Goal: Task Accomplishment & Management: Manage account settings

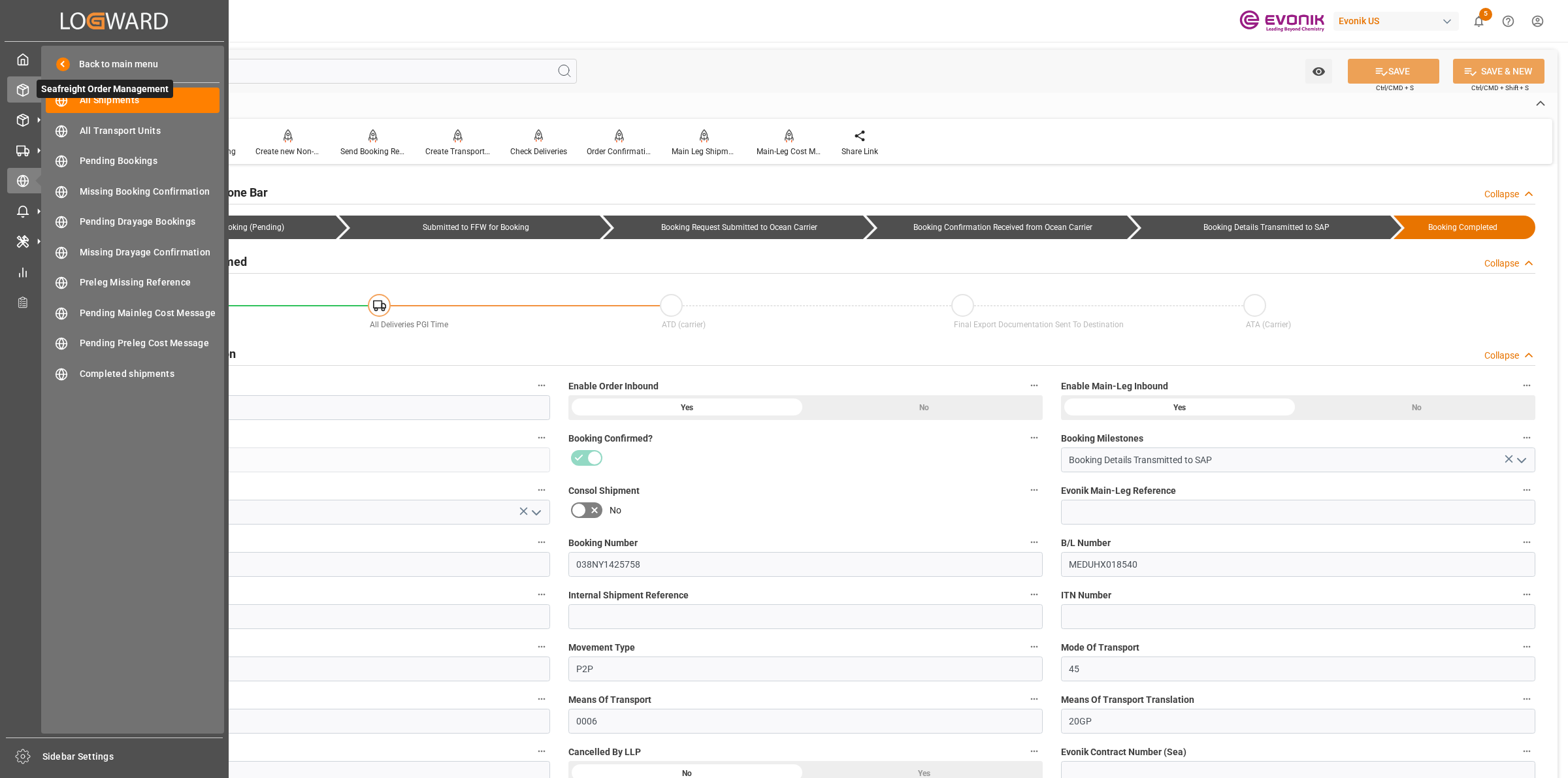
click at [21, 85] on icon at bounding box center [24, 90] width 11 height 12
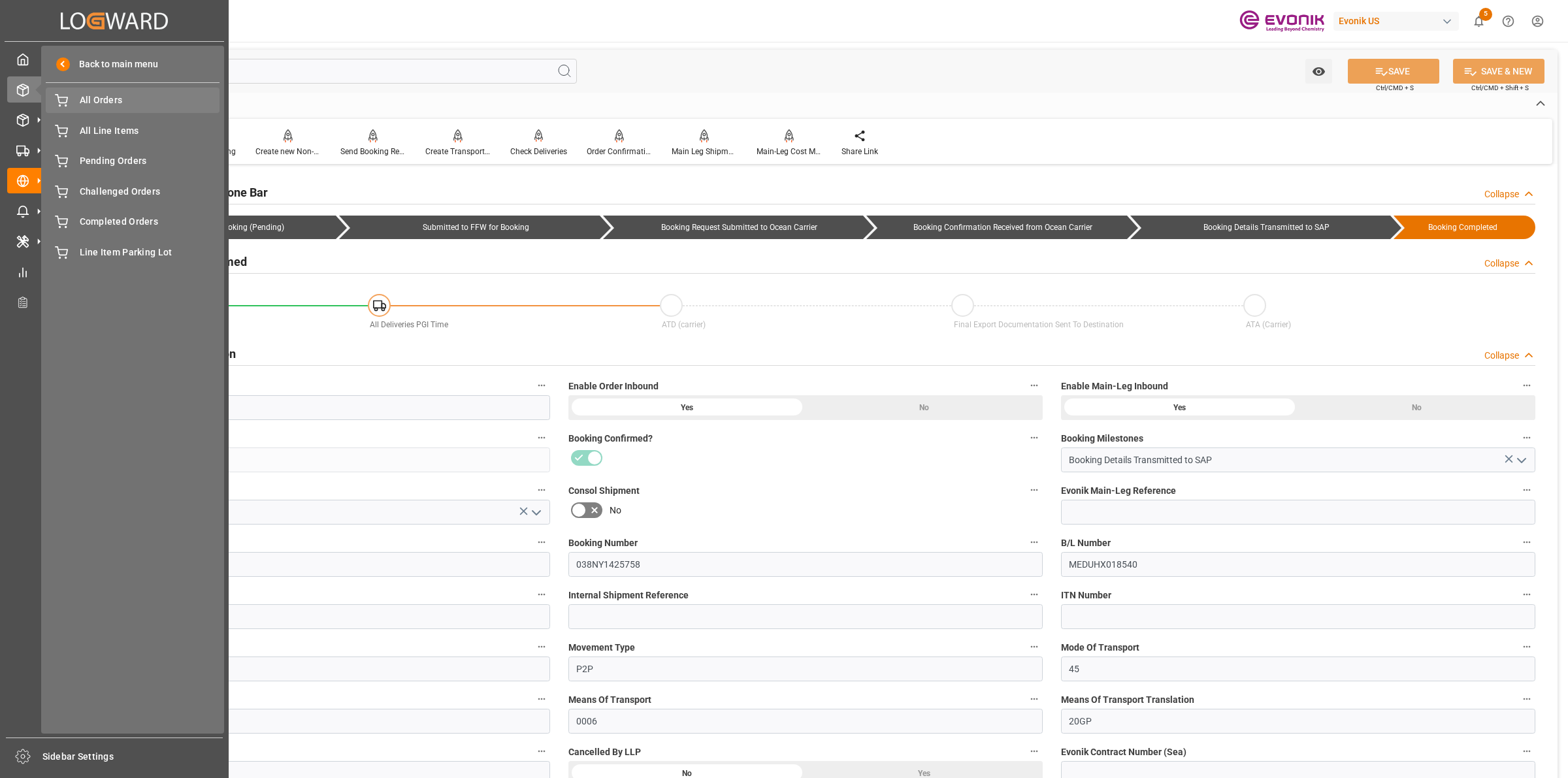
click at [111, 103] on span "All Orders" at bounding box center [150, 100] width 140 height 14
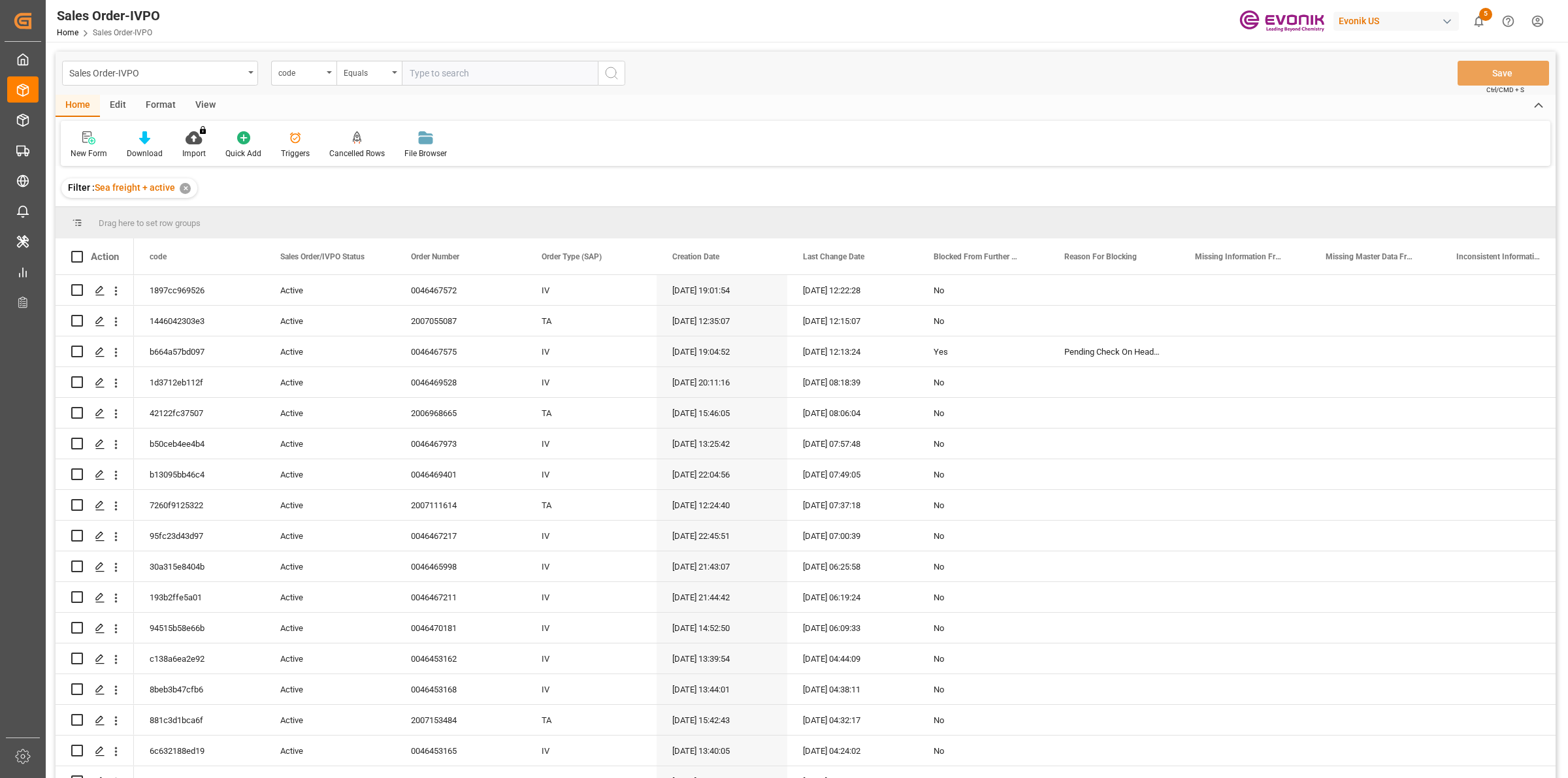
click at [442, 75] on input "text" at bounding box center [499, 73] width 196 height 24
paste input "46464345"
type input "46464345"
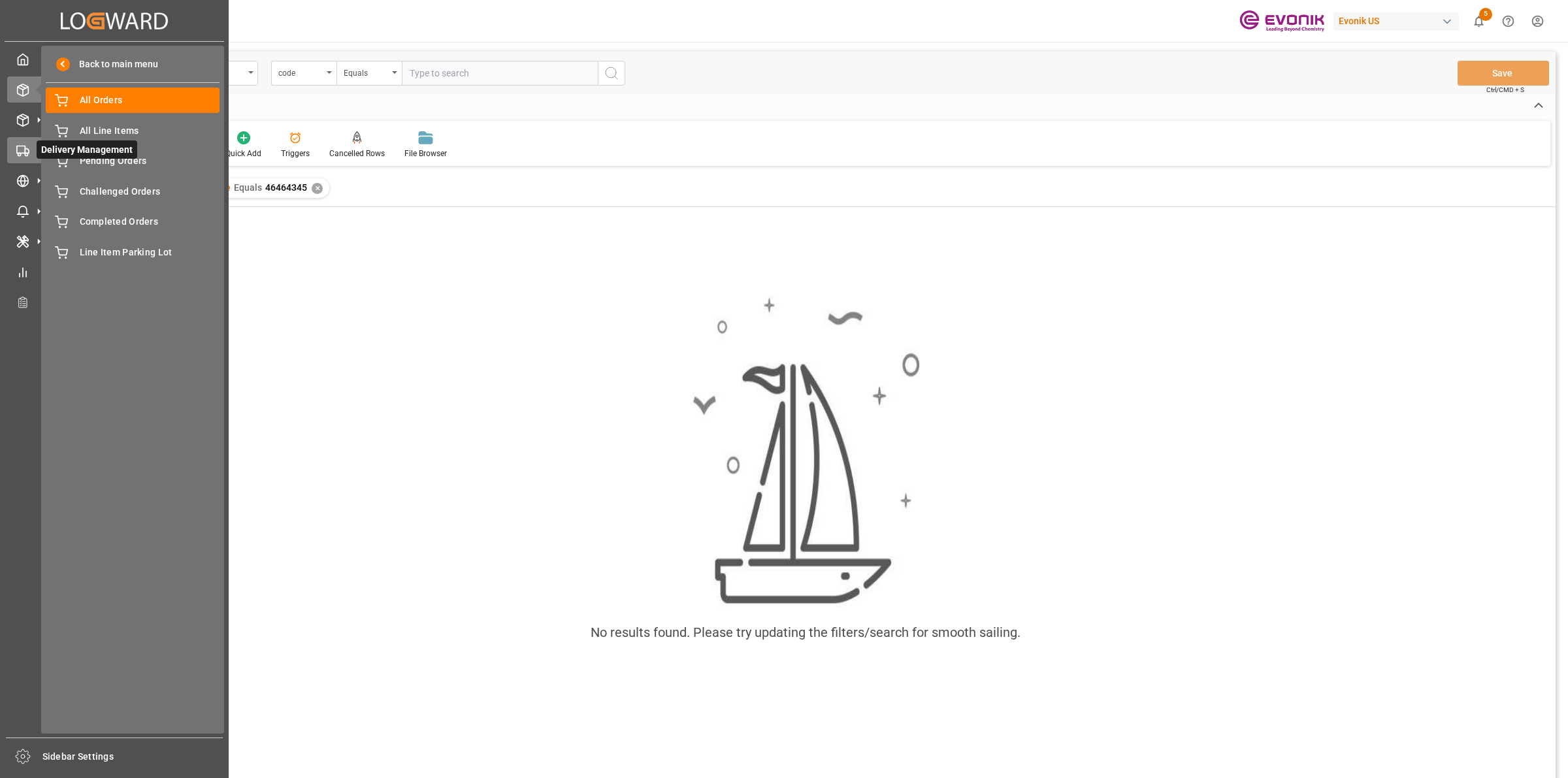
click at [24, 154] on circle at bounding box center [25, 154] width 3 height 3
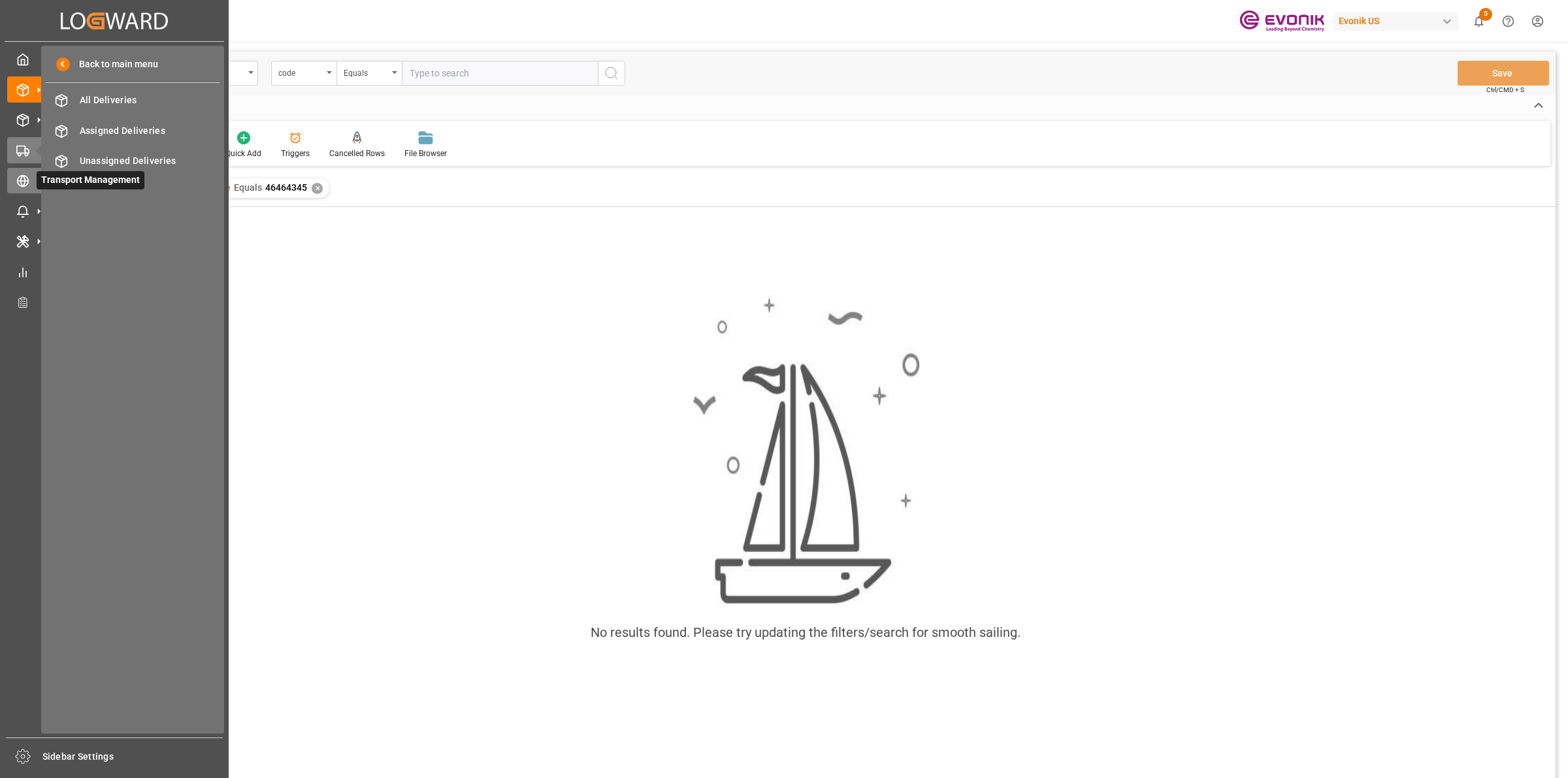
click at [18, 168] on div "Transport Management Transport Management" at bounding box center [115, 181] width 214 height 25
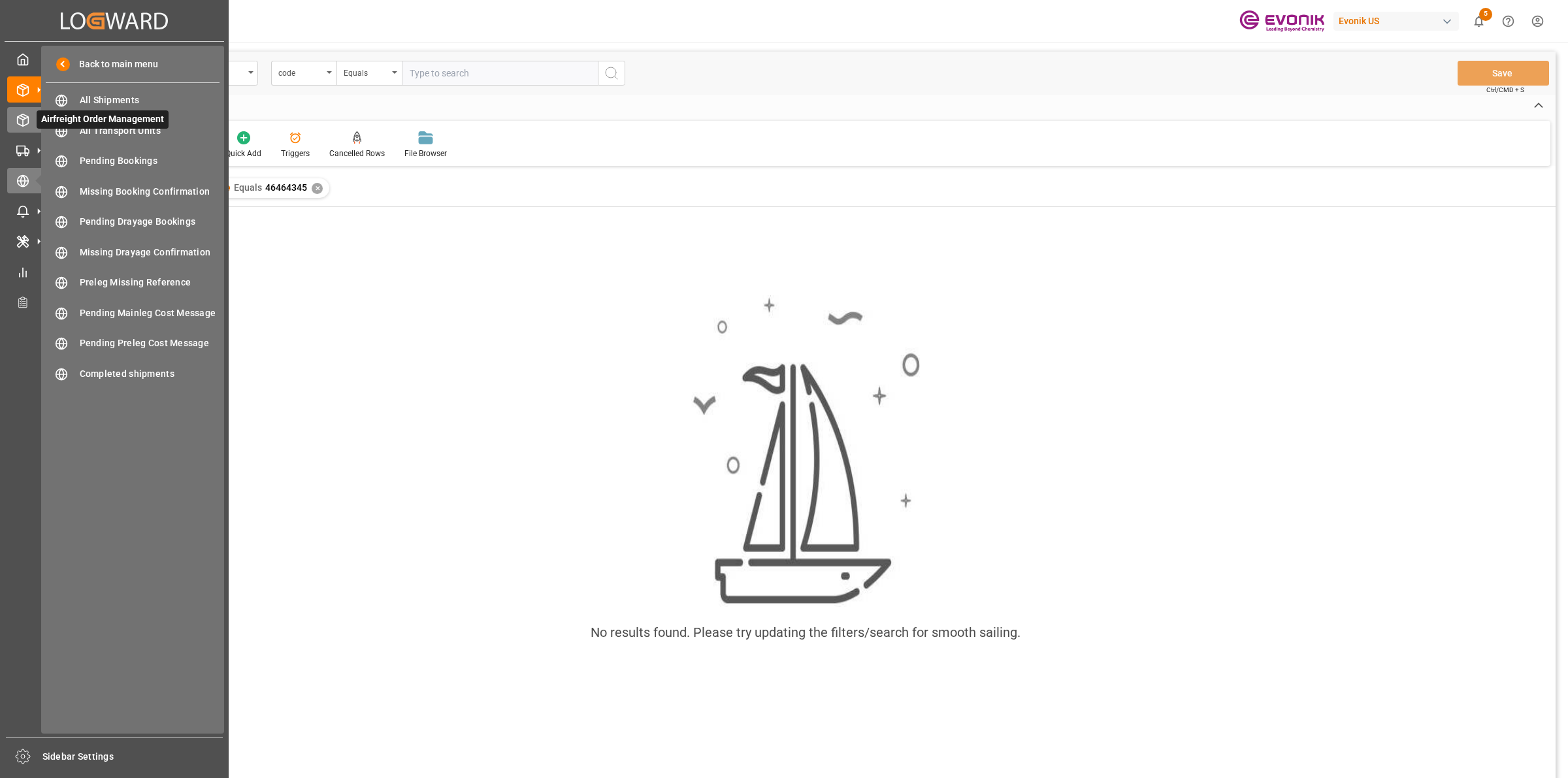
click at [16, 122] on icon at bounding box center [23, 120] width 13 height 13
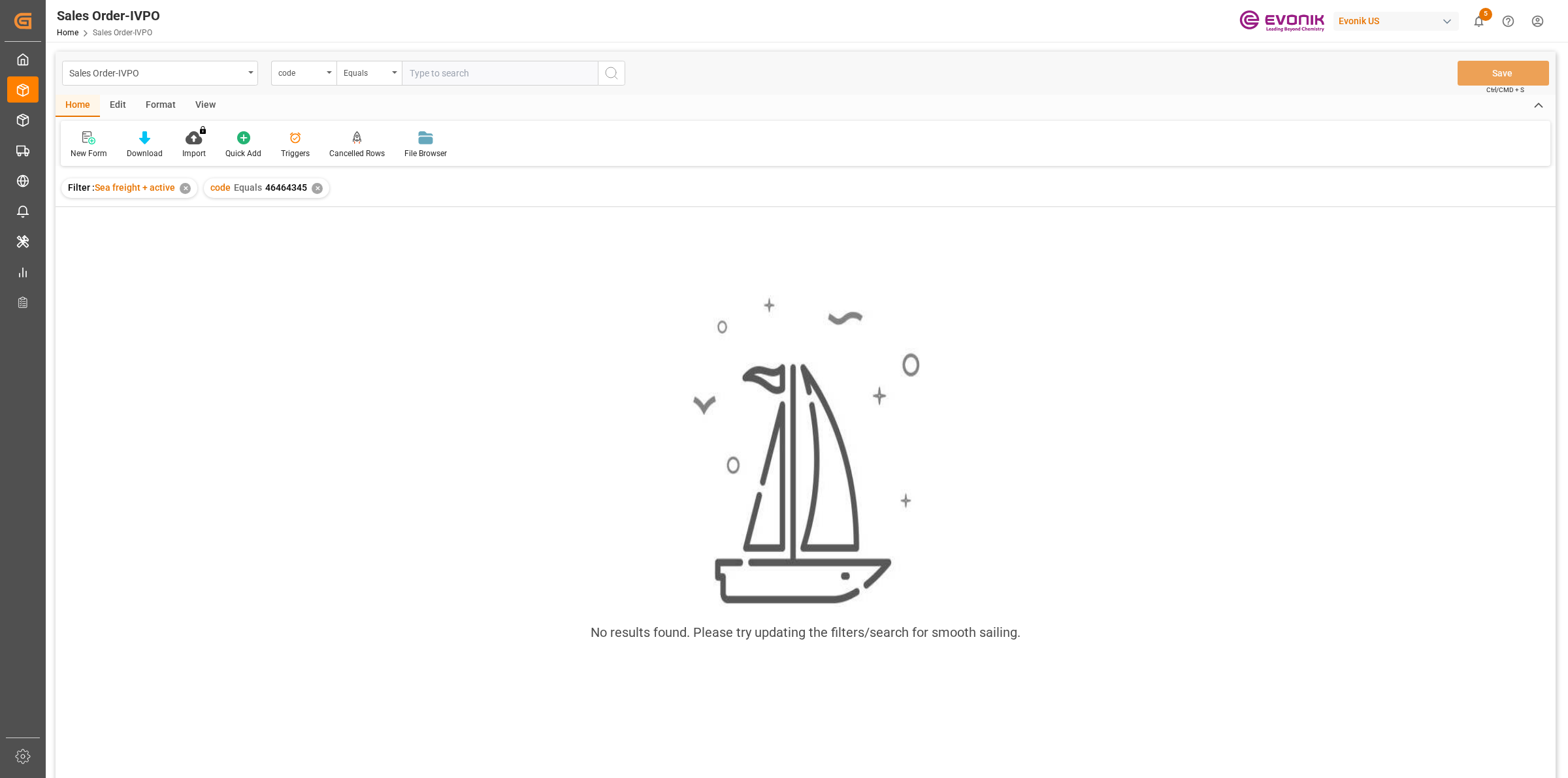
click at [309, 184] on div "code Equals 46464345 ✕" at bounding box center [266, 188] width 125 height 20
click at [319, 190] on div "✕" at bounding box center [317, 188] width 11 height 11
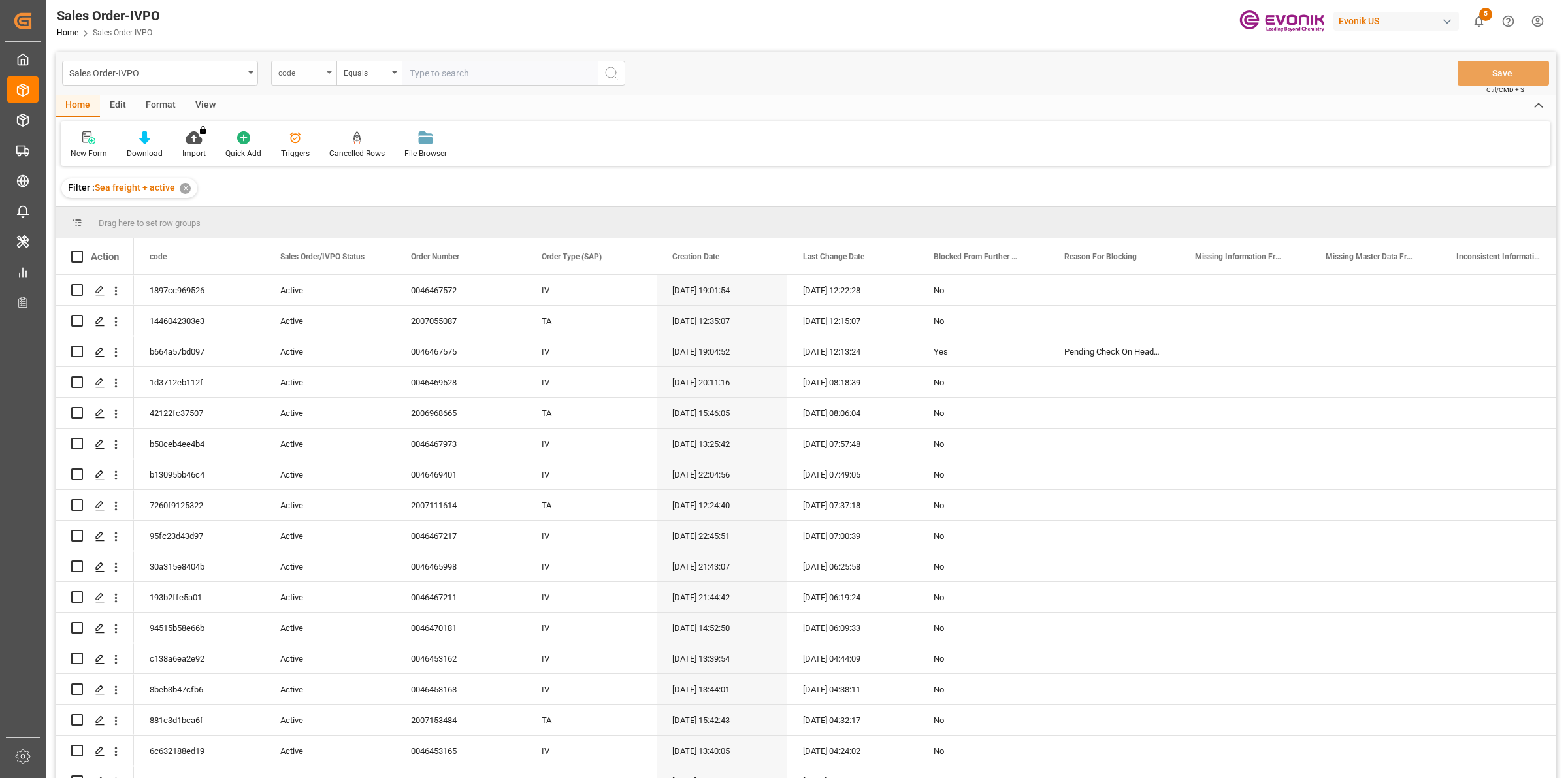
click at [311, 71] on div "code" at bounding box center [300, 71] width 44 height 15
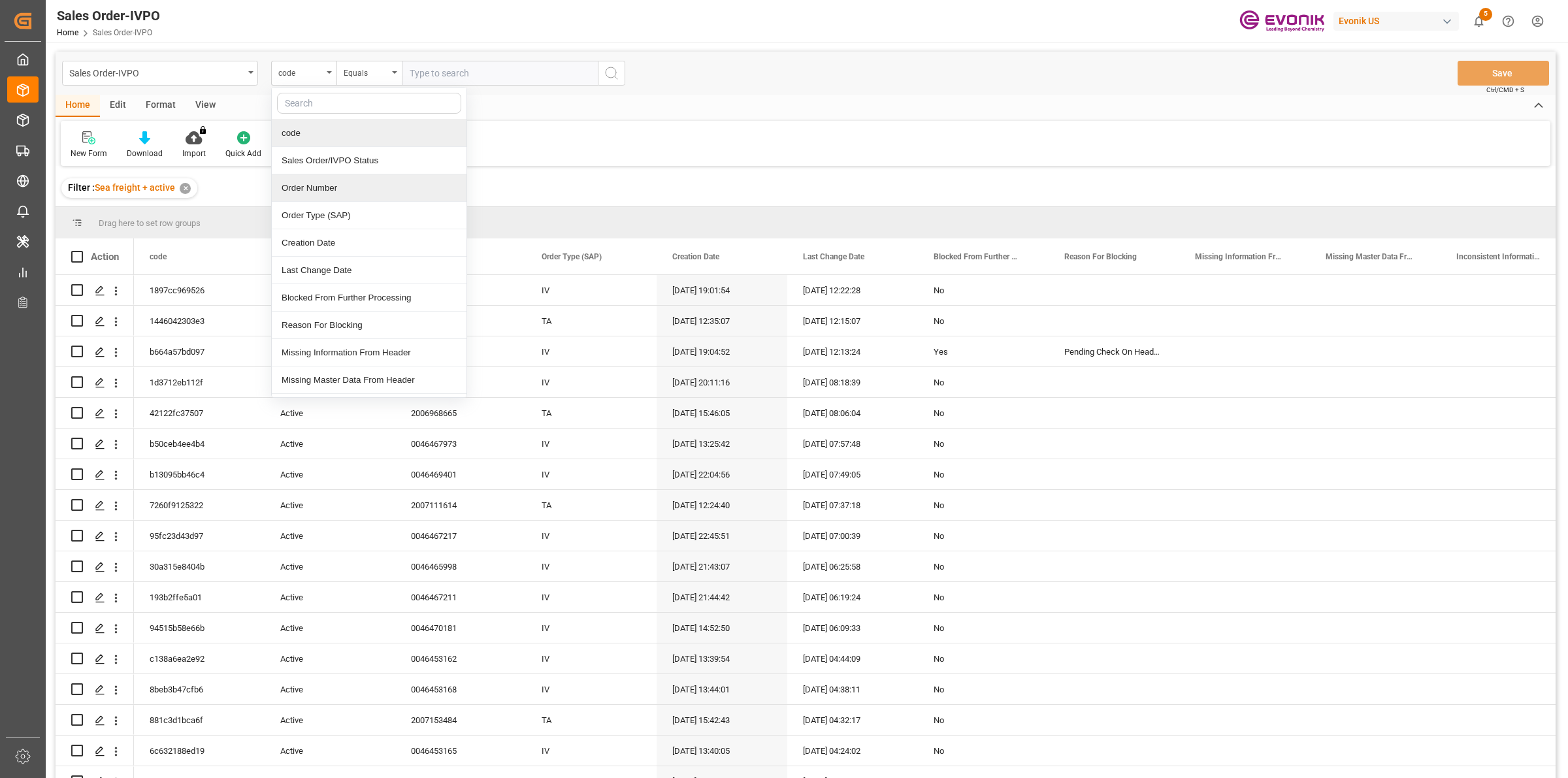
click at [313, 191] on div "Order Number" at bounding box center [369, 187] width 195 height 27
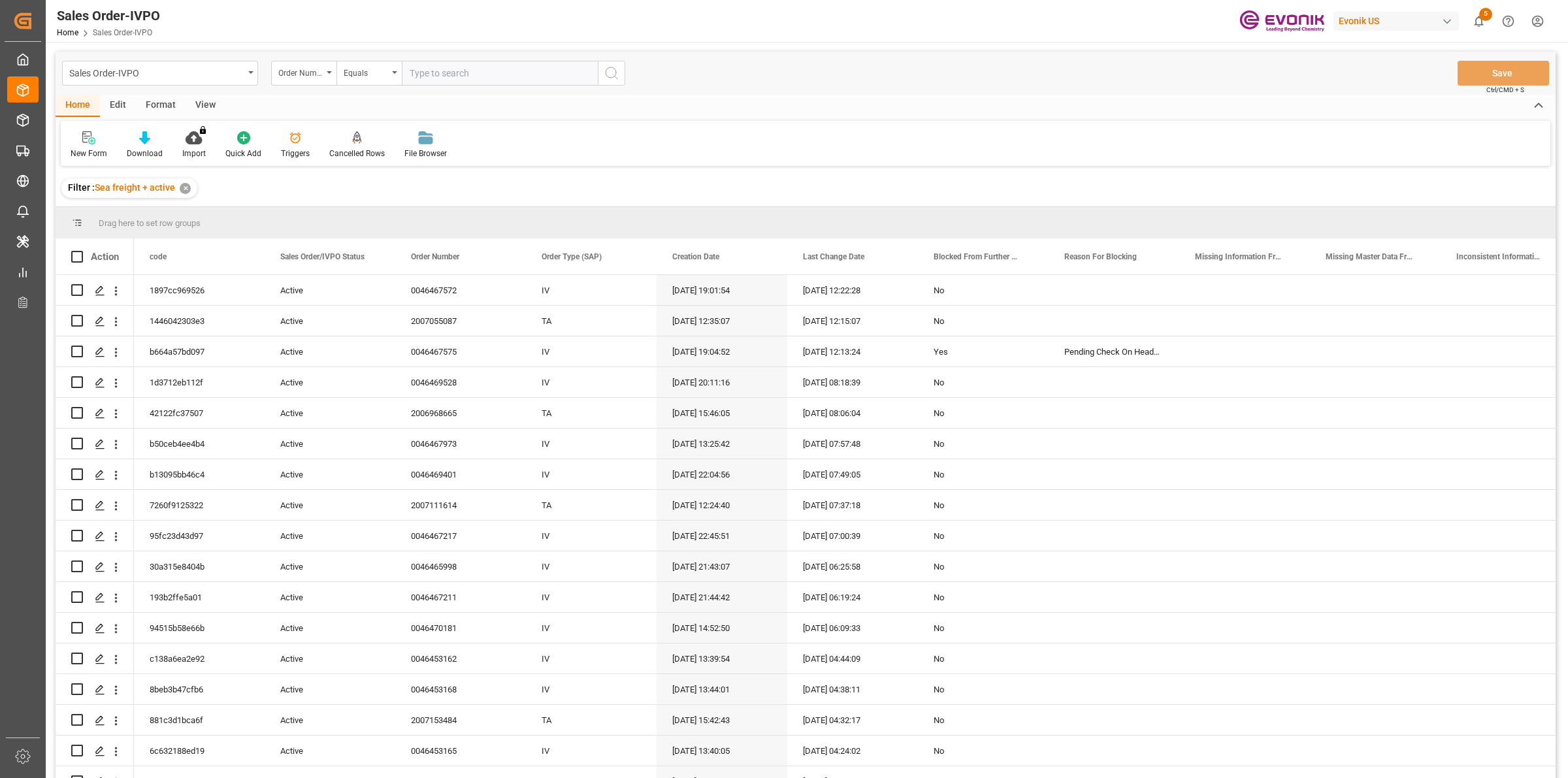
click at [452, 67] on input "text" at bounding box center [499, 73] width 196 height 24
type input "v"
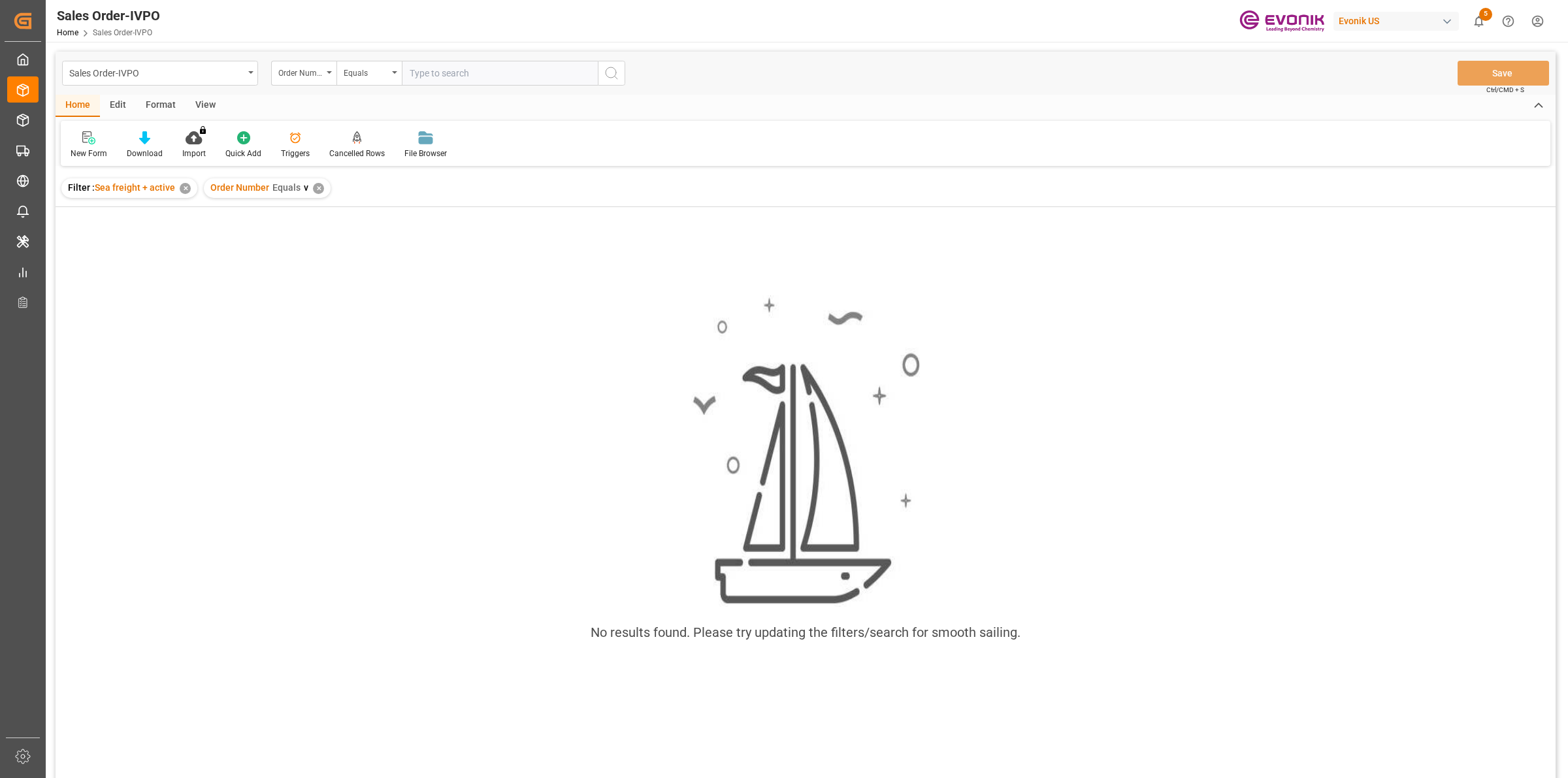
click at [313, 186] on div "✕" at bounding box center [319, 188] width 11 height 11
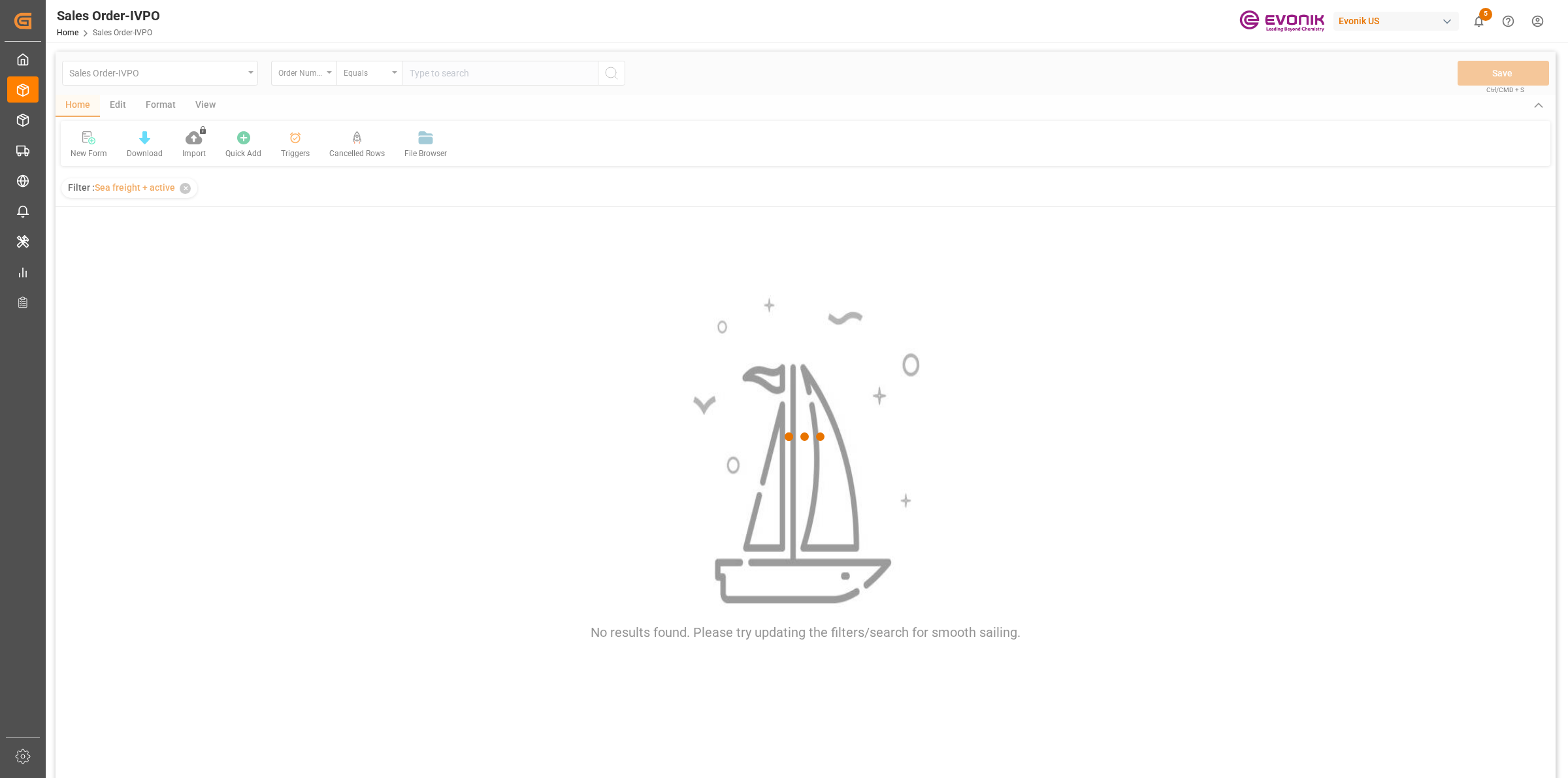
click at [450, 76] on div at bounding box center [805, 437] width 1500 height 770
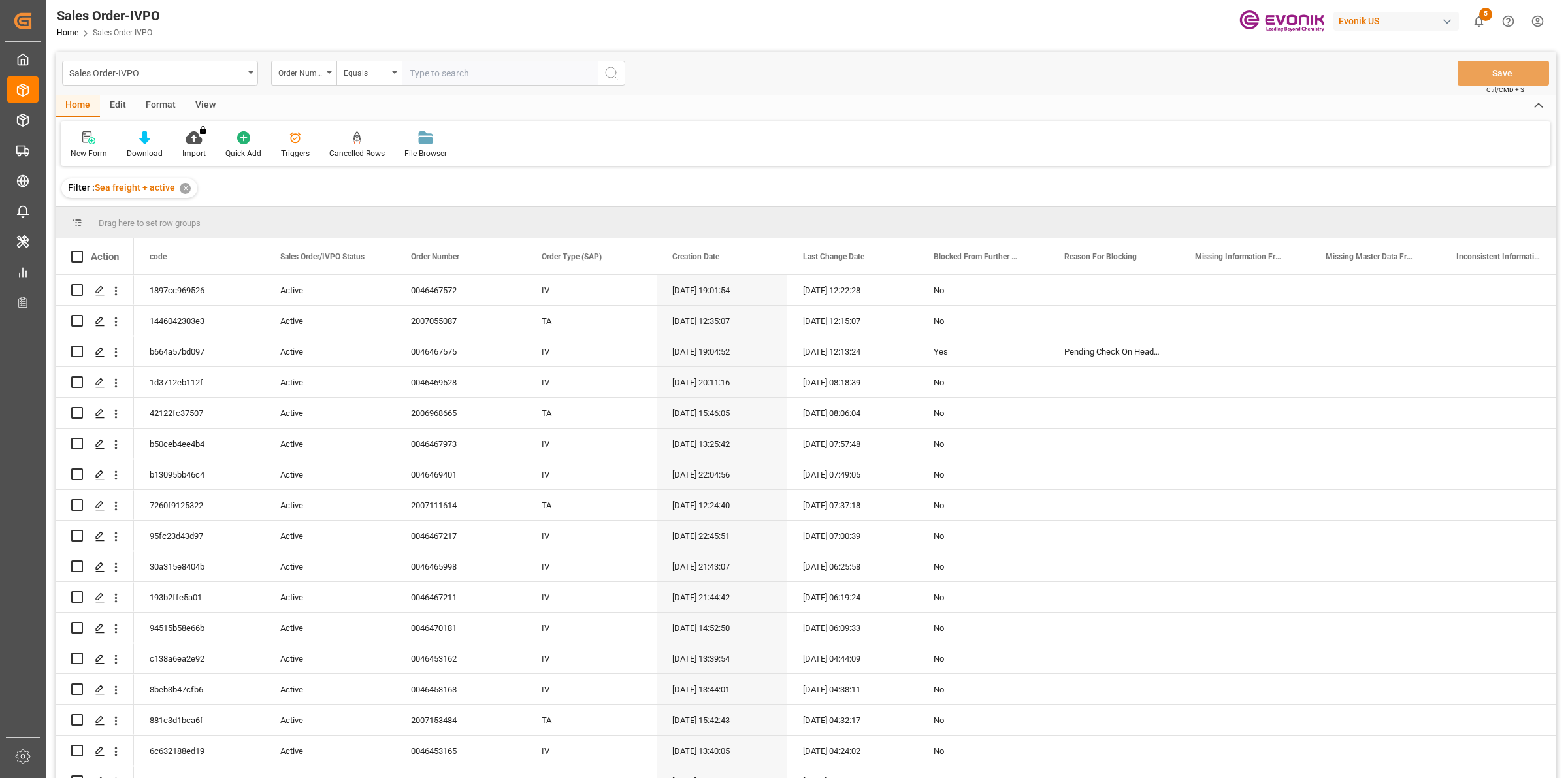
click at [450, 76] on input "text" at bounding box center [499, 73] width 196 height 24
type input "00v"
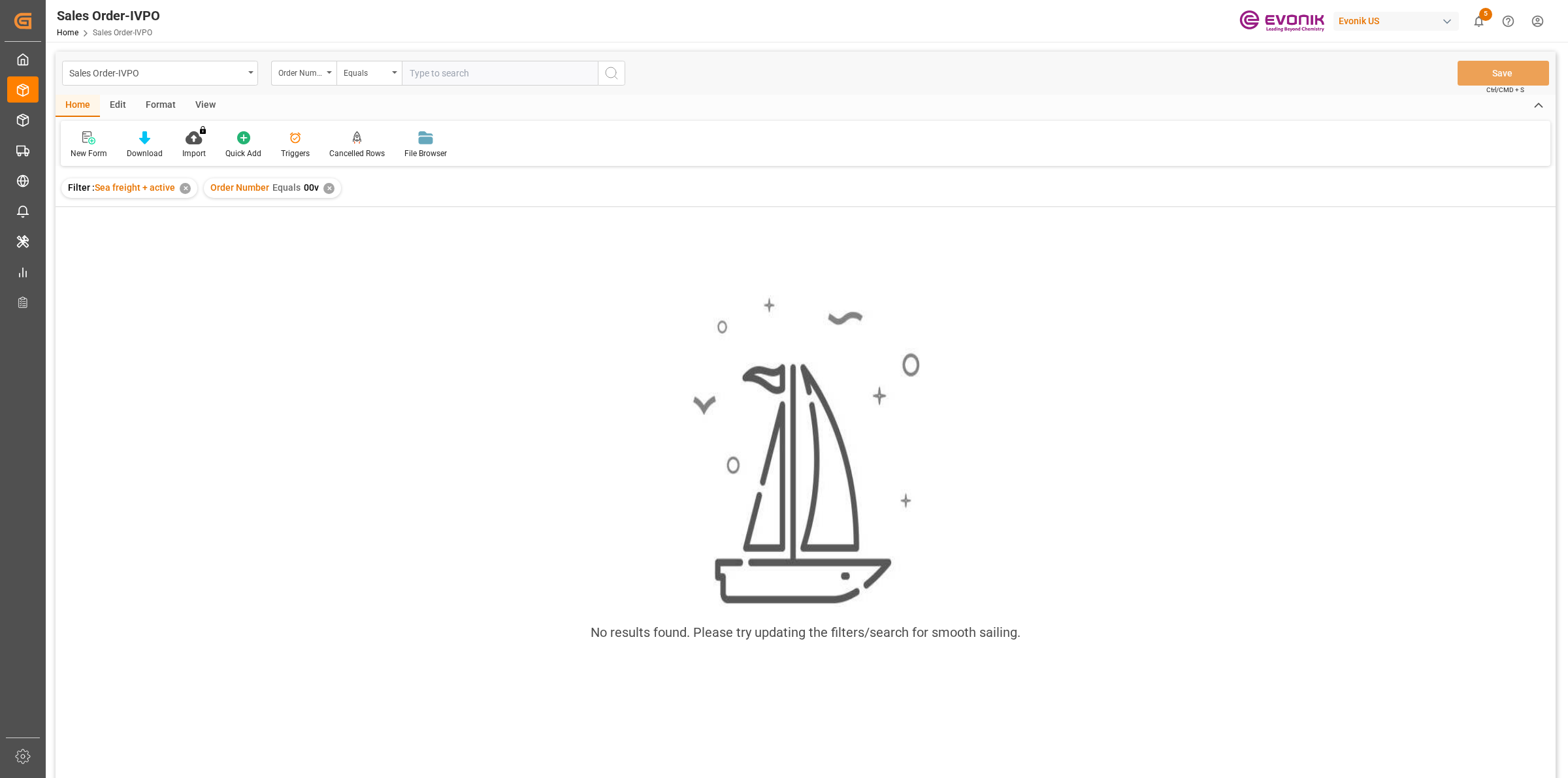
click at [333, 183] on div "Order Number Equals 00v ✕" at bounding box center [273, 188] width 137 height 20
click at [322, 193] on div "Order Number Equals 00v ✕" at bounding box center [273, 188] width 137 height 20
click at [326, 188] on div "✕" at bounding box center [329, 188] width 11 height 11
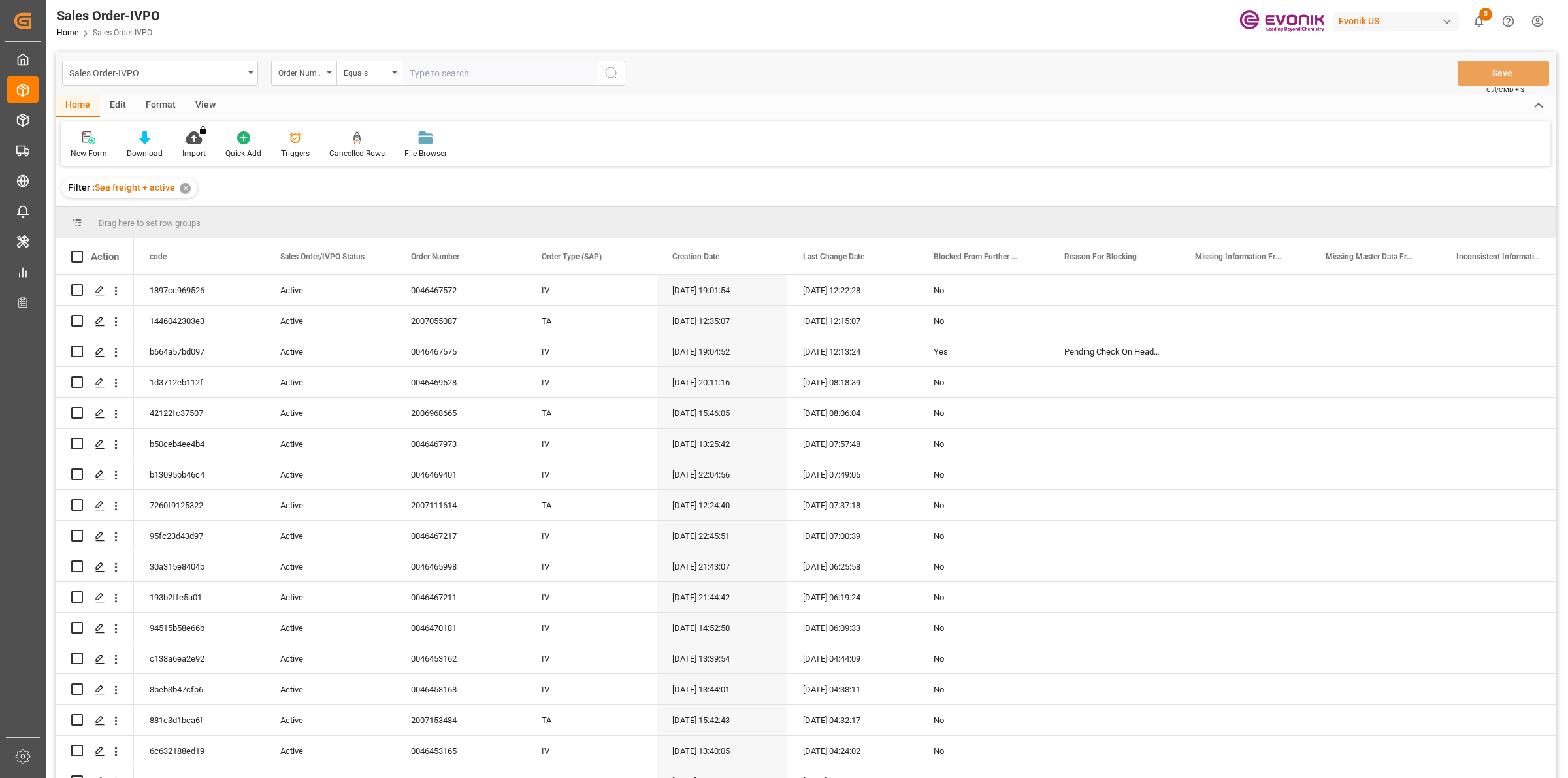
click at [439, 73] on input "text" at bounding box center [499, 73] width 196 height 24
paste input "46464345"
type input "0046464345"
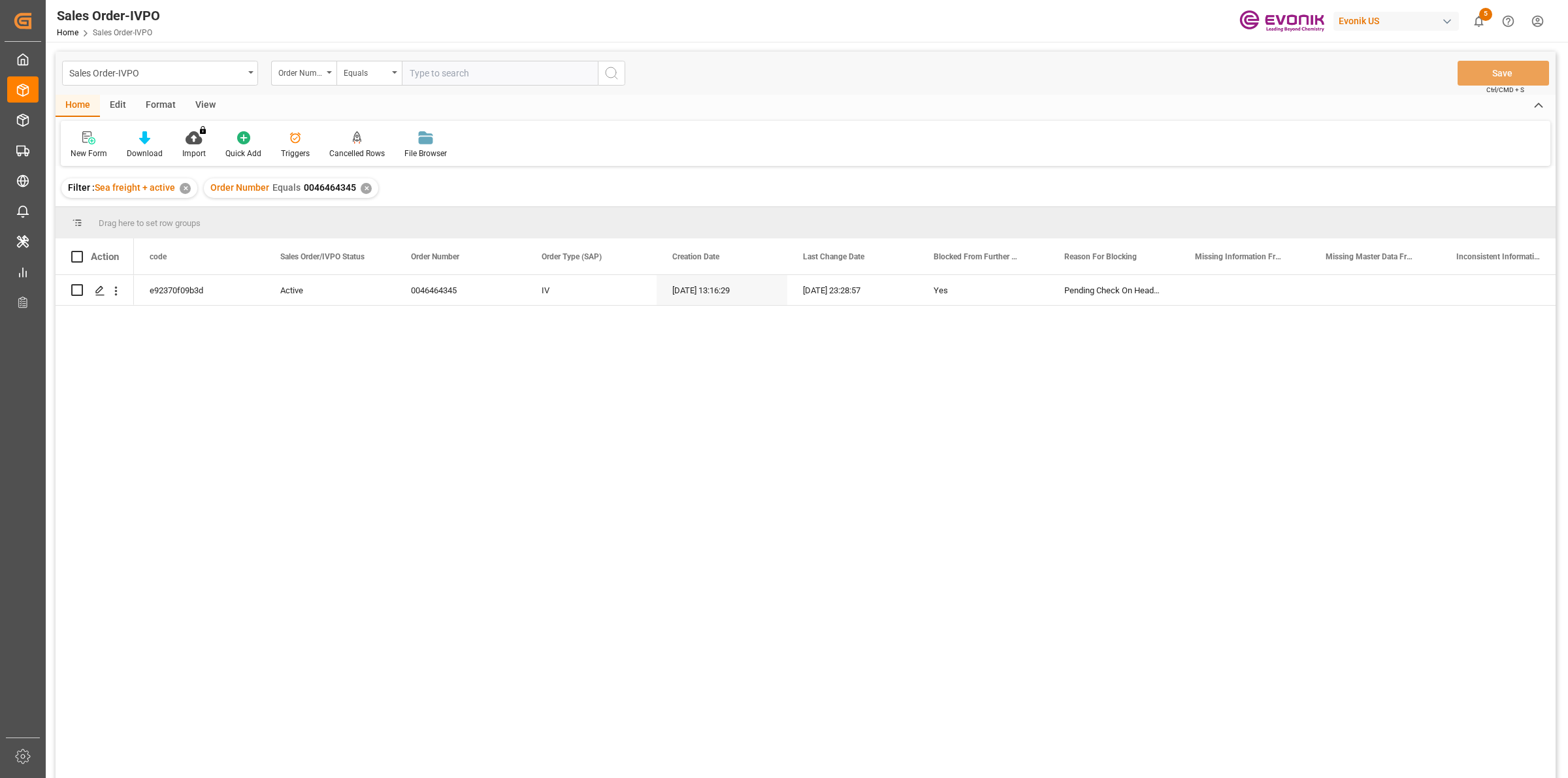
click at [515, 434] on div "e92370f09b3d Active 0046464345 IV [DATE] 13:16:29 [DATE] 23:28:57 Yes Pending C…" at bounding box center [844, 531] width 1421 height 512
click at [92, 290] on div "Press SPACE to select this row." at bounding box center [99, 292] width 20 height 24
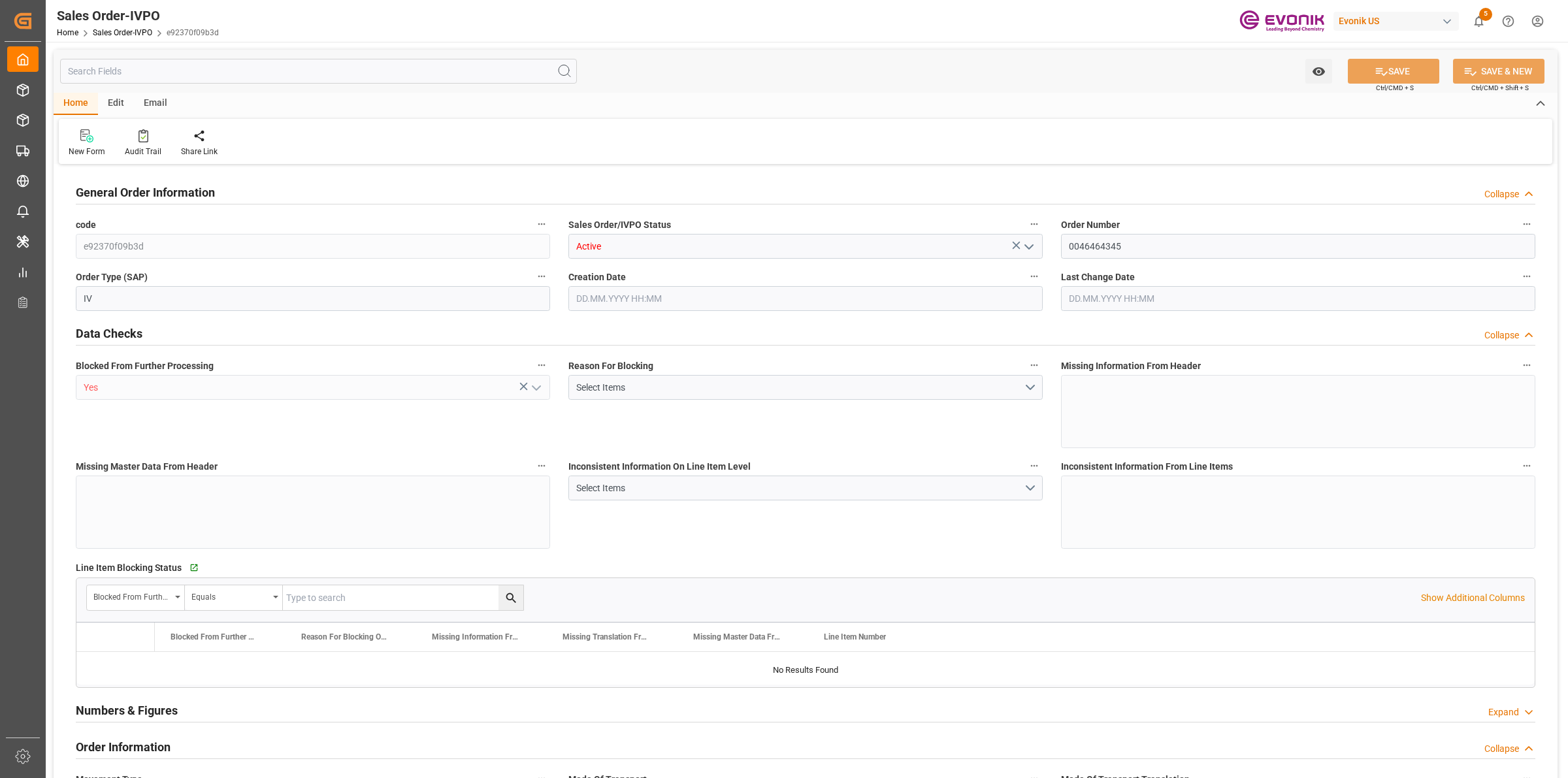
type input "BEANR"
type input "0"
type input "1"
type input "2"
type input "20000"
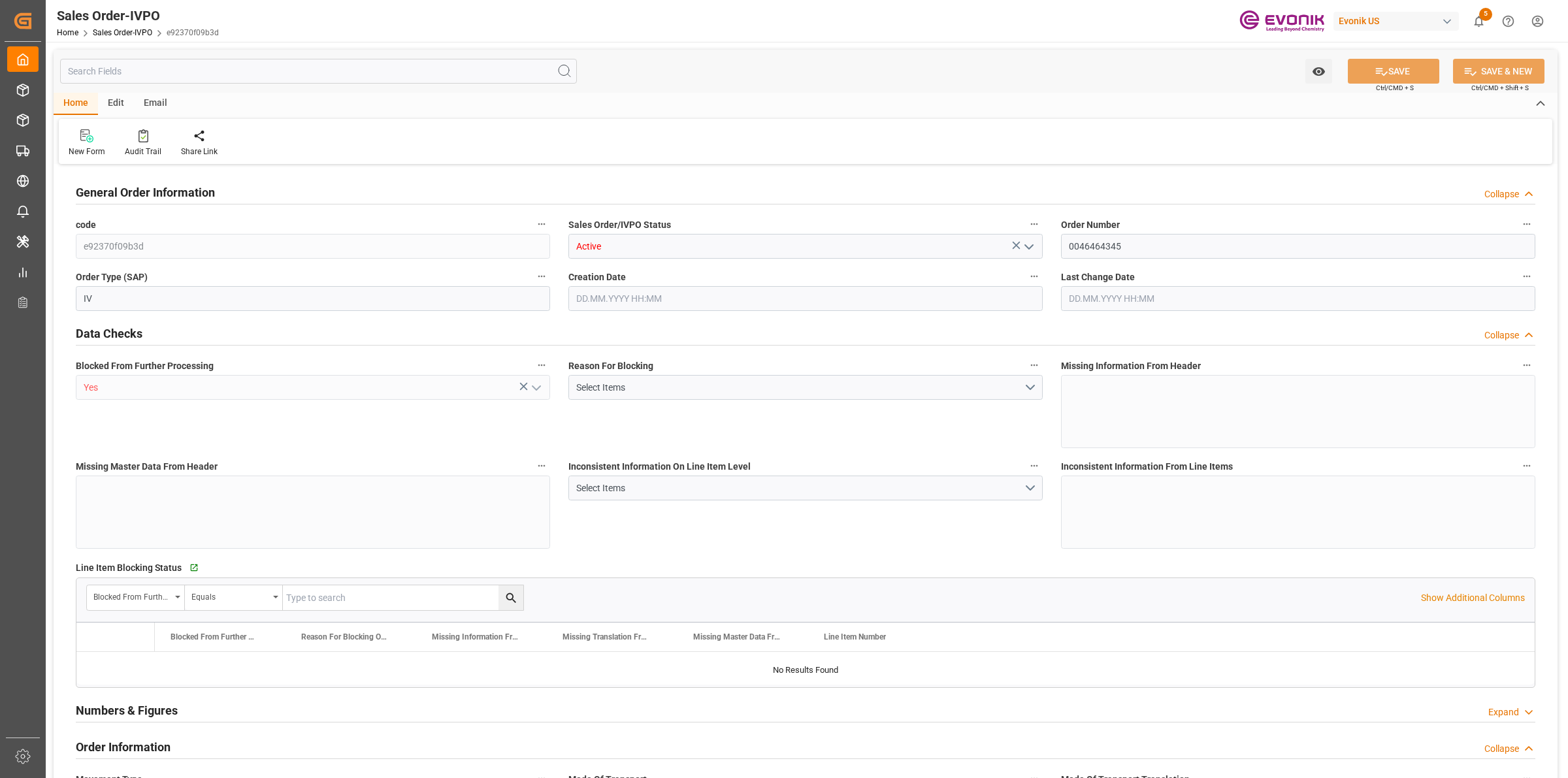
type input "0"
type input "17000"
type input "30"
type input "[DATE] 13:16"
type input "[DATE] 23:28"
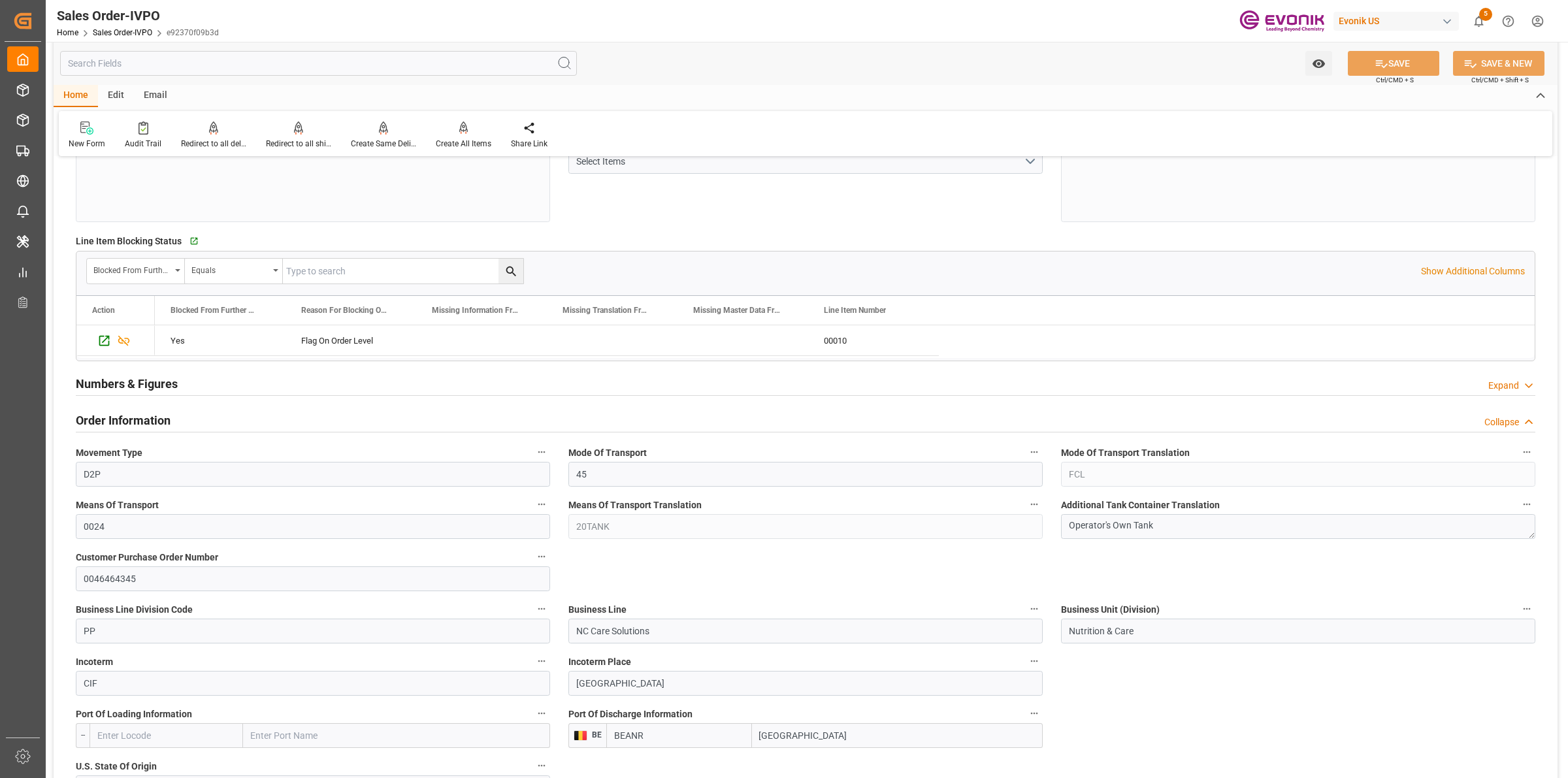
scroll to position [408, 0]
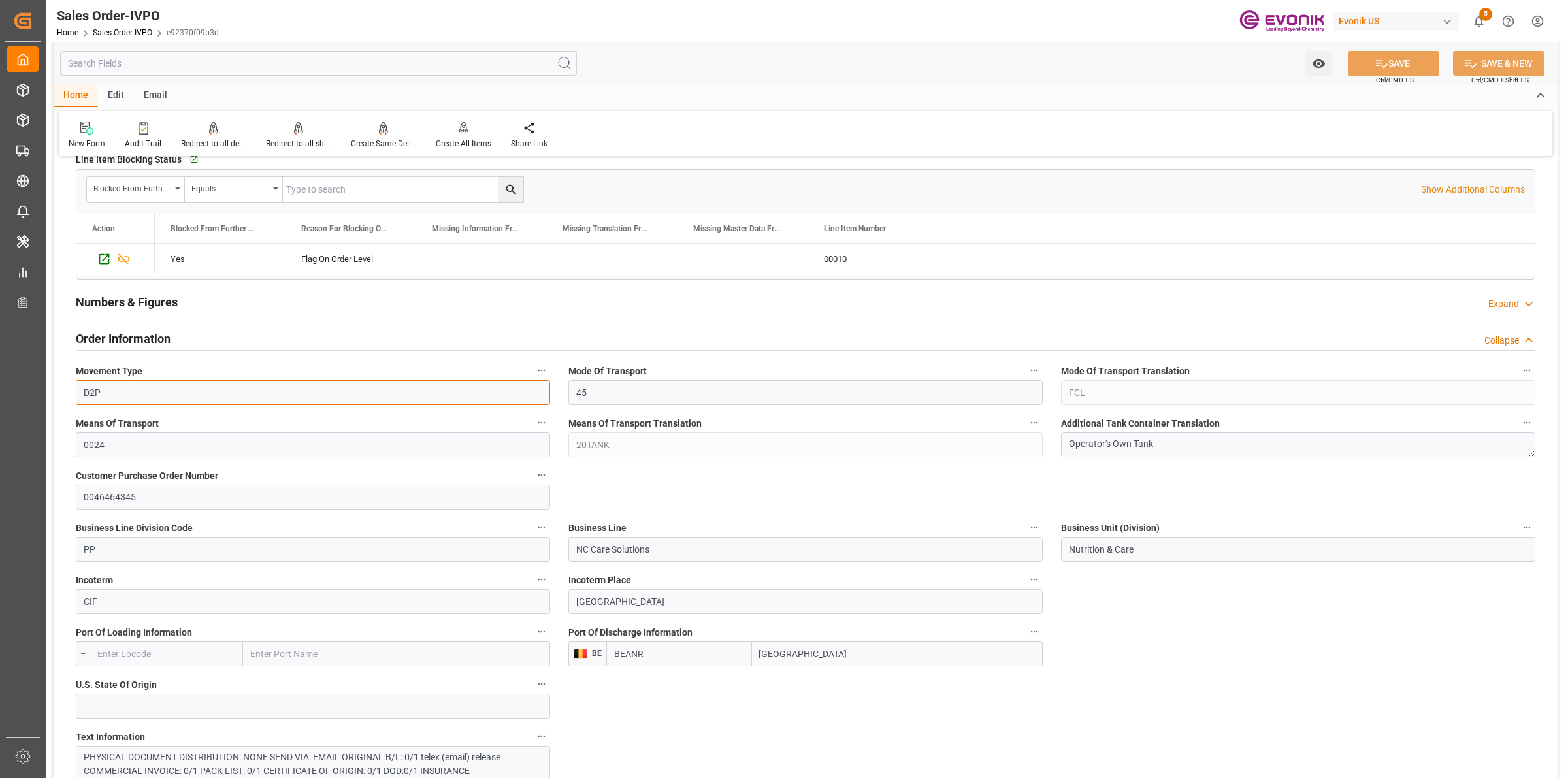
drag, startPoint x: 105, startPoint y: 388, endPoint x: 105, endPoint y: 368, distance: 20.0
click at [38, 373] on div "Created by potrace 1.15, written by [PERSON_NAME] [DATE]-[DATE] Created by potr…" at bounding box center [784, 389] width 1568 height 778
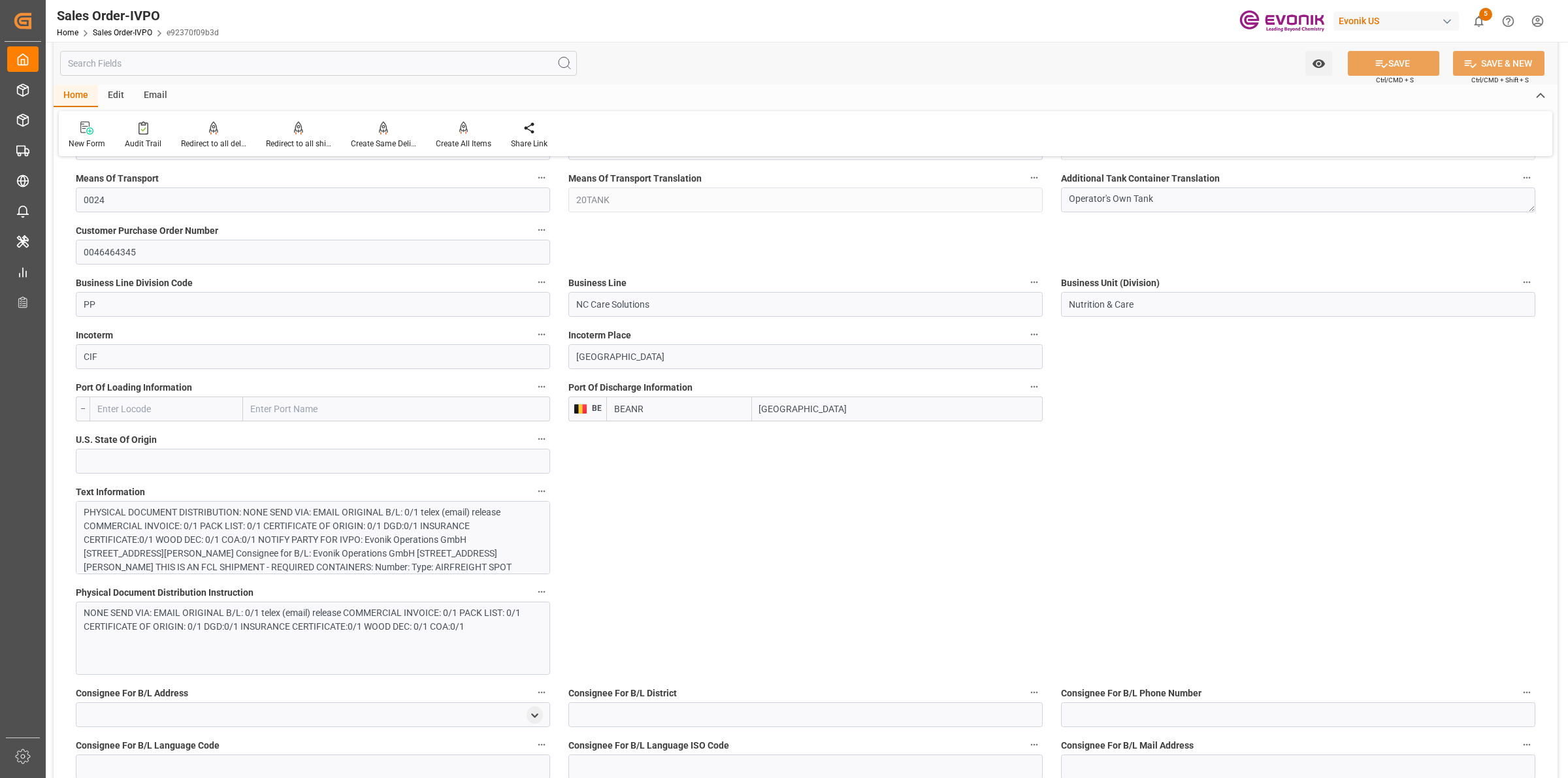
click at [355, 548] on div "PHYSICAL DOCUMENT DISTRIBUTION: NONE SEND VIA: EMAIL ORIGINAL B/L: 0/1 telex (e…" at bounding box center [307, 595] width 446 height 179
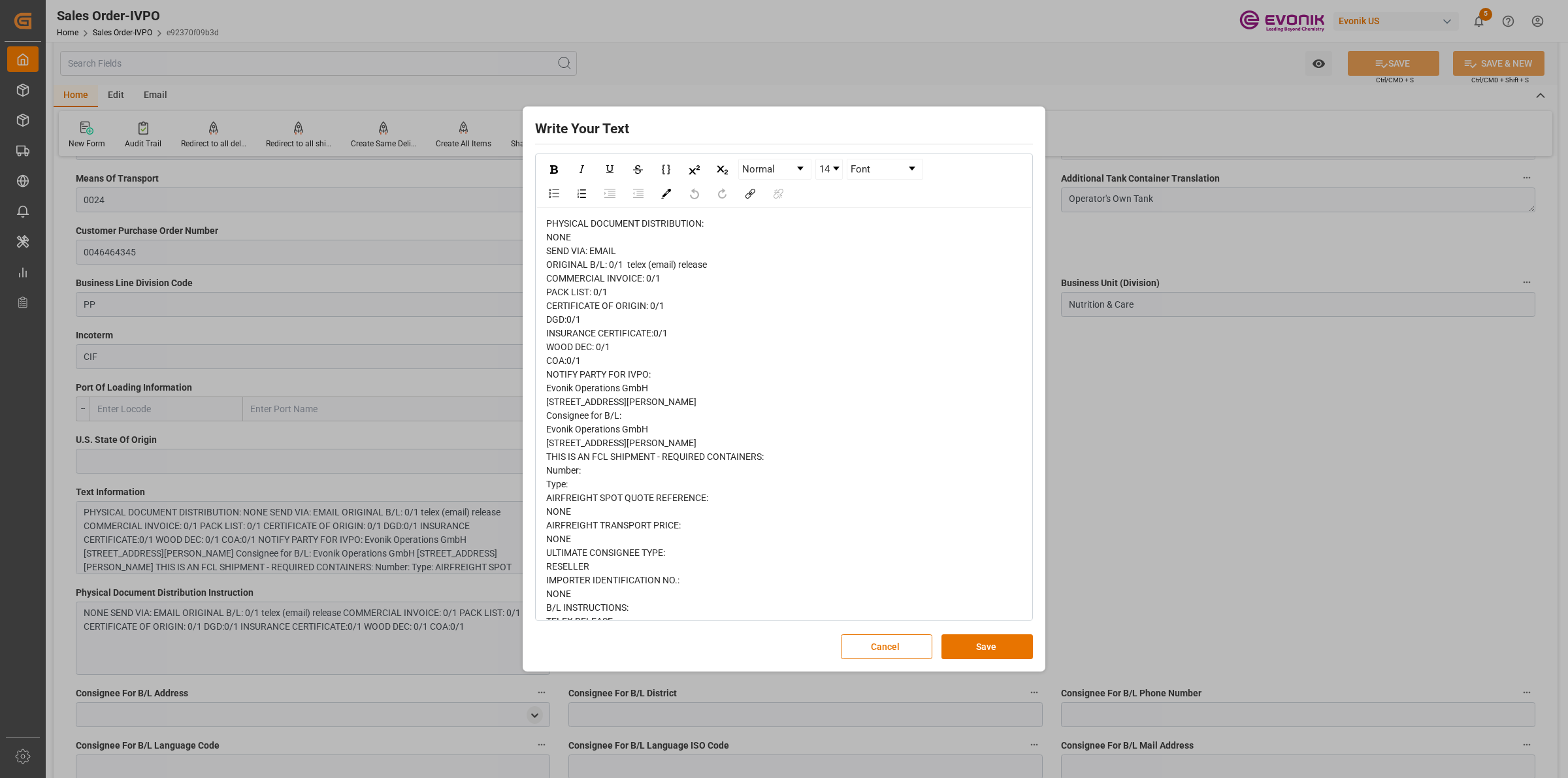
click at [689, 318] on div "PHYSICAL DOCUMENT DISTRIBUTION: NONE SEND VIA: EMAIL ORIGINAL B/L: 0/1 telex (e…" at bounding box center [784, 499] width 476 height 563
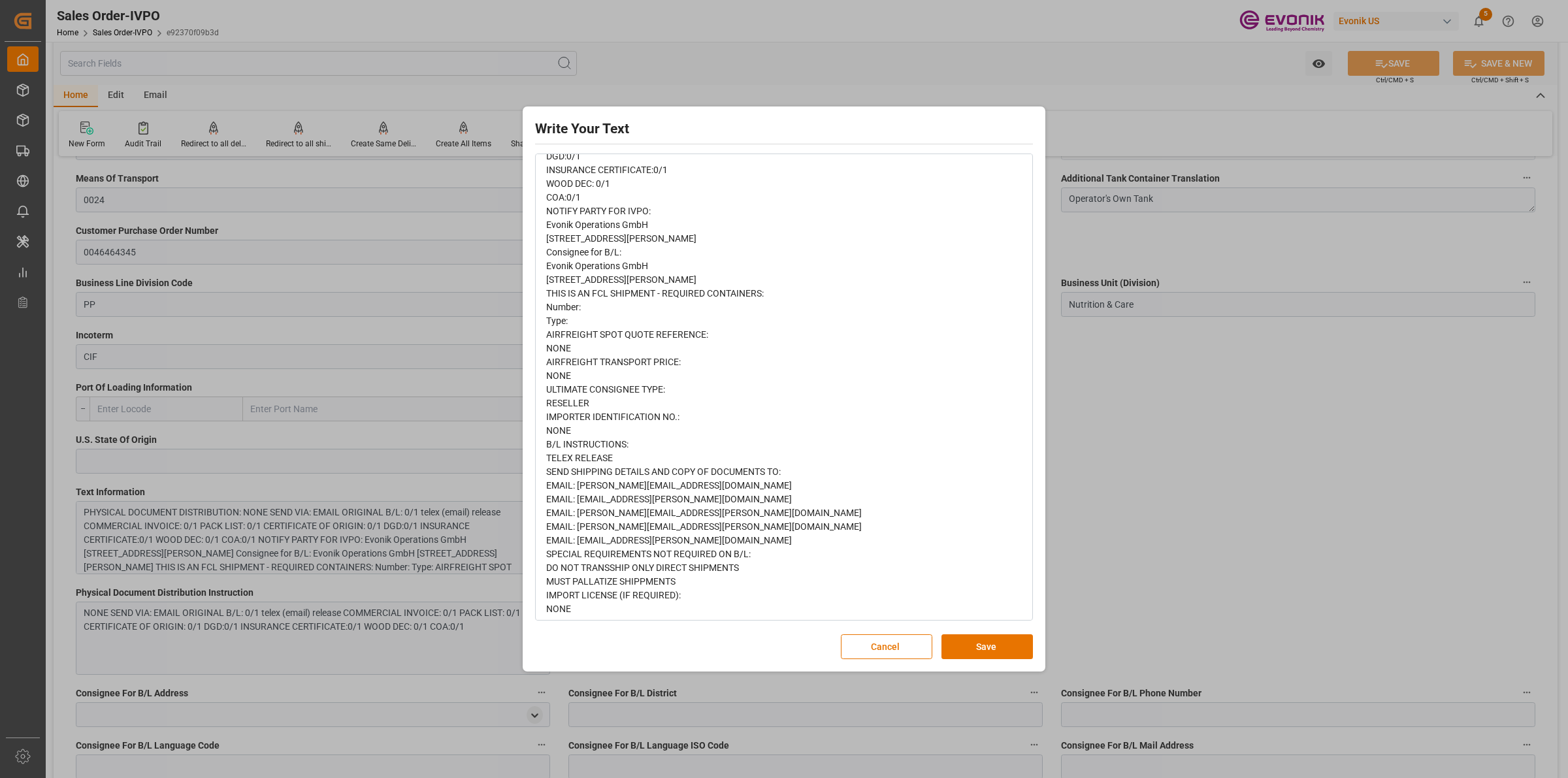
scroll to position [224, 0]
click at [981, 648] on button "Save" at bounding box center [987, 646] width 91 height 24
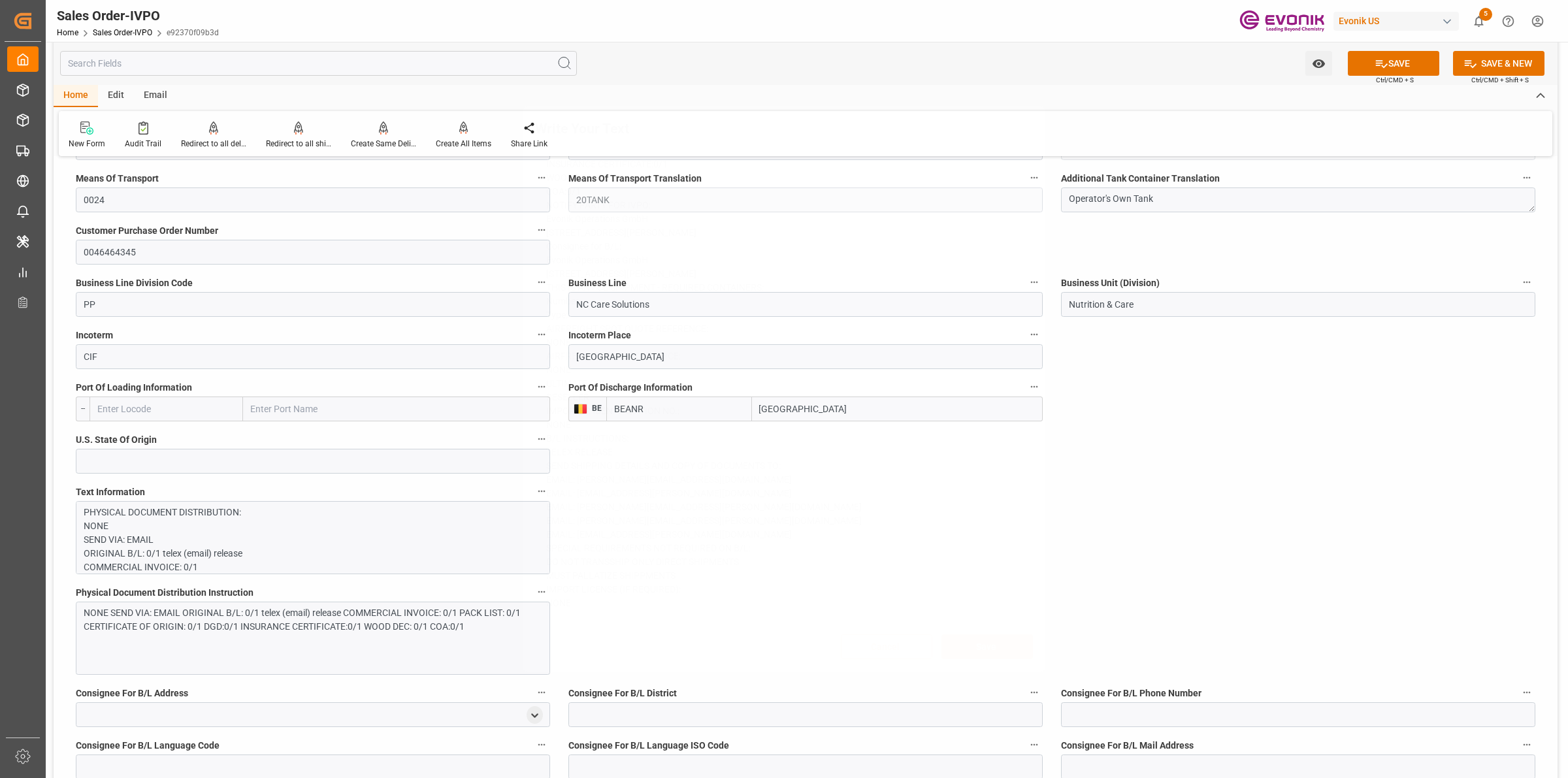
click at [1132, 519] on div "Write Your Text Normal 14 Font Cancel Save" at bounding box center [784, 389] width 1568 height 778
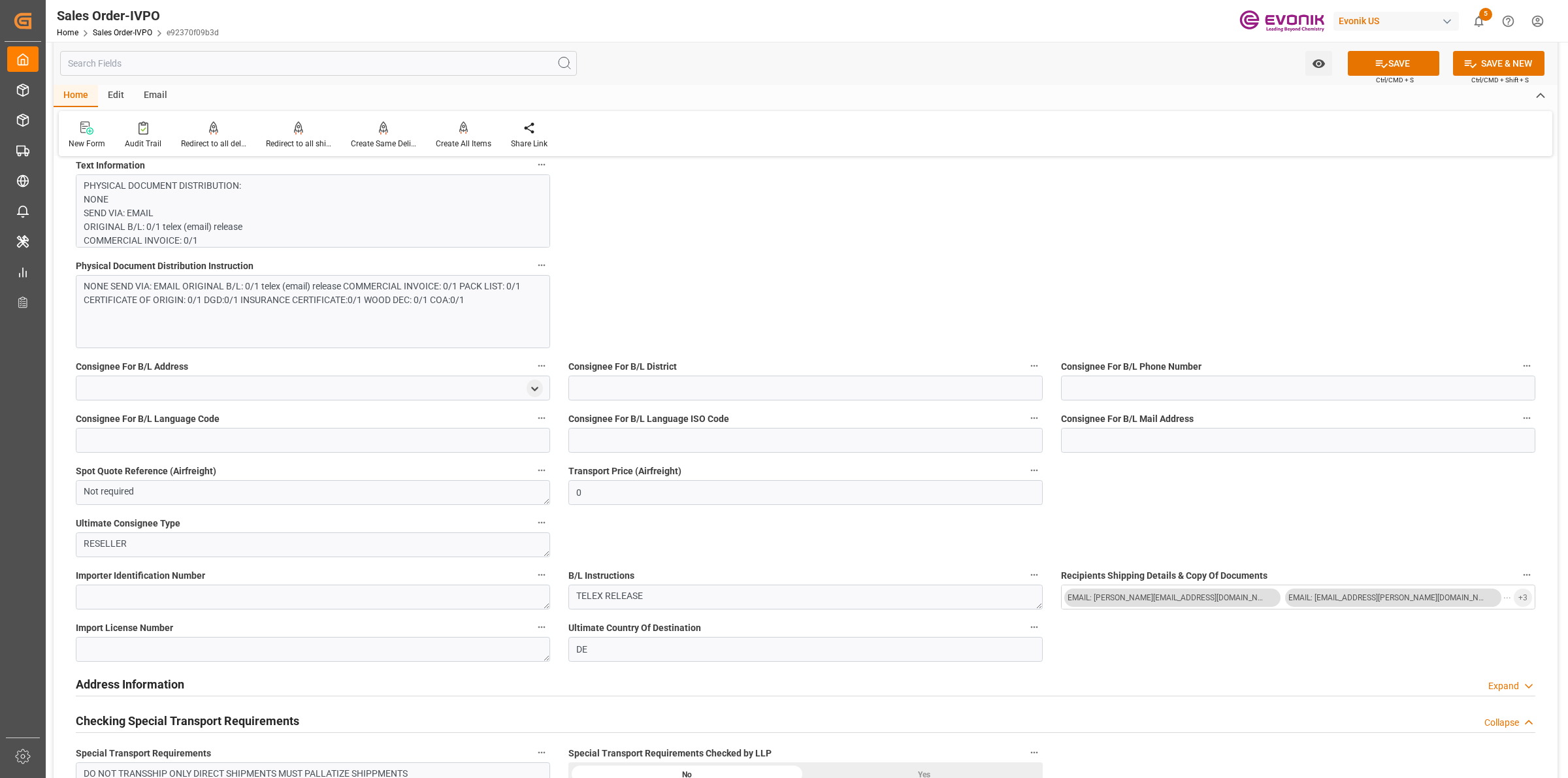
scroll to position [1225, 0]
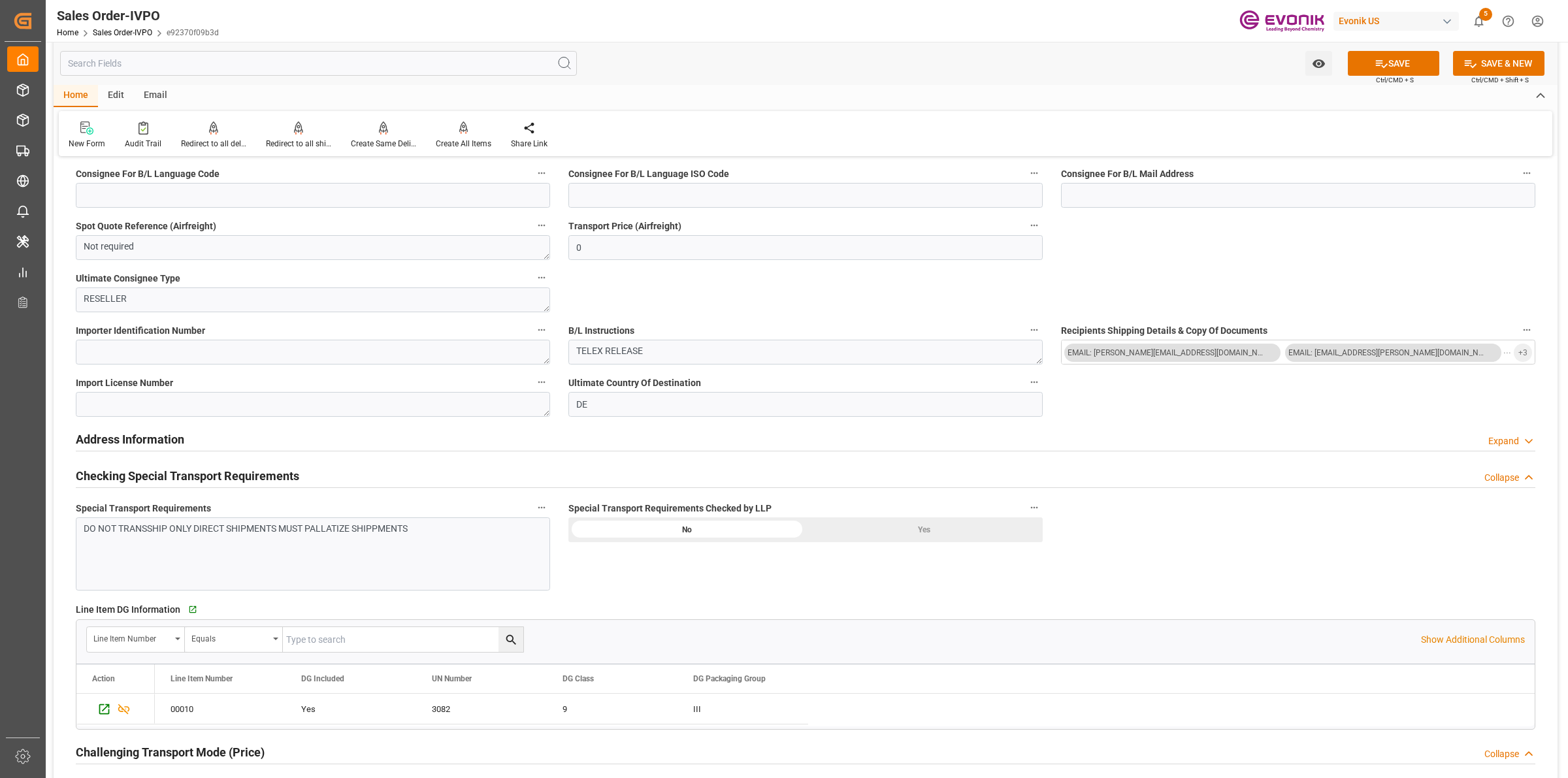
click at [940, 530] on div "Yes" at bounding box center [924, 530] width 237 height 24
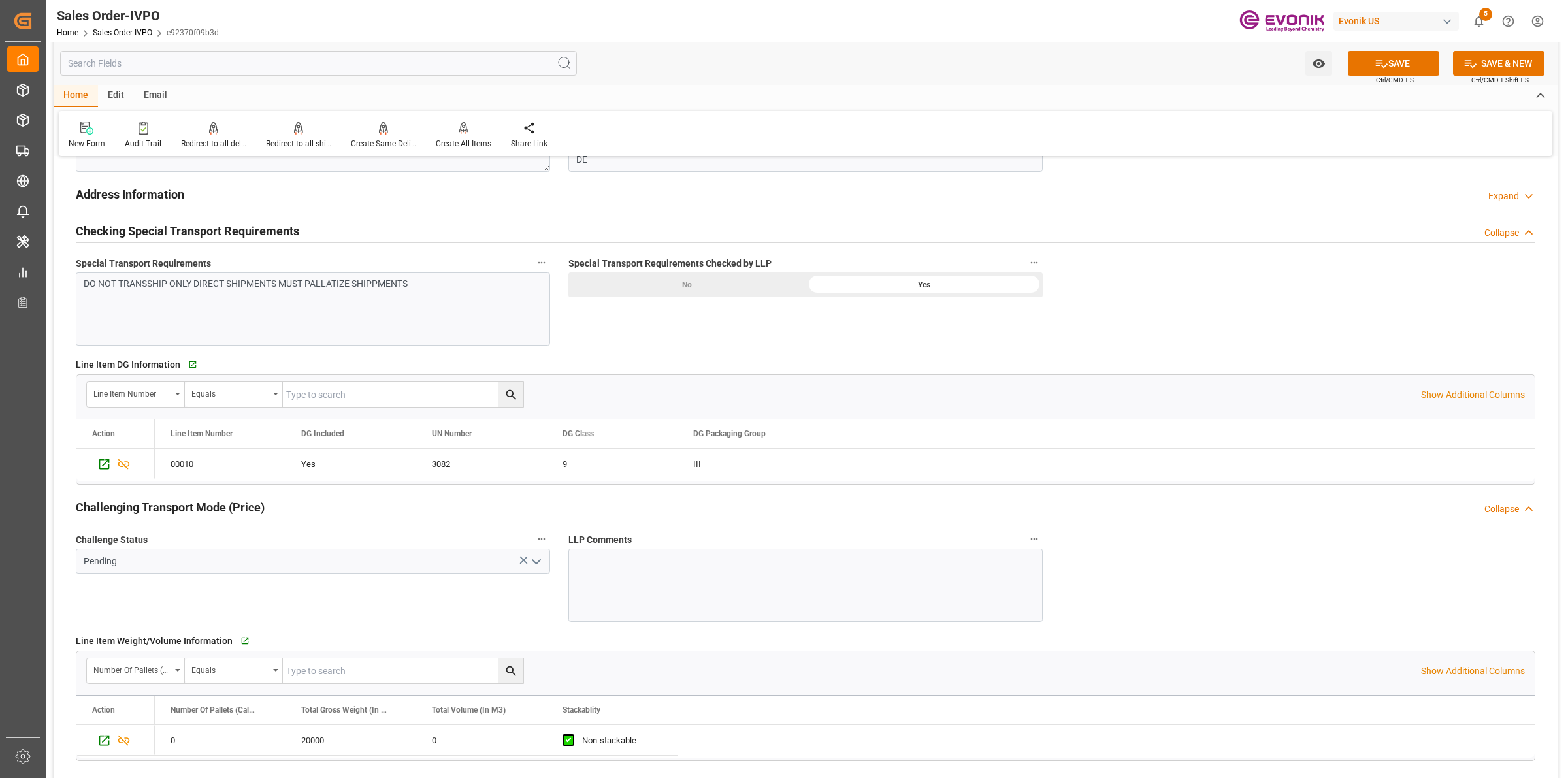
click at [532, 572] on button "open menu" at bounding box center [535, 562] width 20 height 21
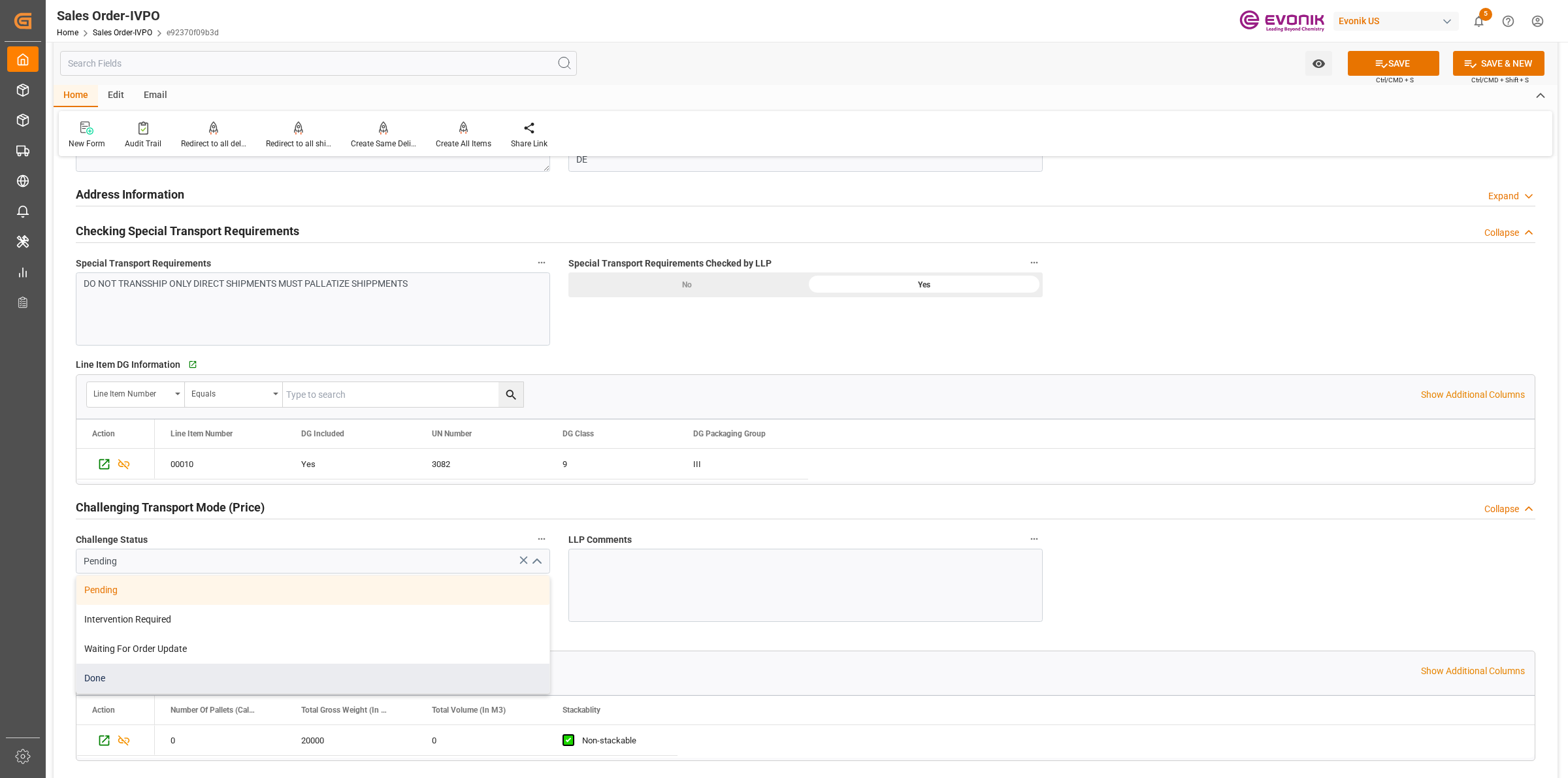
click at [128, 687] on div "Done" at bounding box center [312, 678] width 473 height 29
type input "Done"
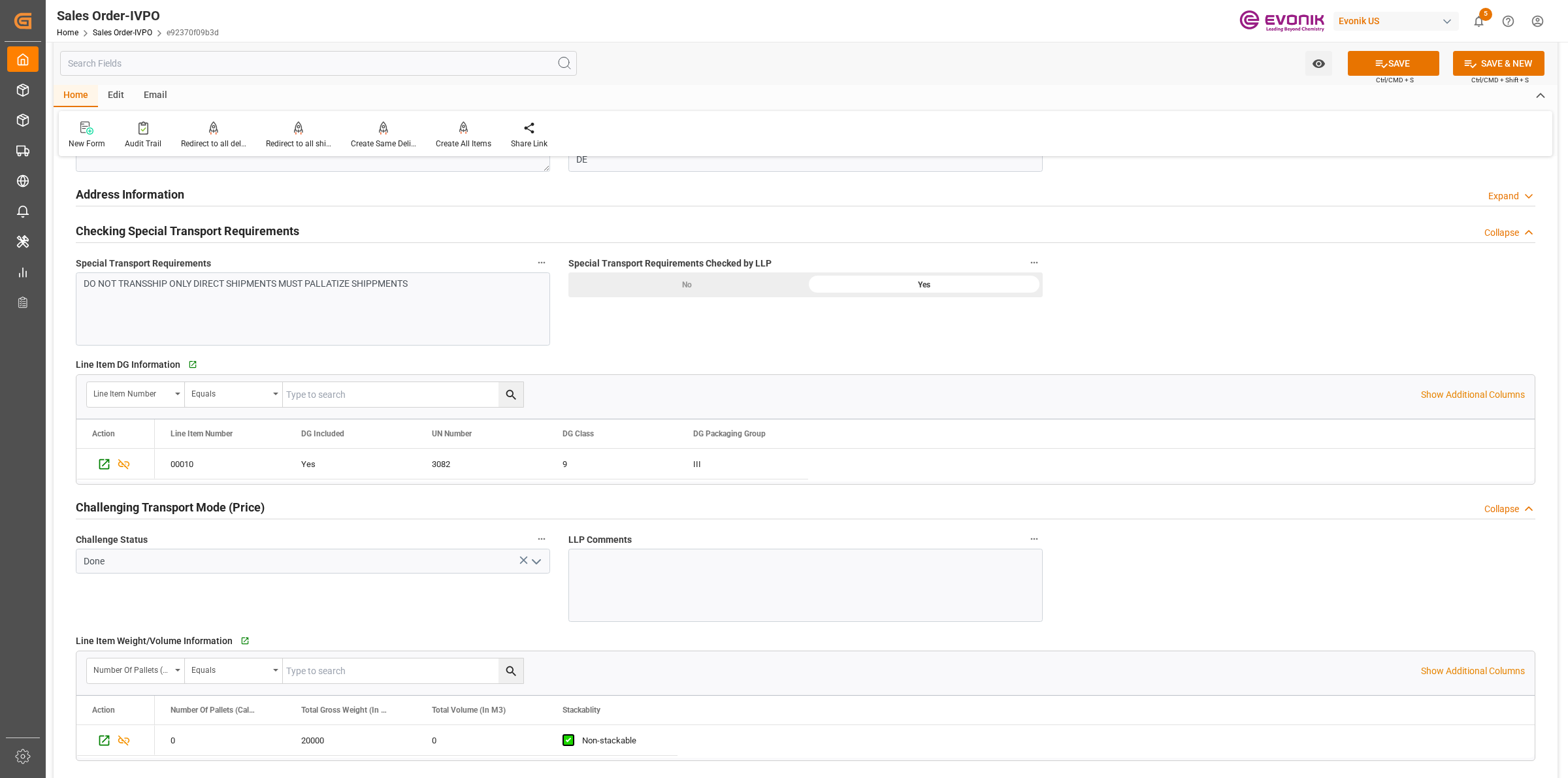
scroll to position [1797, 0]
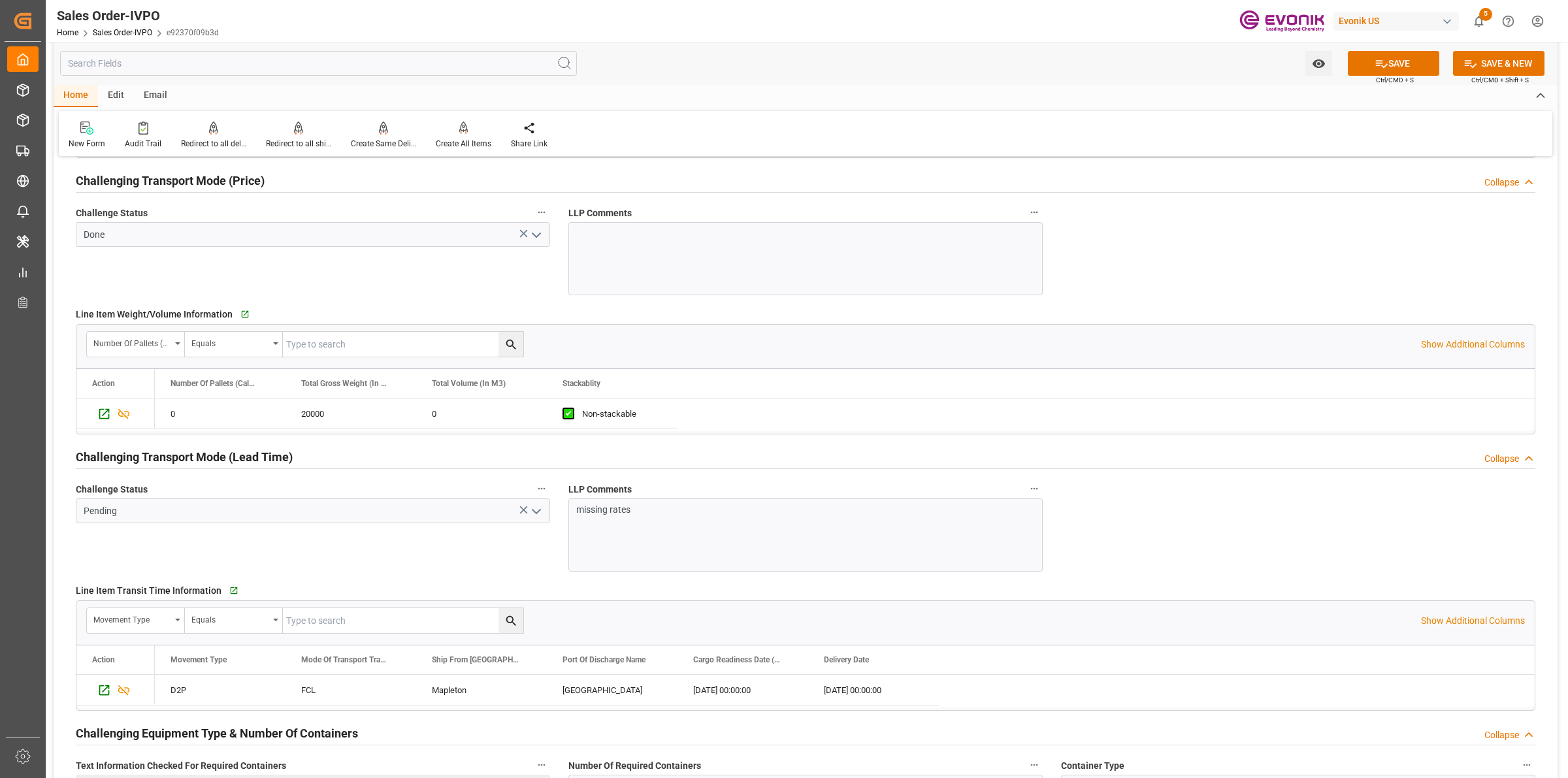
click at [536, 513] on icon "open menu" at bounding box center [536, 512] width 16 height 16
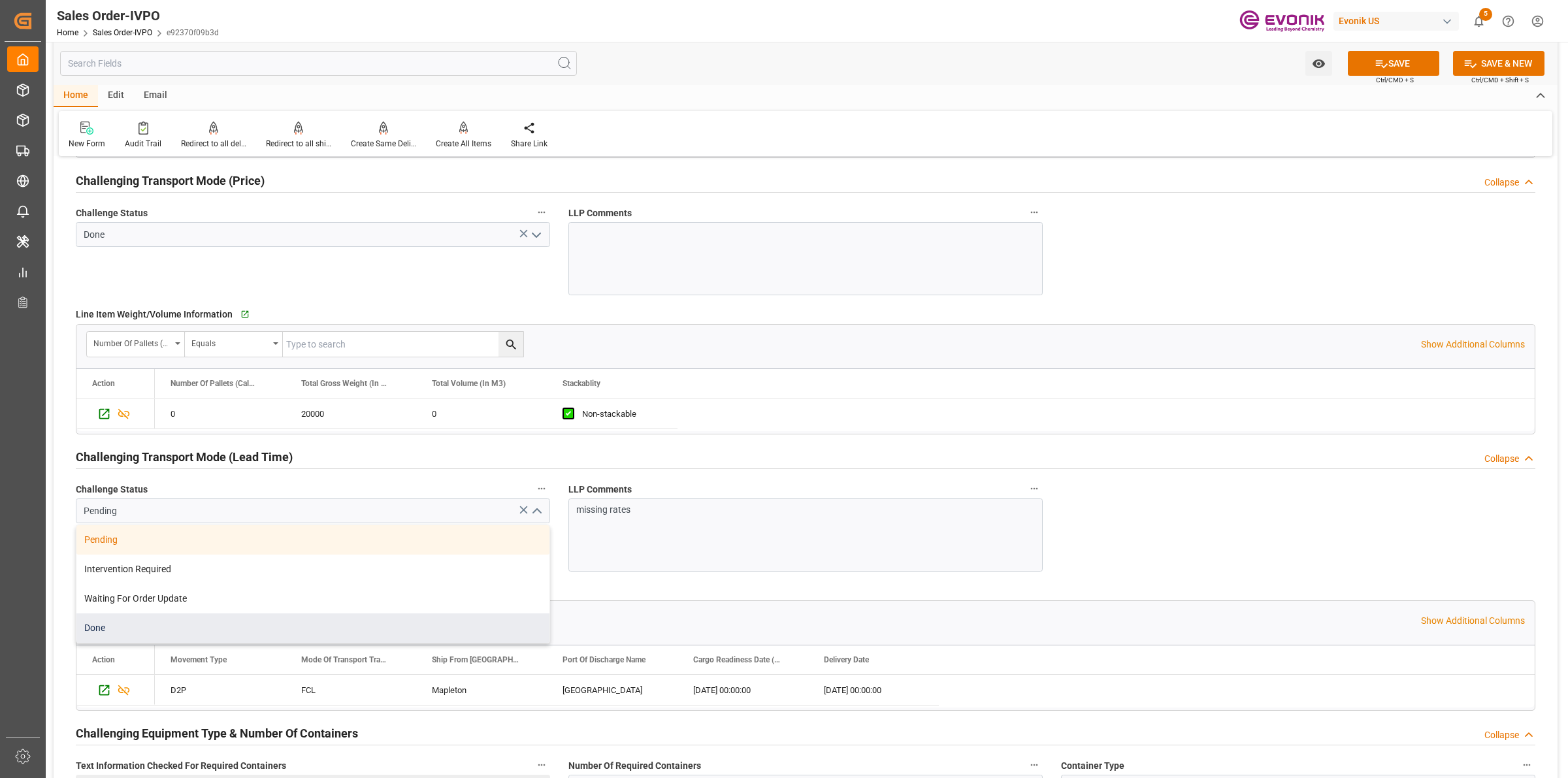
click at [125, 632] on div "Done" at bounding box center [312, 627] width 473 height 29
type input "Done"
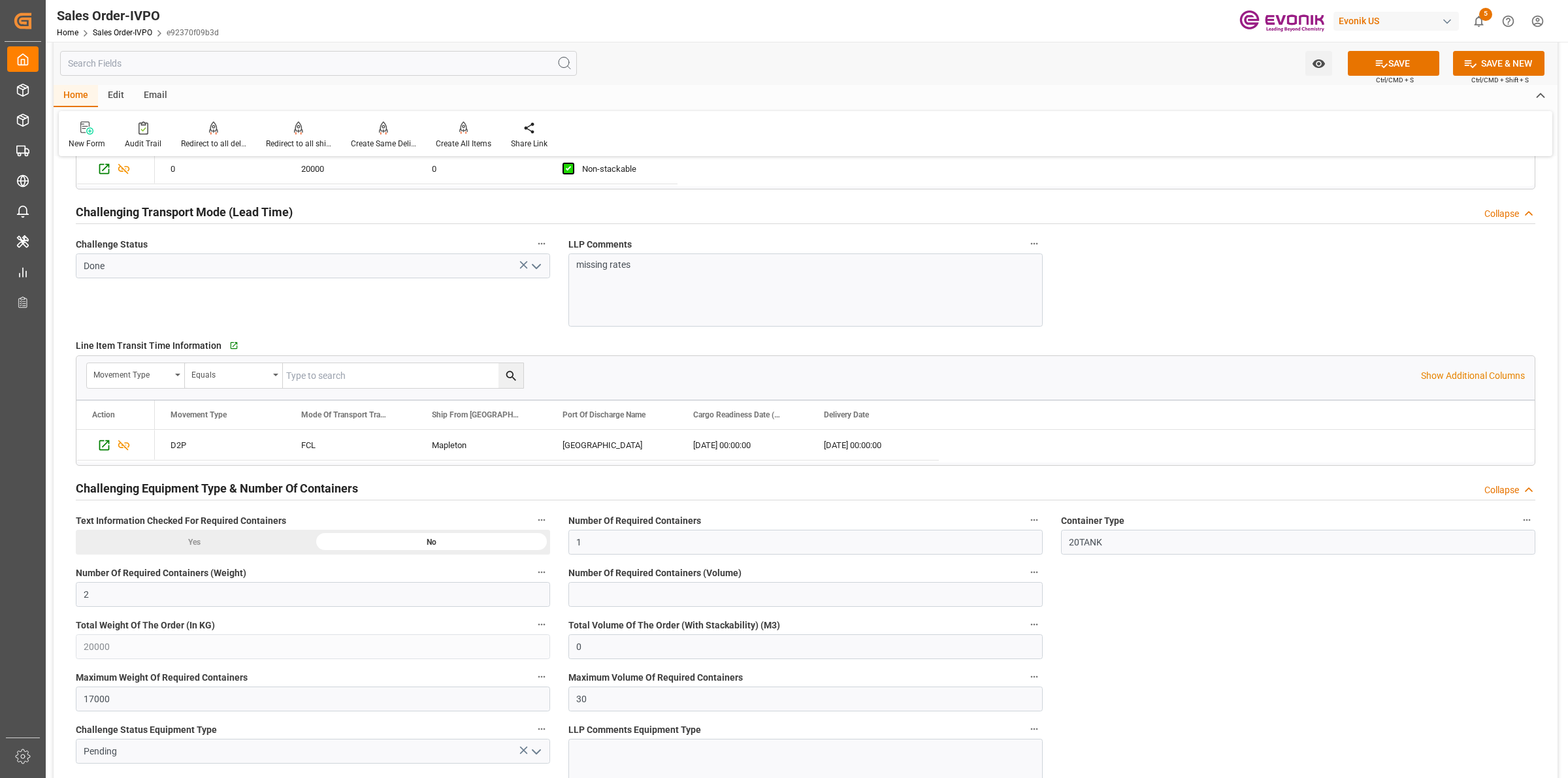
scroll to position [2205, 0]
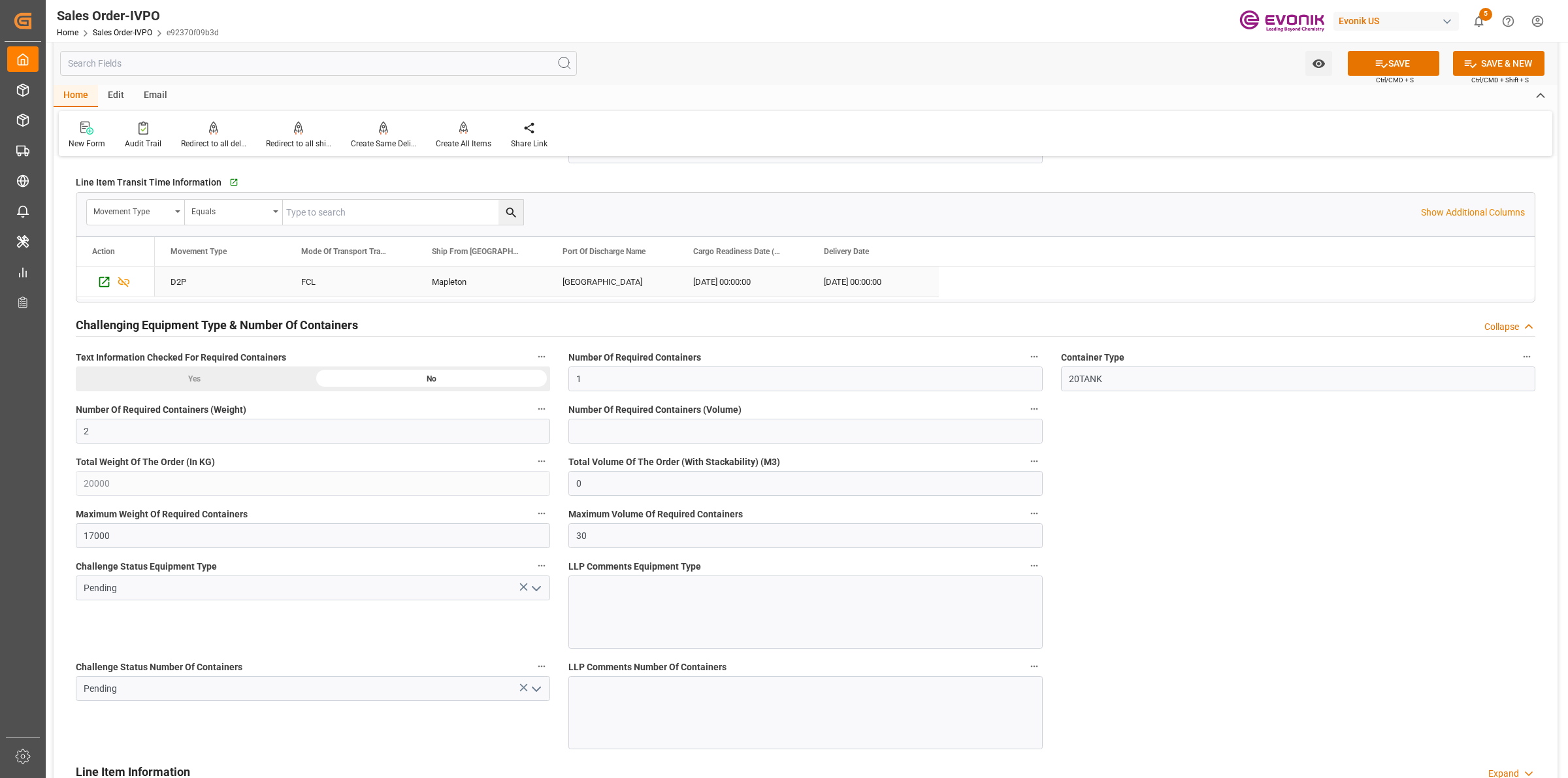
click at [481, 277] on div "Mapleton" at bounding box center [481, 281] width 131 height 30
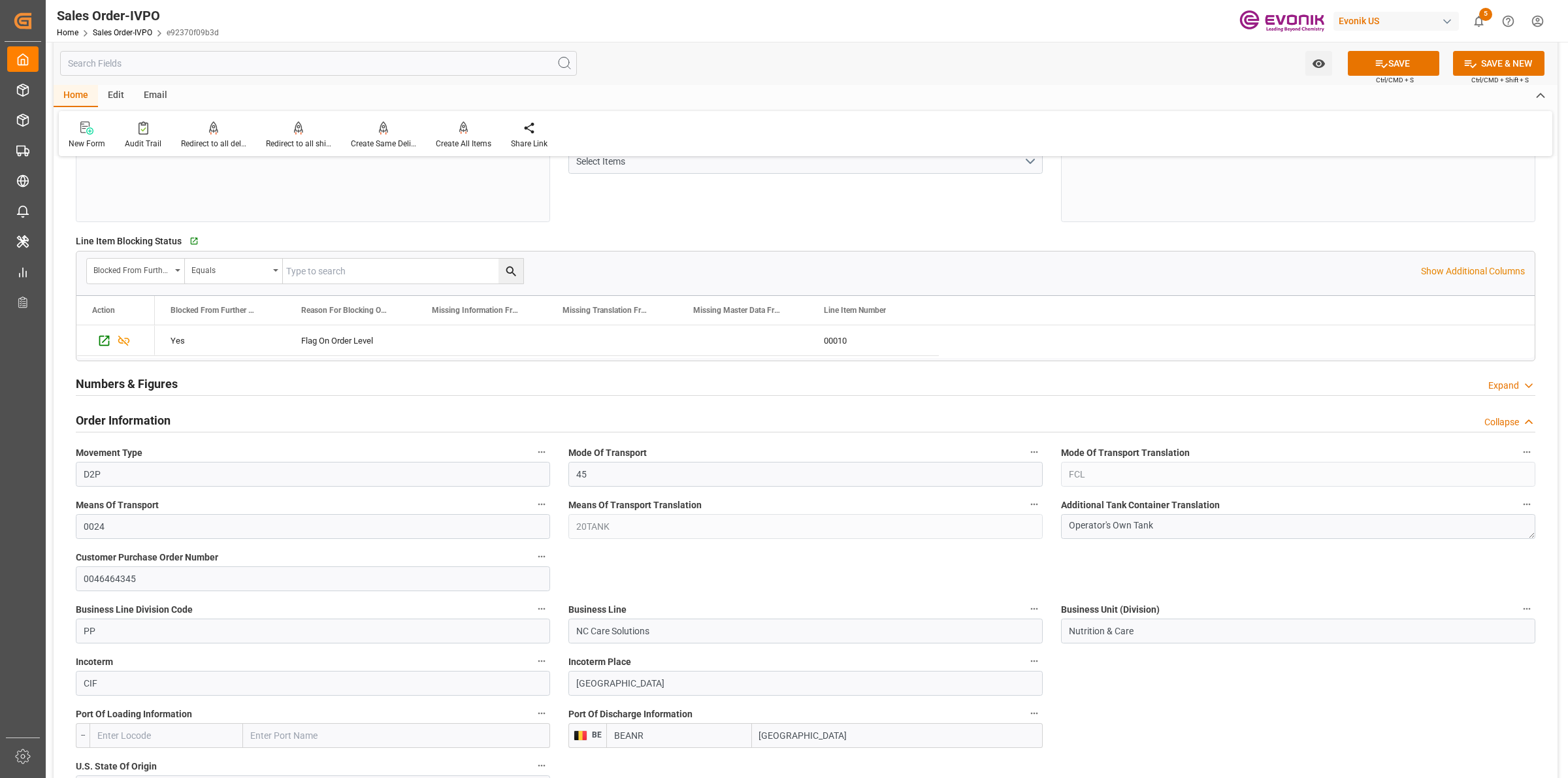
scroll to position [245, 0]
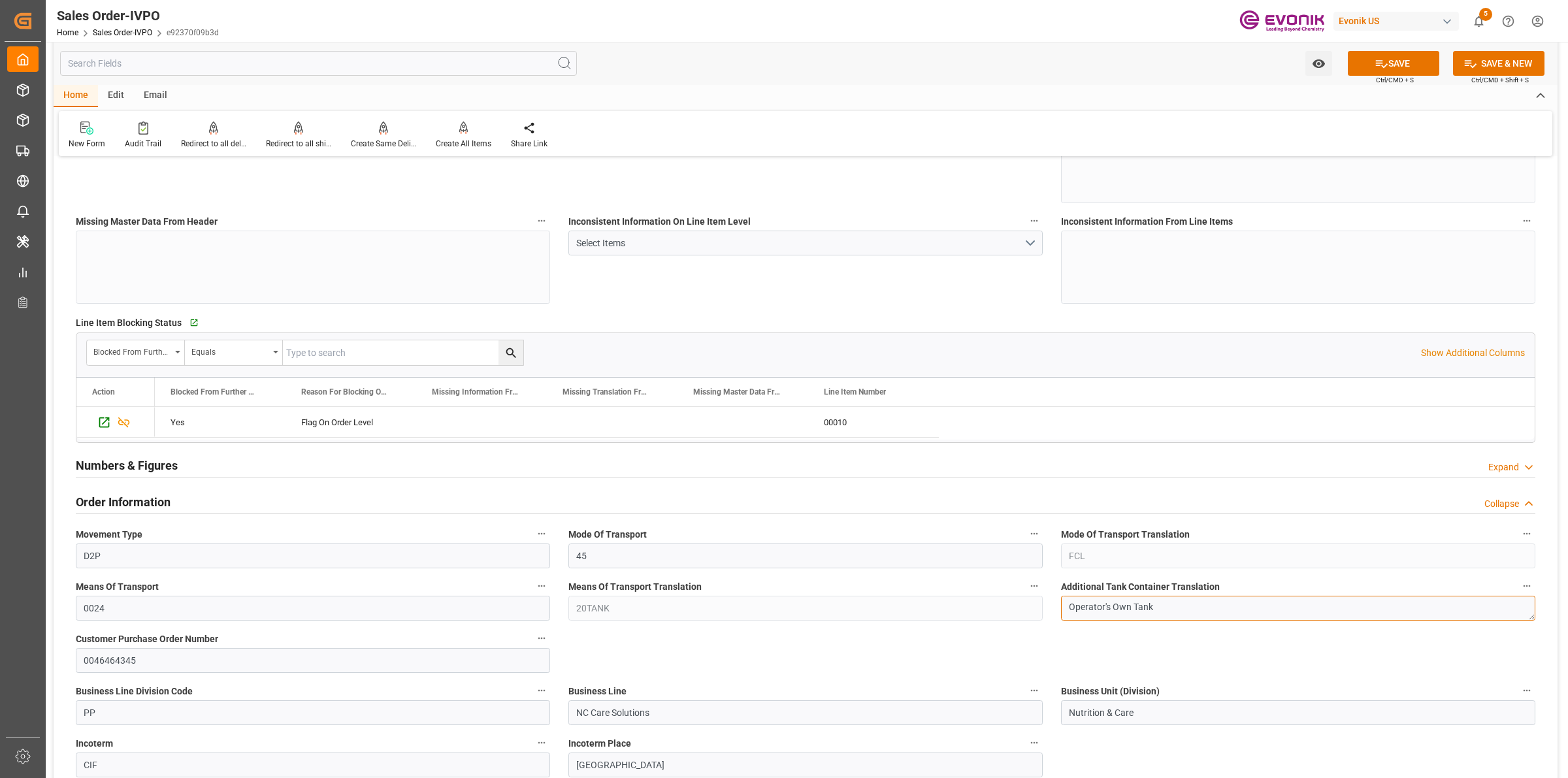
drag, startPoint x: 1168, startPoint y: 607, endPoint x: 1045, endPoint y: 606, distance: 123.0
click at [1102, 610] on textarea "Operator's Own Tank" at bounding box center [1298, 608] width 474 height 24
drag, startPoint x: 1067, startPoint y: 609, endPoint x: 1164, endPoint y: 611, distance: 97.0
click at [1164, 611] on textarea "Operator's Own Tank" at bounding box center [1298, 608] width 474 height 24
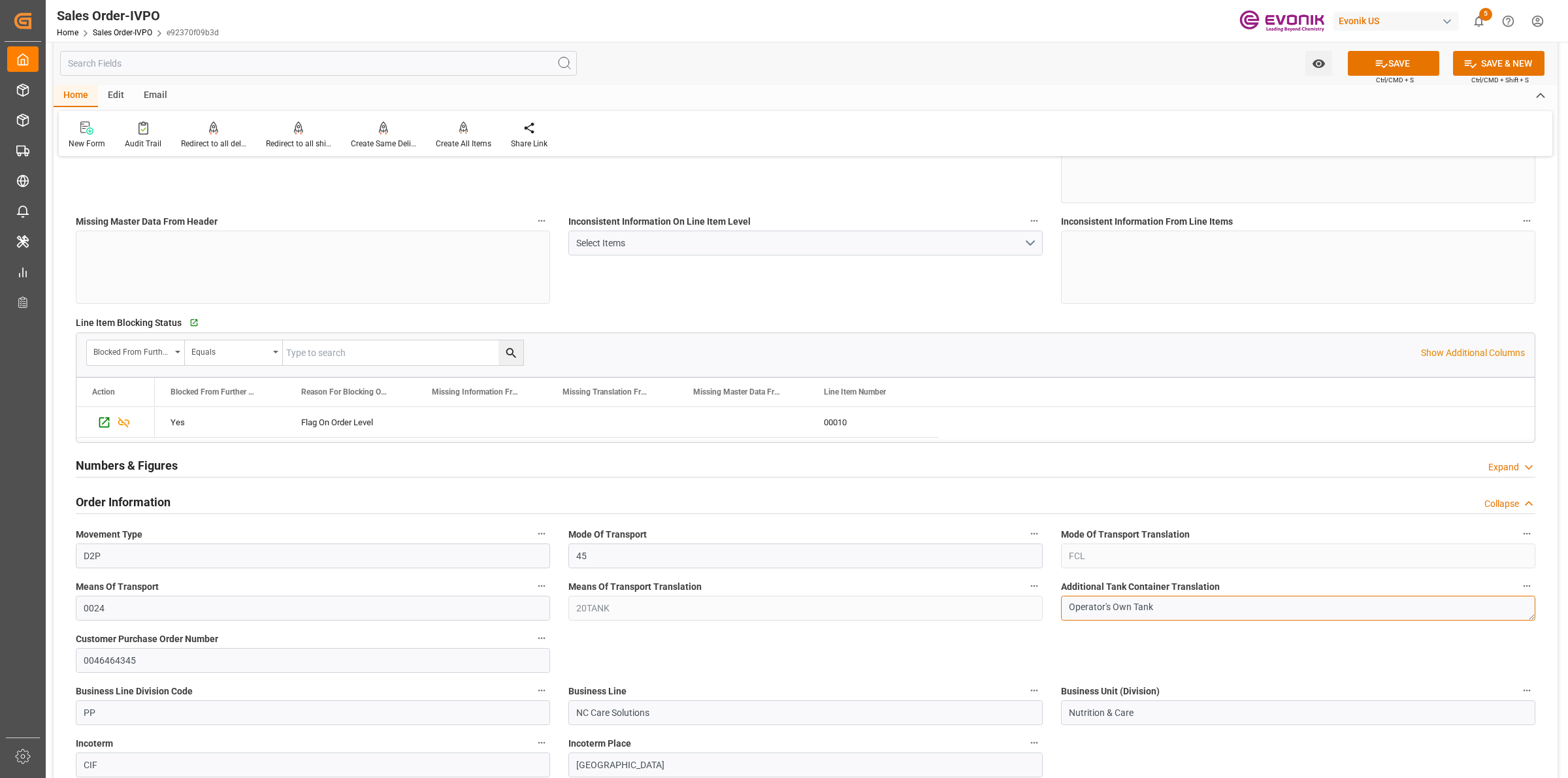
click at [1108, 617] on textarea "Operator's Own Tank" at bounding box center [1298, 608] width 474 height 24
click at [1163, 605] on textarea "Operator's Own Tank" at bounding box center [1298, 608] width 474 height 24
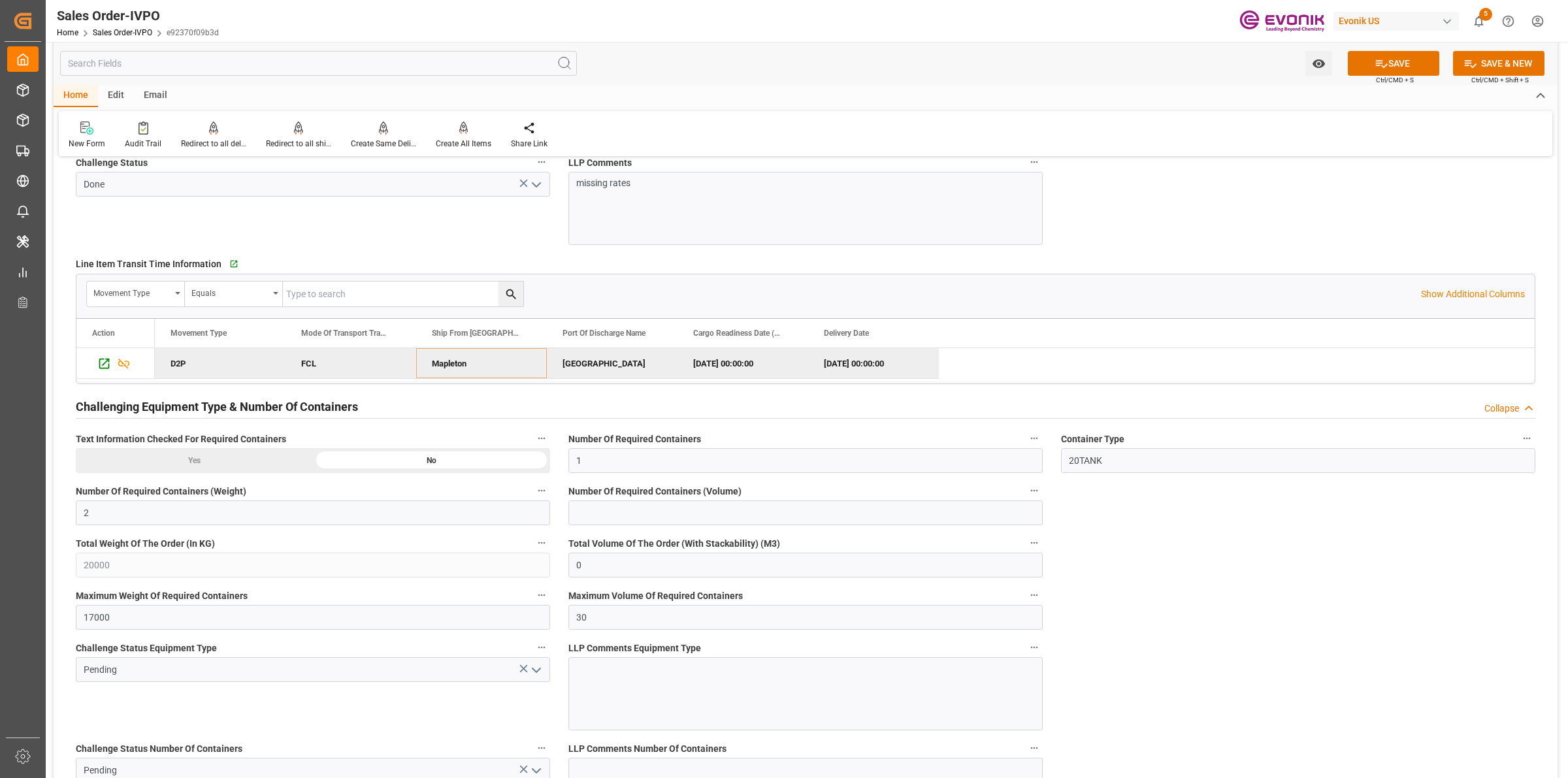
scroll to position [2369, 0]
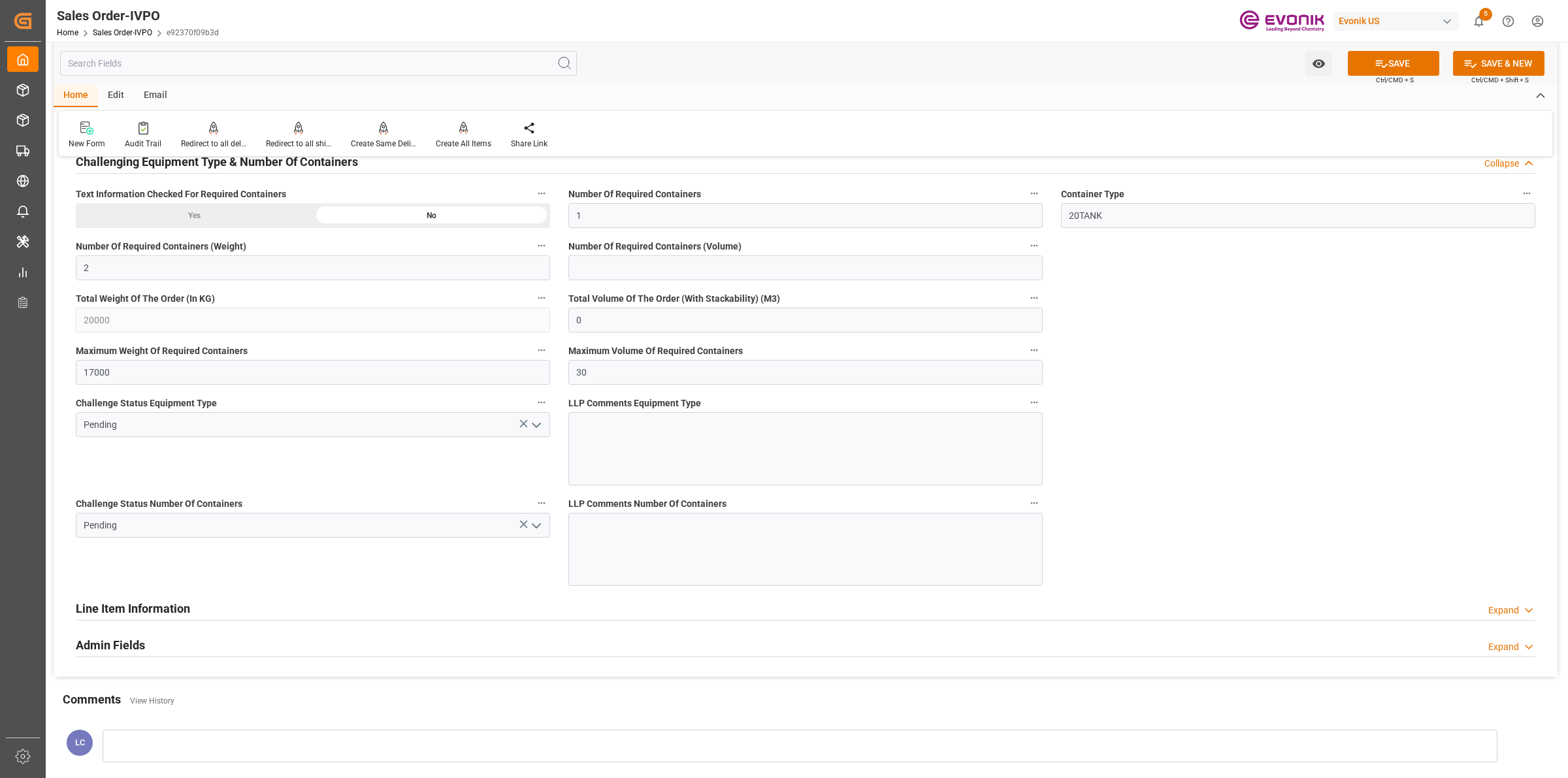
click at [534, 426] on icon "open menu" at bounding box center [536, 425] width 16 height 16
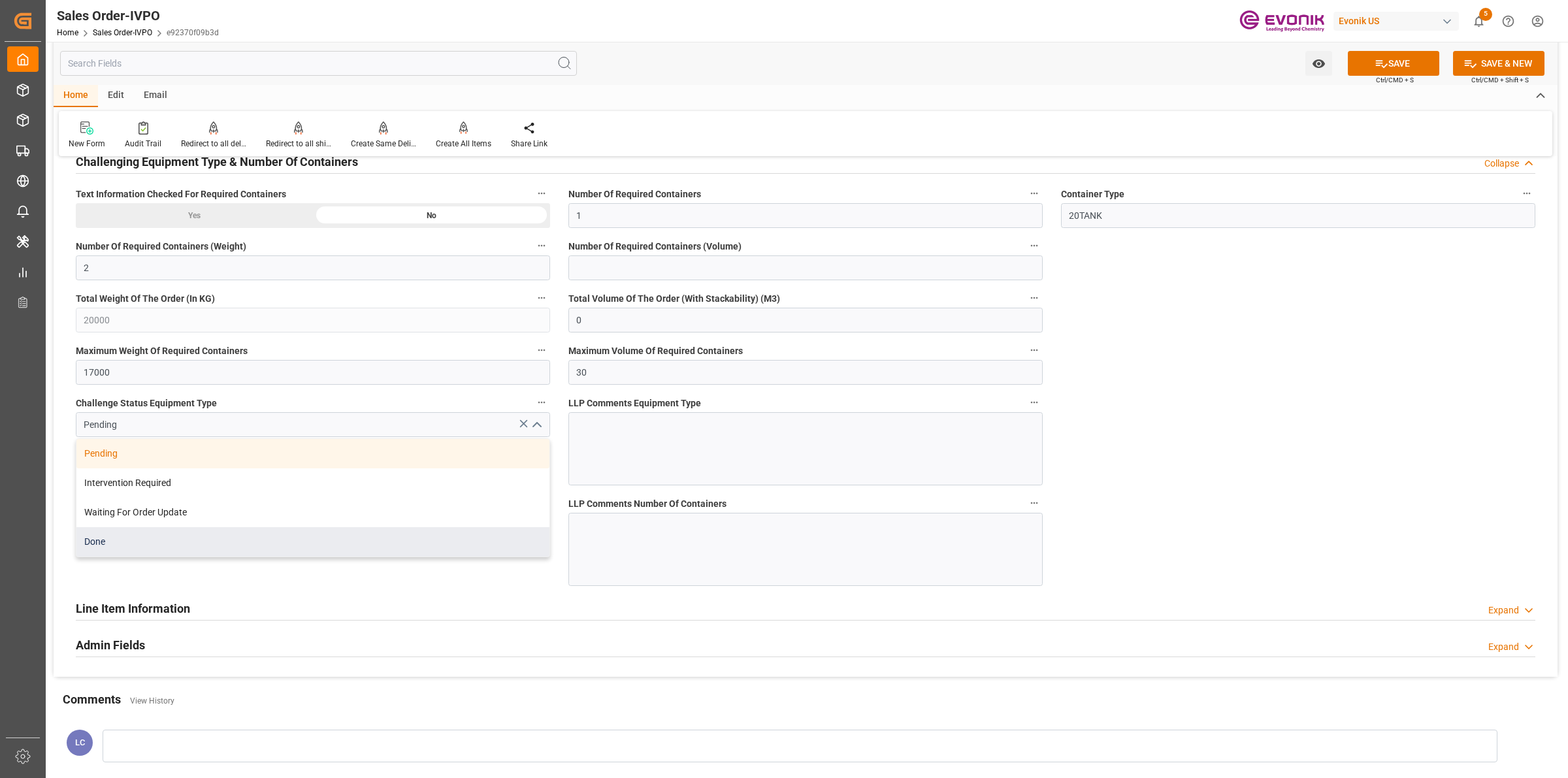
click at [149, 550] on div "Done" at bounding box center [312, 542] width 473 height 29
type input "Done"
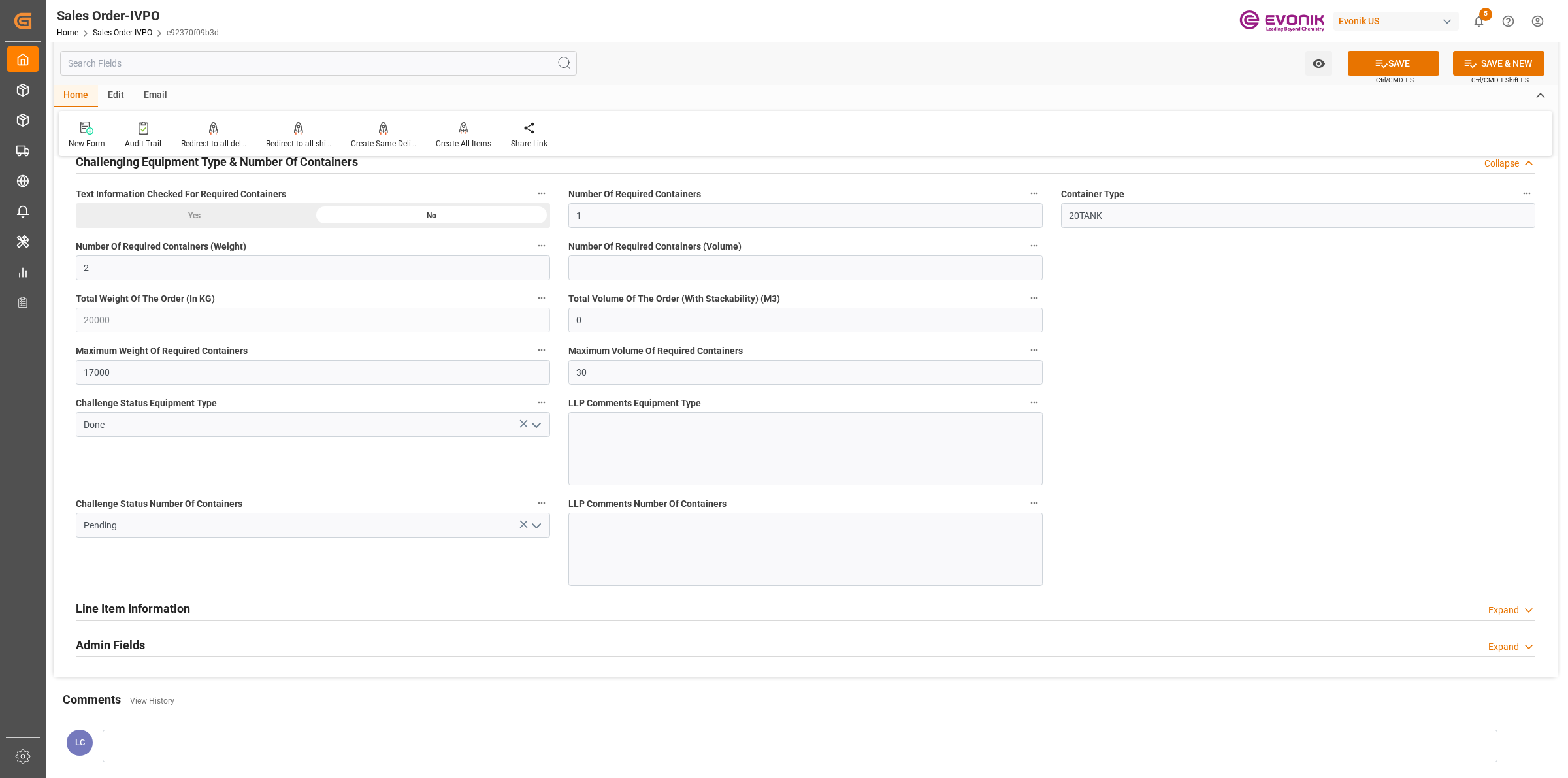
drag, startPoint x: 490, startPoint y: 565, endPoint x: 546, endPoint y: 537, distance: 62.6
click at [493, 565] on div "Challenge Status Number Of Containers Pending" at bounding box center [313, 540] width 493 height 101
click at [546, 530] on input "Pending" at bounding box center [313, 525] width 474 height 24
click at [531, 527] on icon "open menu" at bounding box center [536, 526] width 16 height 16
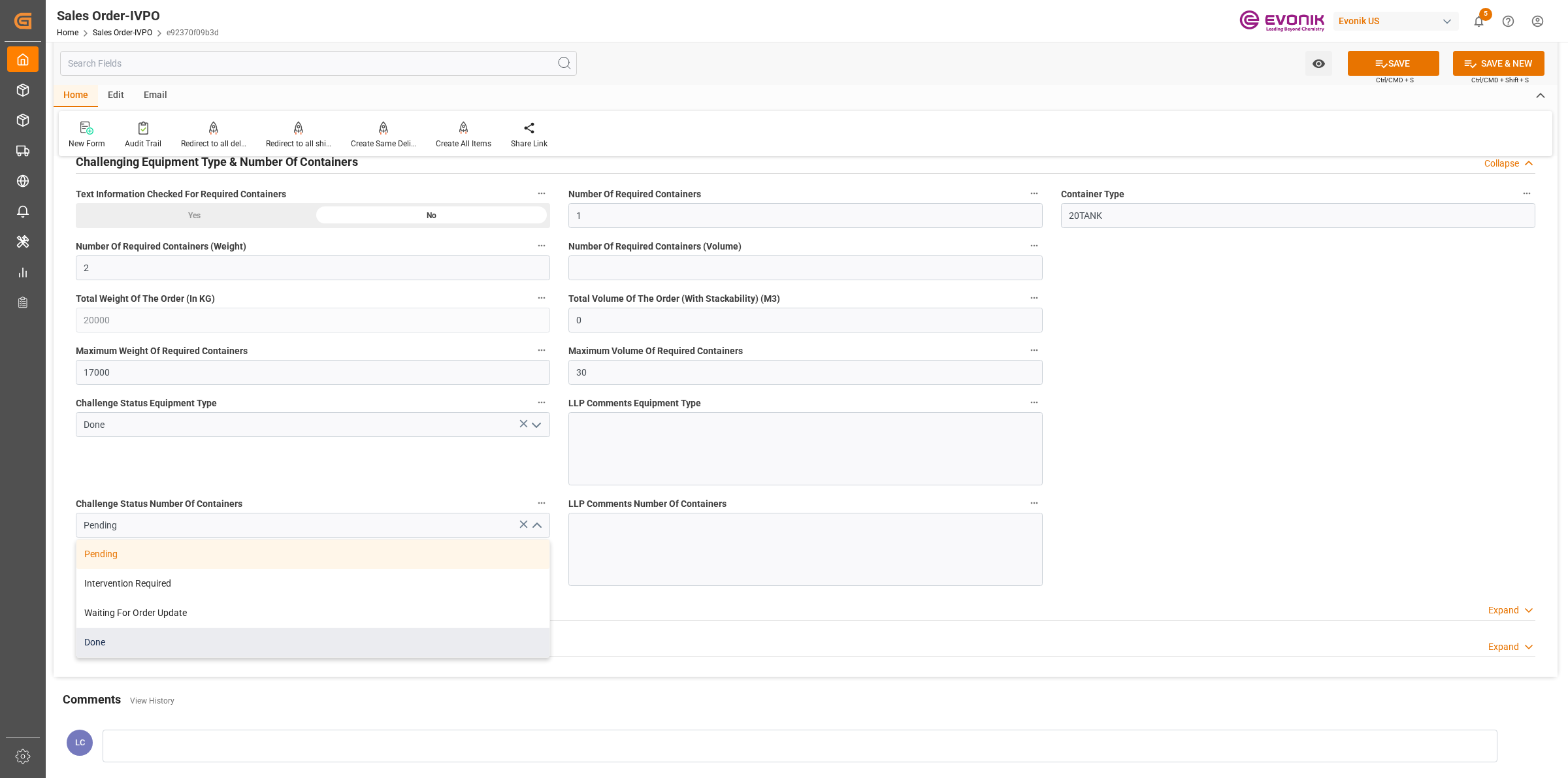
click at [109, 641] on div "Done" at bounding box center [312, 642] width 473 height 29
type input "Done"
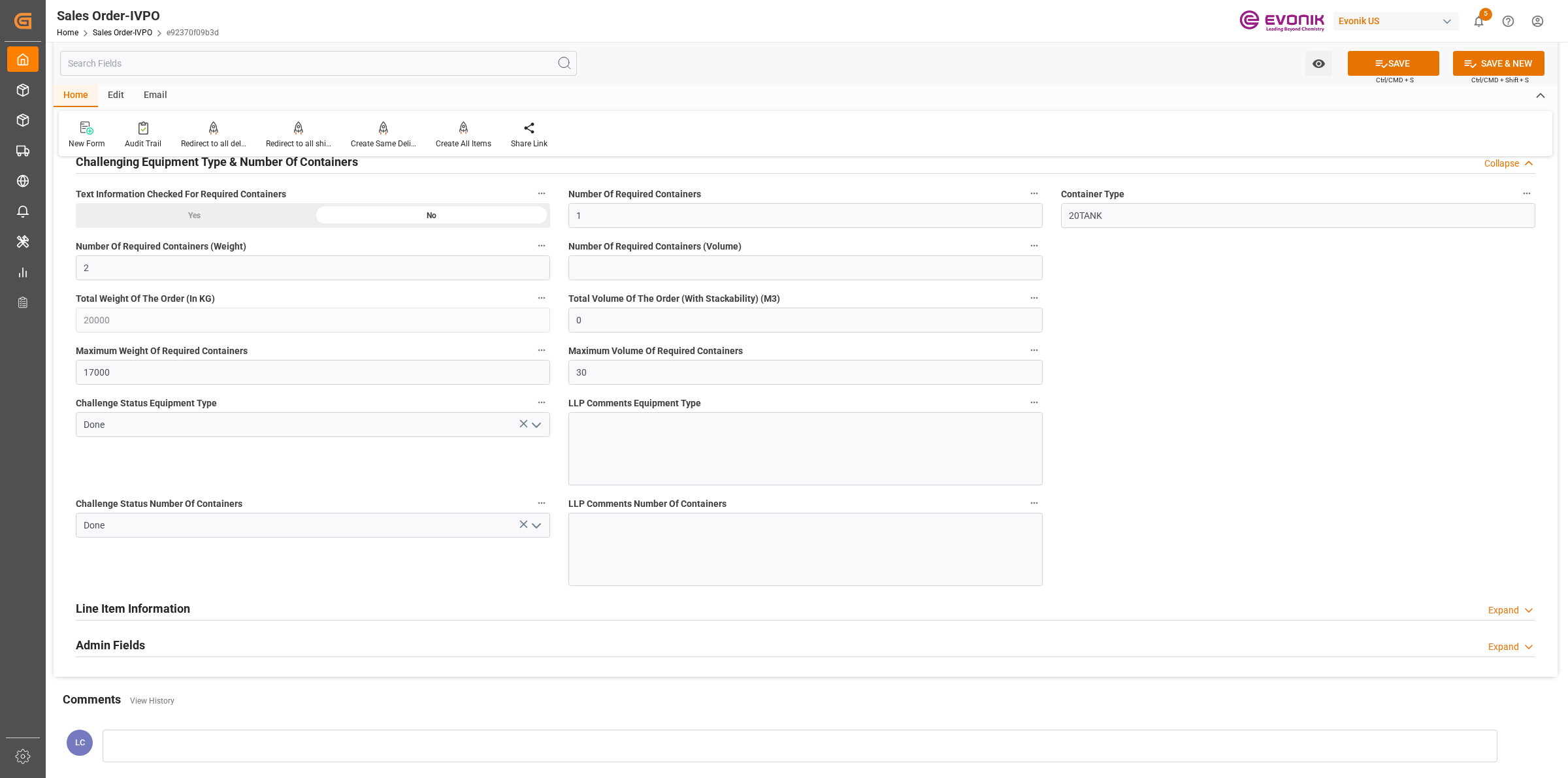
scroll to position [2042, 0]
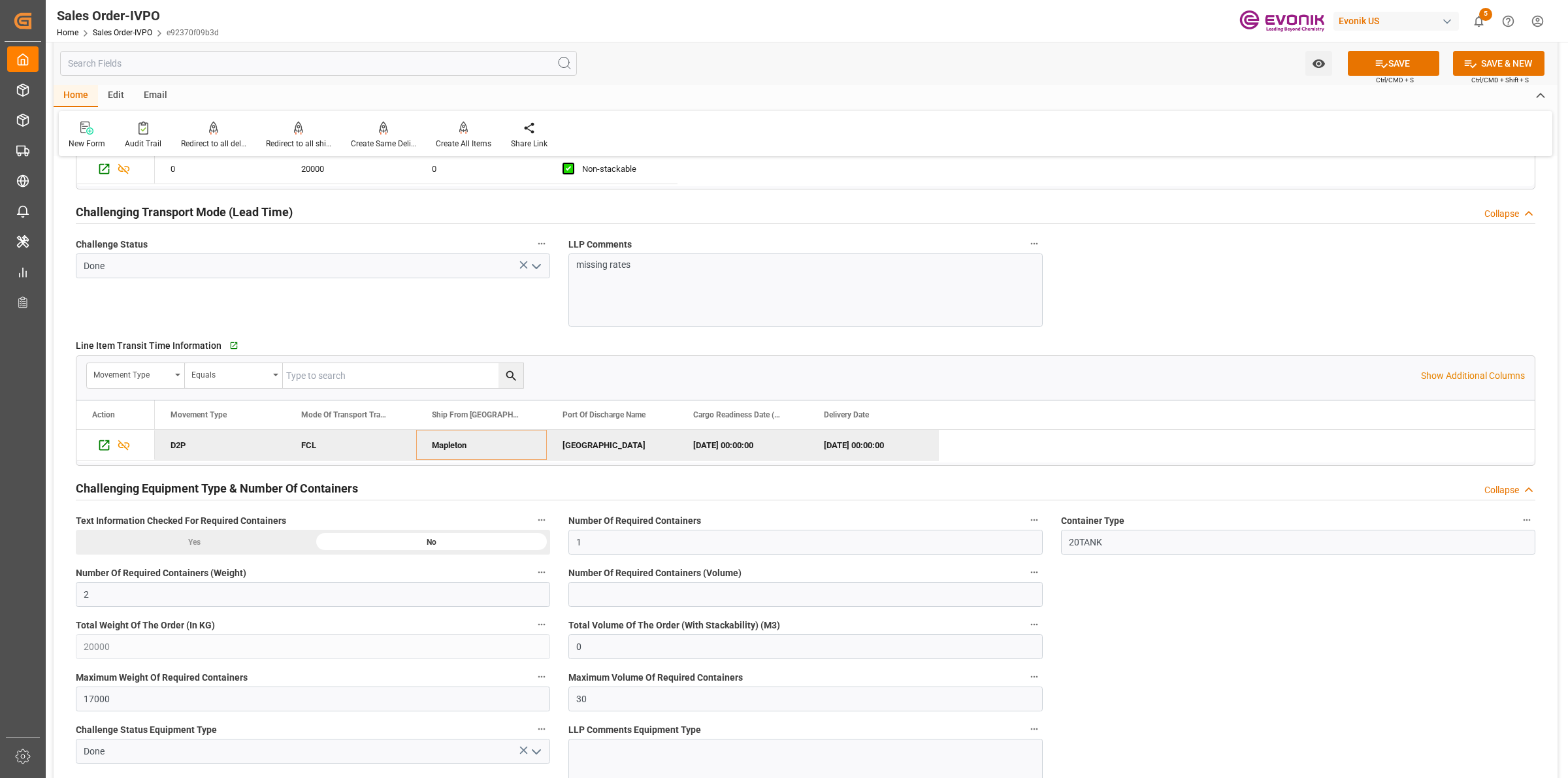
click at [1418, 50] on div "Watch Option SAVE Ctrl/CMD + S SAVE & NEW Ctrl/CMD + Shift + S" at bounding box center [805, 63] width 1504 height 43
click at [1410, 57] on button "SAVE" at bounding box center [1393, 63] width 91 height 24
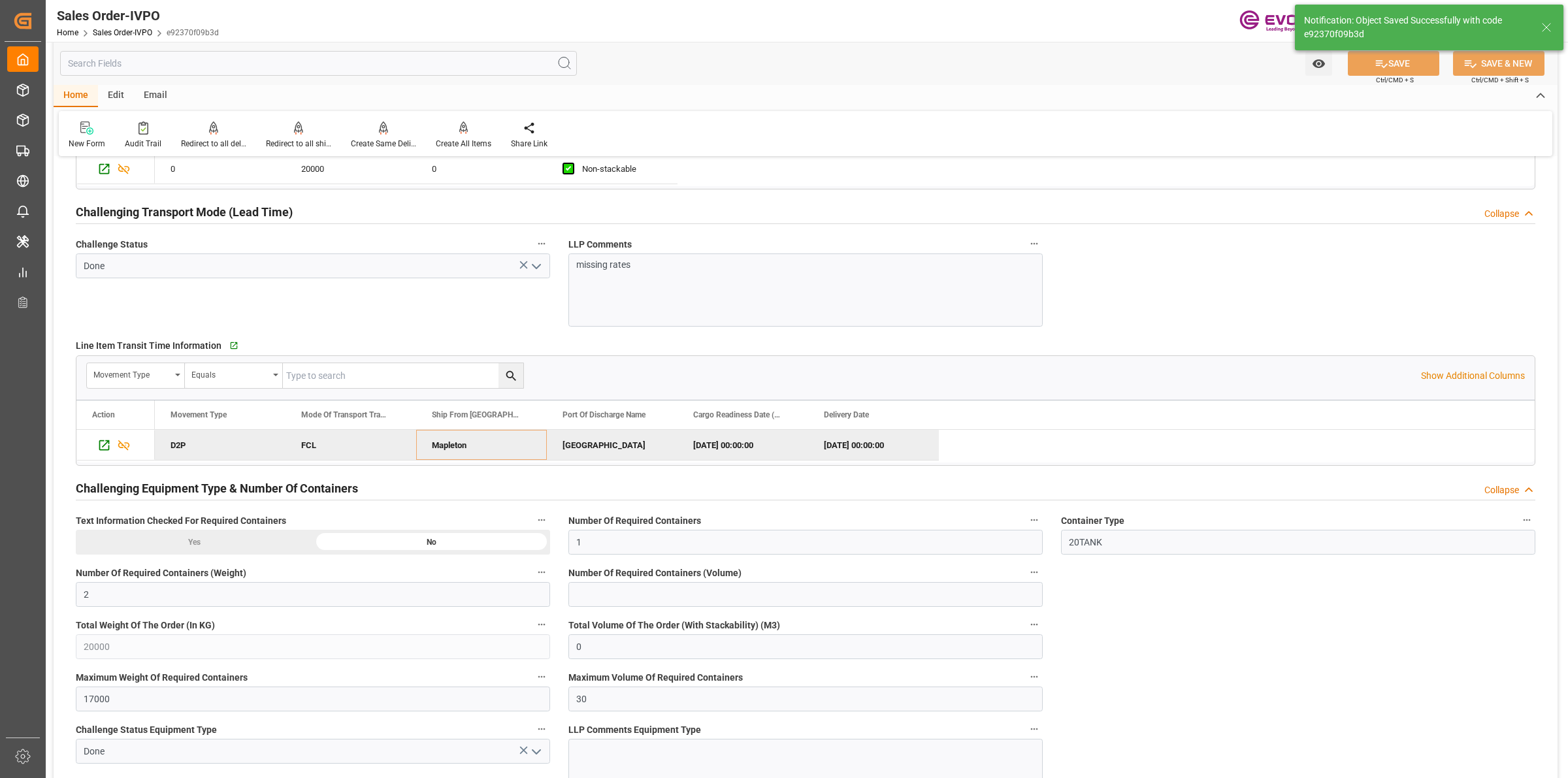
type input "No"
type input "[DATE] 12:38"
click at [467, 138] on div "Create All Items" at bounding box center [463, 144] width 55 height 12
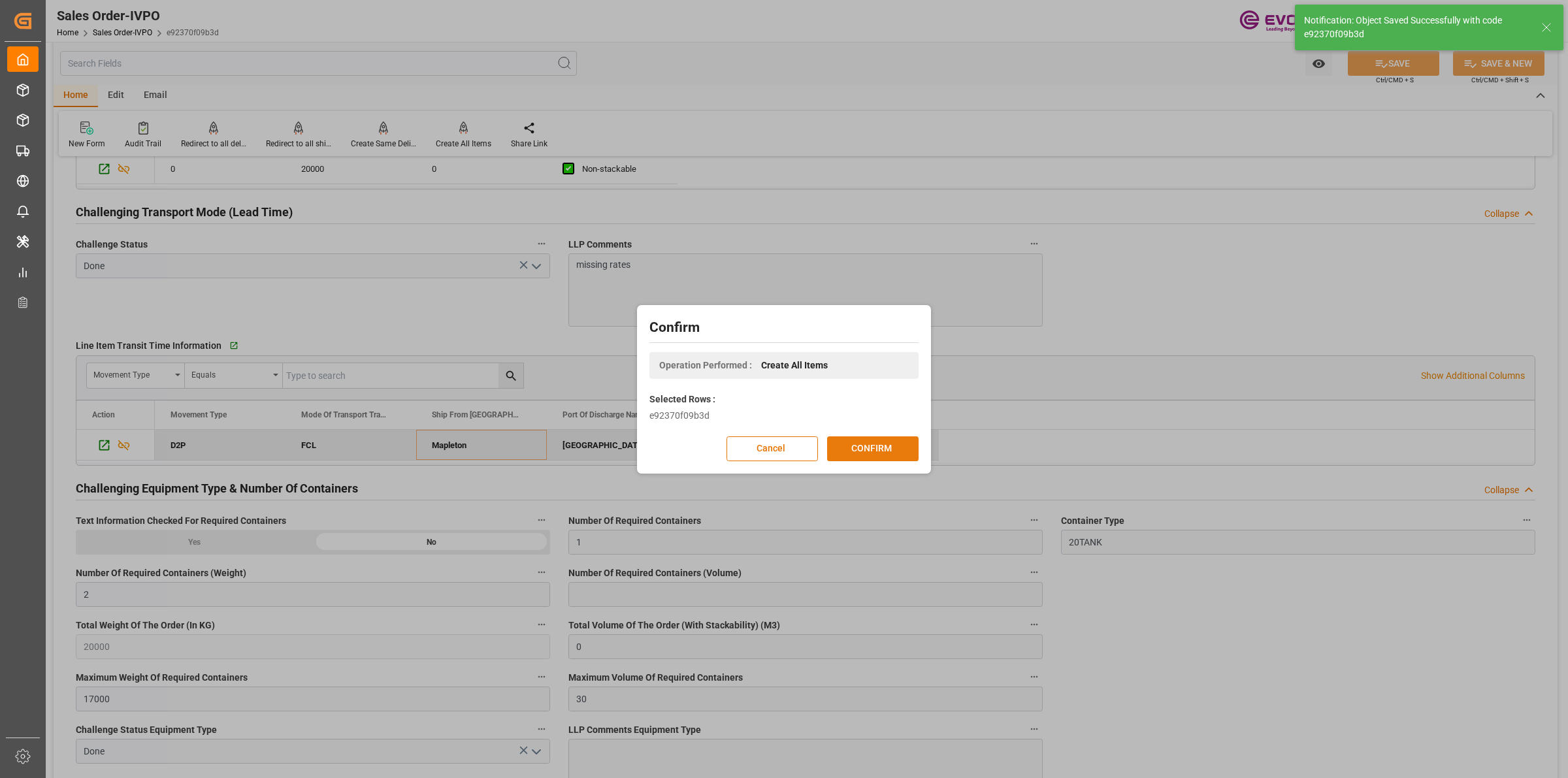
click at [856, 450] on button "CONFIRM" at bounding box center [872, 449] width 91 height 24
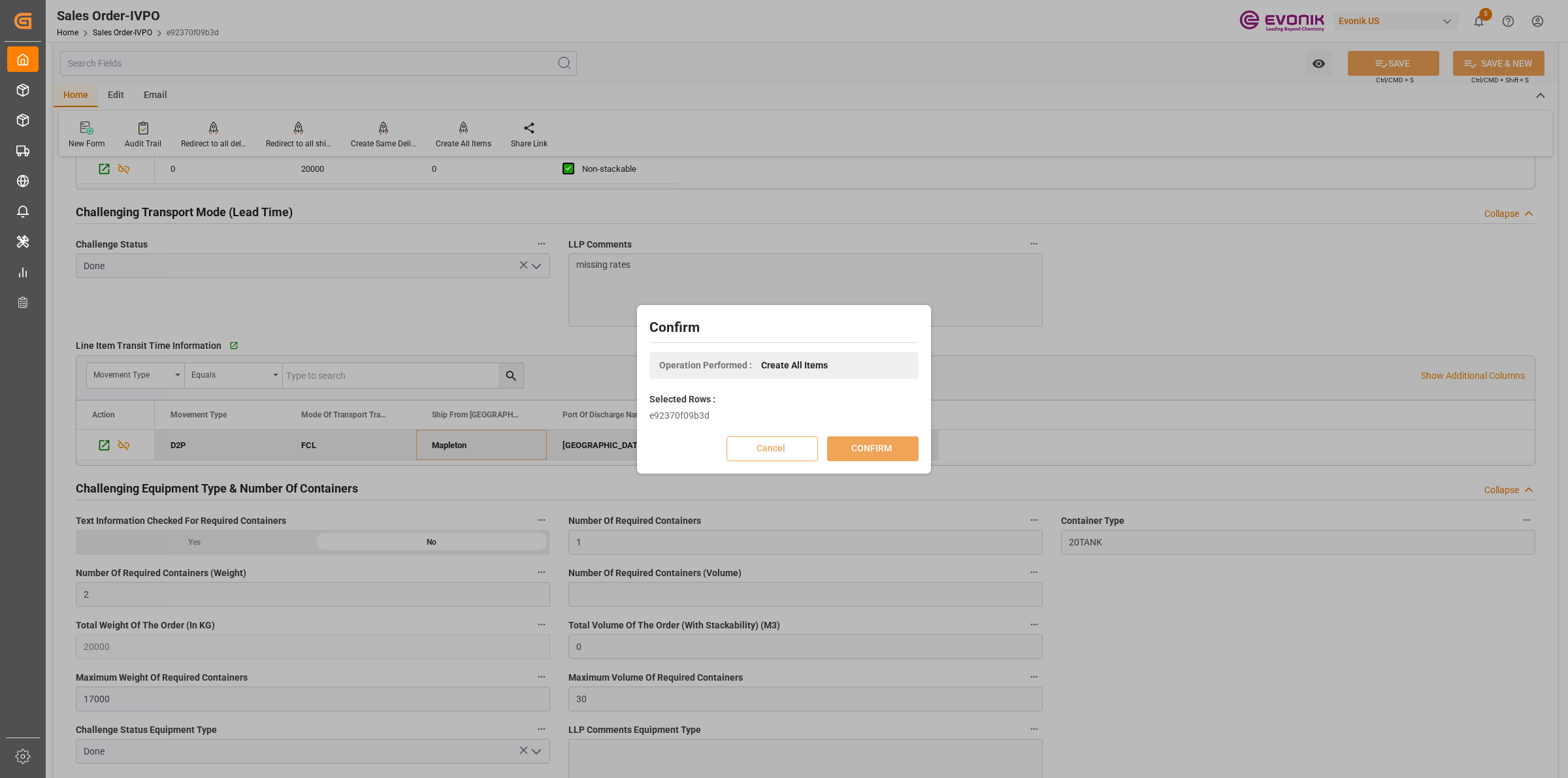
scroll to position [141, 0]
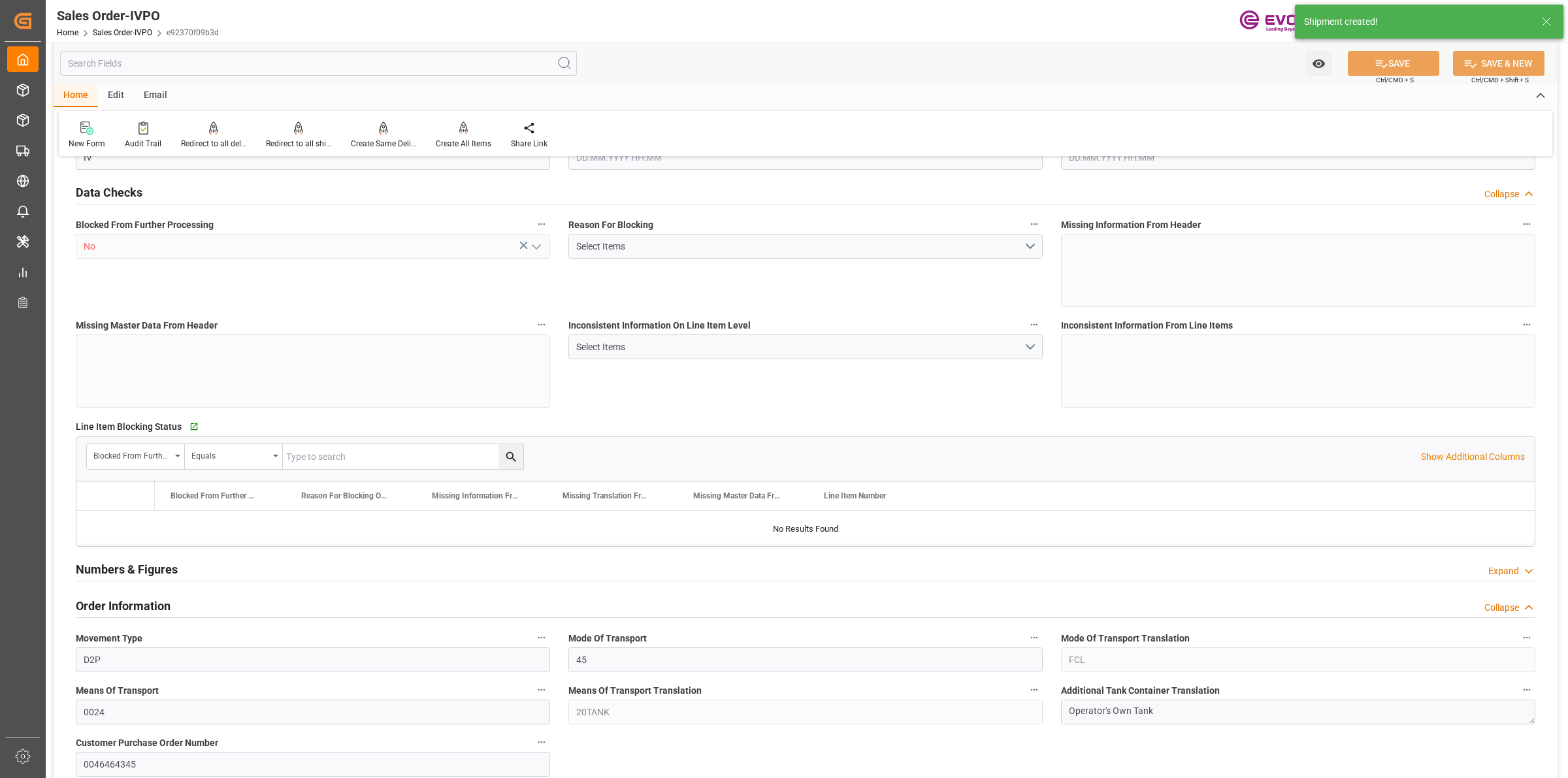
type input "BEANR"
type input "0"
type input "1"
type input "2"
type input "20000"
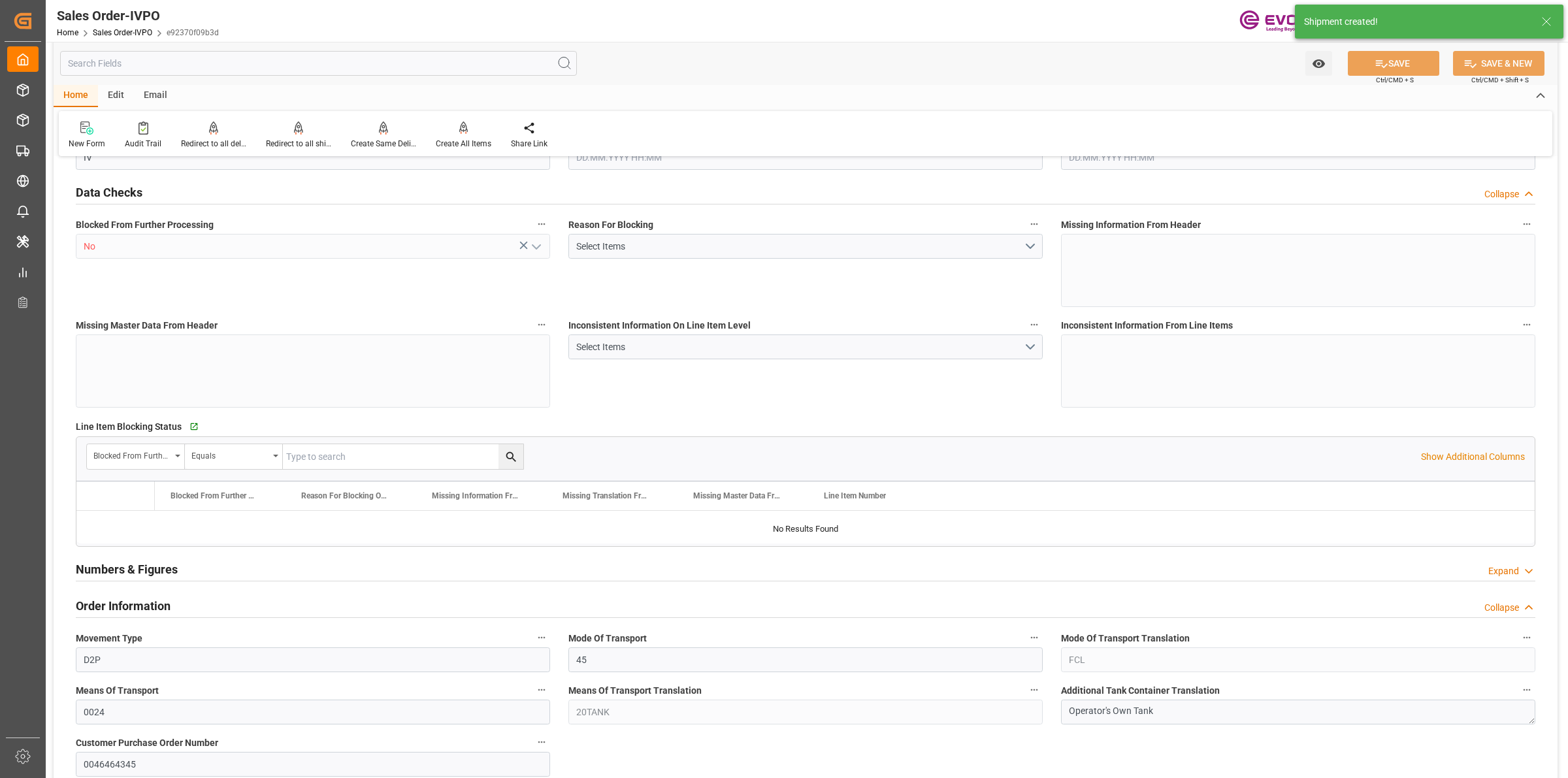
type input "0"
type input "17000"
type input "30"
type input "[DATE] 13:16"
type input "[DATE] 12:38"
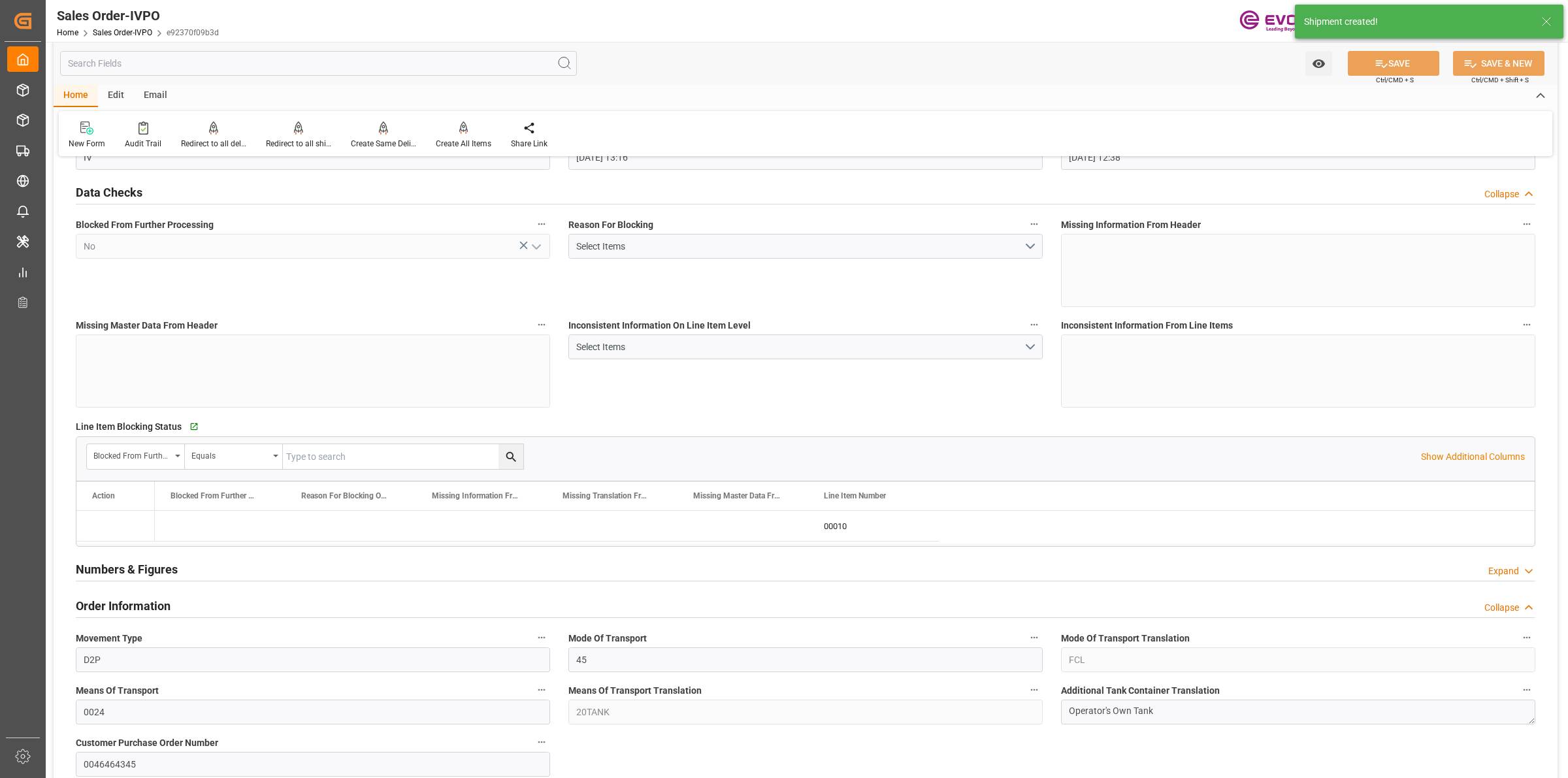
scroll to position [2042, 0]
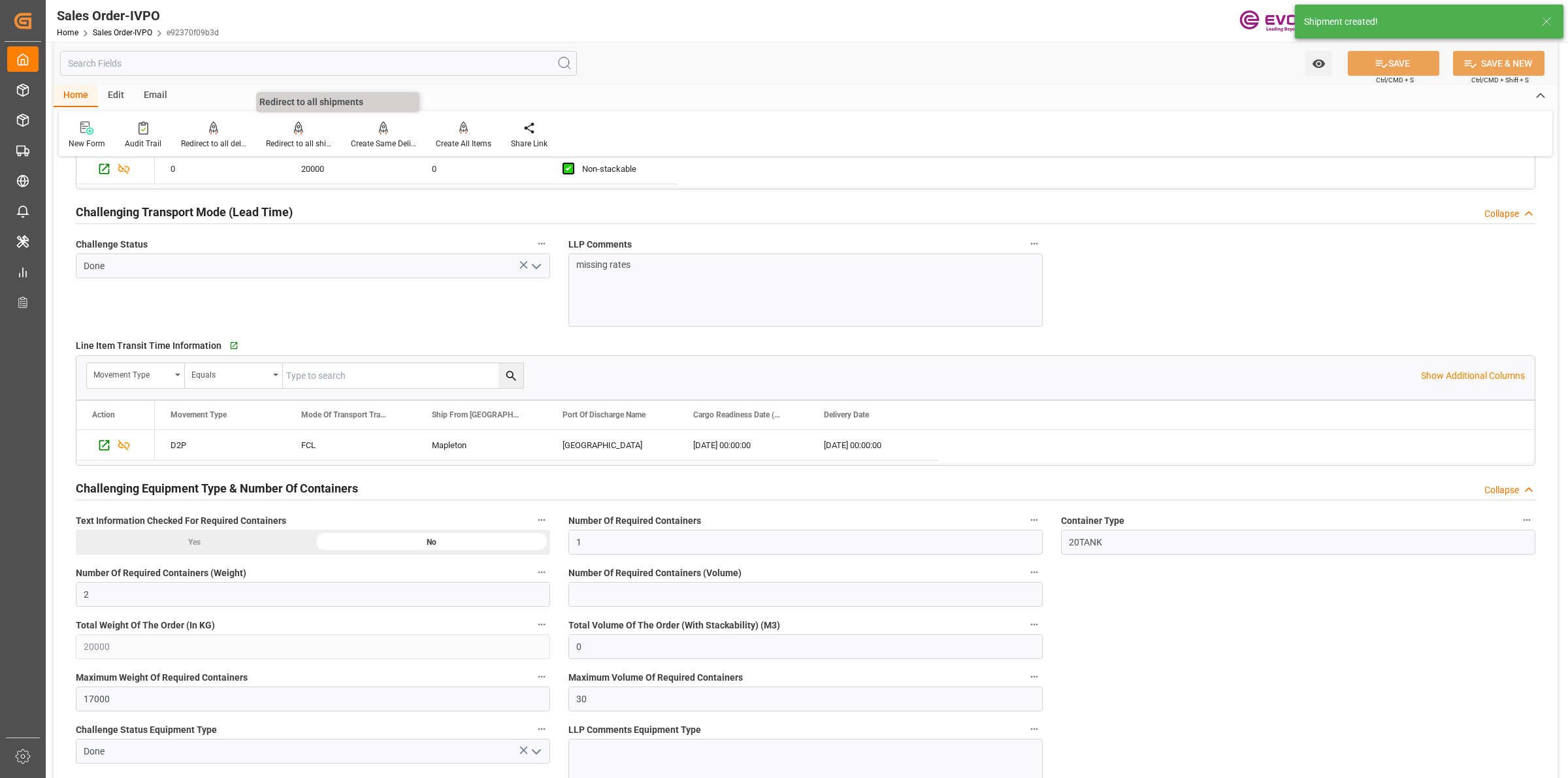
click at [295, 139] on div "Redirect to all shipments" at bounding box center [298, 144] width 65 height 12
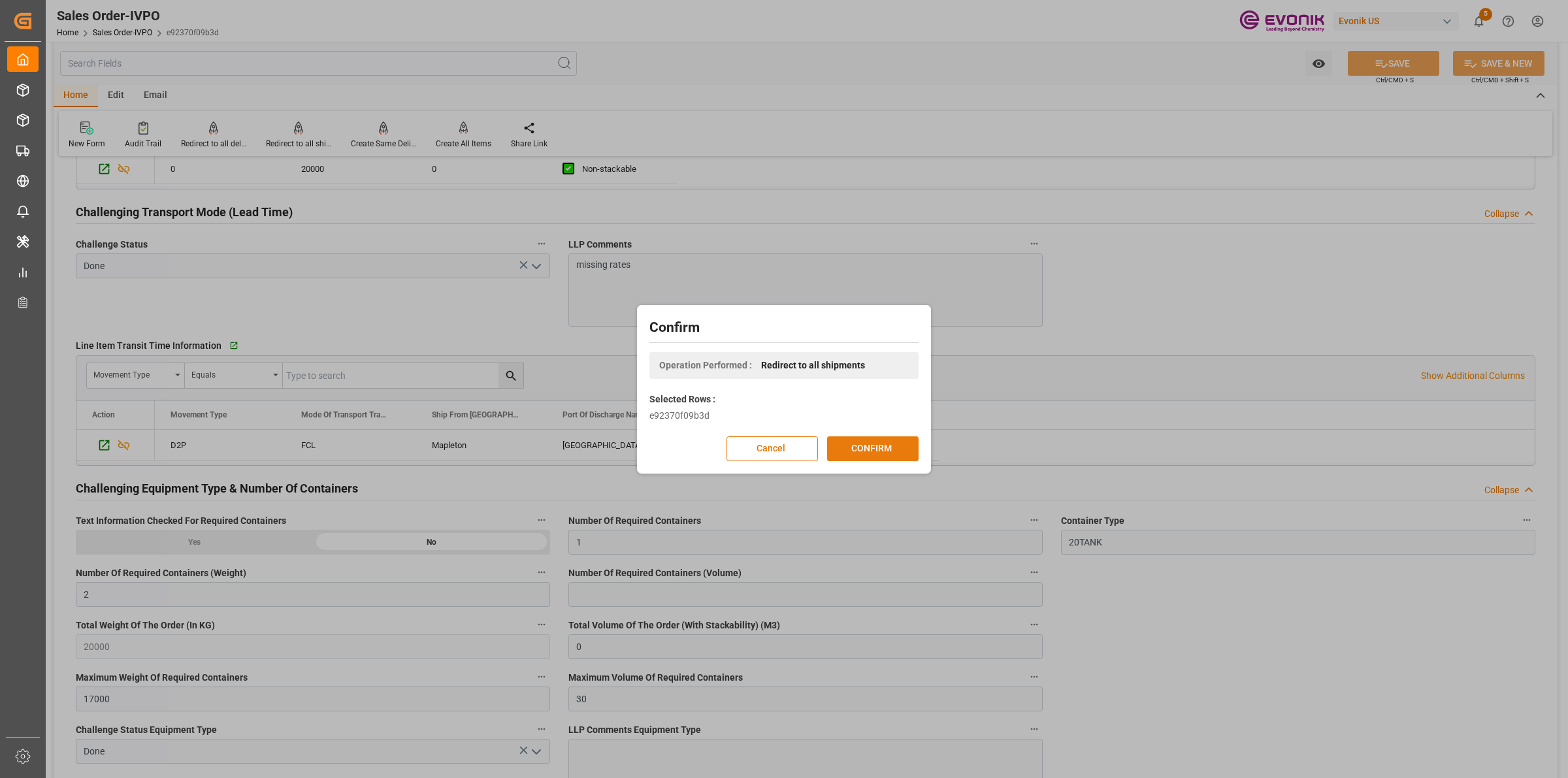
click at [873, 444] on button "CONFIRM" at bounding box center [872, 449] width 91 height 24
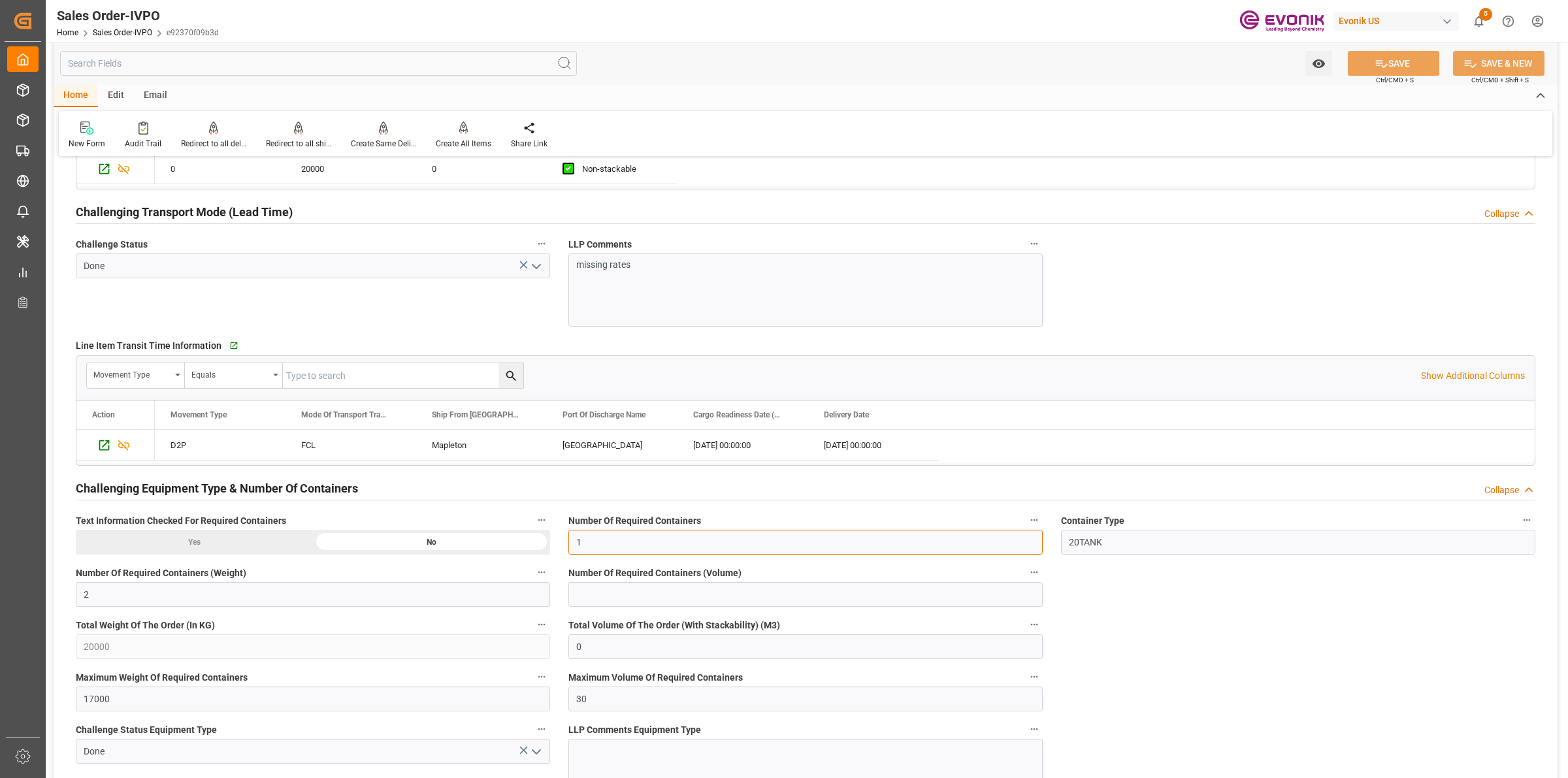
drag, startPoint x: 678, startPoint y: 539, endPoint x: 471, endPoint y: 540, distance: 207.0
click at [181, 599] on input "2" at bounding box center [313, 595] width 474 height 24
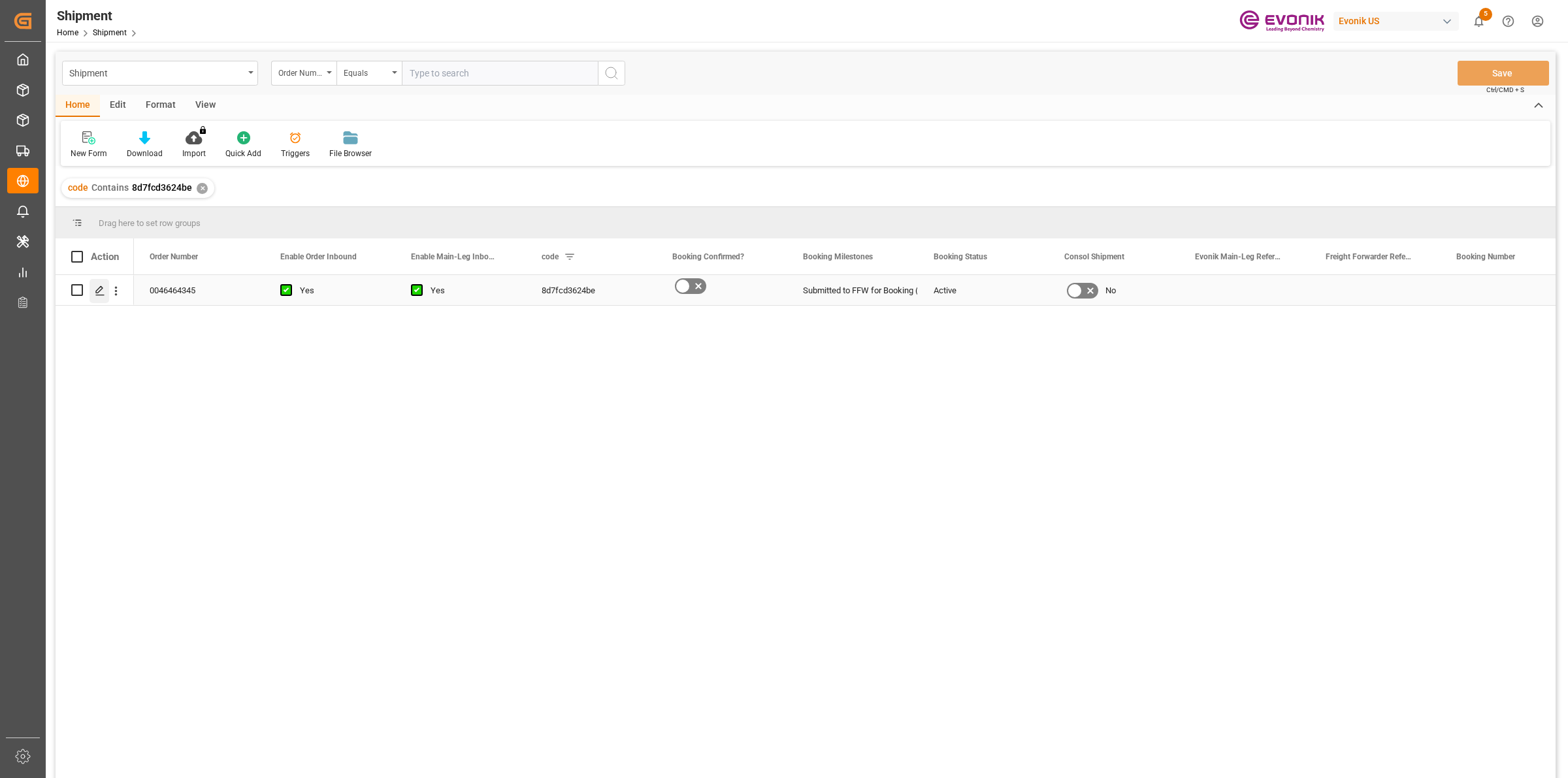
click at [98, 293] on polygon "Press SPACE to select this row." at bounding box center [99, 289] width 7 height 7
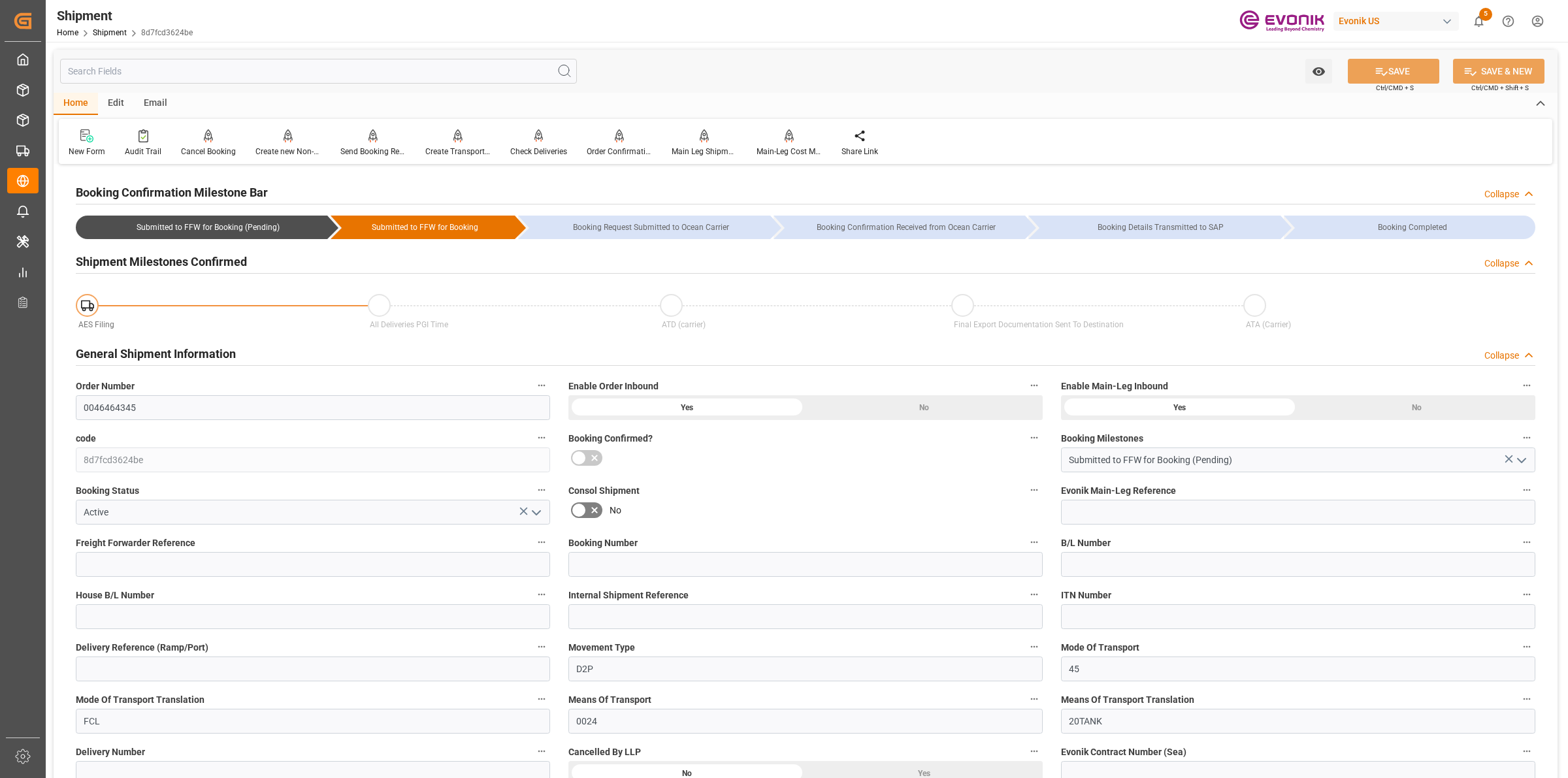
scroll to position [408, 0]
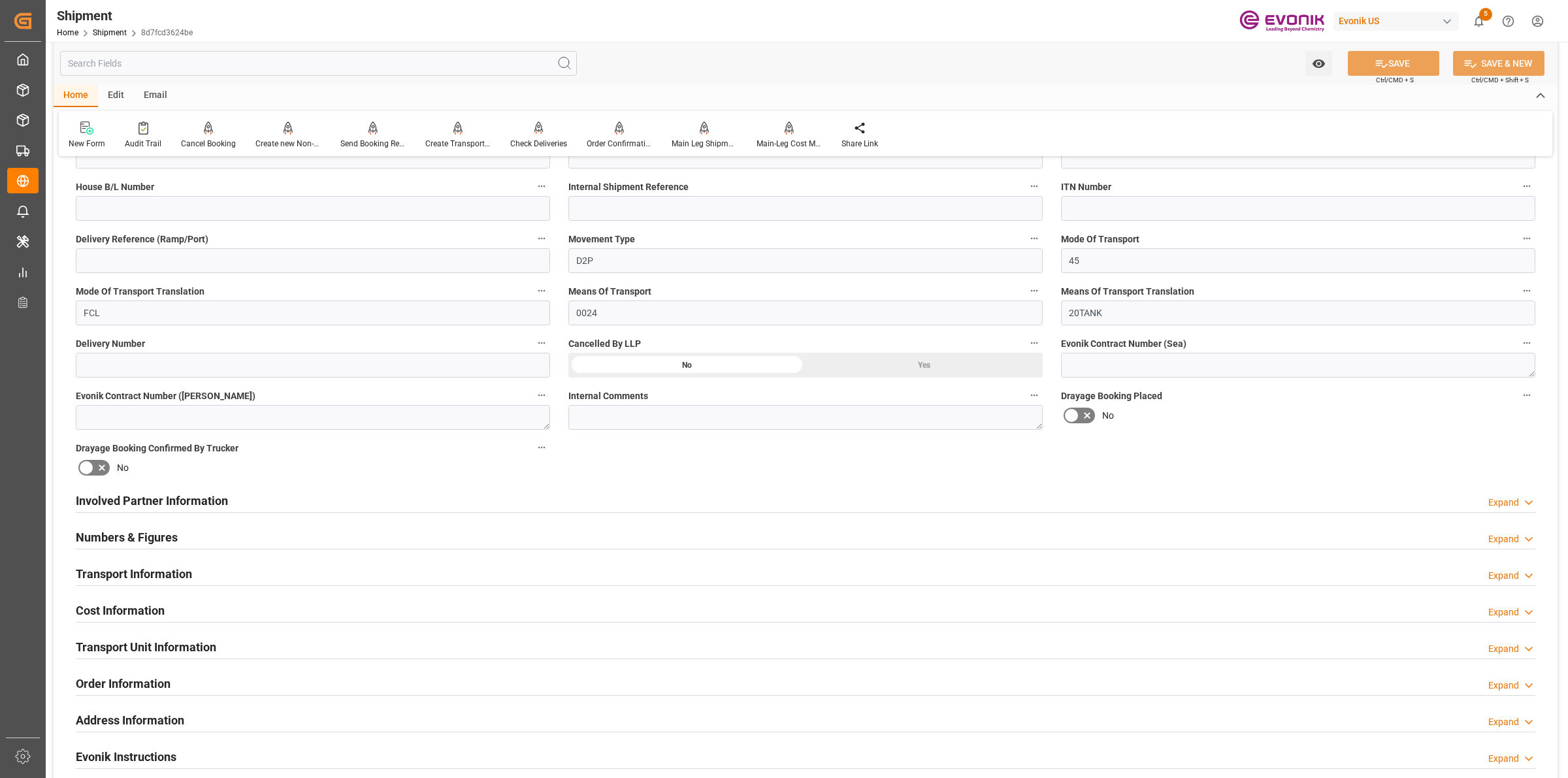
click at [610, 499] on div "Involved Partner Information Expand" at bounding box center [806, 500] width 1460 height 24
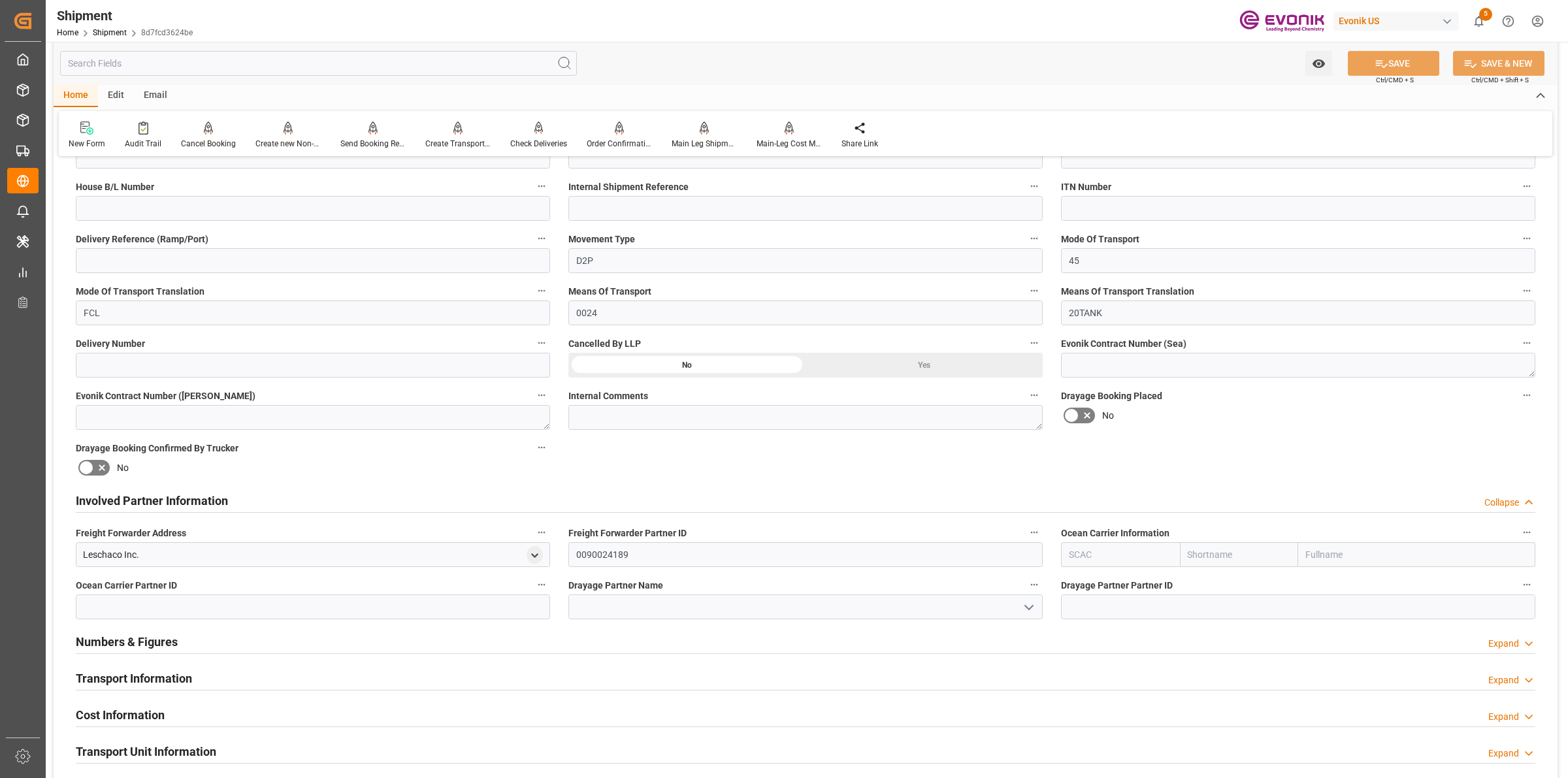
click at [1091, 555] on input "text" at bounding box center [1120, 554] width 119 height 24
click at [1087, 579] on b "ALRB" at bounding box center [1081, 583] width 23 height 10
type input "ALRB"
type input "AC Containerline"
type input "AC Containerline GmbH"
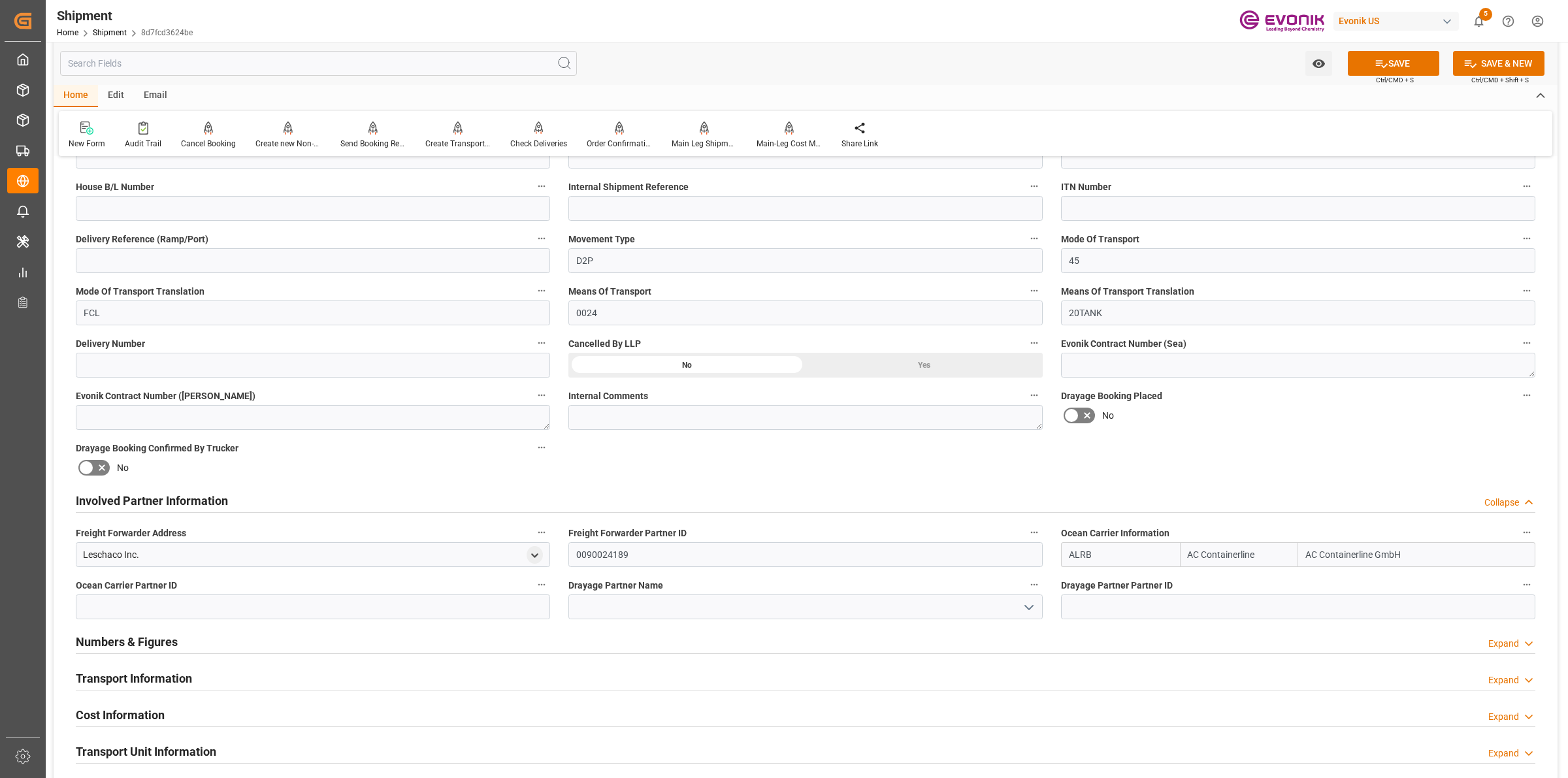
type input "ALRB"
click at [746, 611] on input at bounding box center [805, 607] width 474 height 24
click at [115, 548] on div "Leschaco Inc." at bounding box center [111, 555] width 56 height 14
copy div "Leschaco"
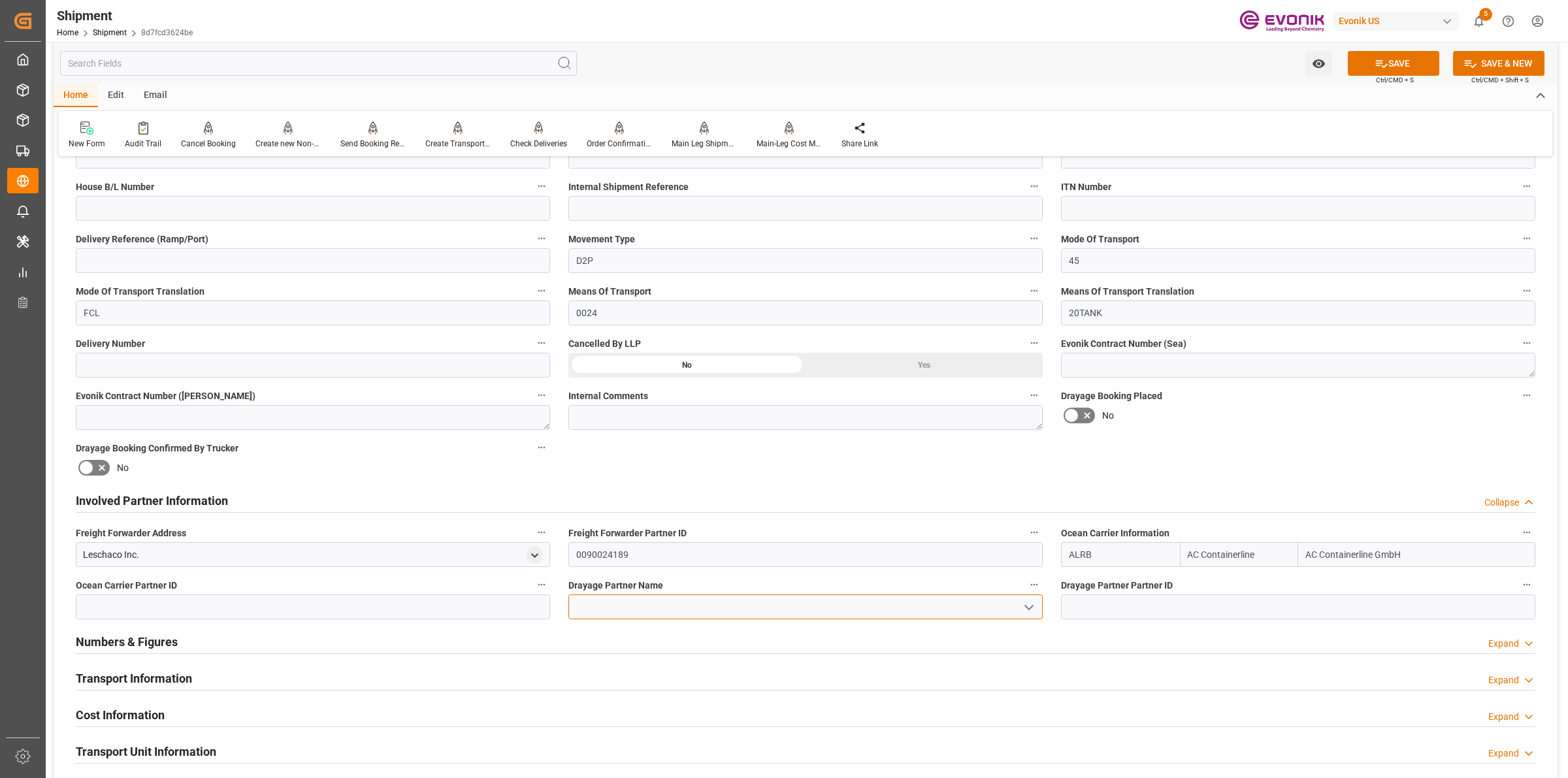
click at [656, 595] on input at bounding box center [805, 607] width 474 height 24
paste input "Leschaco"
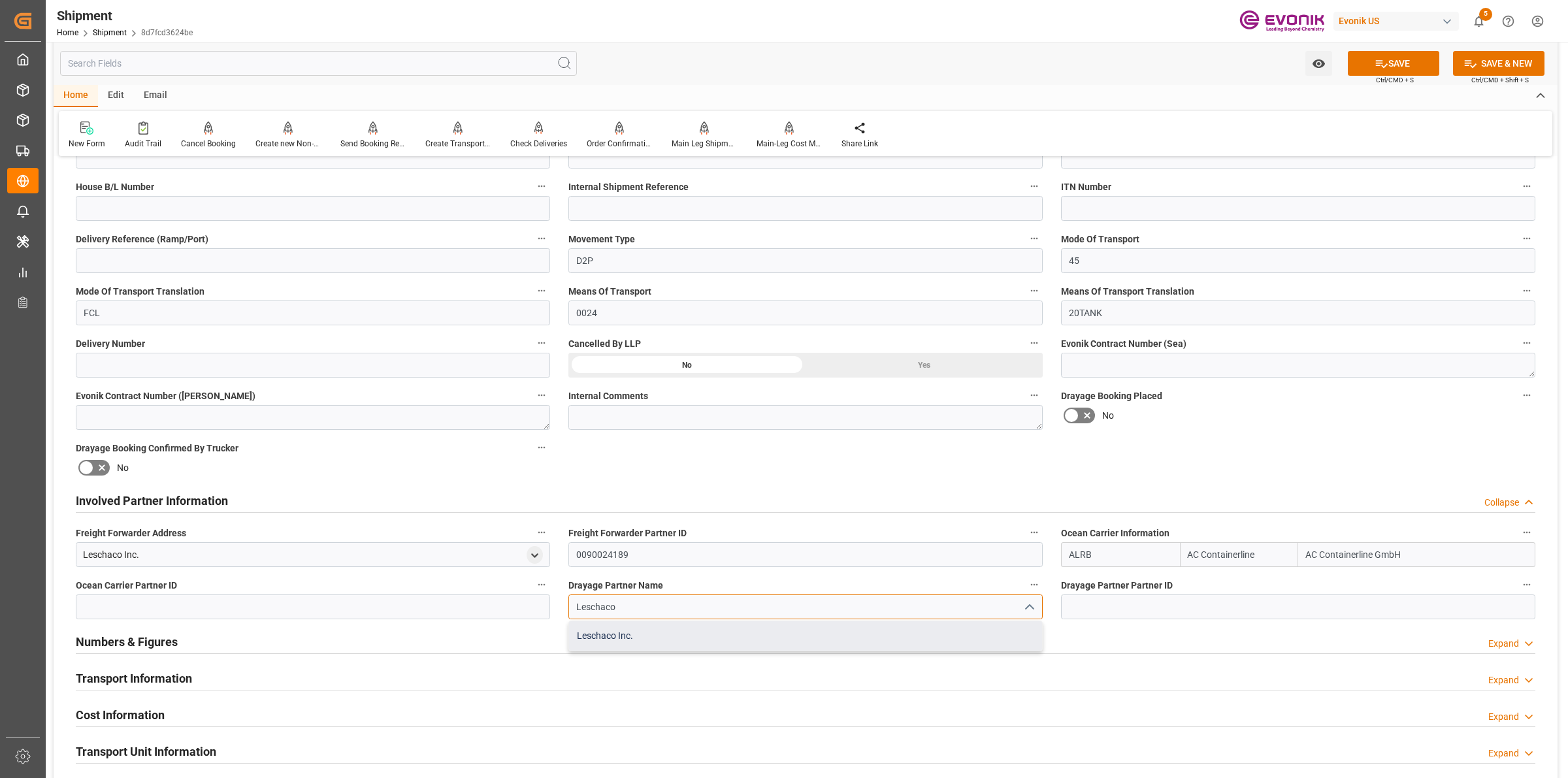
click at [616, 643] on div "Leschaco Inc." at bounding box center [805, 636] width 473 height 29
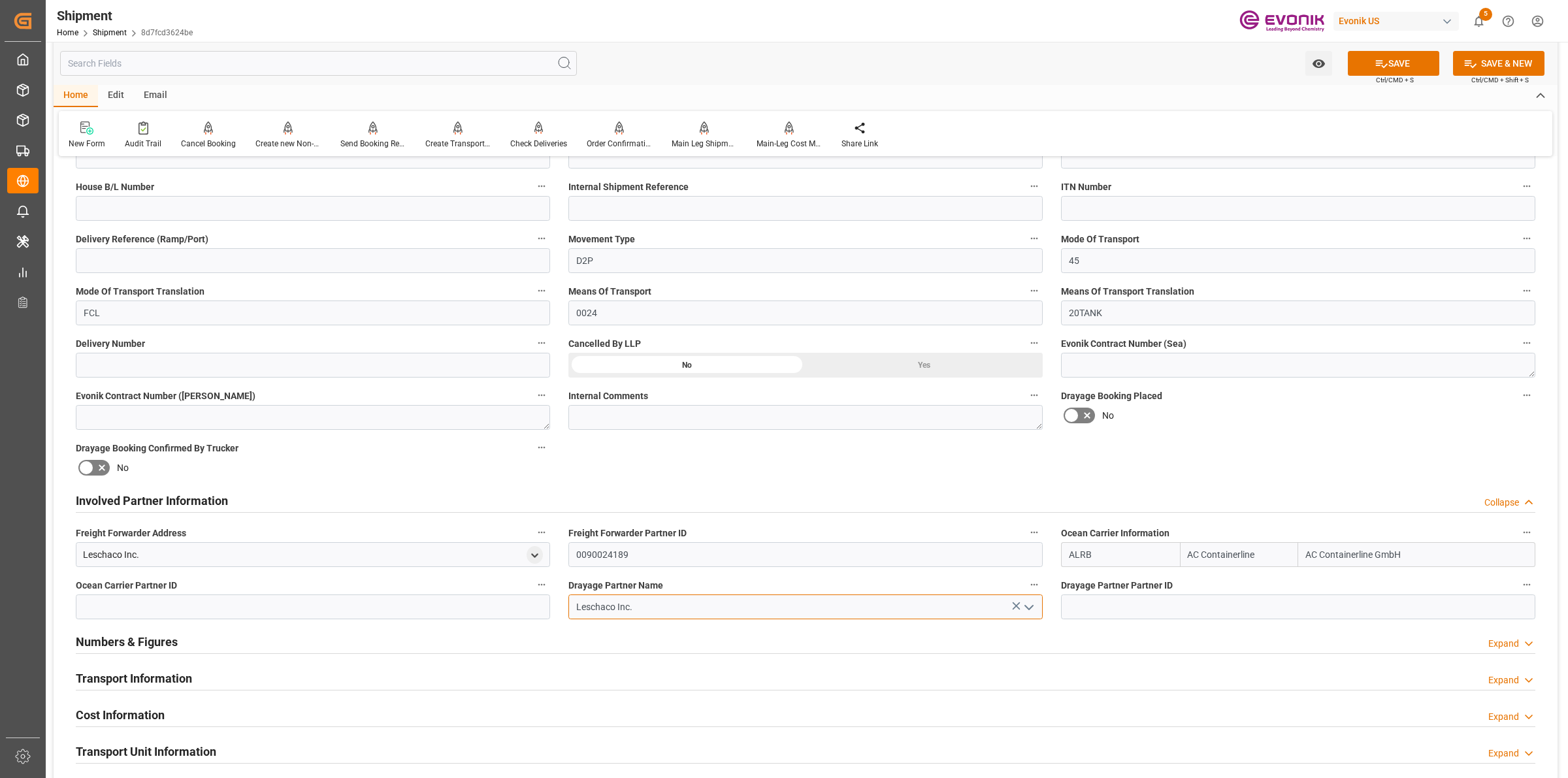
type input "Leschaco Inc."
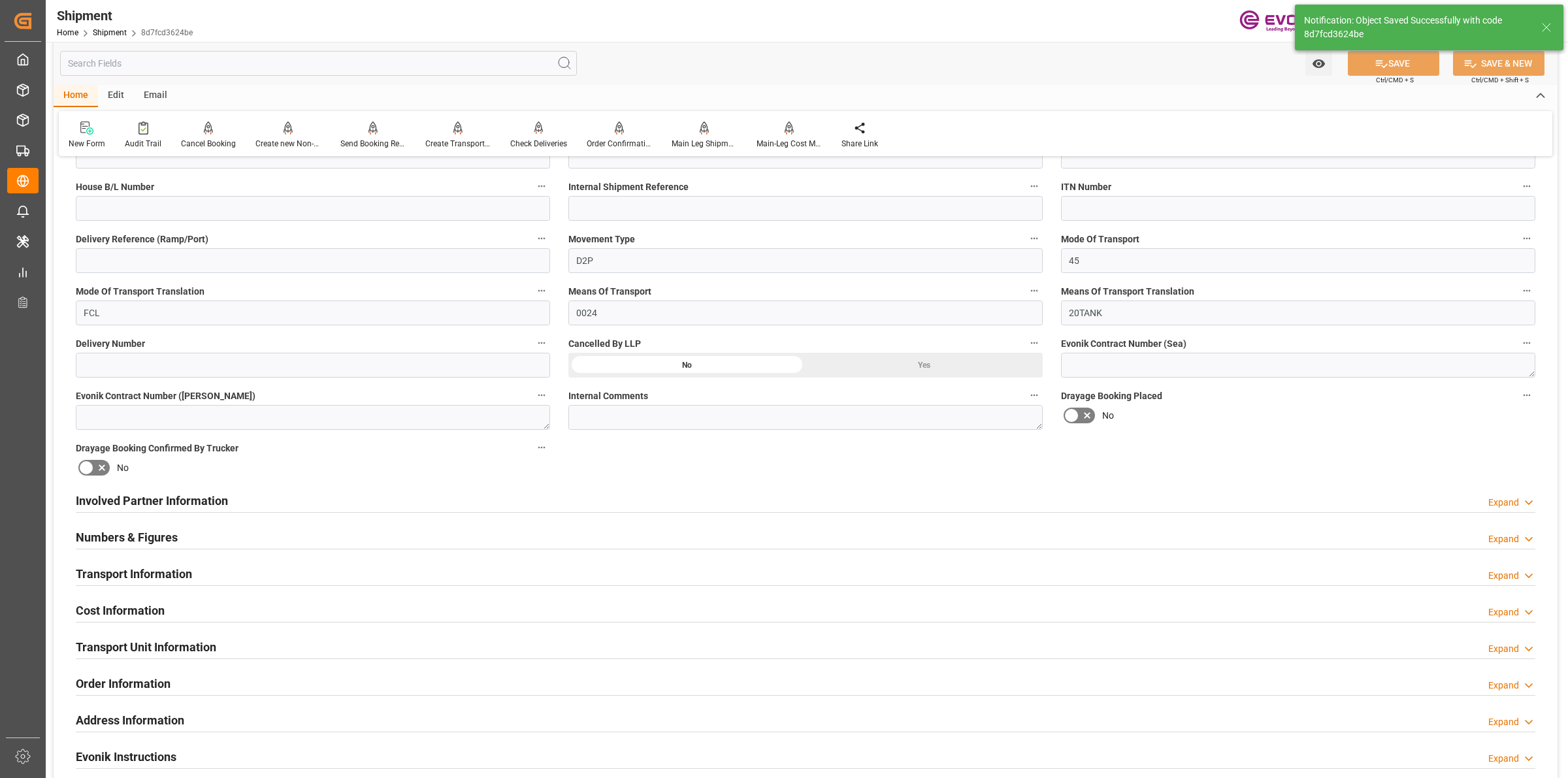
click at [684, 508] on div "Involved Partner Information Expand" at bounding box center [806, 500] width 1460 height 24
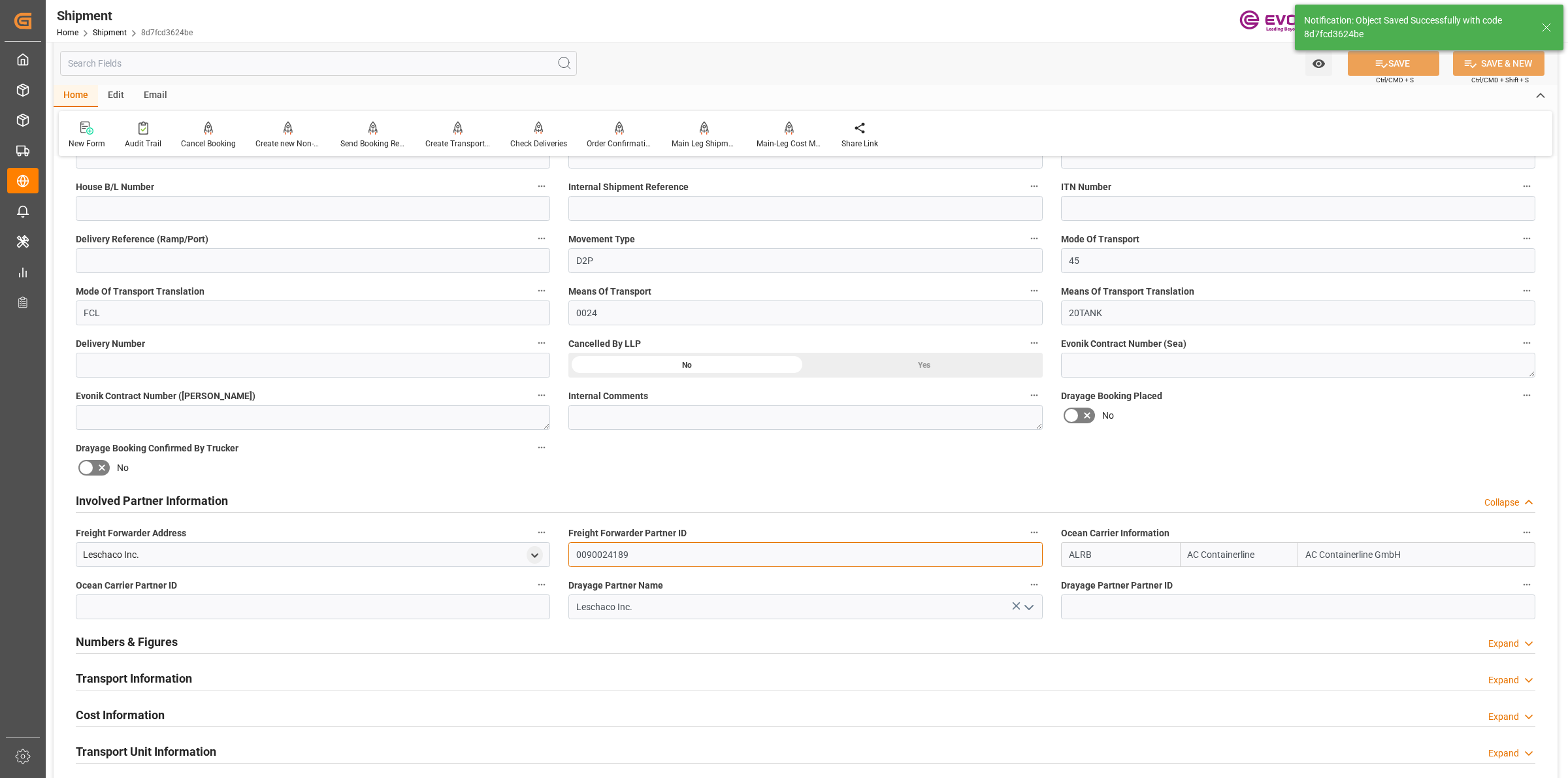
click at [607, 548] on input "0090024189" at bounding box center [805, 554] width 474 height 24
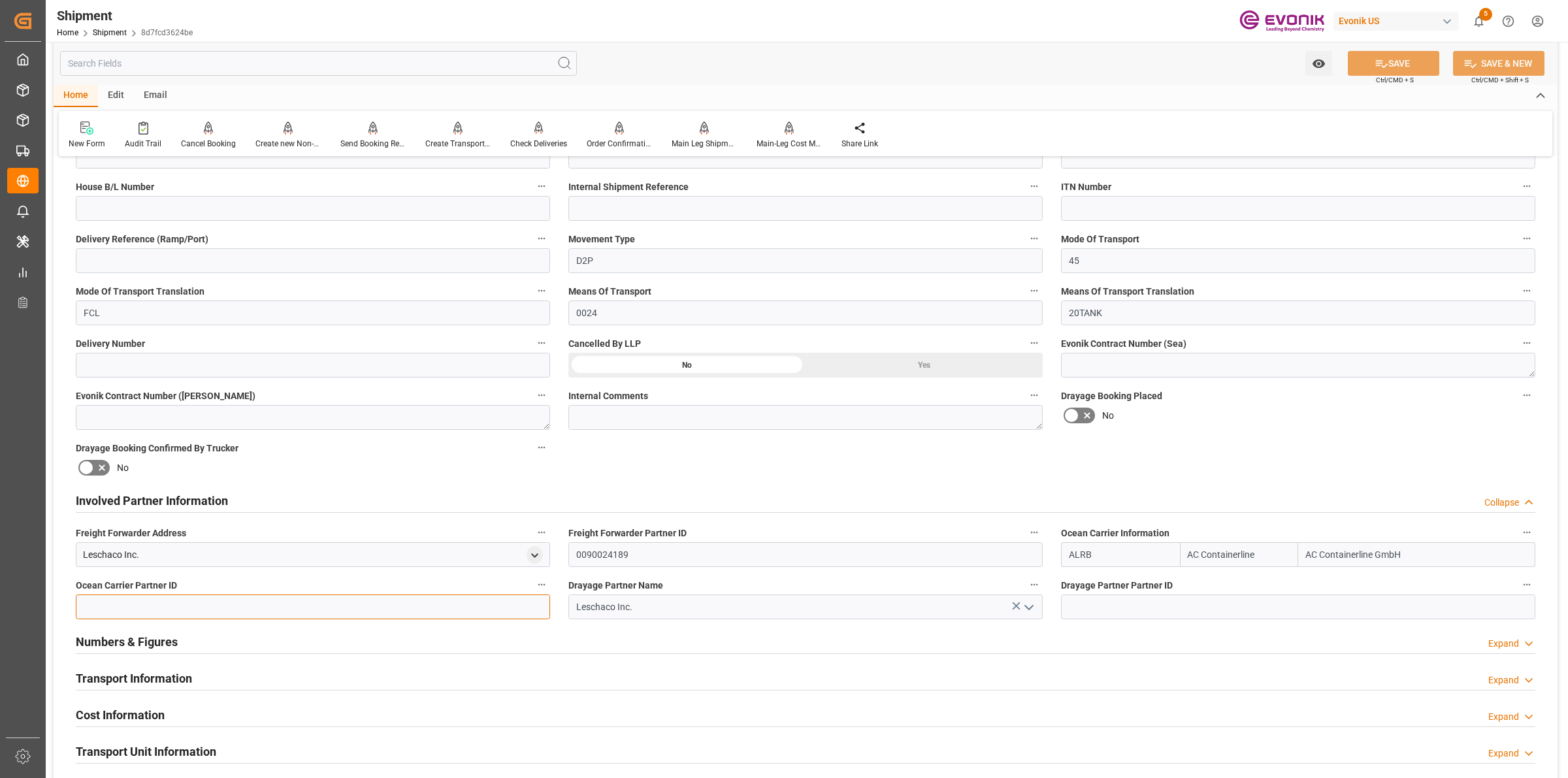
click at [354, 613] on input at bounding box center [313, 607] width 474 height 24
paste input "0090024189"
type input "0090024189"
click at [1109, 588] on span "Drayage Partner Partner ID" at bounding box center [1117, 585] width 112 height 14
click at [1518, 588] on button "Drayage Partner Partner ID" at bounding box center [1527, 585] width 17 height 17
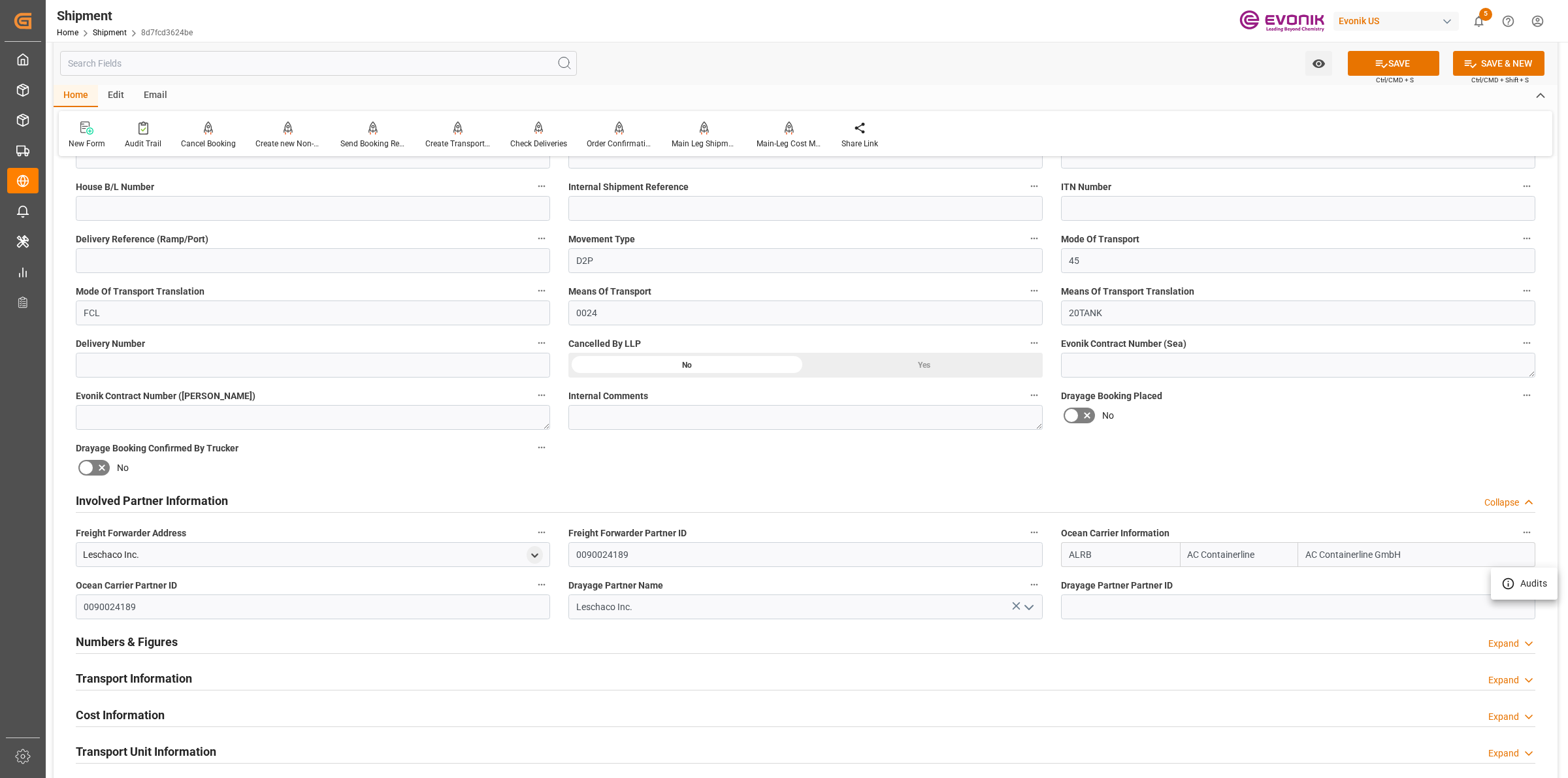
click at [1175, 610] on div at bounding box center [784, 389] width 1568 height 778
click at [1141, 600] on input at bounding box center [1298, 607] width 474 height 24
paste input "0090024189"
type input "0090024189"
click at [1413, 62] on button "SAVE" at bounding box center [1393, 63] width 91 height 24
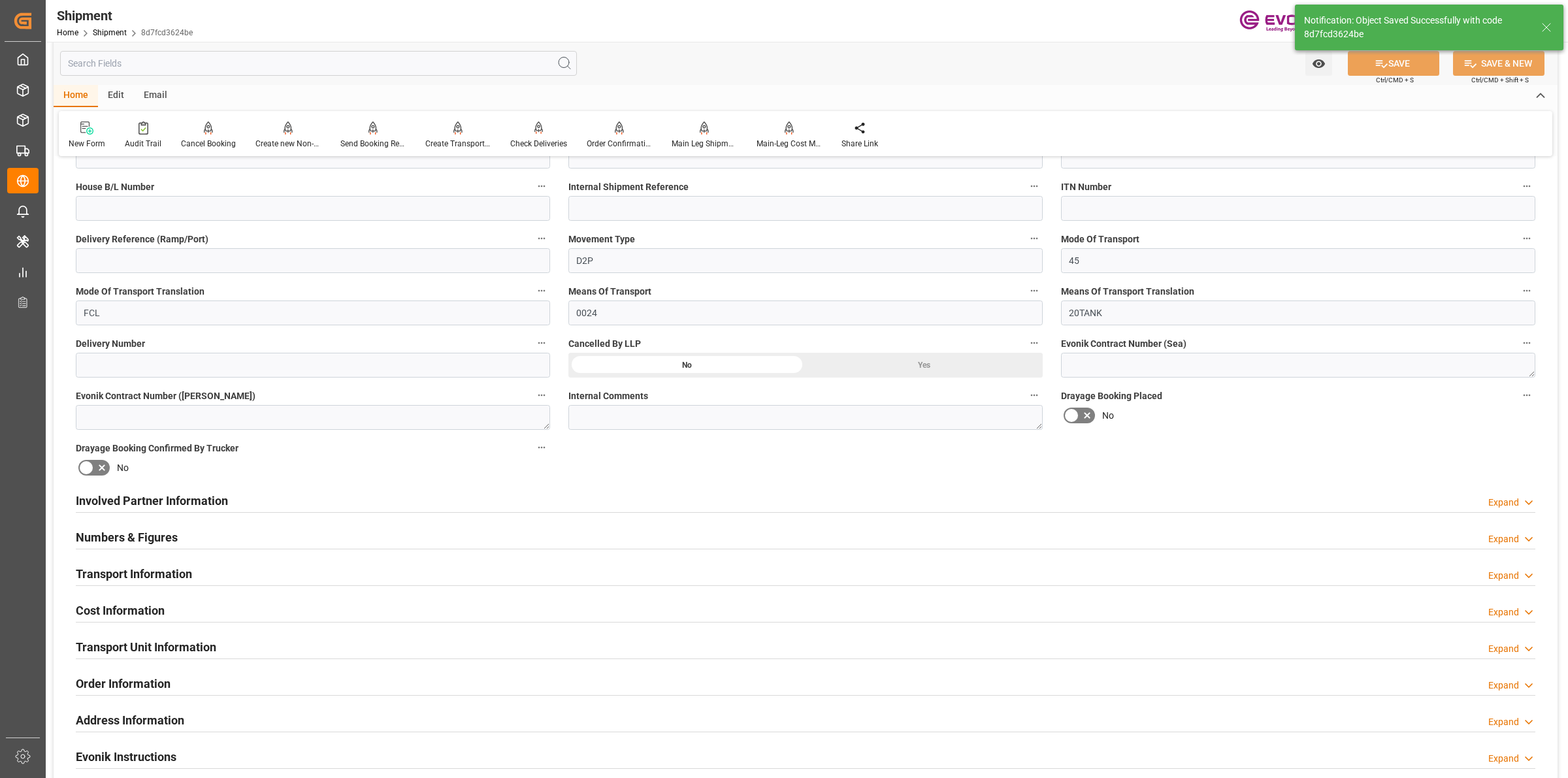
click at [454, 501] on div "Involved Partner Information Expand" at bounding box center [806, 500] width 1460 height 24
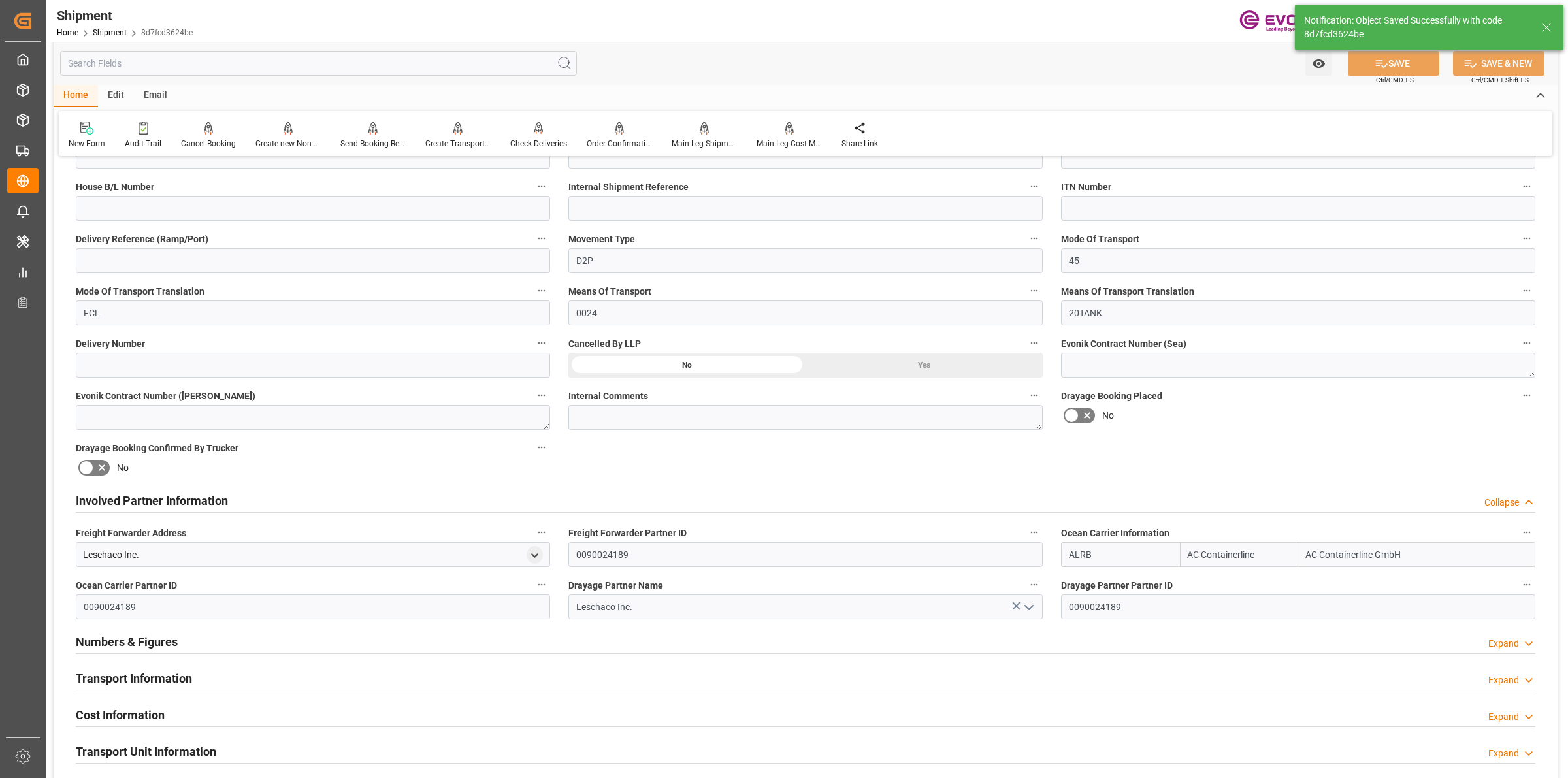
click at [451, 501] on div "Involved Partner Information Collapse" at bounding box center [806, 500] width 1460 height 24
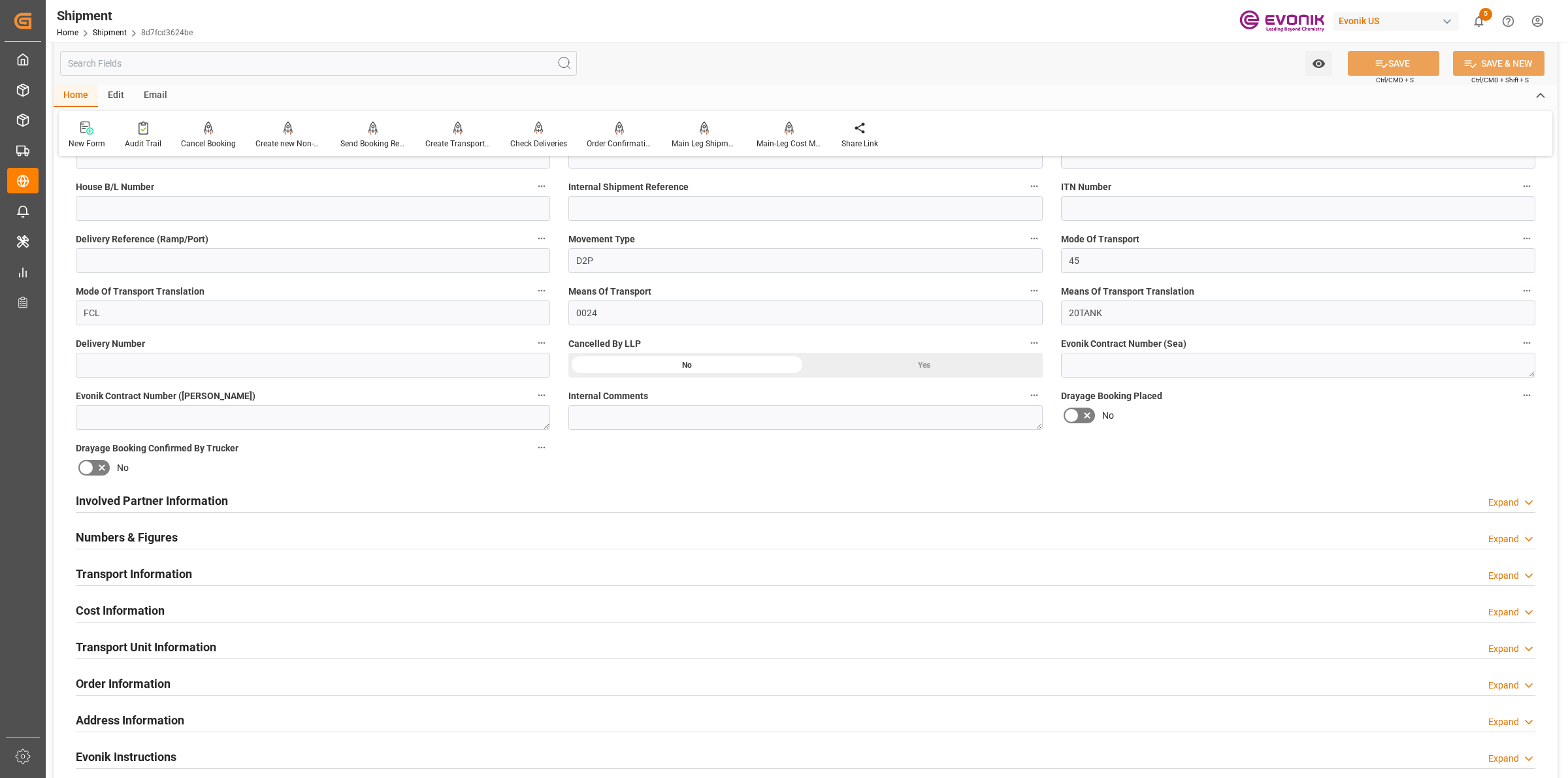
click at [249, 576] on div "Transport Information Expand" at bounding box center [806, 573] width 1460 height 24
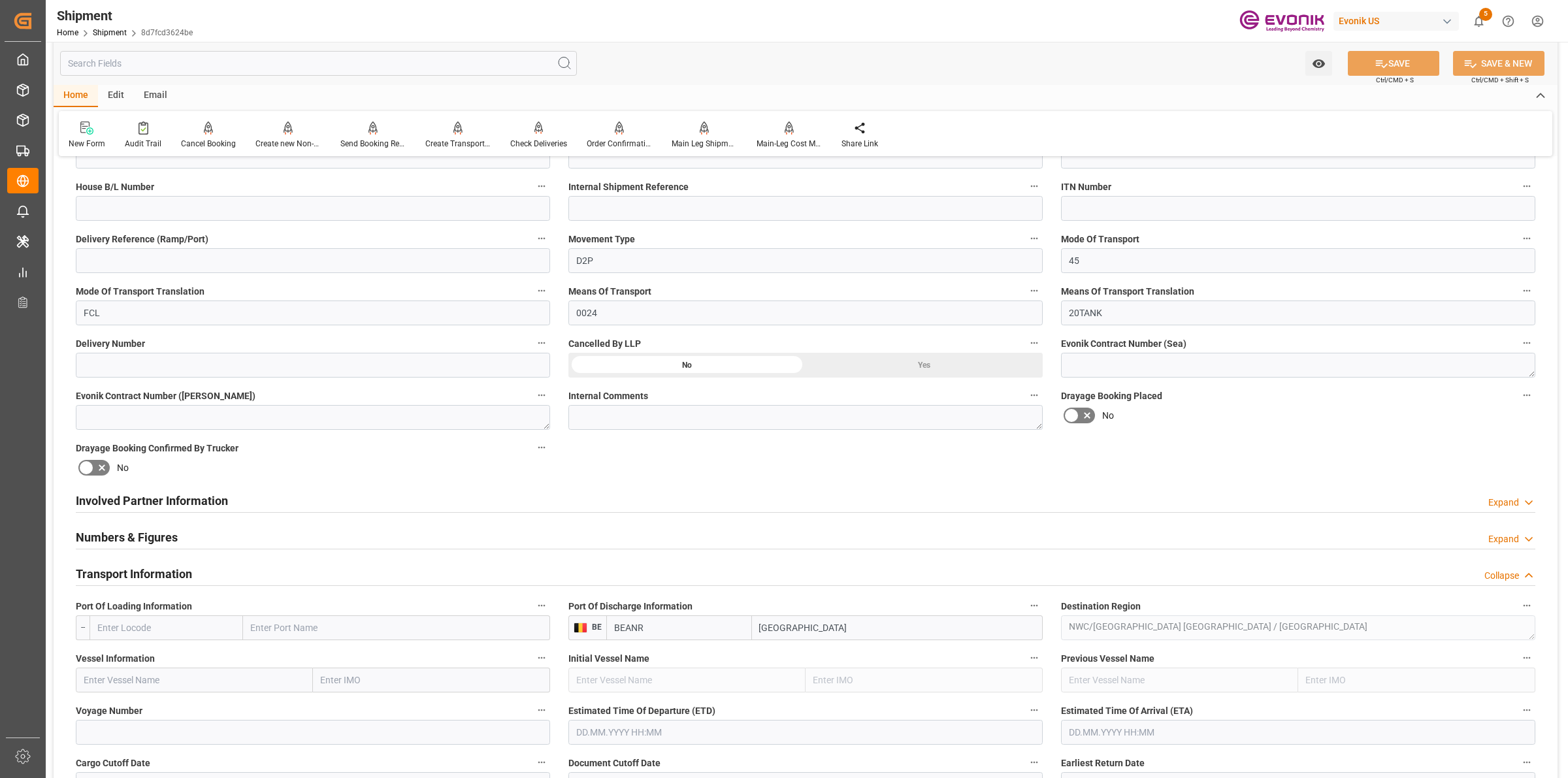
scroll to position [654, 0]
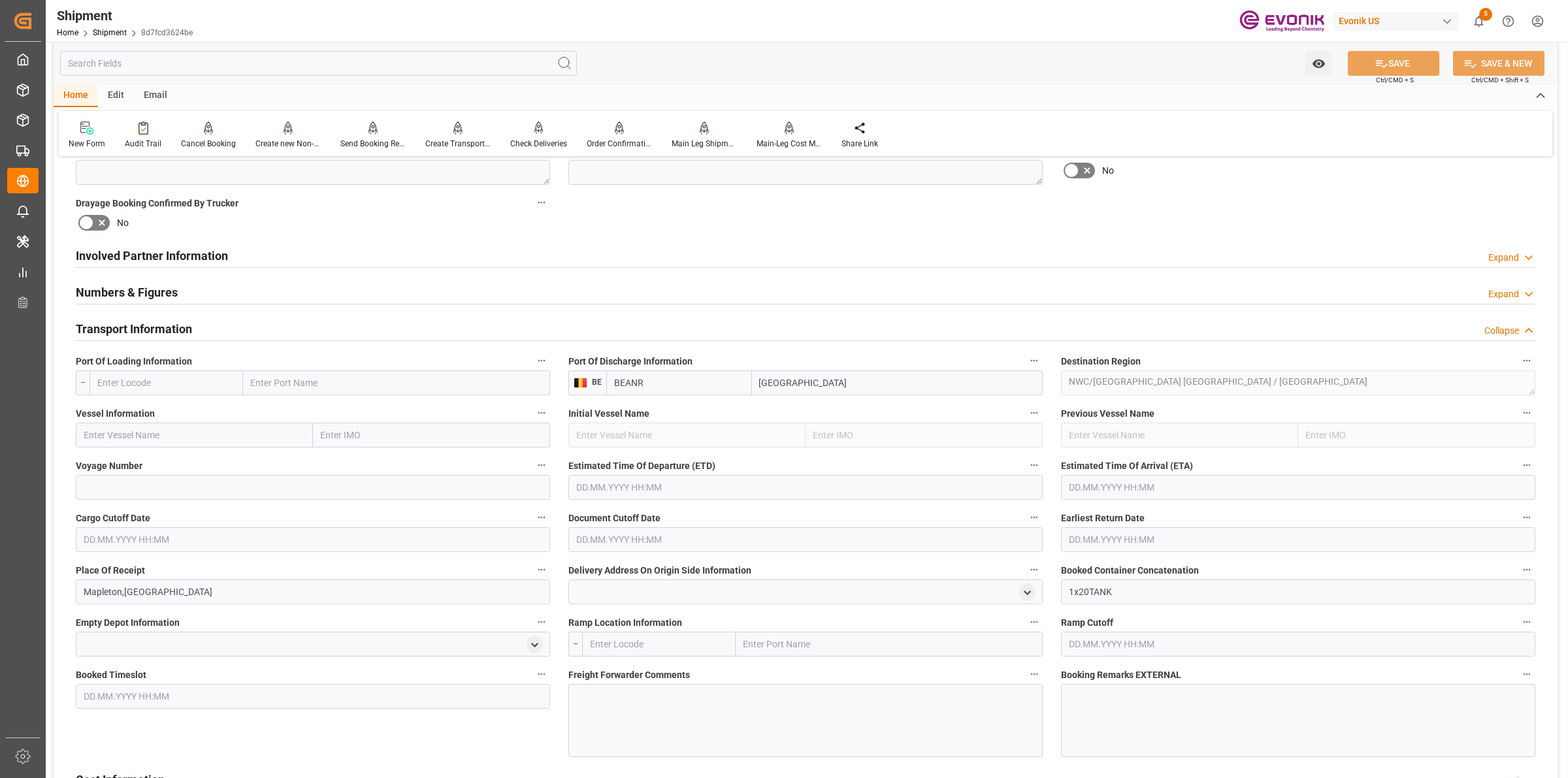
click at [187, 390] on input "text" at bounding box center [166, 383] width 153 height 24
click at [216, 382] on input "text" at bounding box center [166, 383] width 153 height 24
paste input "Montreal"
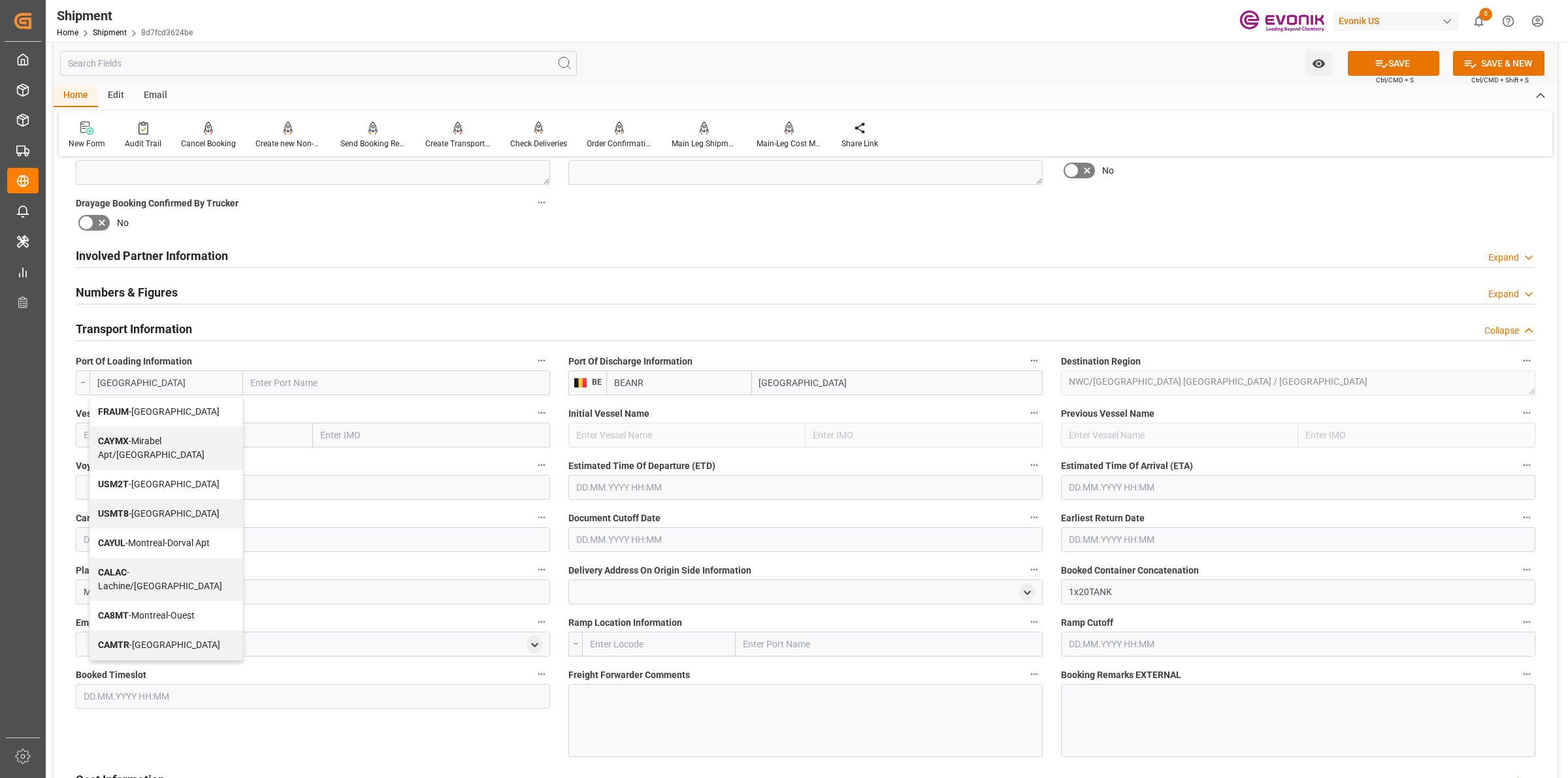
click at [125, 640] on b "CAMTR" at bounding box center [113, 644] width 31 height 10
type input "CAMTR"
type input "Montreal"
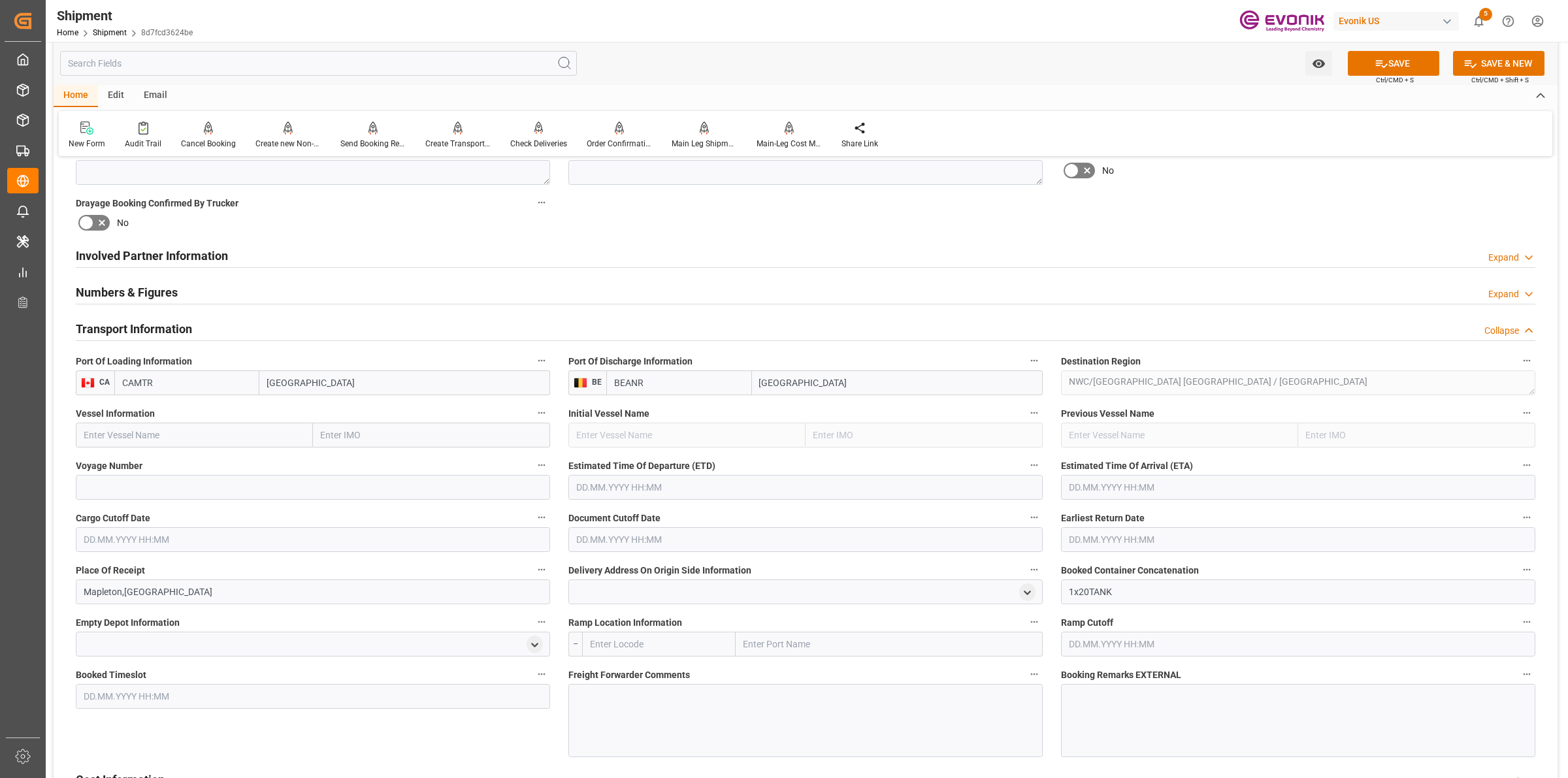
type input "CAMTR"
click at [197, 429] on input "text" at bounding box center [195, 435] width 237 height 24
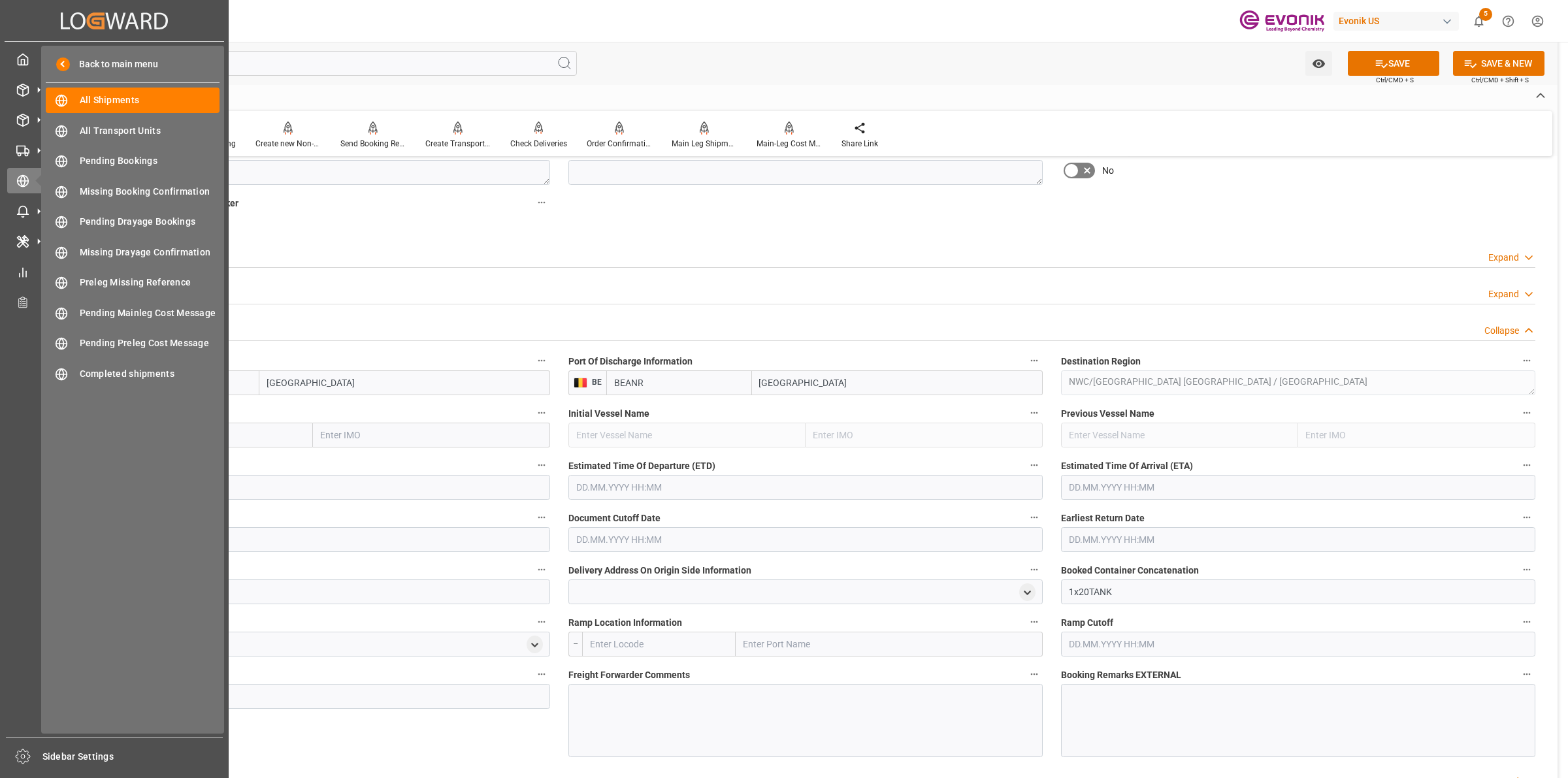
drag, startPoint x: 118, startPoint y: 437, endPoint x: 135, endPoint y: 436, distance: 17.0
click at [40, 443] on div "Created by potrace 1.15, written by Peter Selinger 2001-2017 Created by potrace…" at bounding box center [784, 389] width 1568 height 778
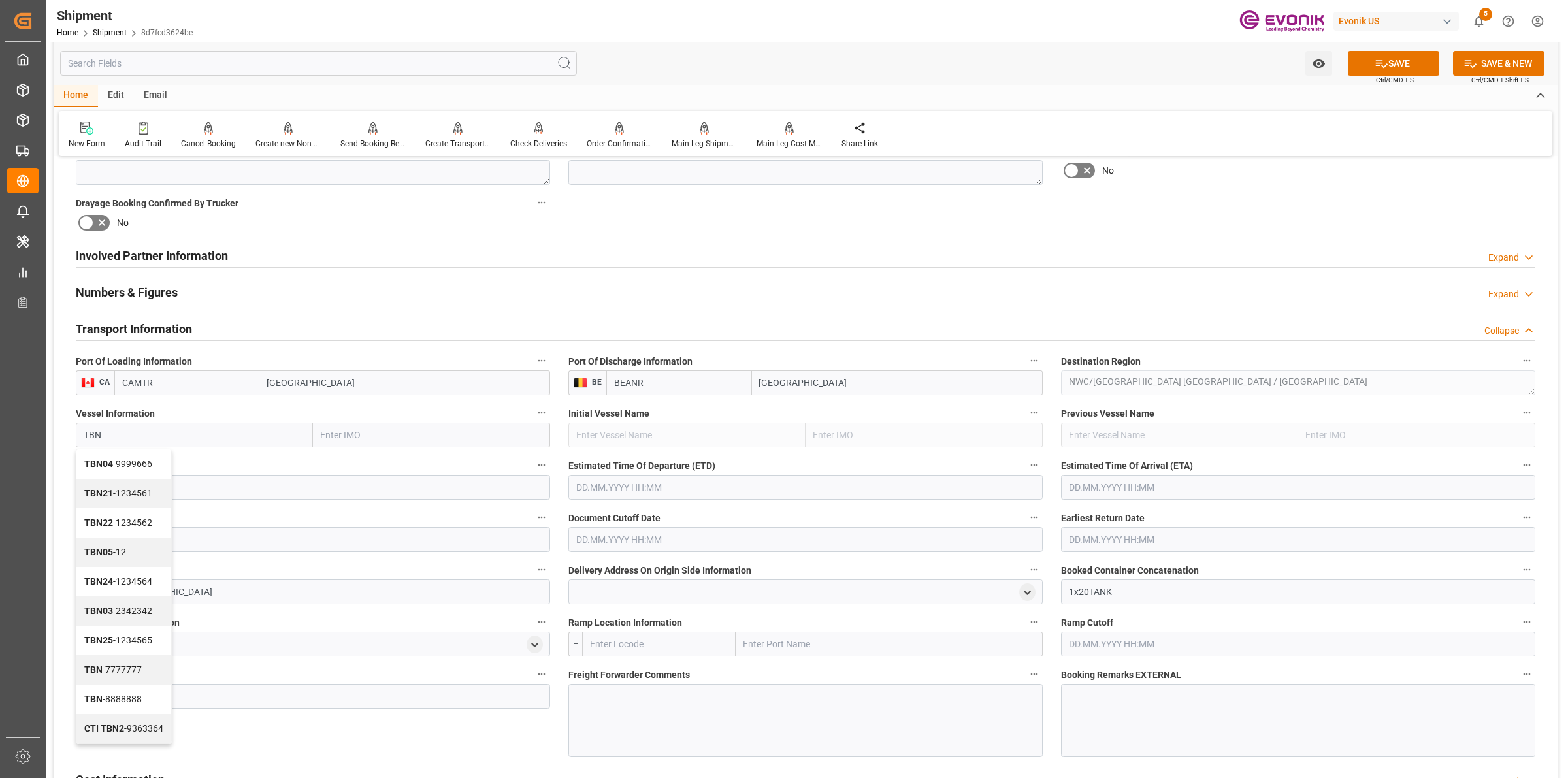
type input "TBN"
click at [288, 485] on input at bounding box center [313, 487] width 474 height 24
paste input "TBN"
type input "TBN"
click at [602, 478] on input "text" at bounding box center [805, 487] width 474 height 24
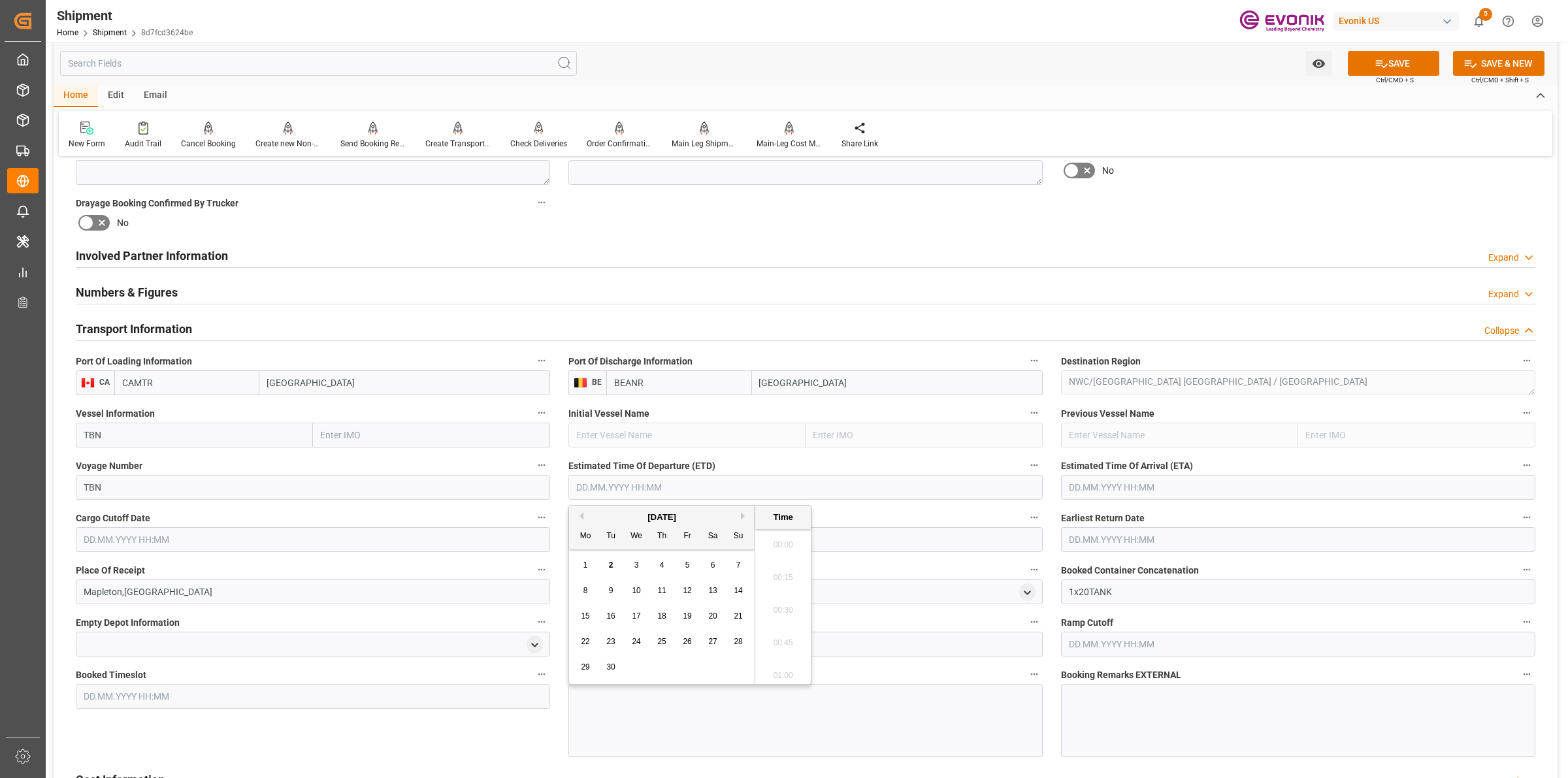
scroll to position [919, 0]
click at [701, 487] on input "text" at bounding box center [805, 487] width 474 height 24
type input "18.09.2025 00:00"
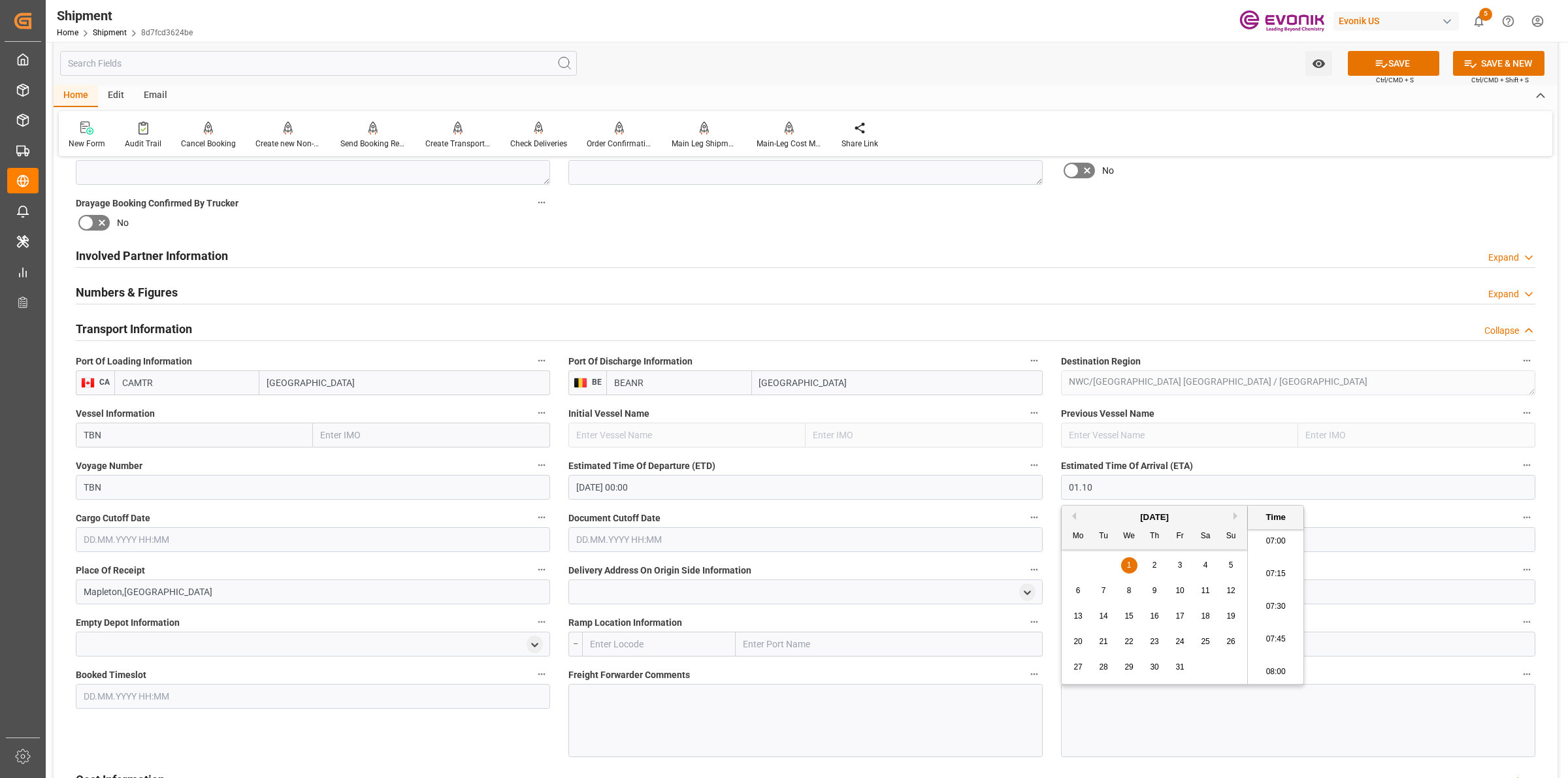
type input "01.10.2025 00:00"
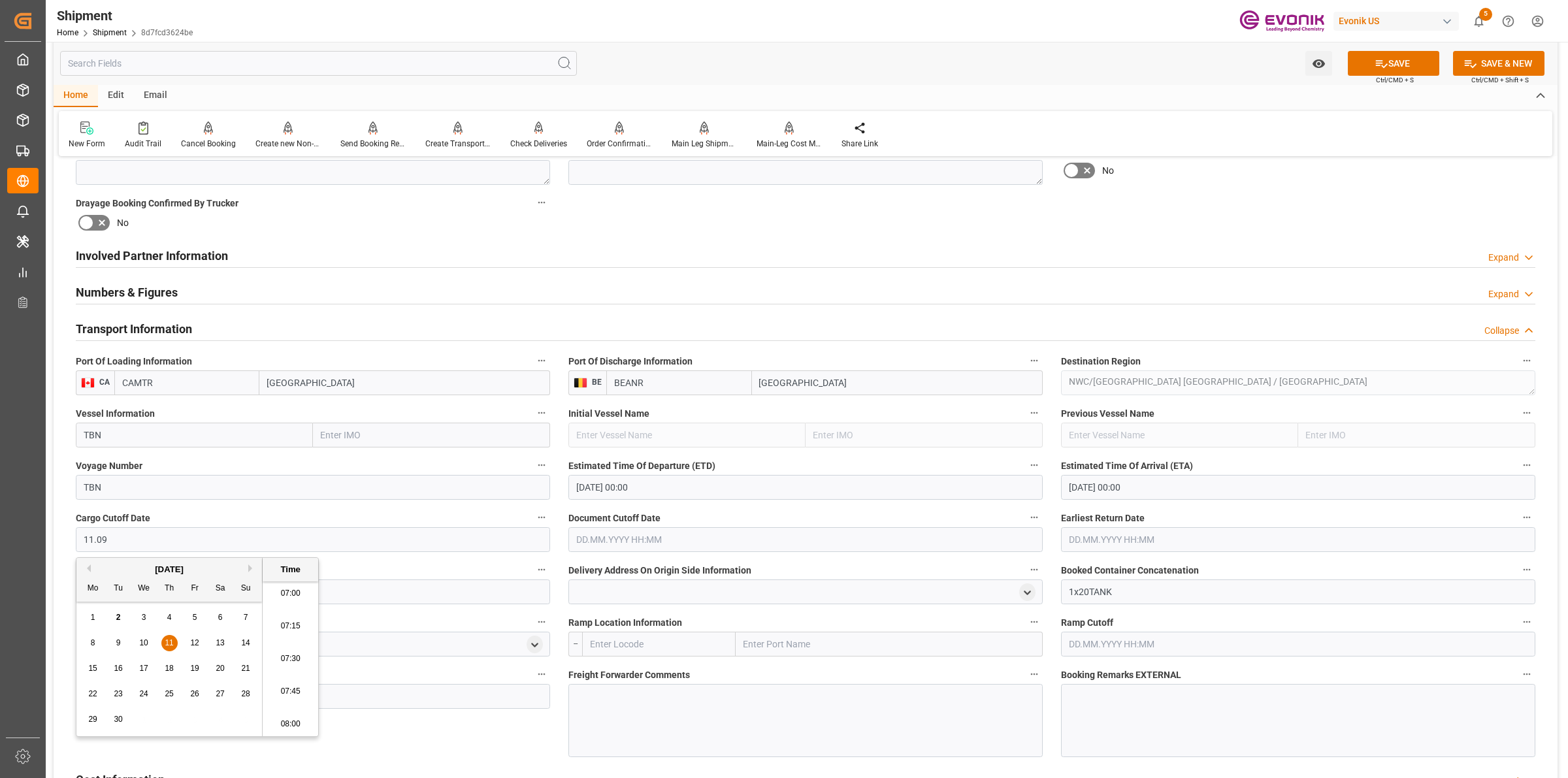
type input "[DATE] 00:00"
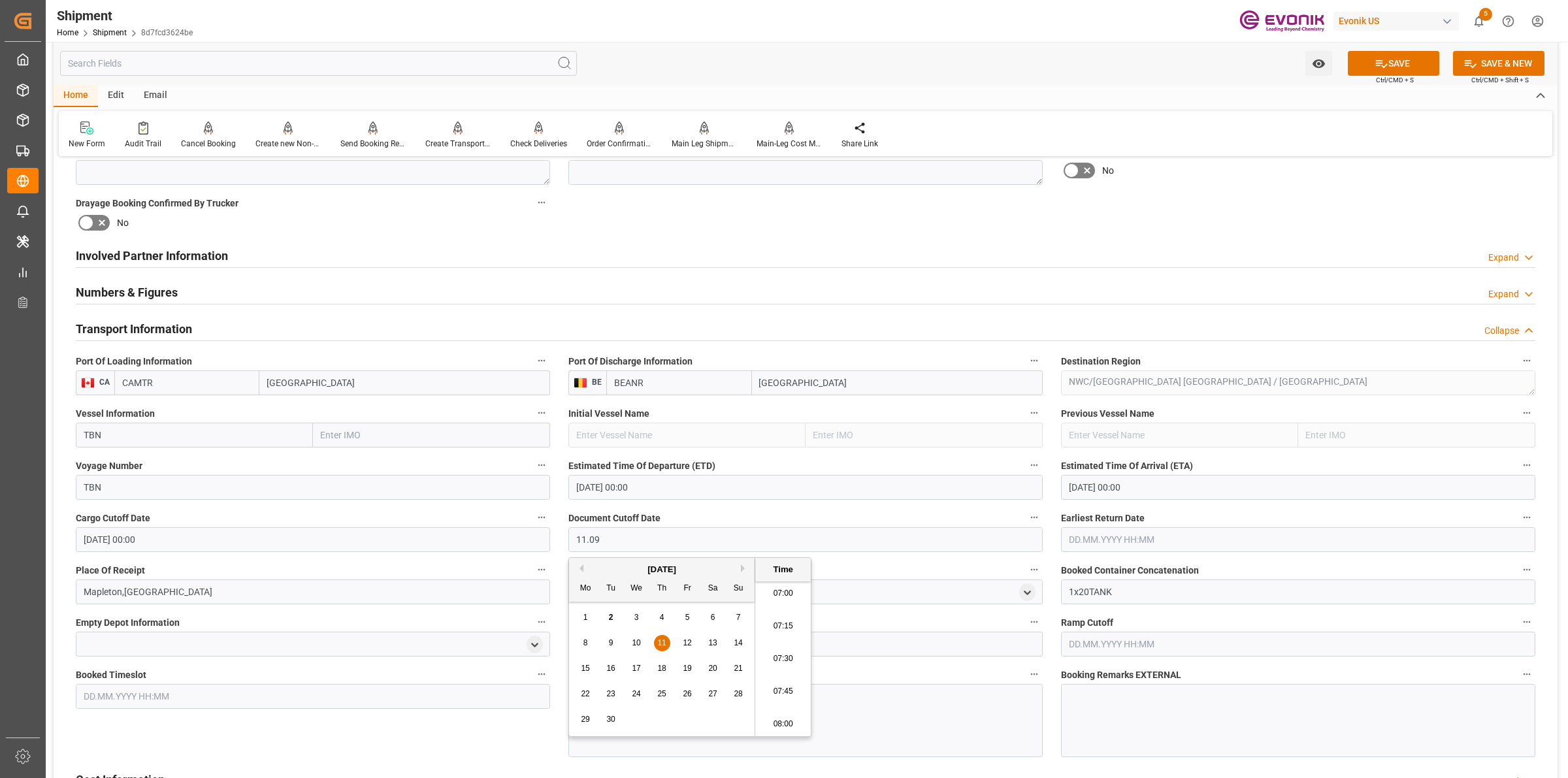
type input "[DATE] 00:00"
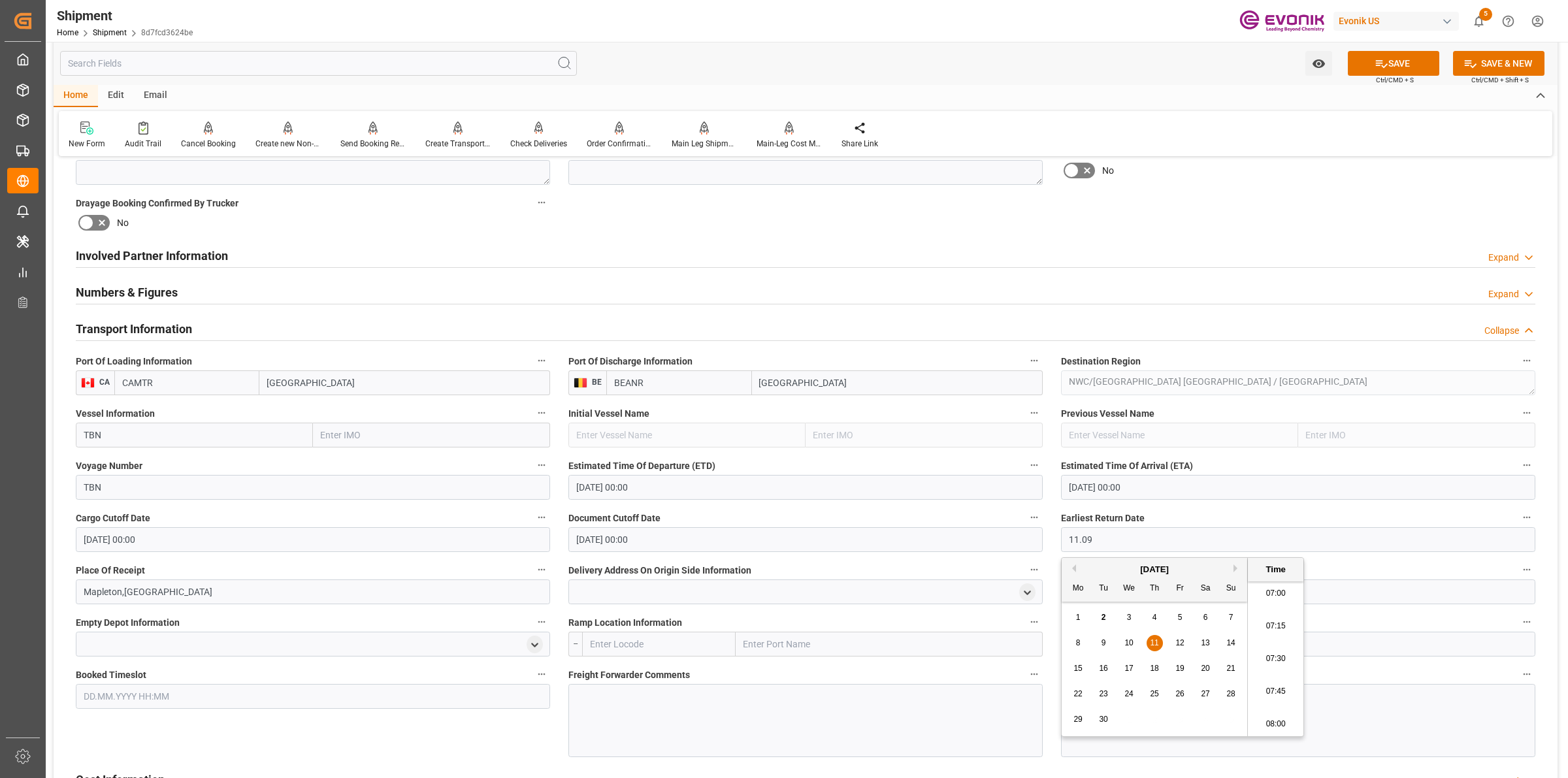
type input "[DATE] 00:00"
click at [707, 700] on div at bounding box center [805, 721] width 474 height 73
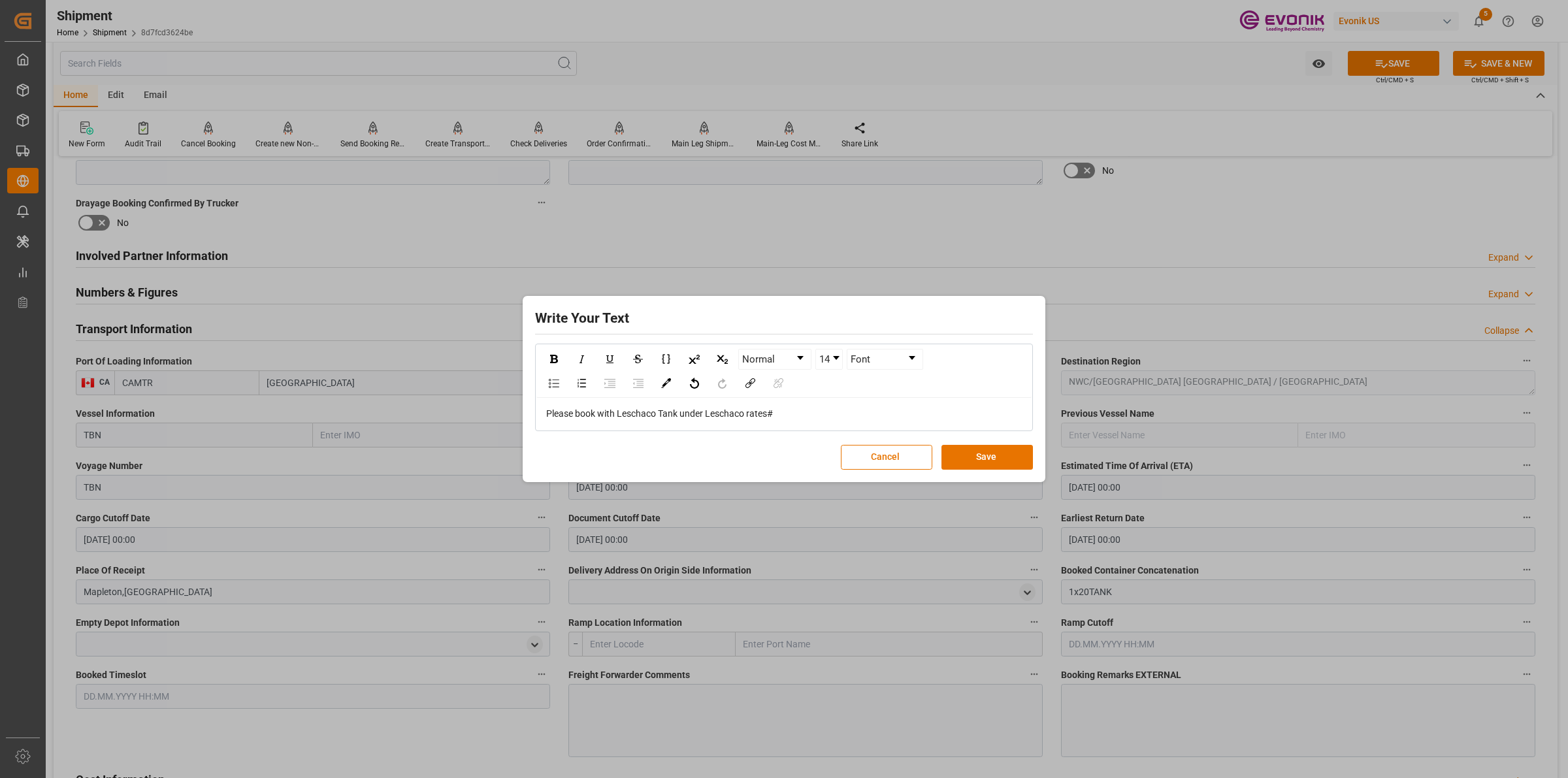
click at [798, 415] on div "Please book with Leschaco Tank under Leschaco rates#" at bounding box center [784, 414] width 476 height 14
click at [969, 453] on button "Save" at bounding box center [987, 457] width 91 height 24
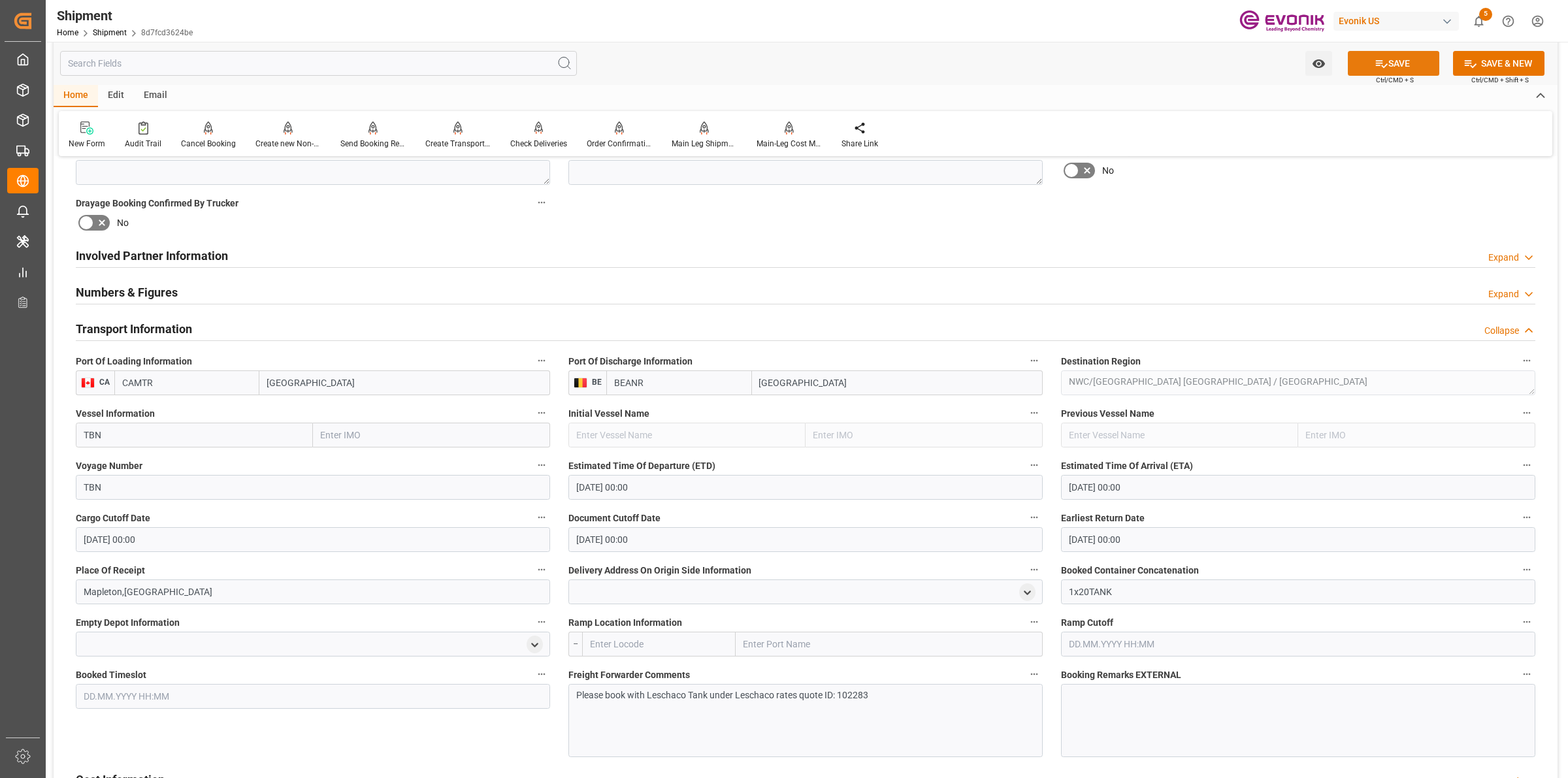
click at [1381, 66] on icon at bounding box center [1382, 64] width 12 height 8
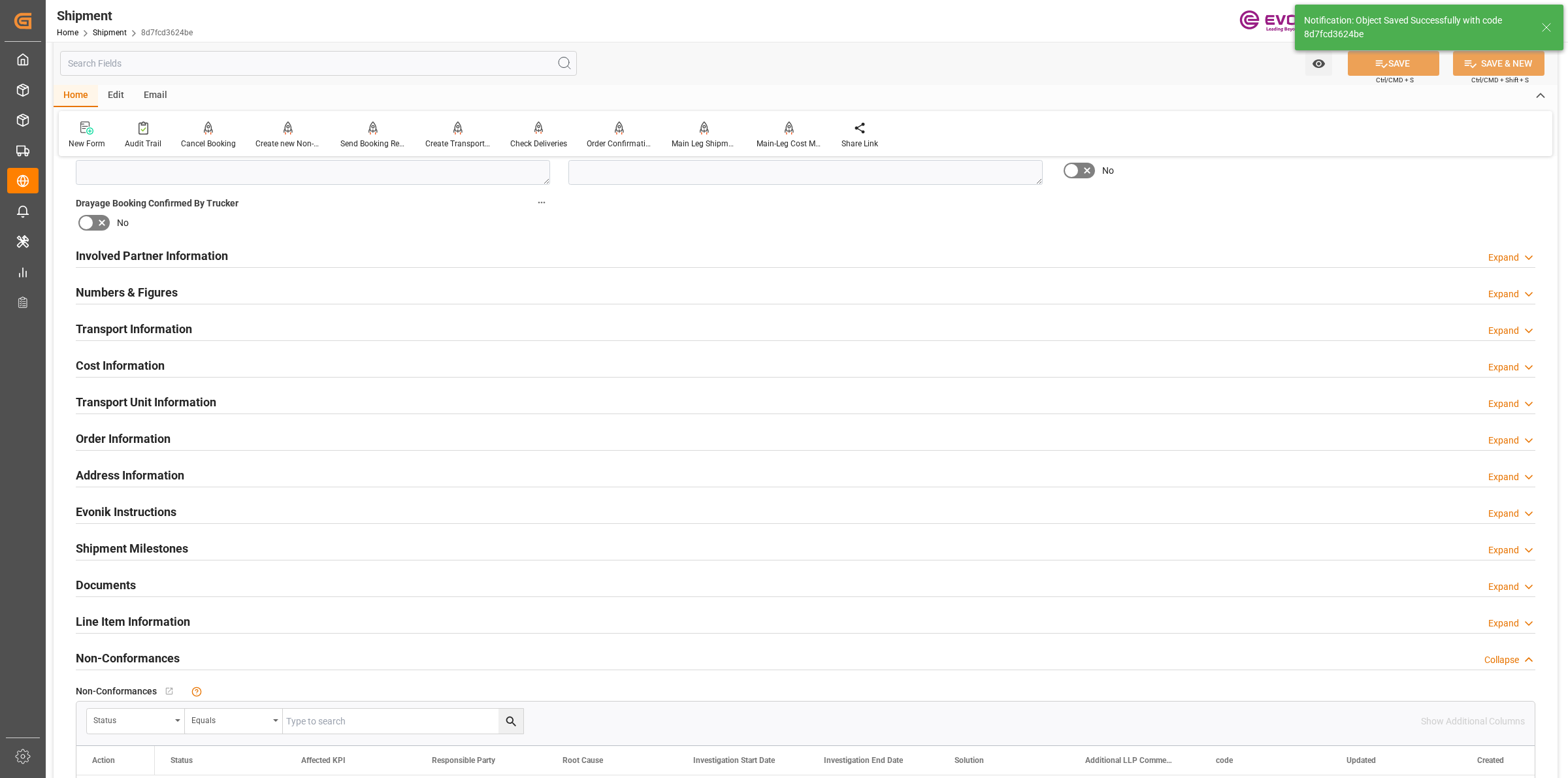
click at [166, 365] on div "Cost Information Expand" at bounding box center [806, 364] width 1460 height 24
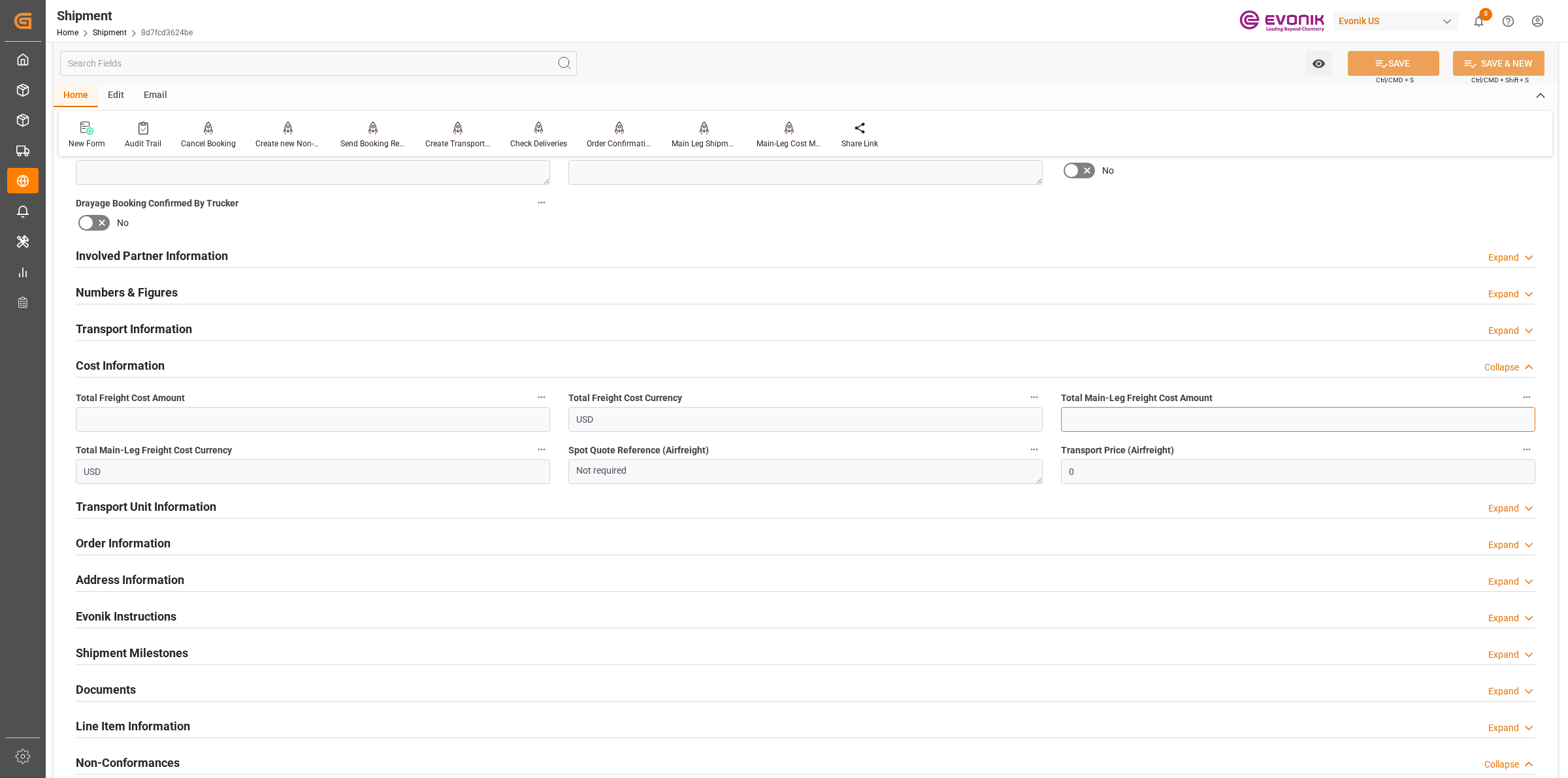
click at [1067, 415] on input "text" at bounding box center [1298, 420] width 474 height 24
click at [1113, 414] on input "4940" at bounding box center [1298, 420] width 474 height 24
type input "4940"
click at [395, 412] on input "text" at bounding box center [313, 420] width 474 height 24
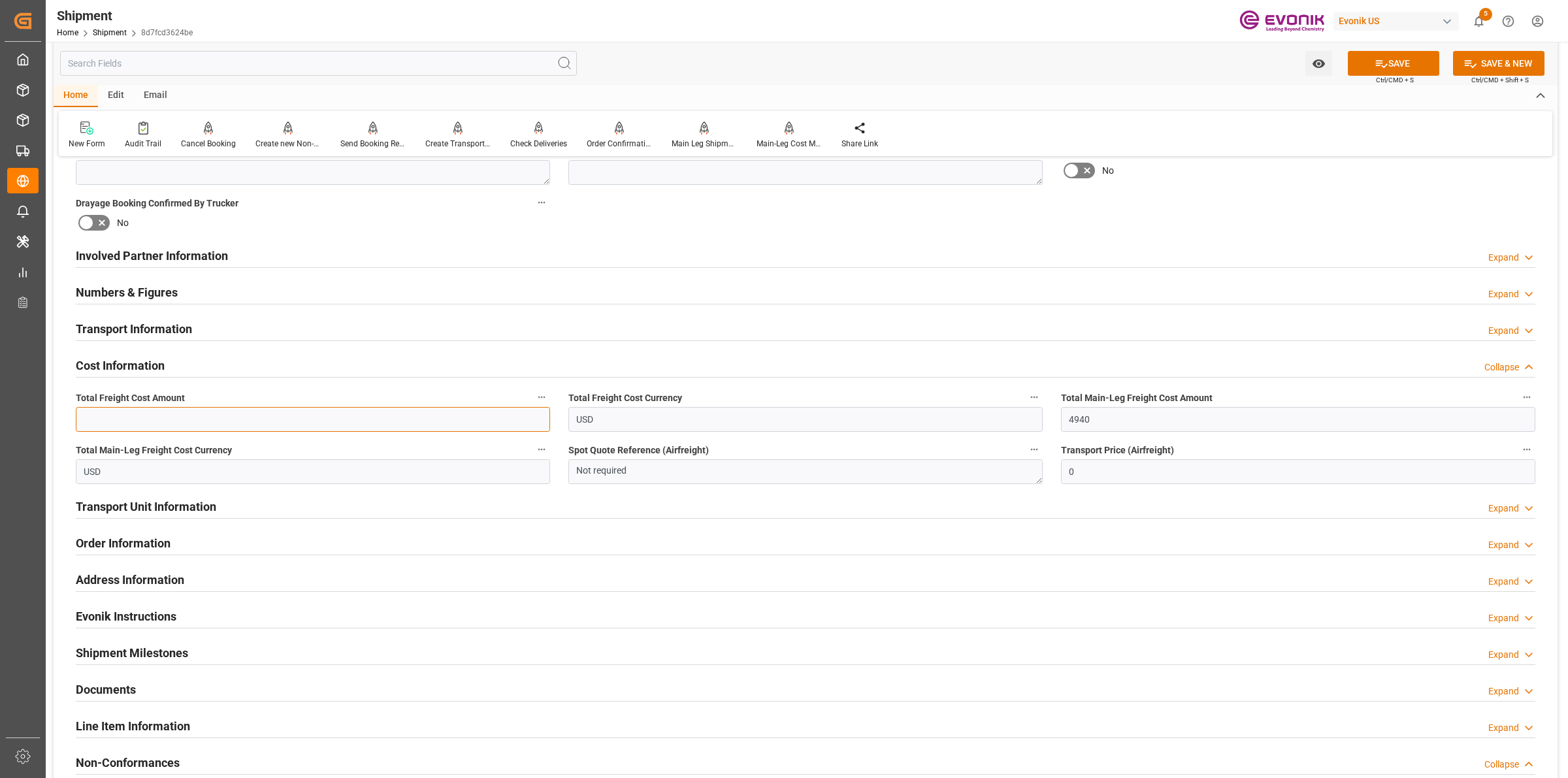
paste input "4940"
type input "4940"
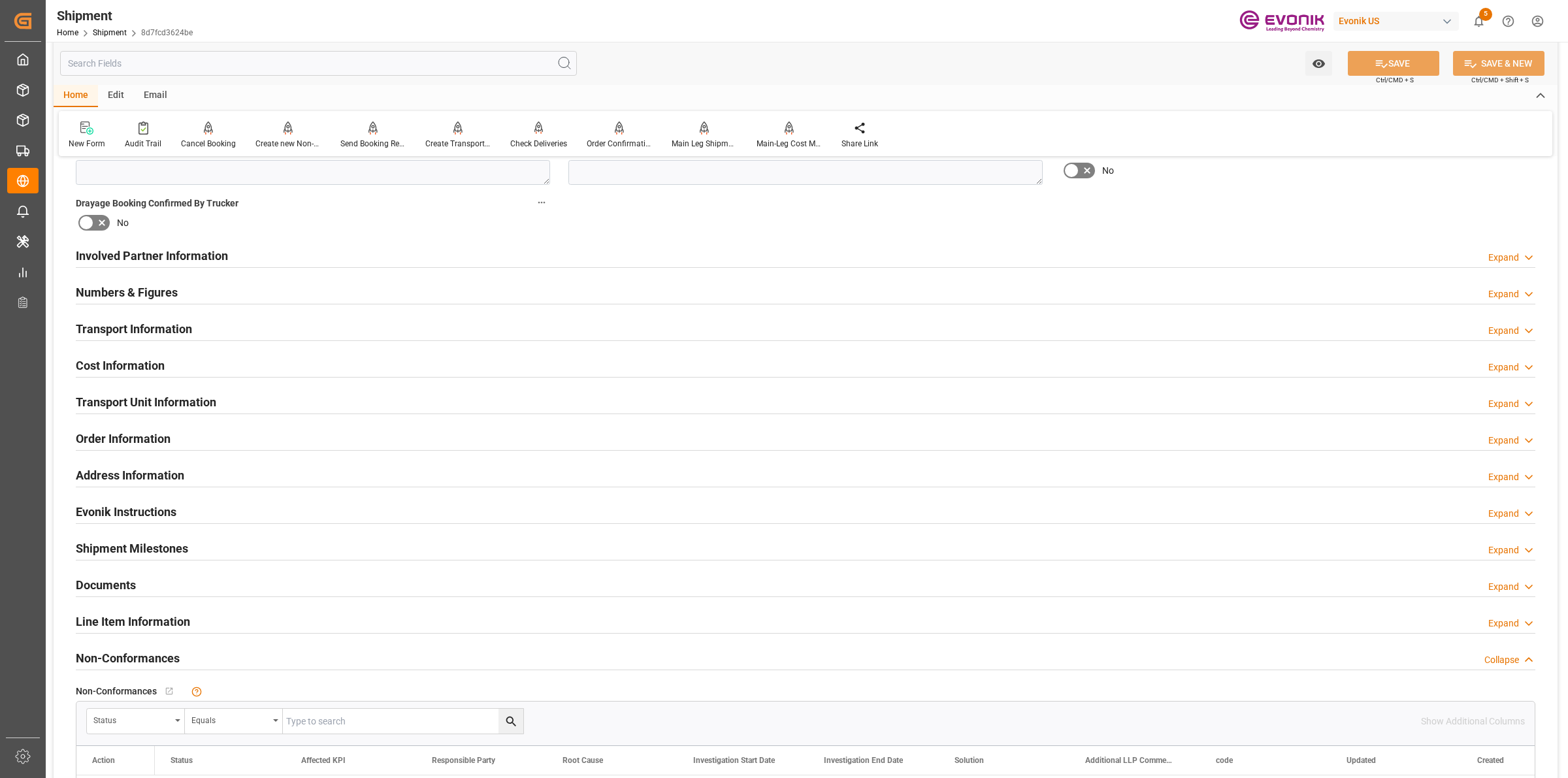
click at [160, 327] on h2 "Transport Information" at bounding box center [135, 328] width 117 height 18
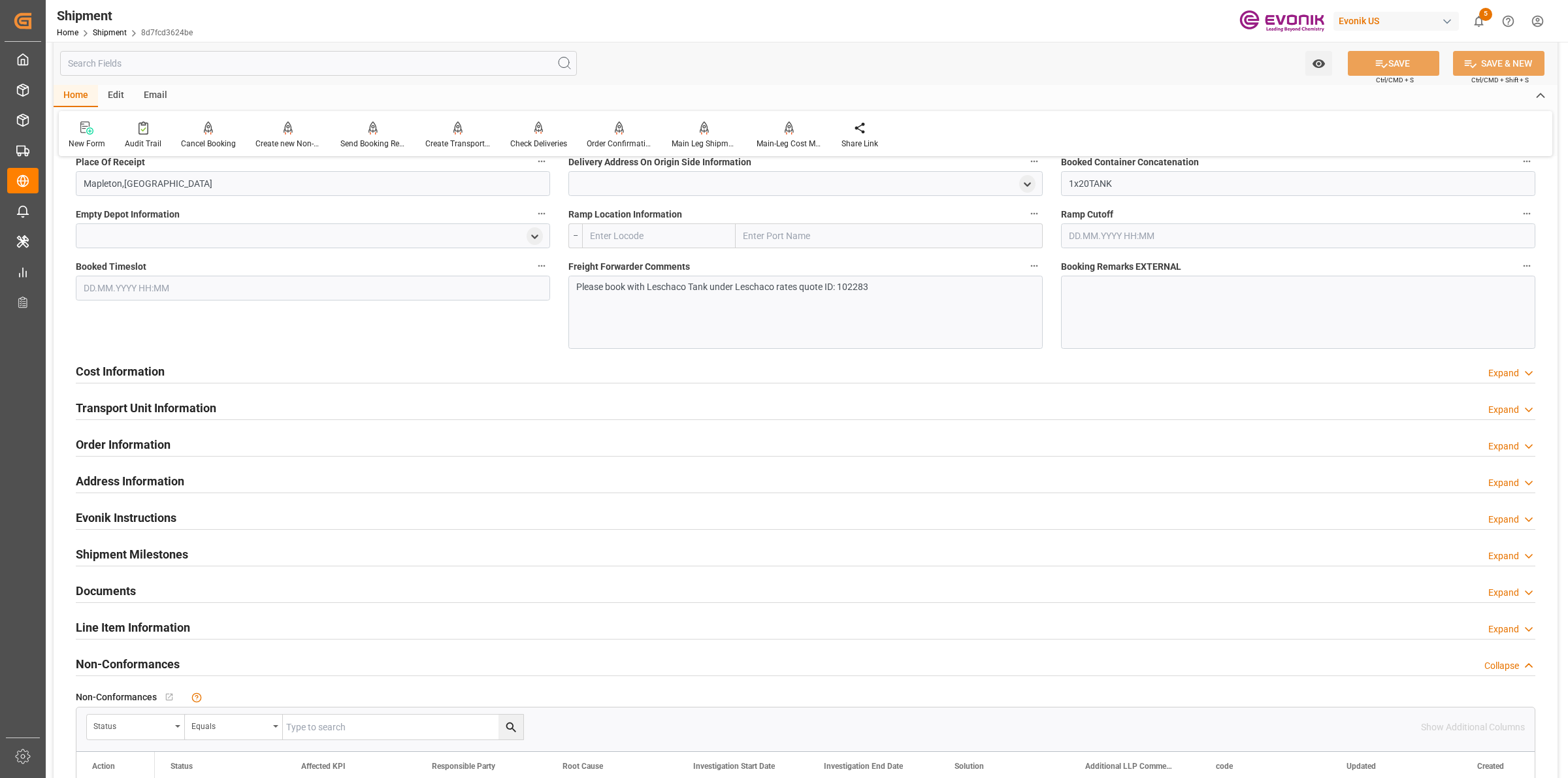
scroll to position [1144, 0]
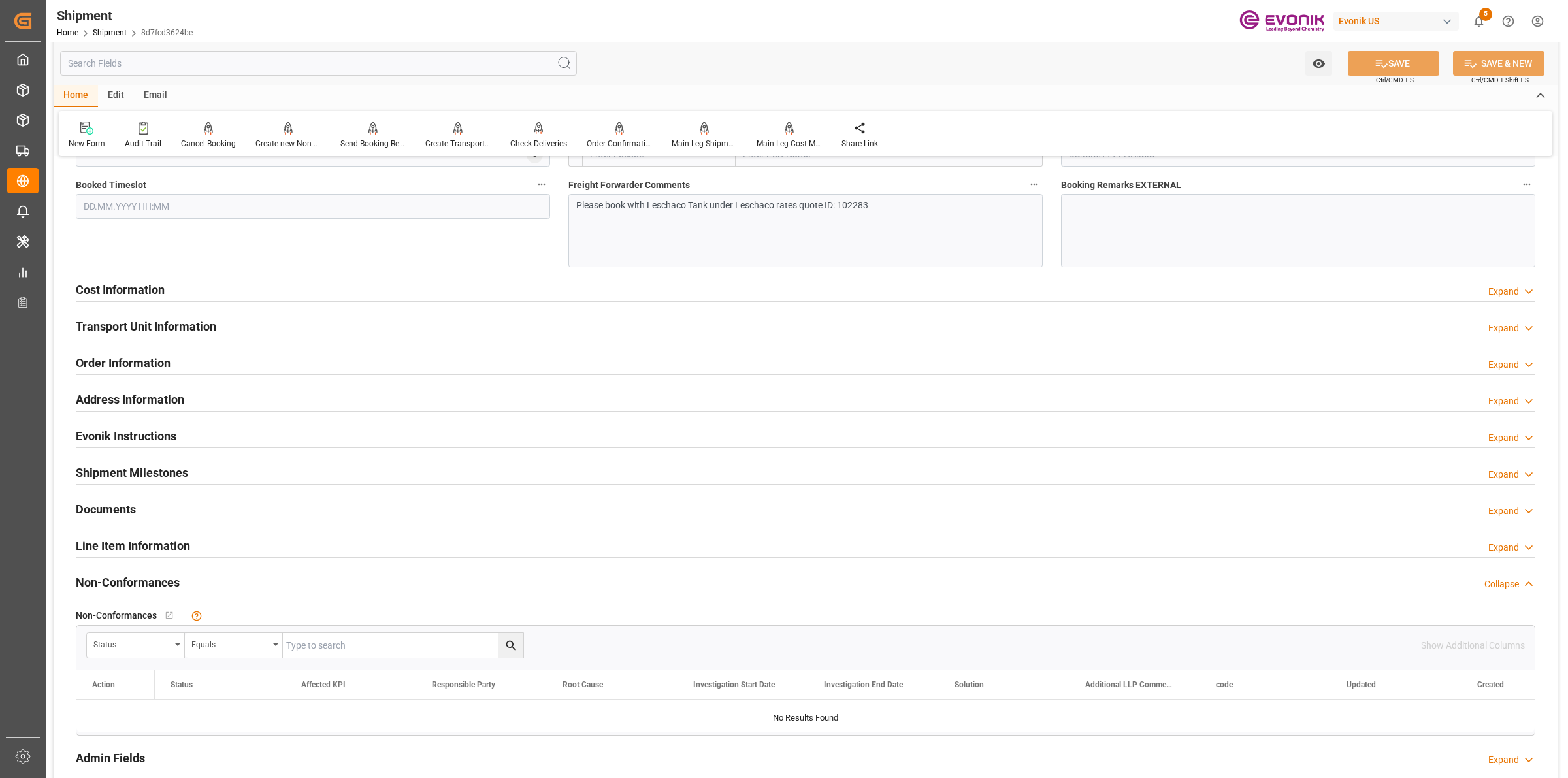
click at [175, 284] on div "Cost Information Expand" at bounding box center [806, 289] width 1460 height 24
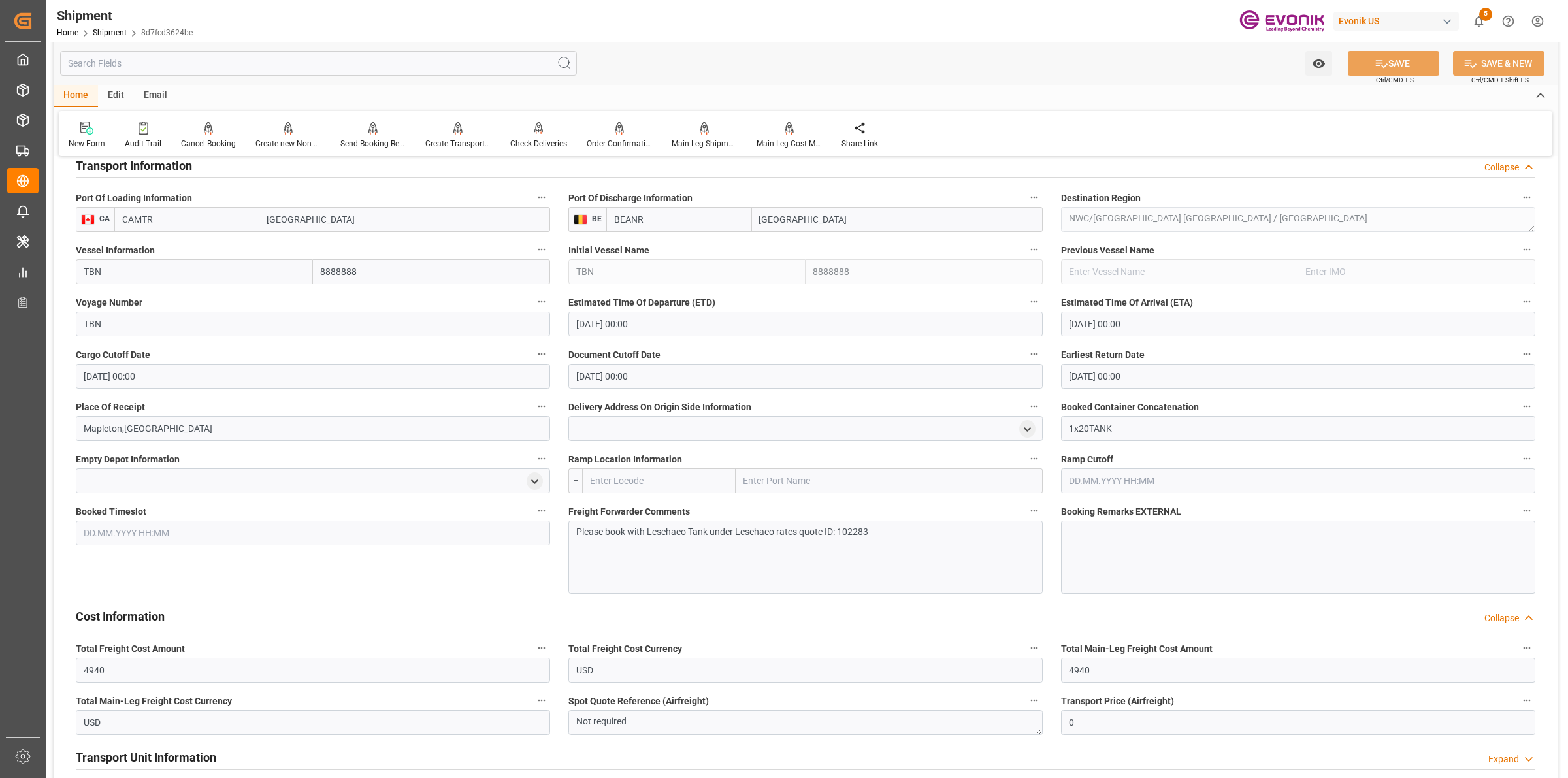
scroll to position [980, 0]
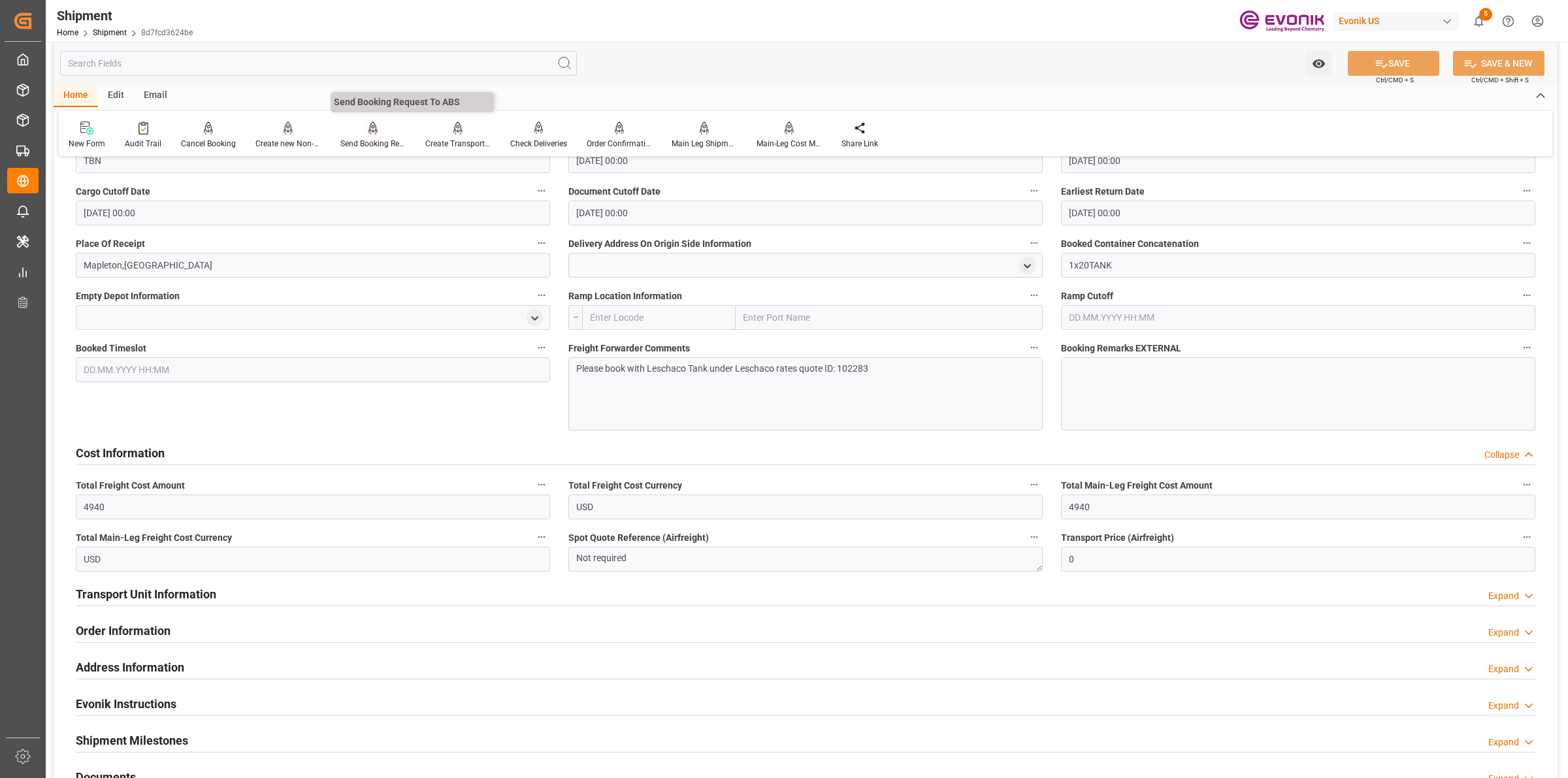
click at [371, 138] on div "Send Booking Request To ABS" at bounding box center [372, 144] width 65 height 12
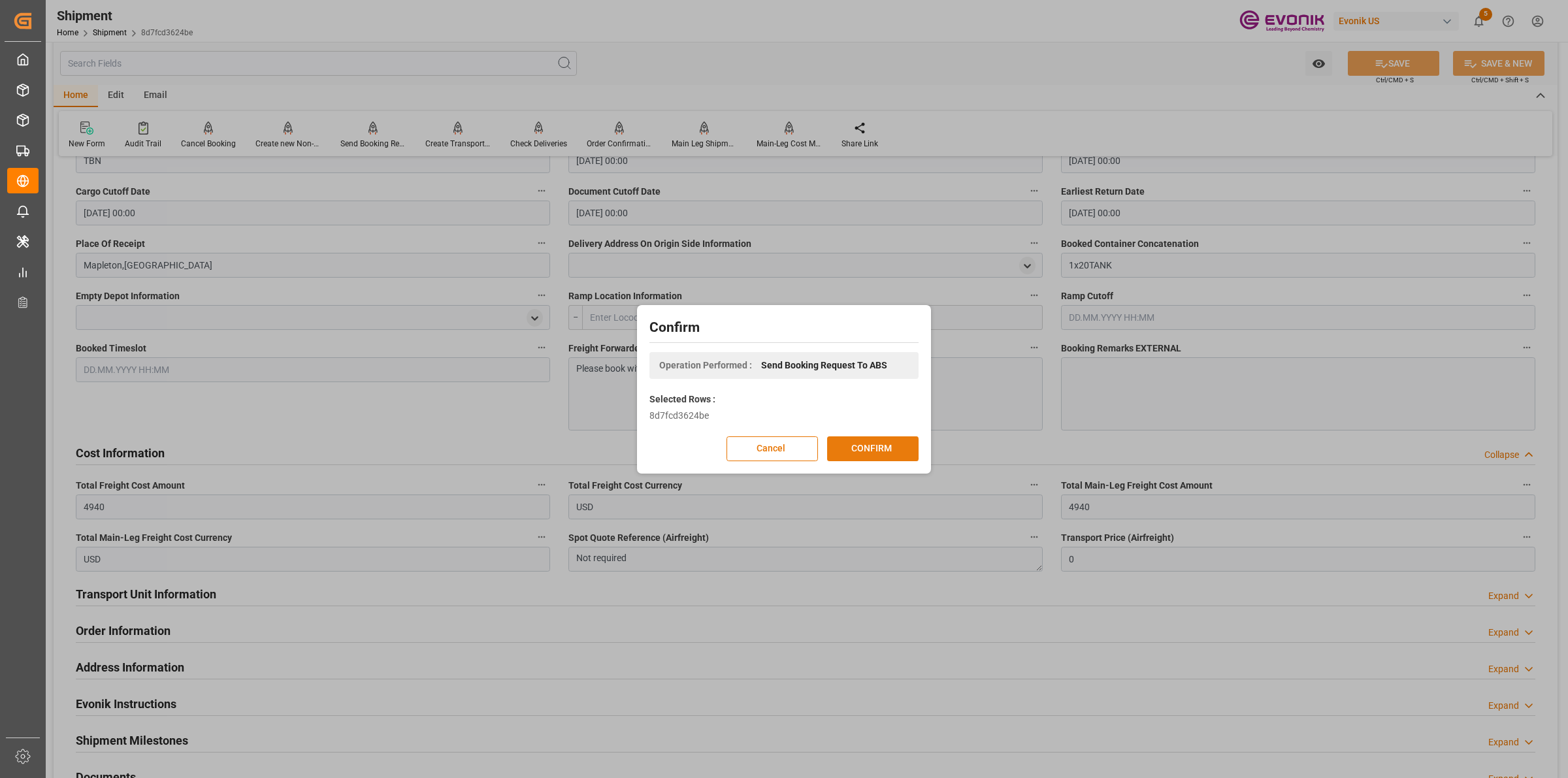
click at [880, 452] on button "CONFIRM" at bounding box center [872, 449] width 91 height 24
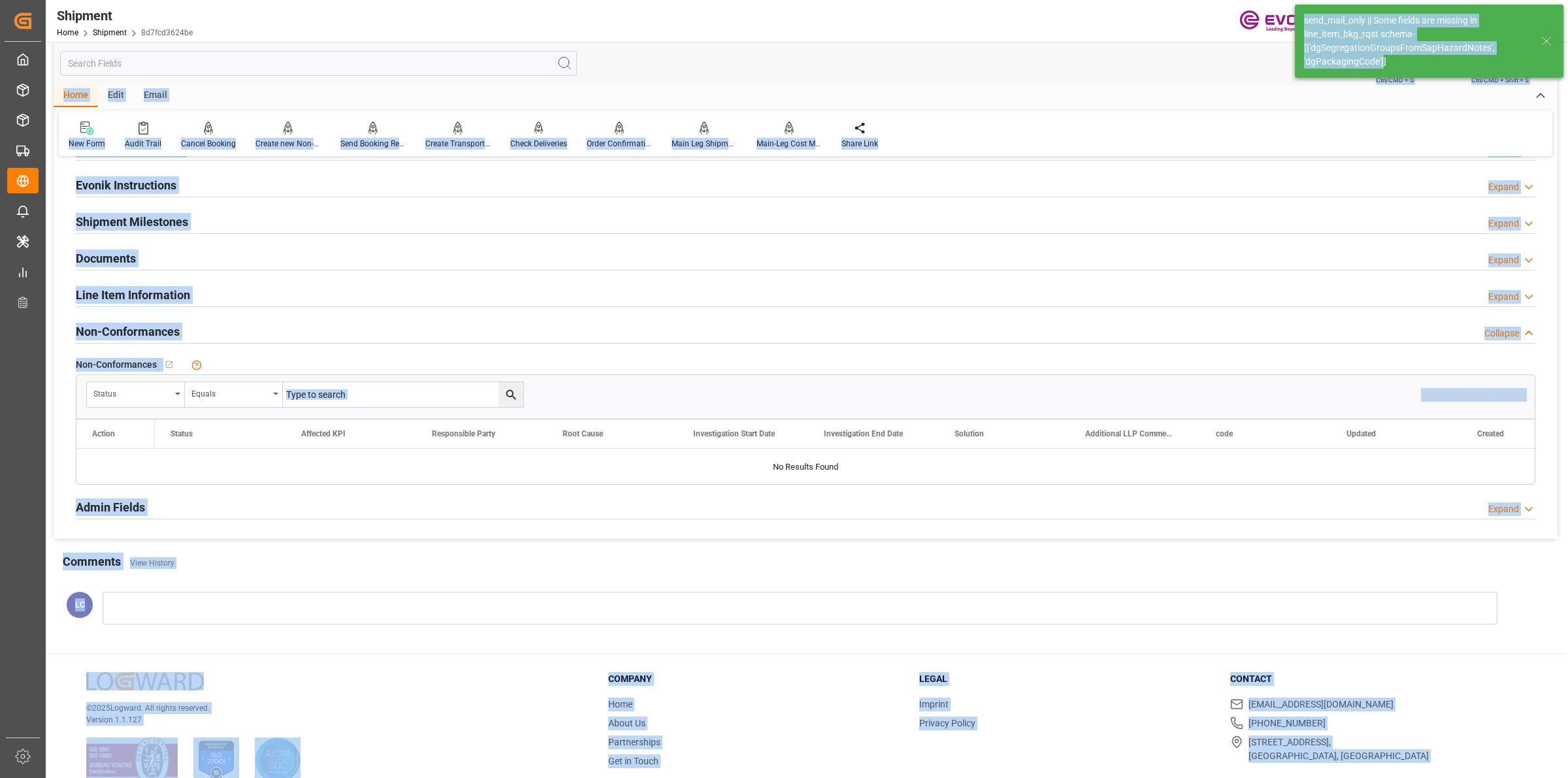
drag, startPoint x: 1370, startPoint y: 63, endPoint x: 1289, endPoint y: 46, distance: 82.8
click at [1289, 46] on body "Created by potrace 1.15, written by Peter Selinger 2001-2017 Created by potrace…" at bounding box center [784, 389] width 1568 height 778
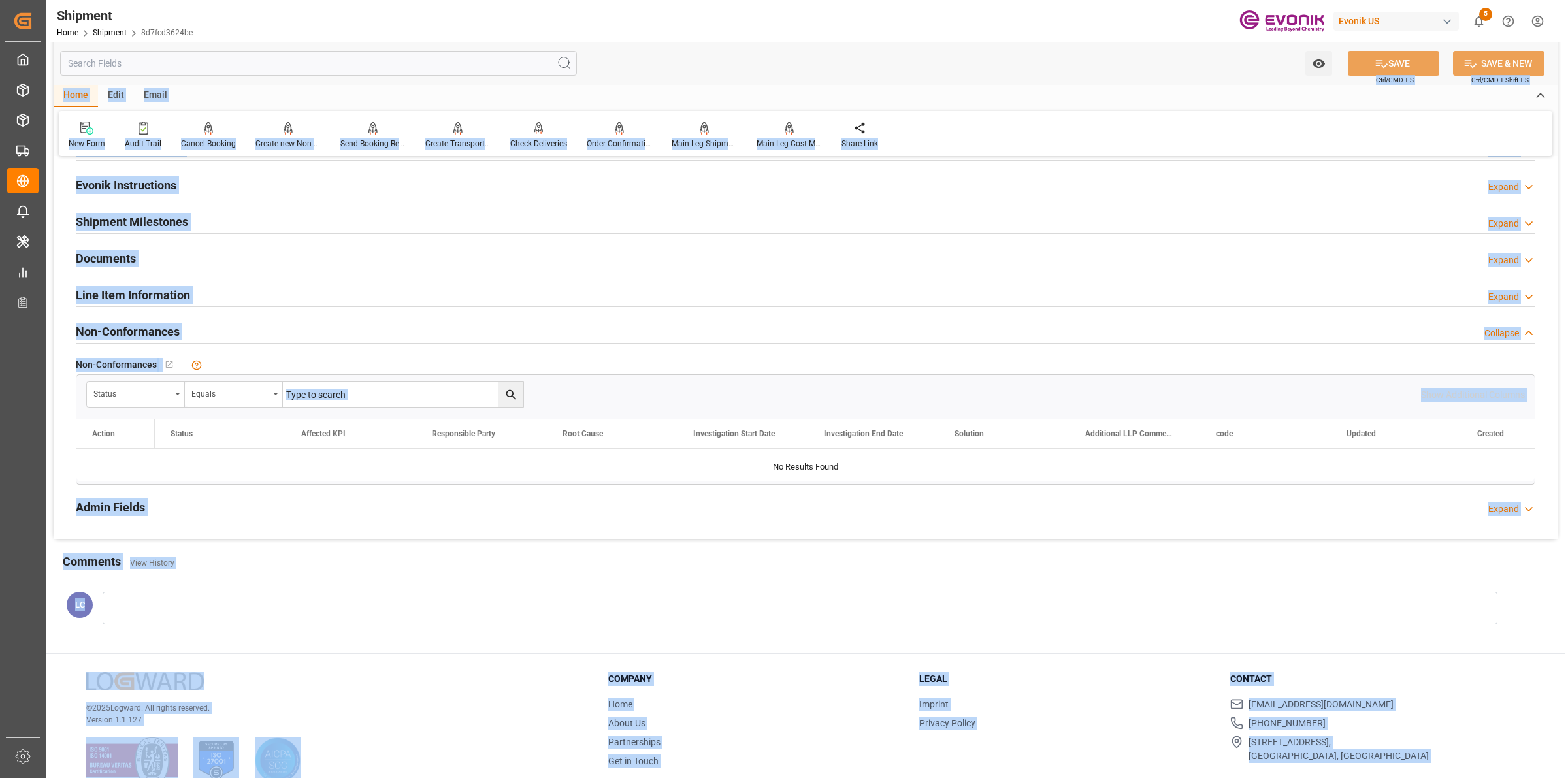
click at [337, 62] on input "text" at bounding box center [318, 63] width 516 height 24
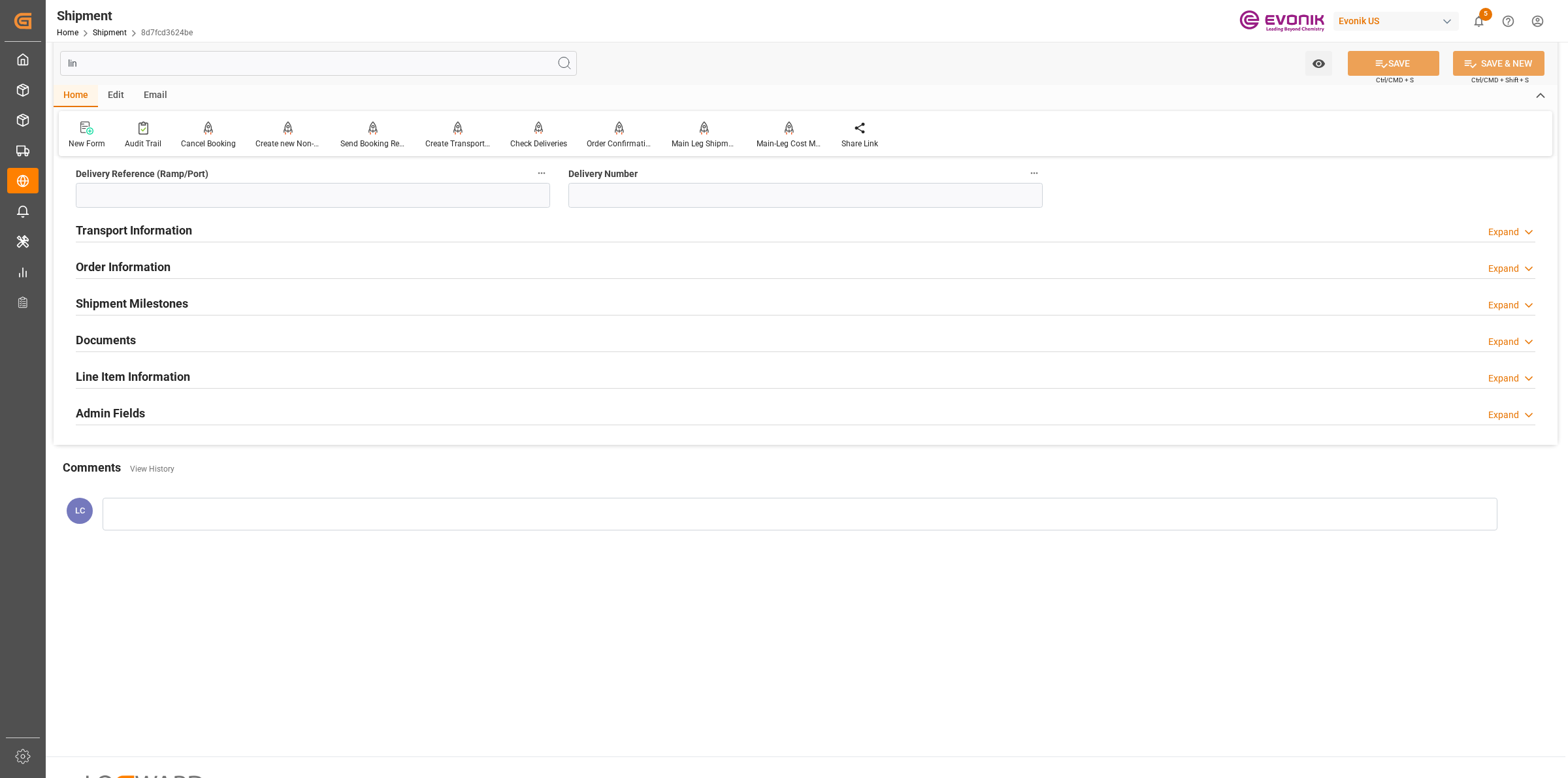
scroll to position [0, 0]
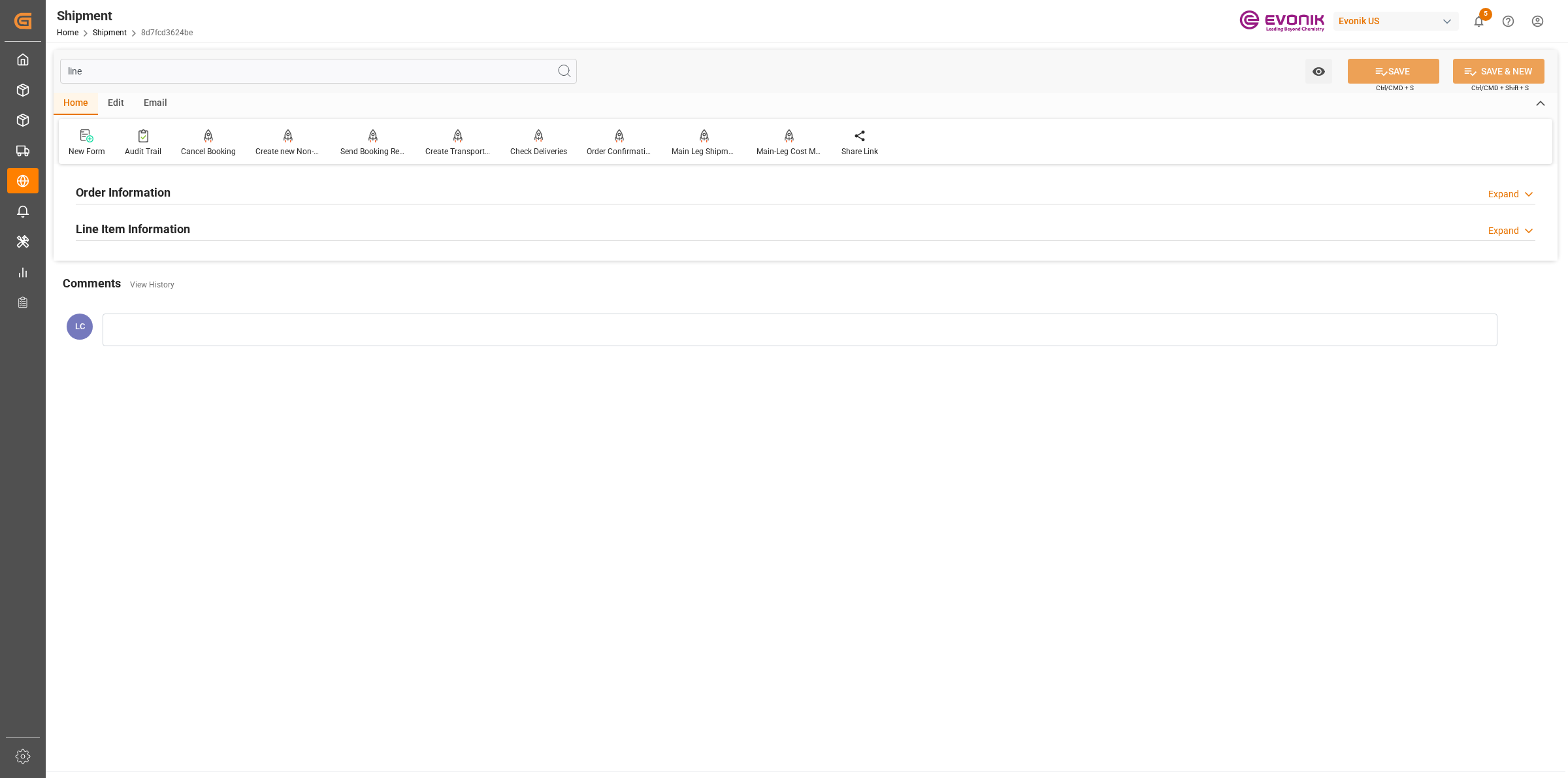
type input "line"
click at [193, 228] on div "Line Item Information Expand" at bounding box center [806, 228] width 1460 height 24
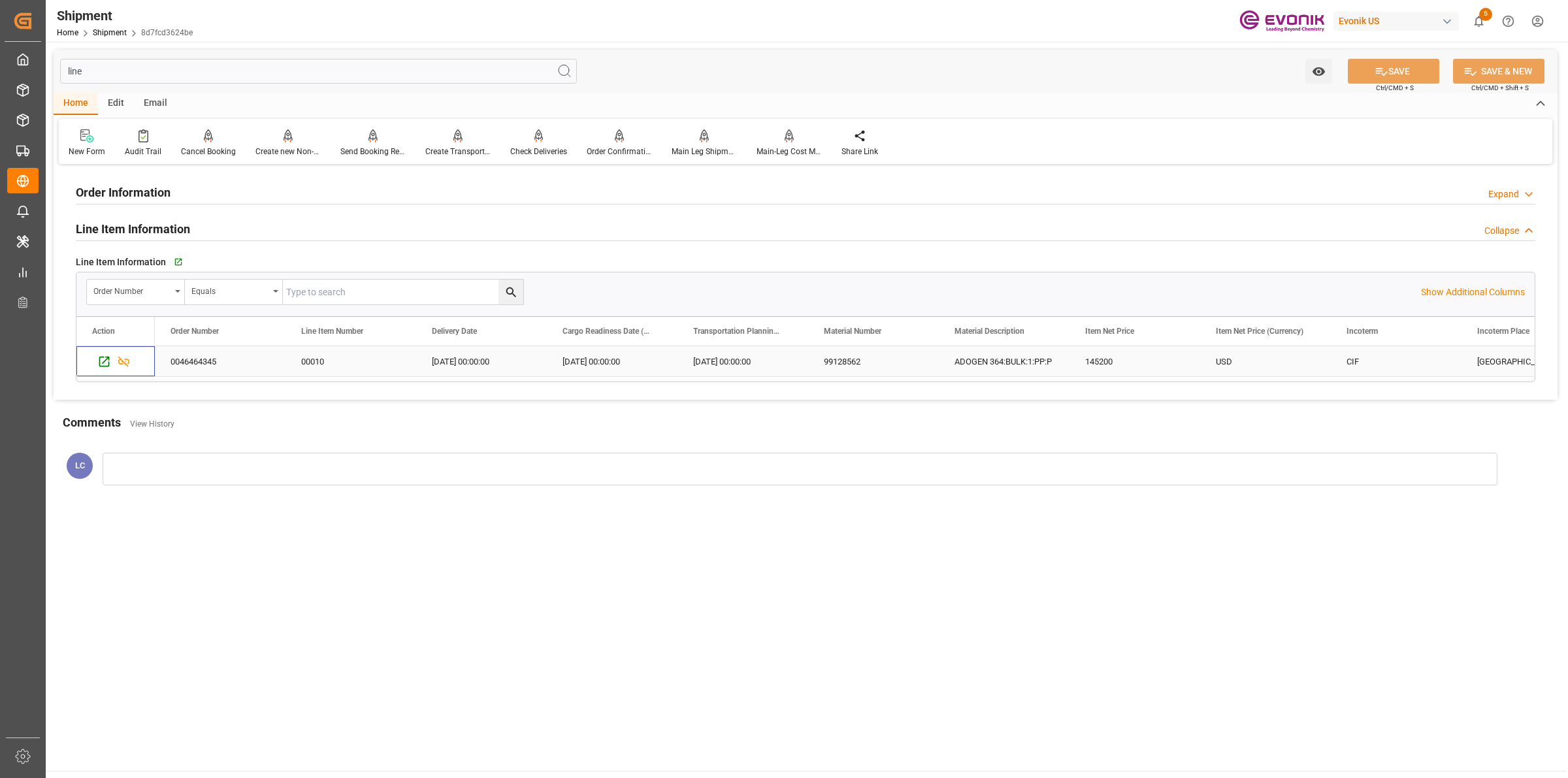
click at [88, 365] on div "Press SPACE to select this row." at bounding box center [115, 361] width 78 height 30
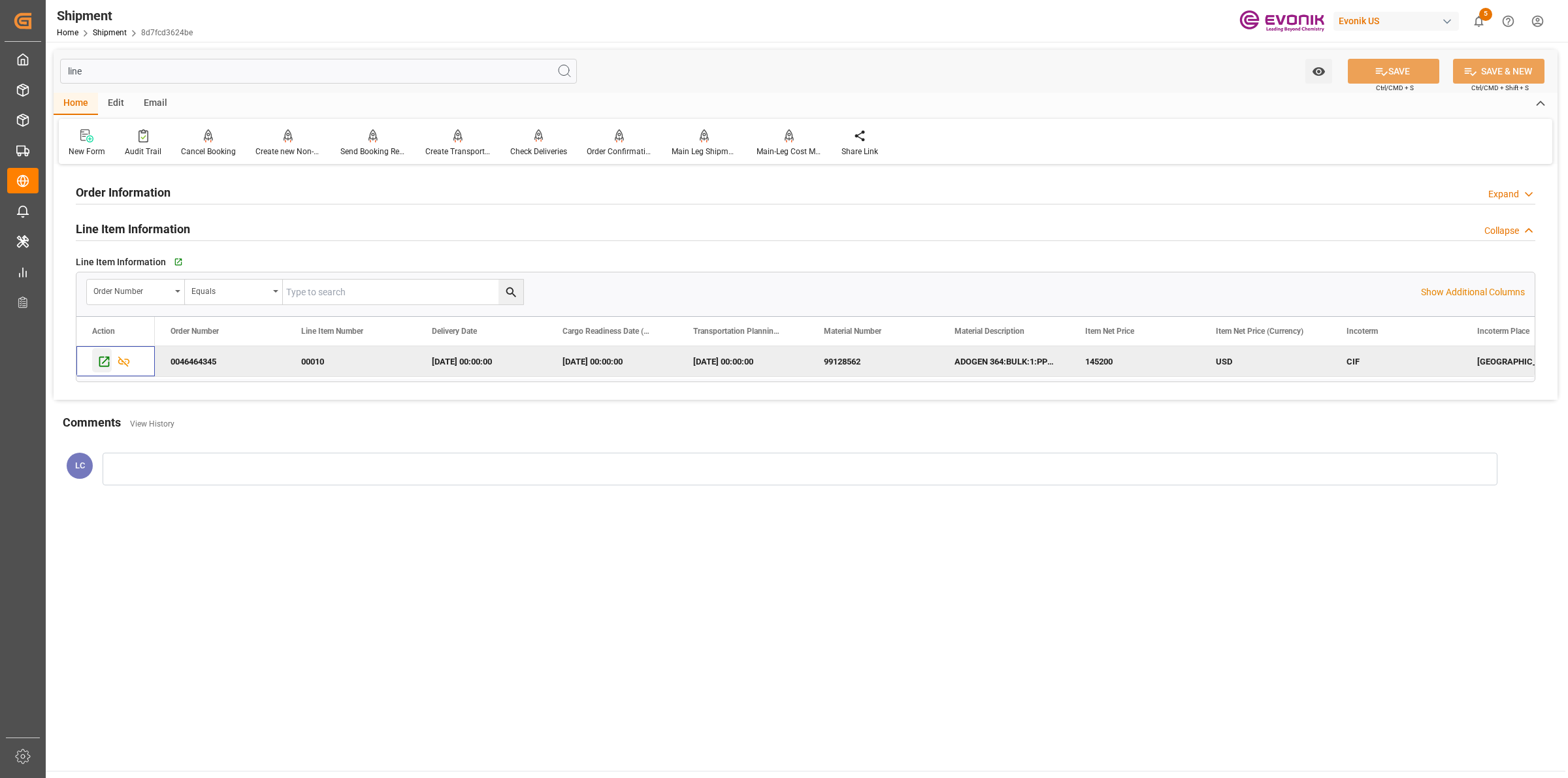
click at [100, 368] on icon "Press SPACE to deselect this row." at bounding box center [103, 361] width 14 height 14
click at [364, 144] on div "Send Booking Request To ABS" at bounding box center [372, 143] width 85 height 29
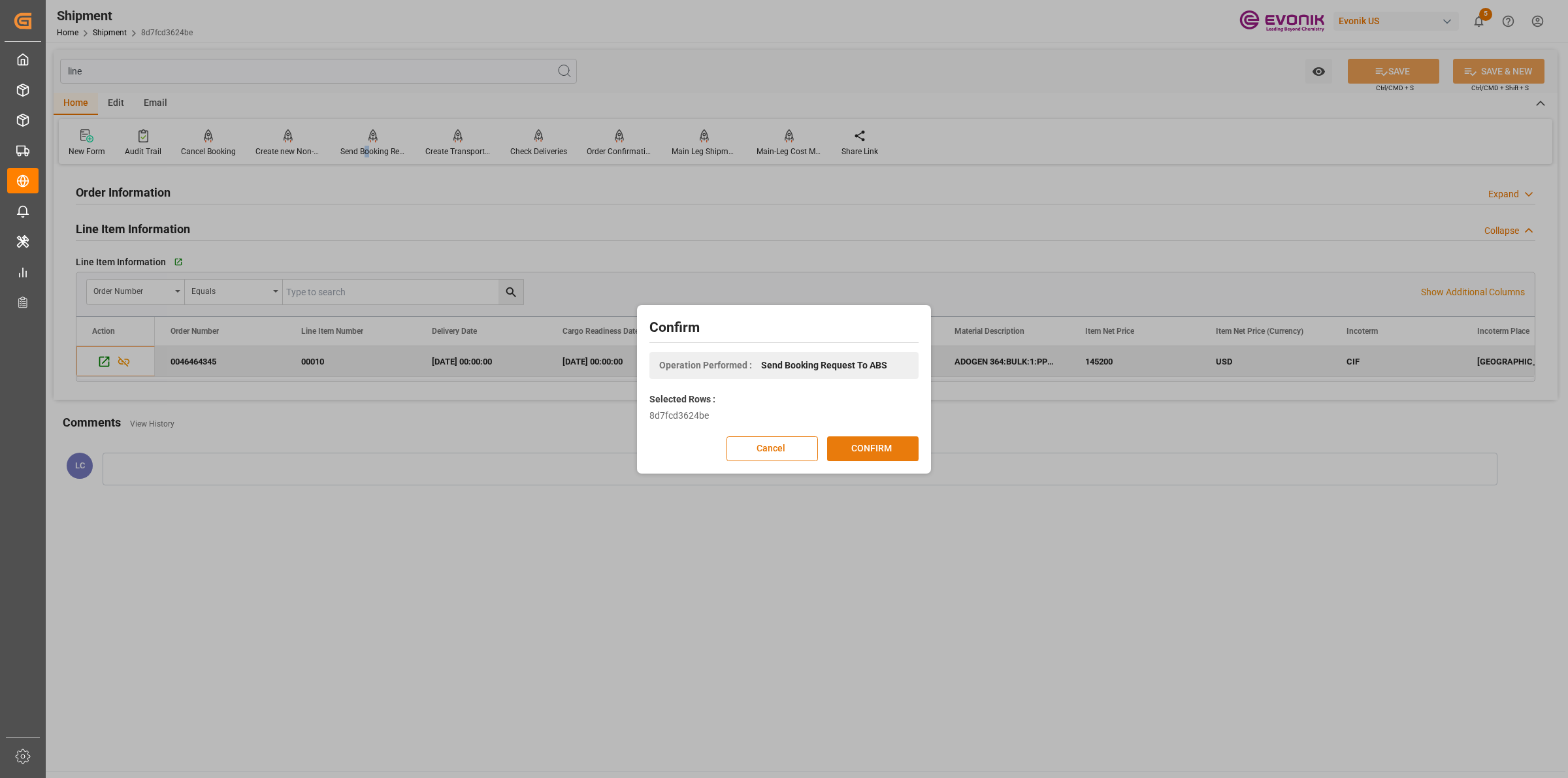
click at [879, 455] on button "CONFIRM" at bounding box center [872, 449] width 91 height 24
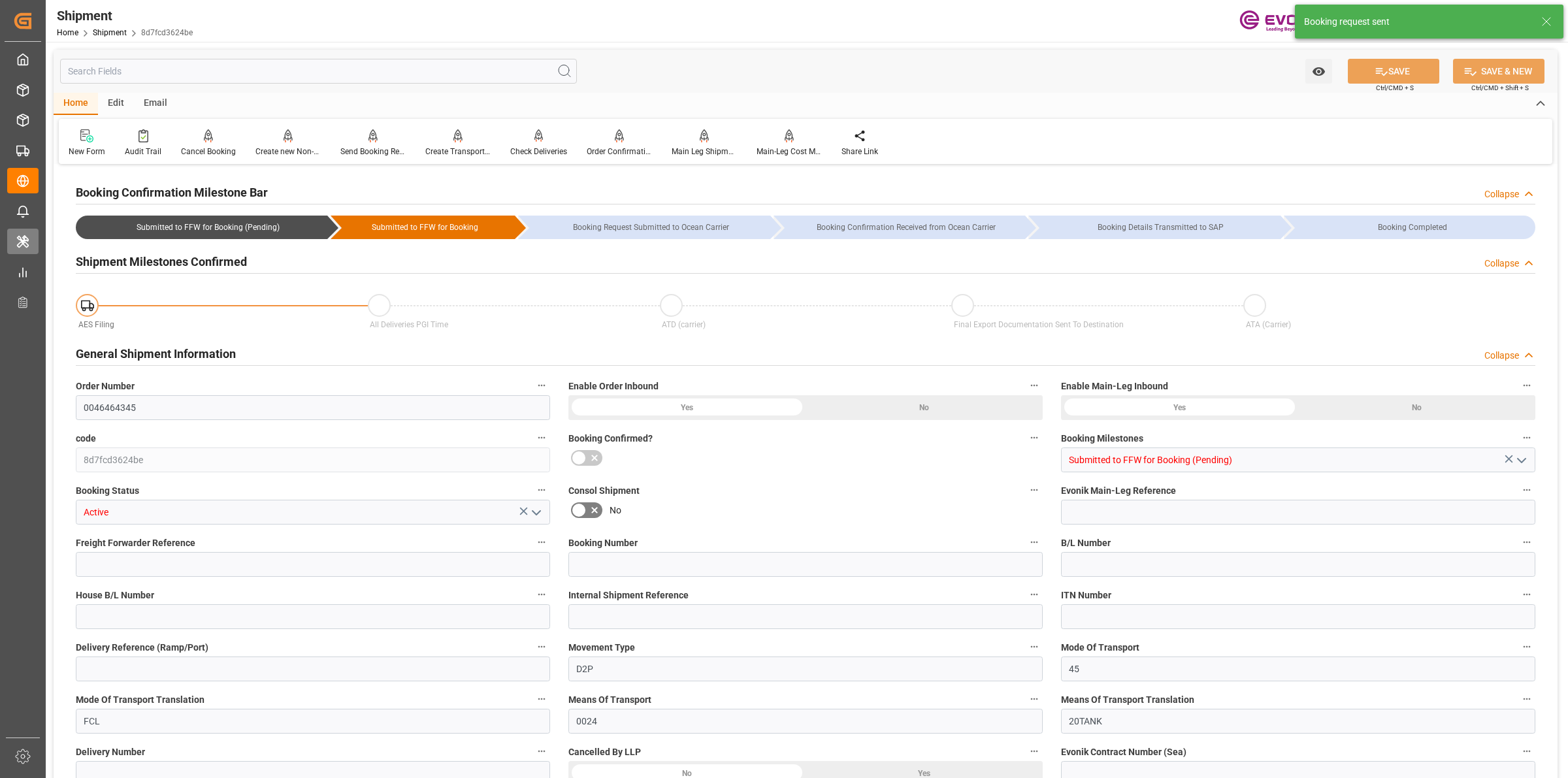
type input "AC Containerline"
type input "AC Containerline GmbH"
type input "0"
type input "20000"
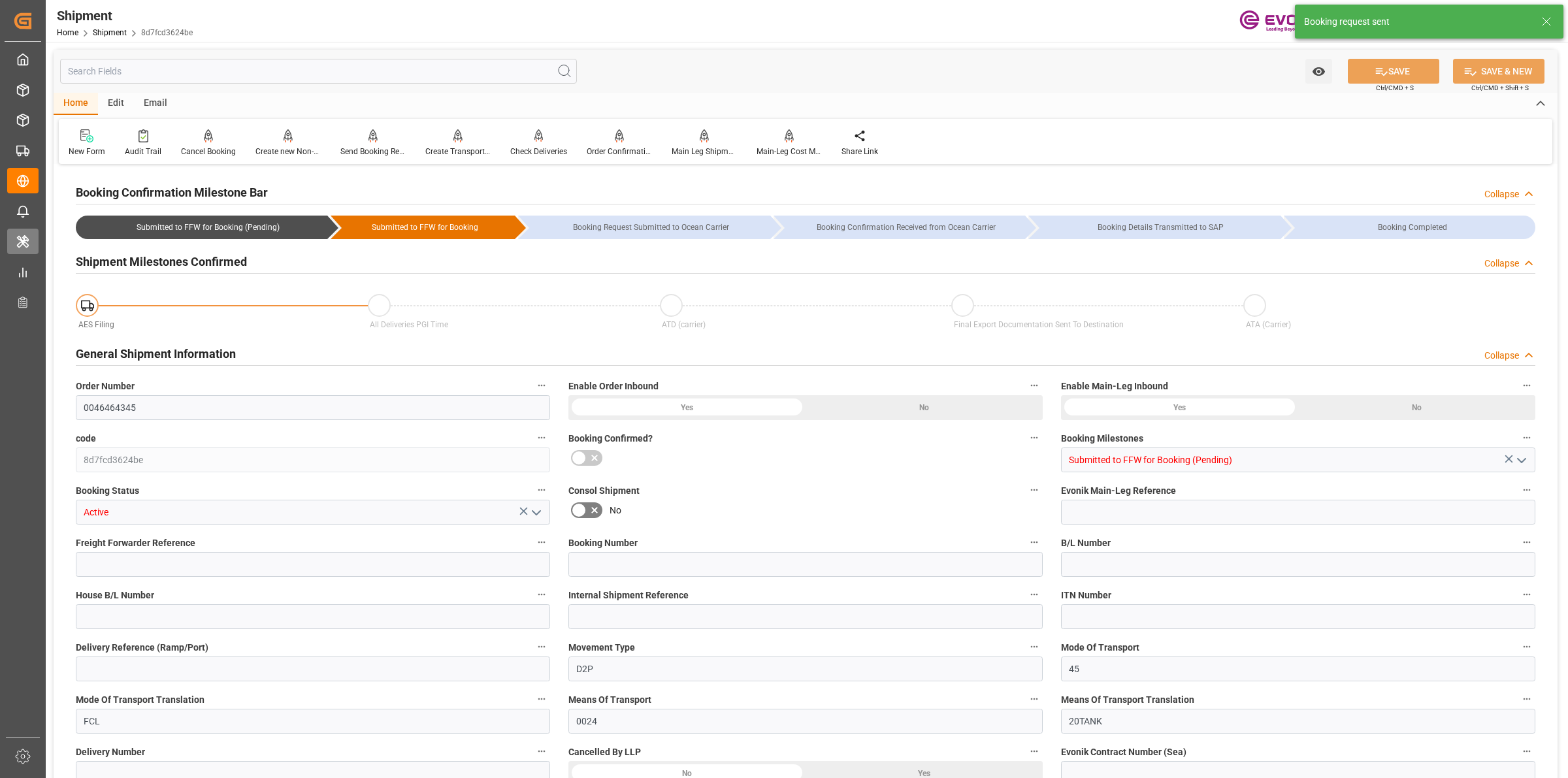
type input "0"
type input "CAMTR"
type input "BEANR"
type input "8888888"
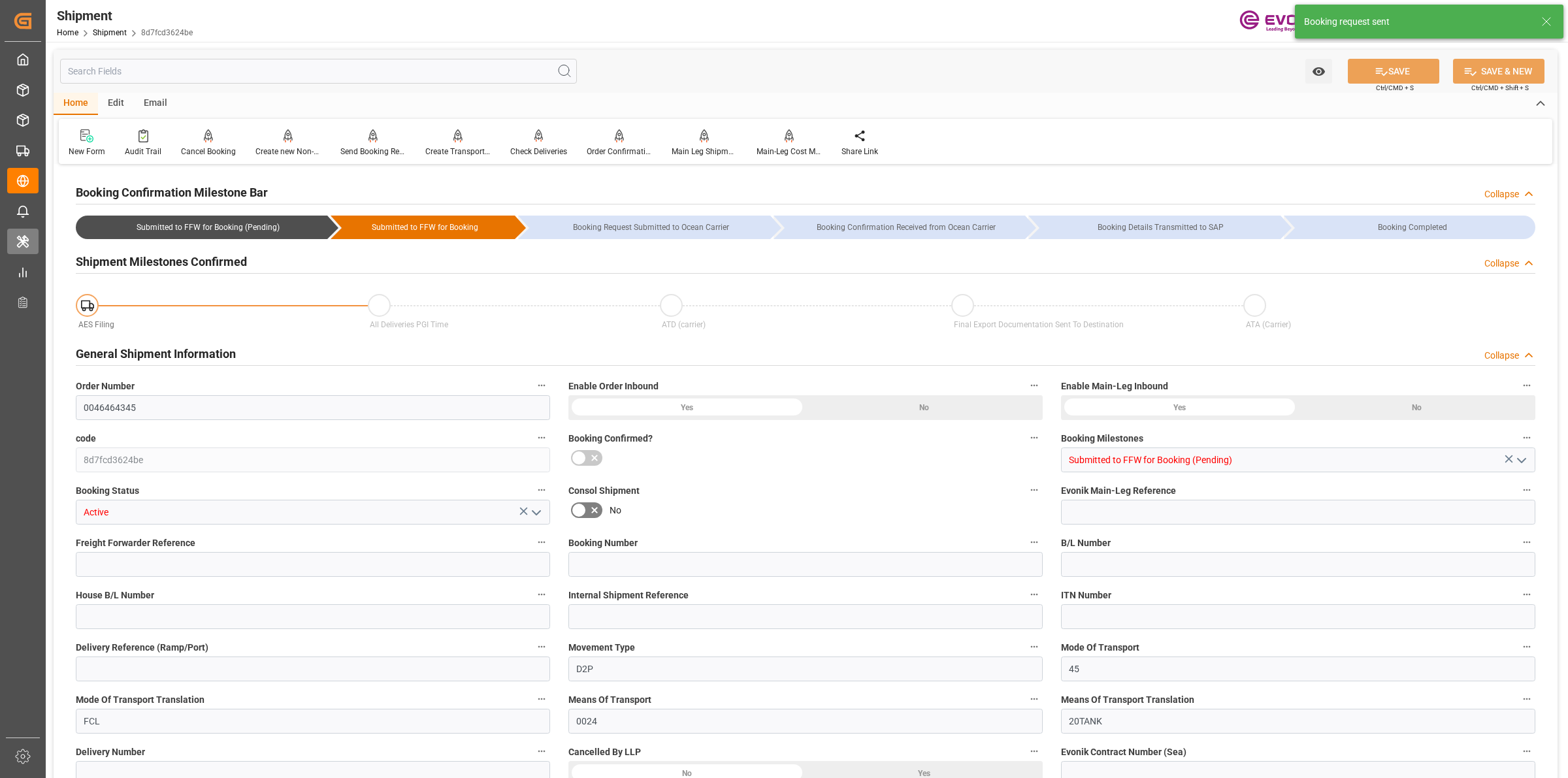
type input "4940"
type input "0"
type input "20000"
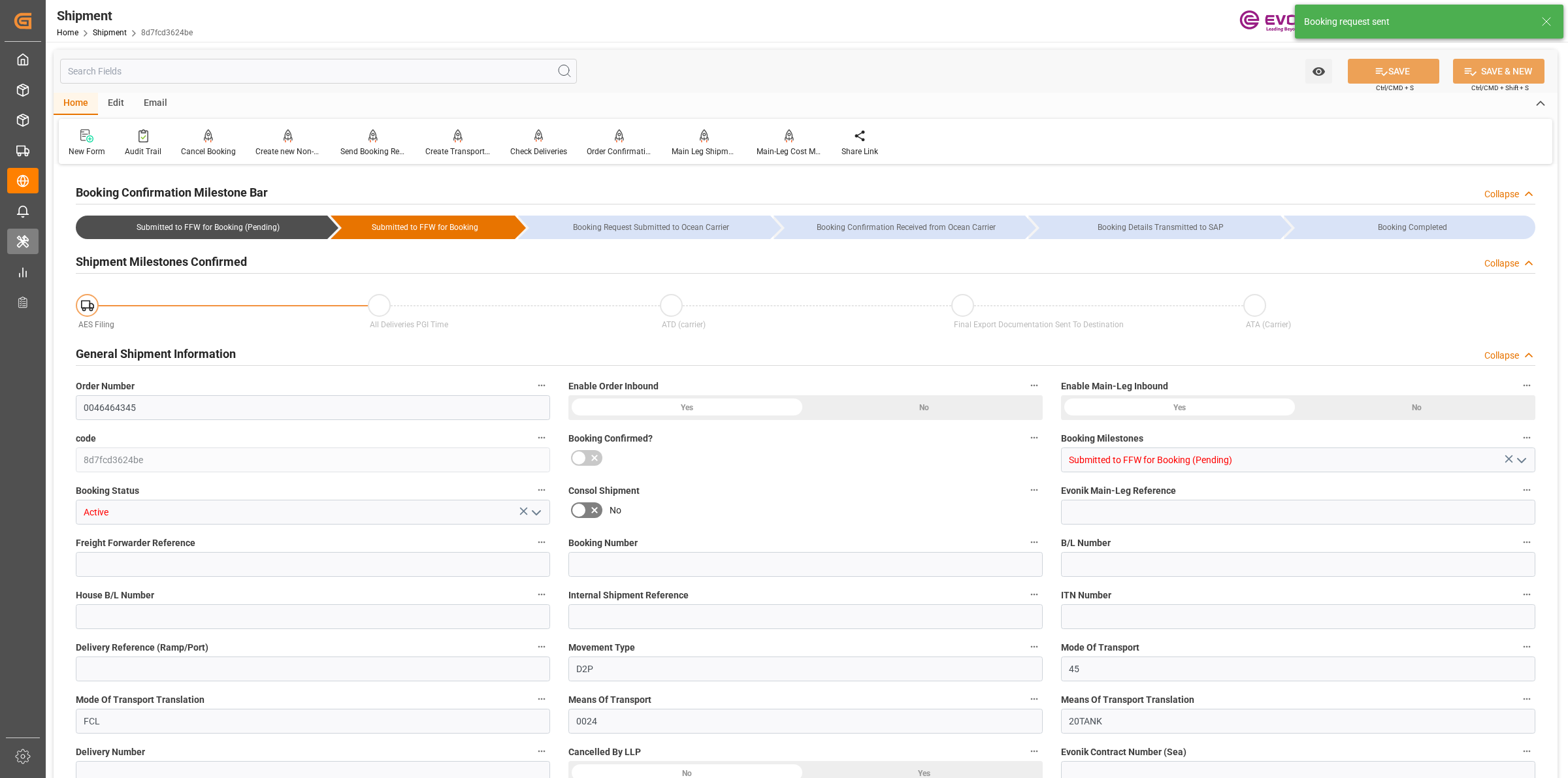
type input "KGM"
type input "0"
type input "AC Containerline"
type input "AC Containerline GmbH"
type input "18.09.2025 00:00"
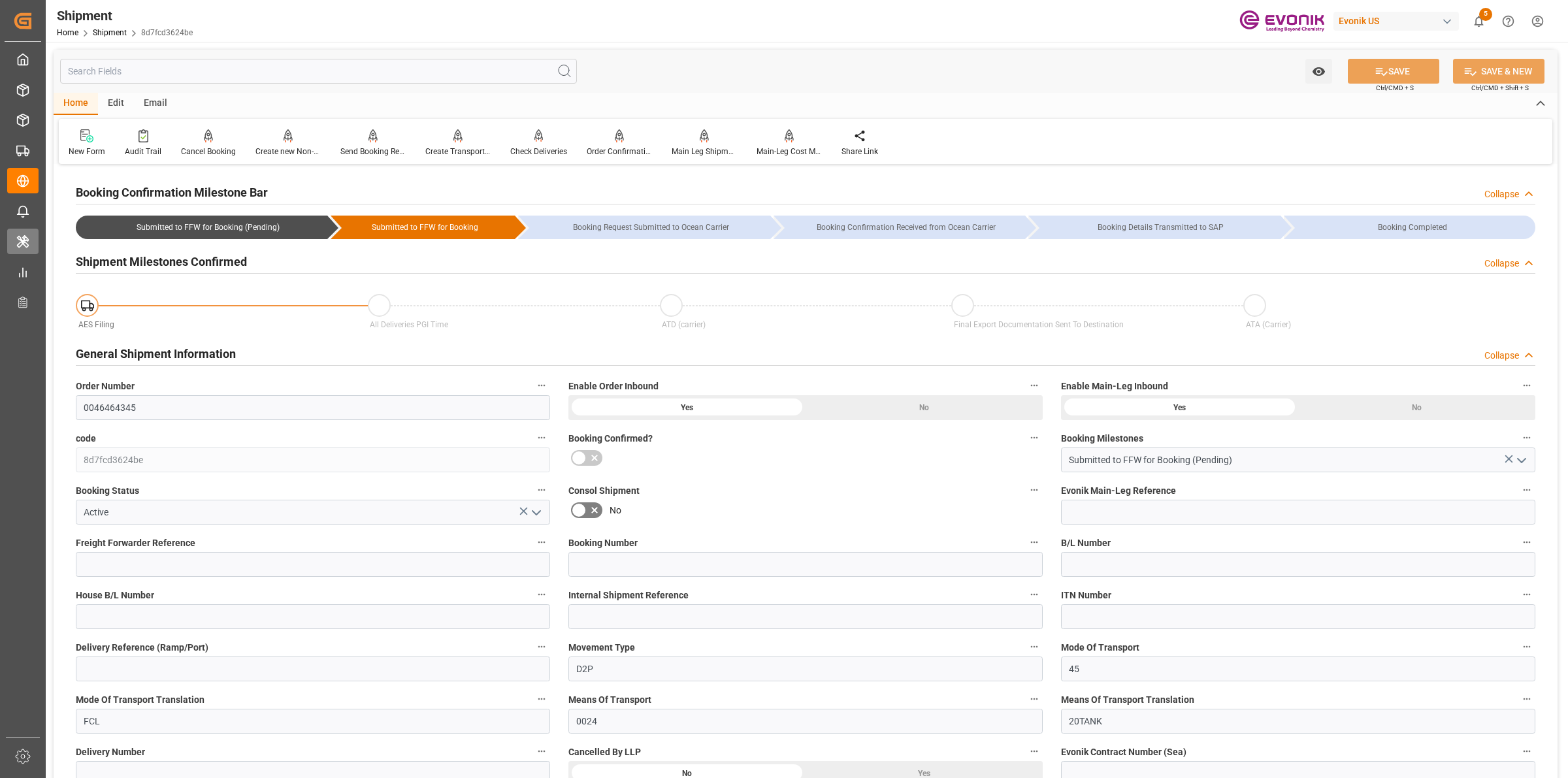
type input "01.10.2025 00:00"
type input "[DATE] 00:00"
type input "01.10.2025"
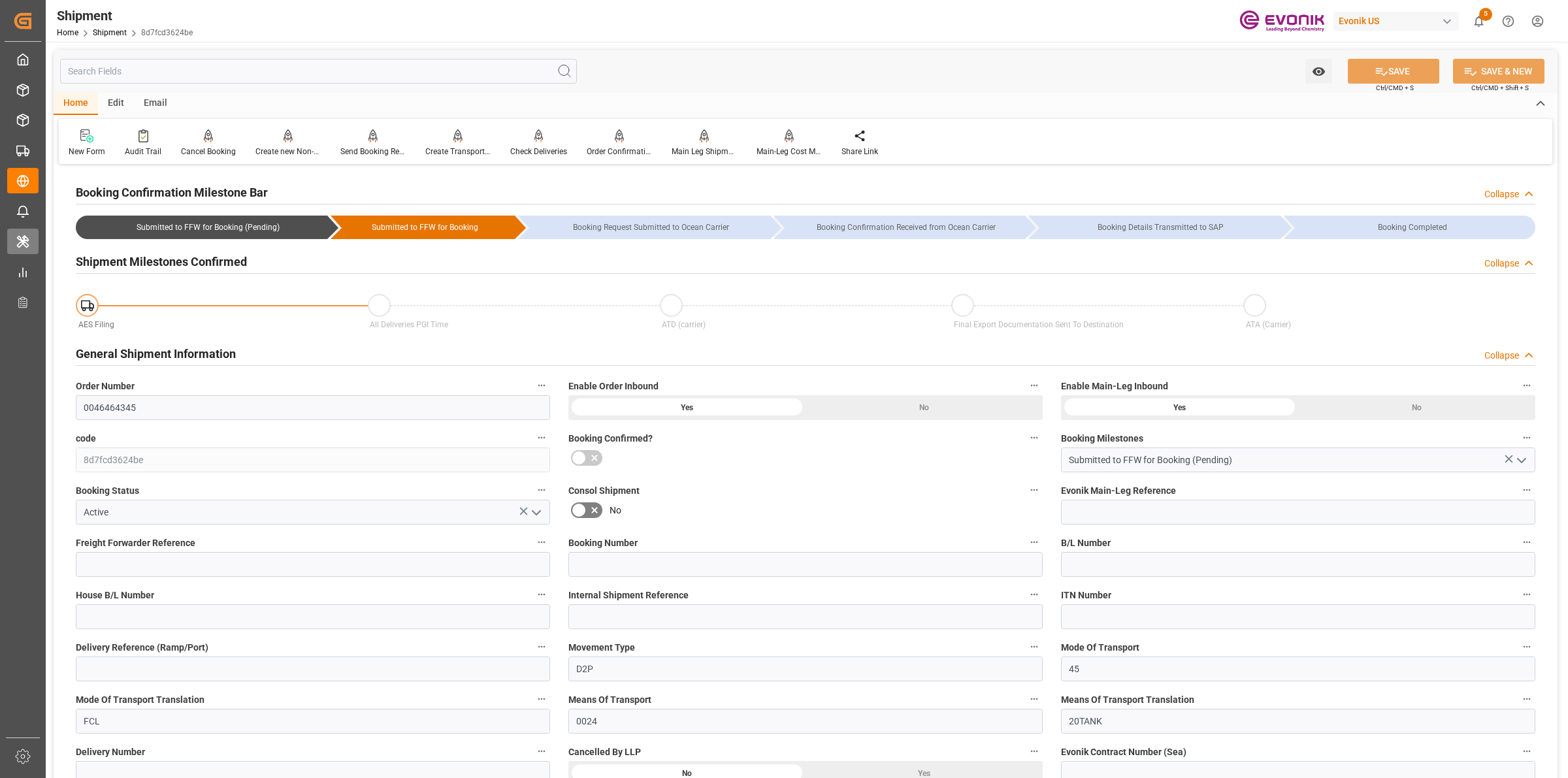
type input "02.09.2025 12:44"
type input "[DATE] 12:38"
type input "02.09.2025 12:44"
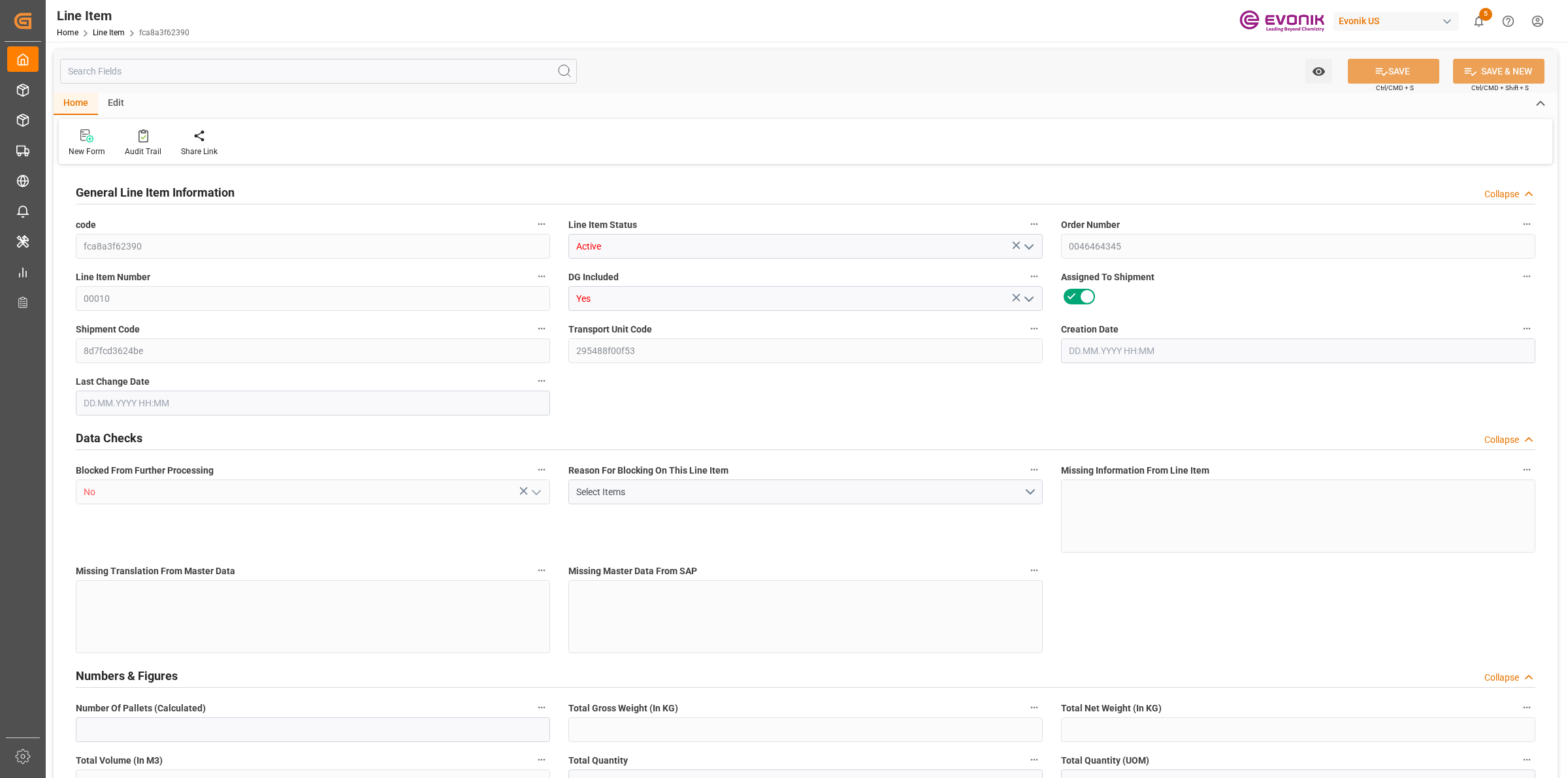
type input "0"
type input "20000"
type input "0"
type input "20000"
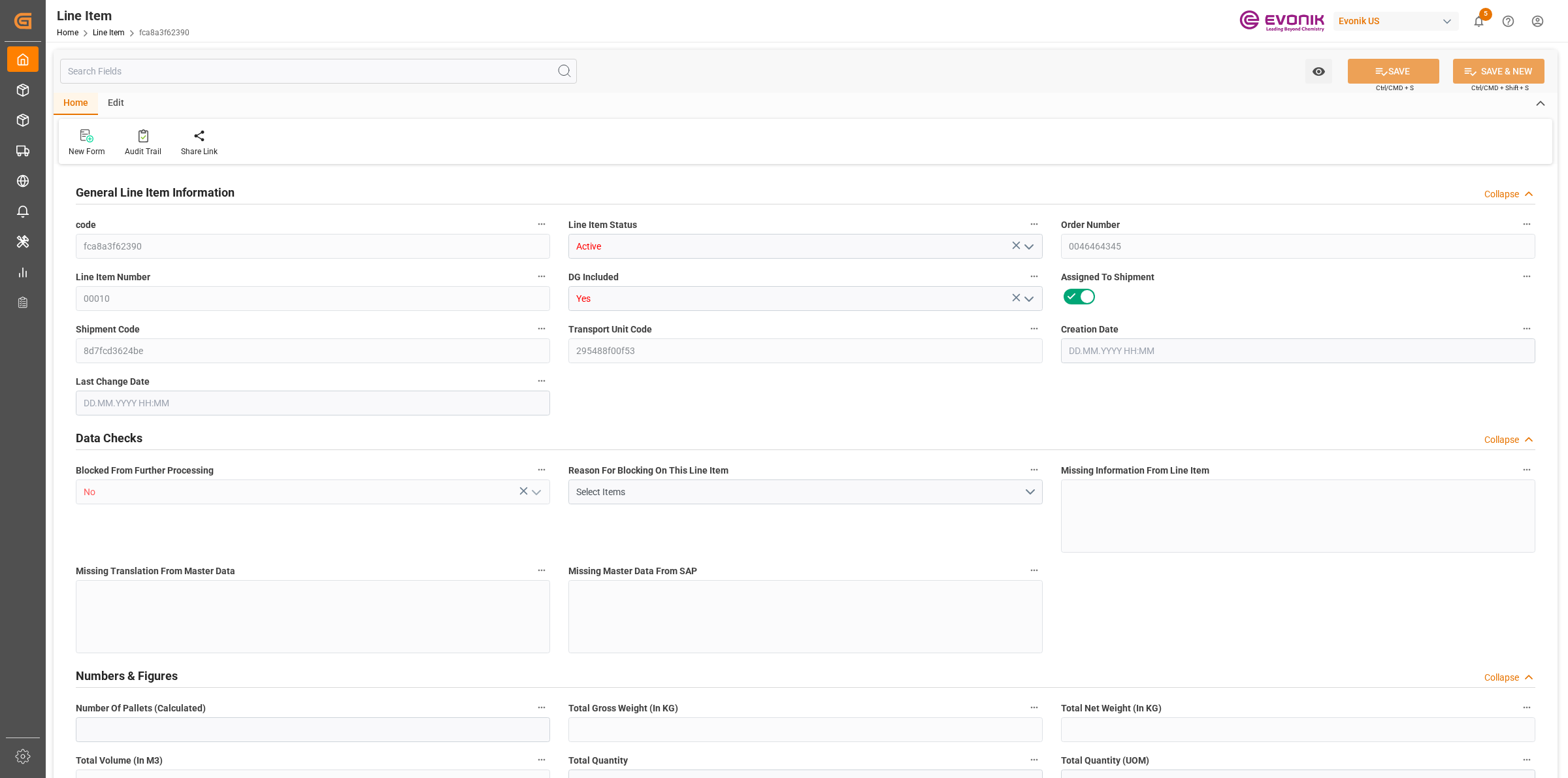
type input "145200"
type input "20000"
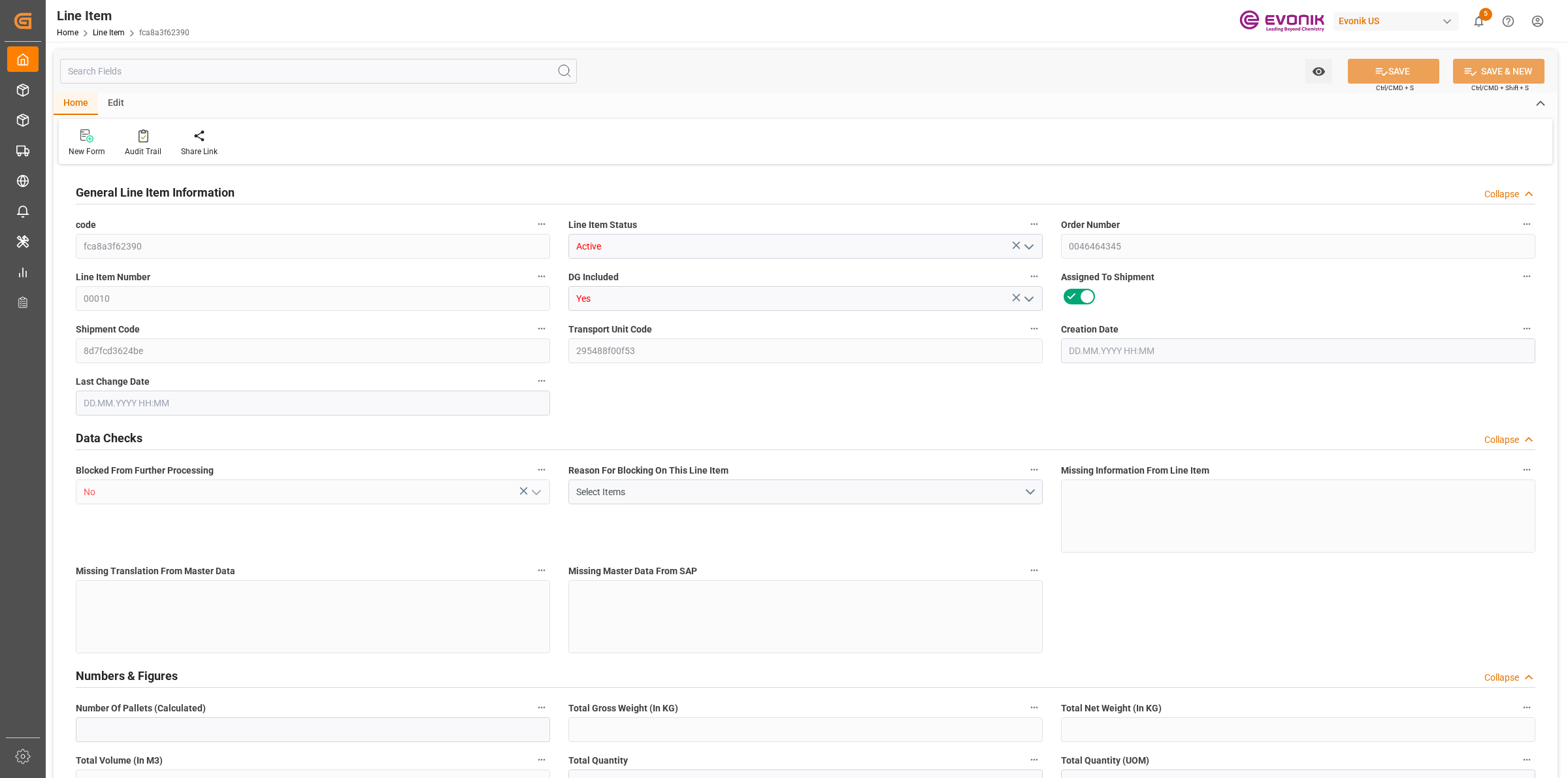
type input "20000"
type input "0"
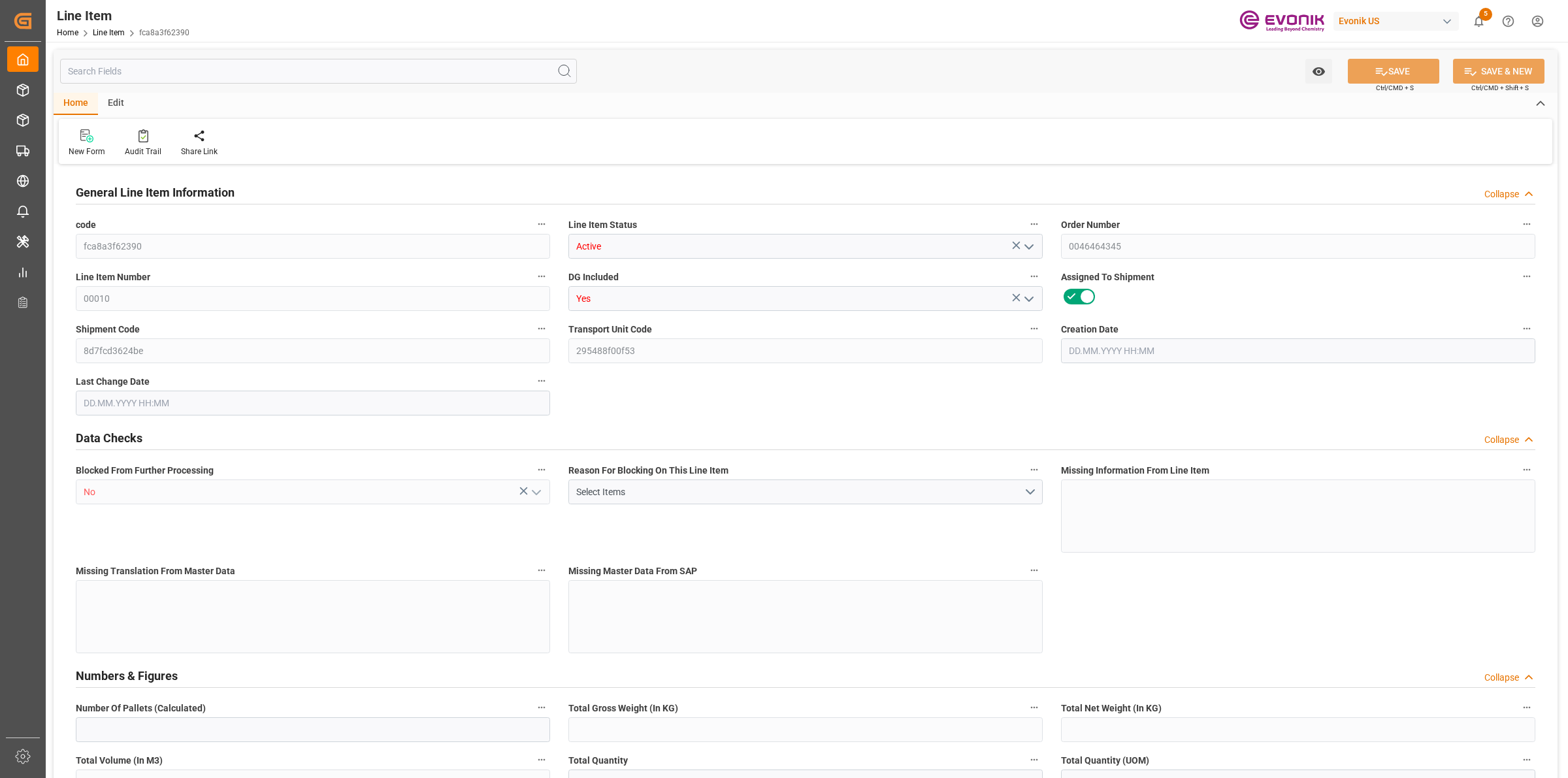
type input "0"
type input "[DATE] 13:16"
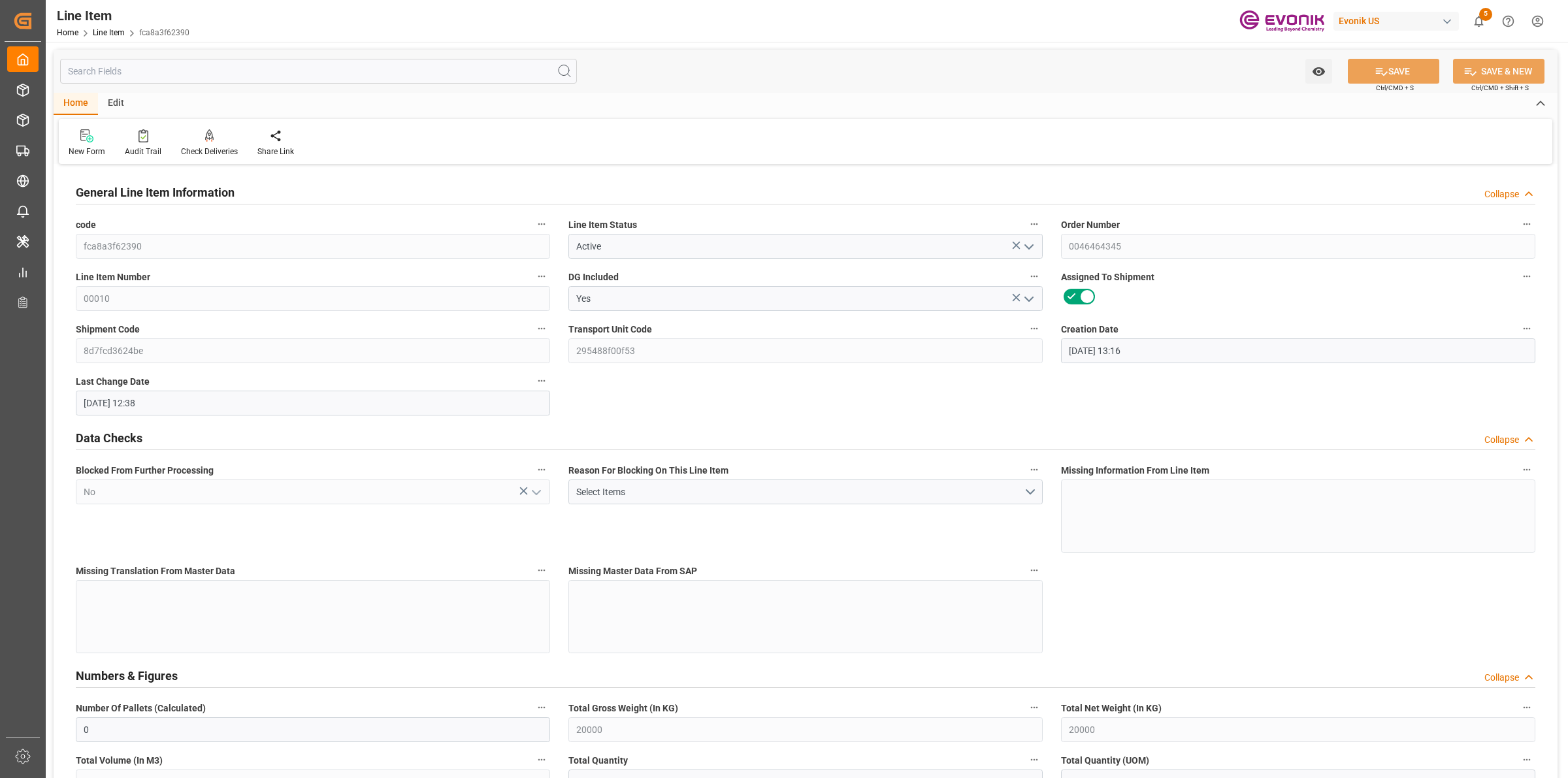
type input "[DATE] 12:38"
type input "01.10.2025"
type input "11.09.2025"
type input "06.09.2025"
click at [297, 73] on input "text" at bounding box center [318, 71] width 516 height 24
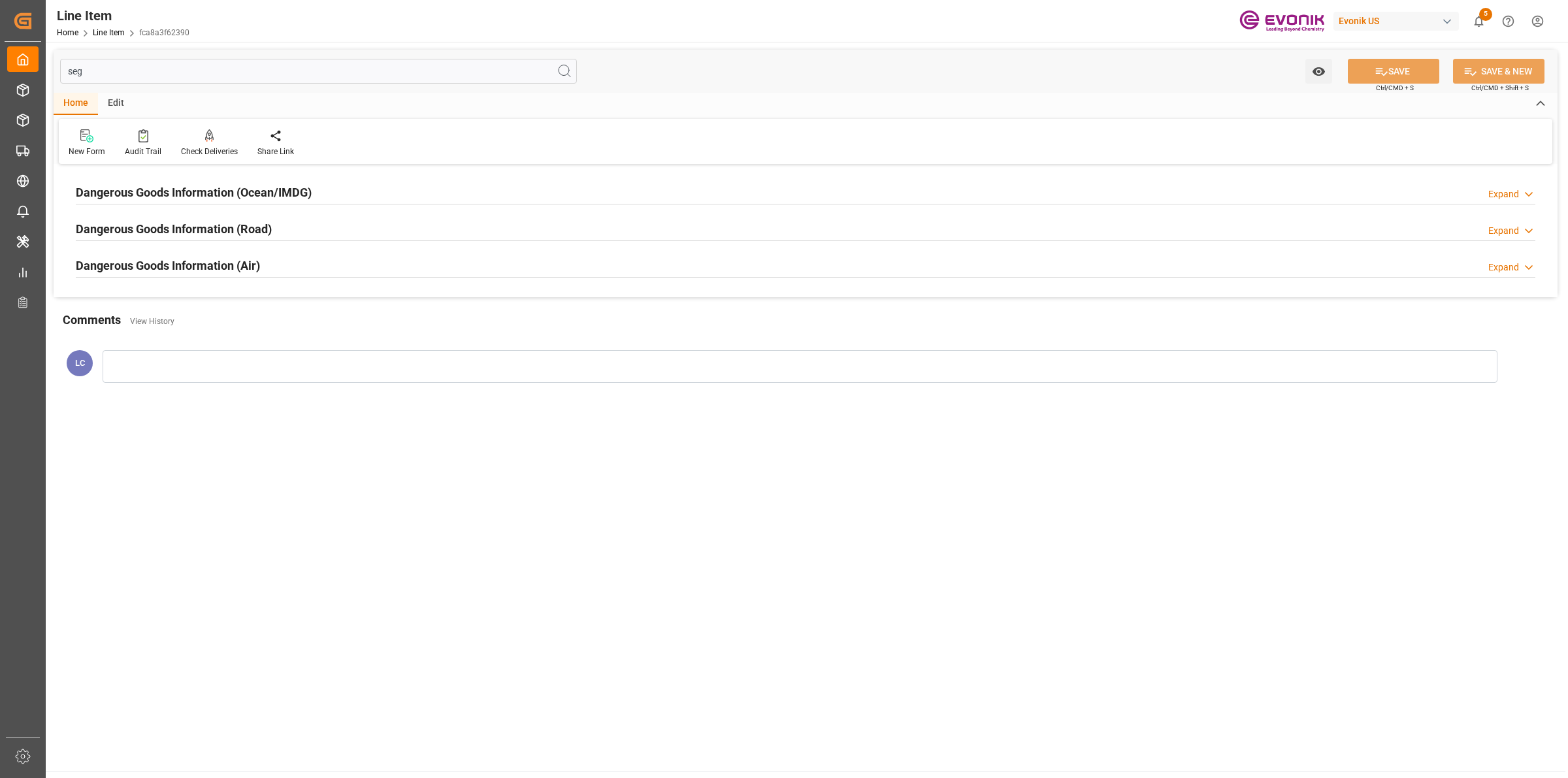
type input "seg"
click at [327, 187] on div "Dangerous Goods Information (Ocean/IMDG) Expand" at bounding box center [806, 191] width 1460 height 24
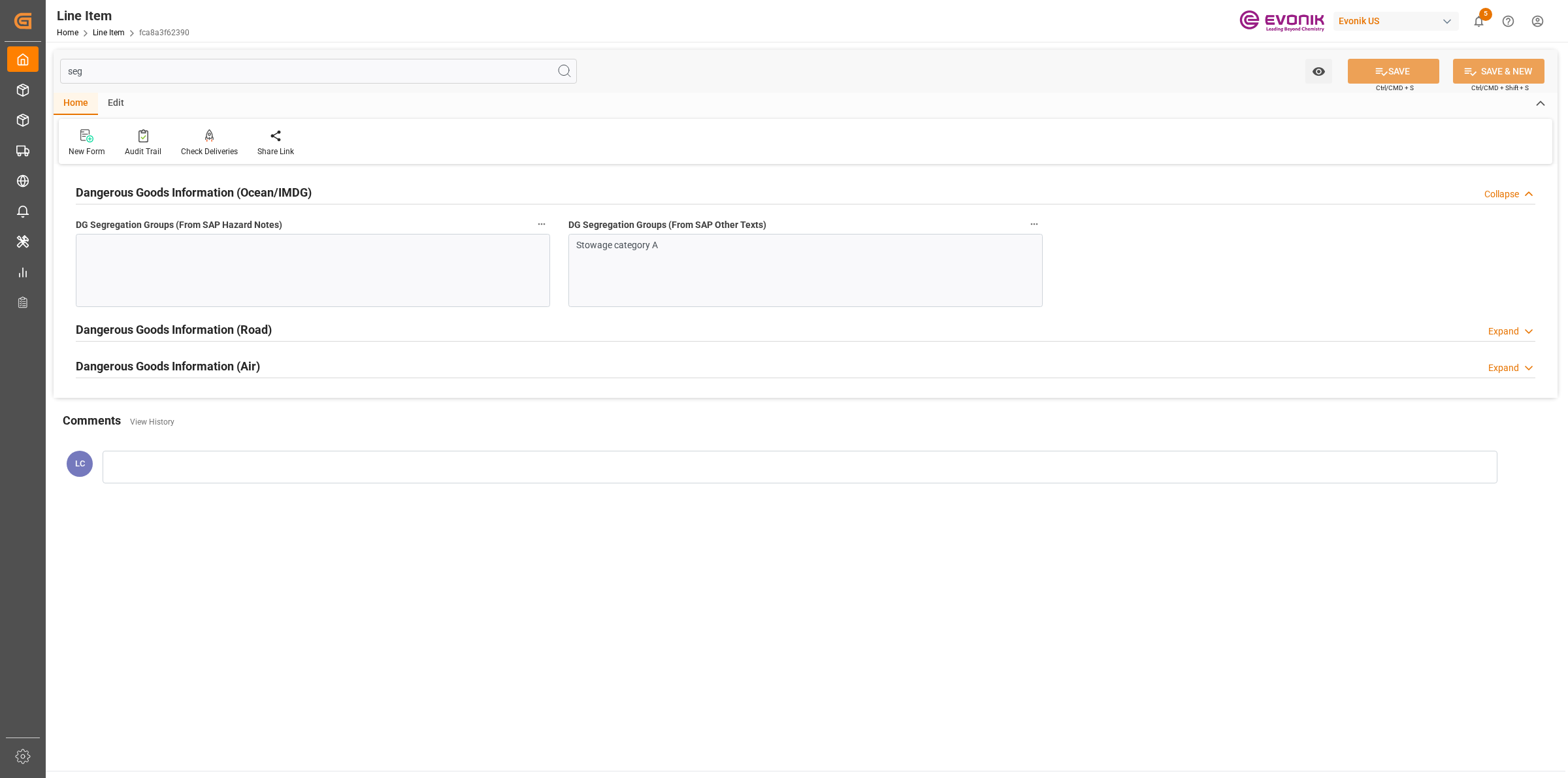
click at [660, 249] on div "Stowage category A" at bounding box center [800, 246] width 446 height 14
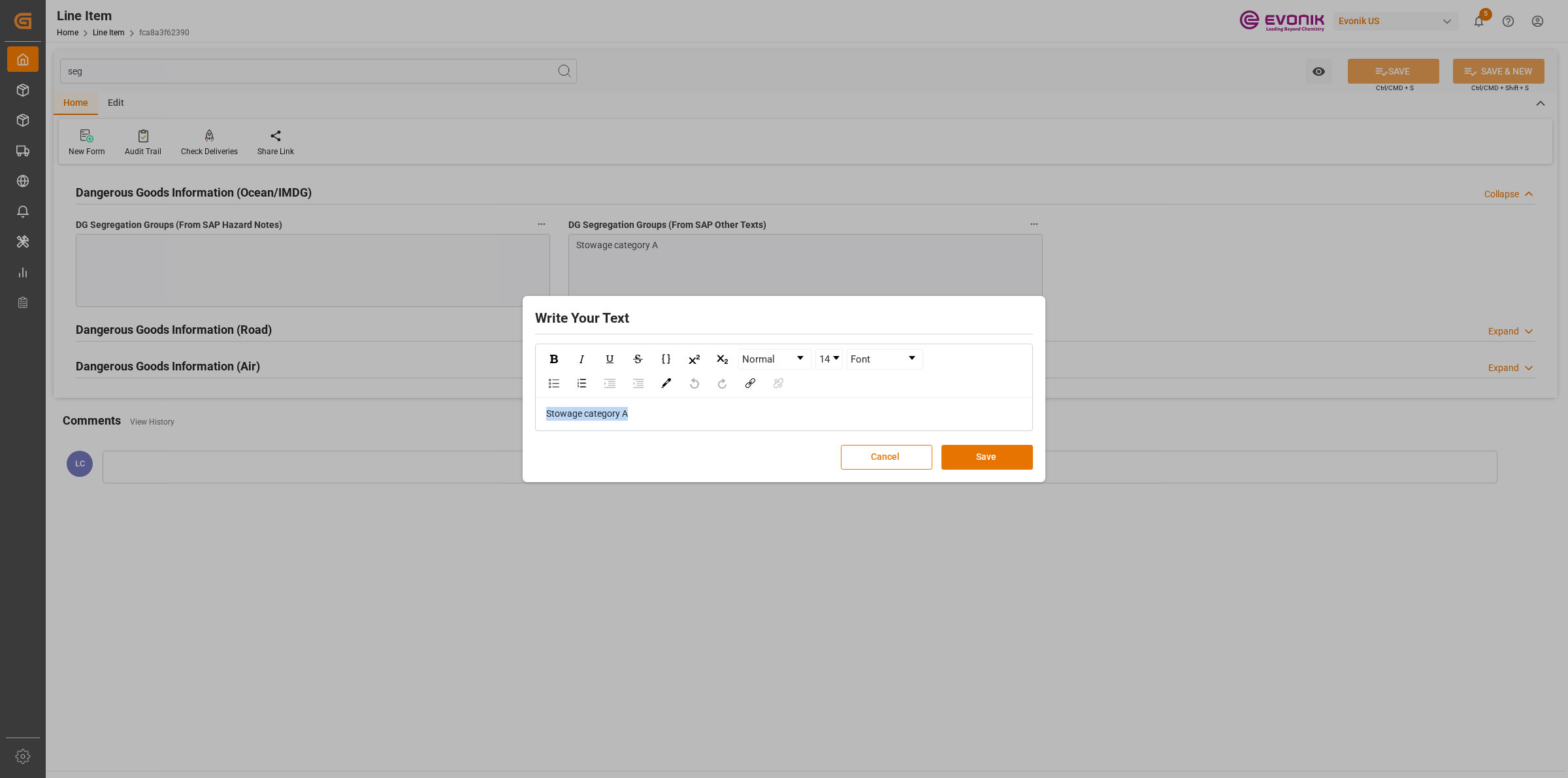
drag, startPoint x: 630, startPoint y: 412, endPoint x: 423, endPoint y: 384, distance: 208.9
click at [424, 384] on div "Write Your Text Normal 14 Font Stowage category A Cancel Save" at bounding box center [784, 389] width 1568 height 778
click at [340, 279] on div "Write Your Text Normal 14 Font Stowage category A Cancel Save" at bounding box center [784, 389] width 1568 height 778
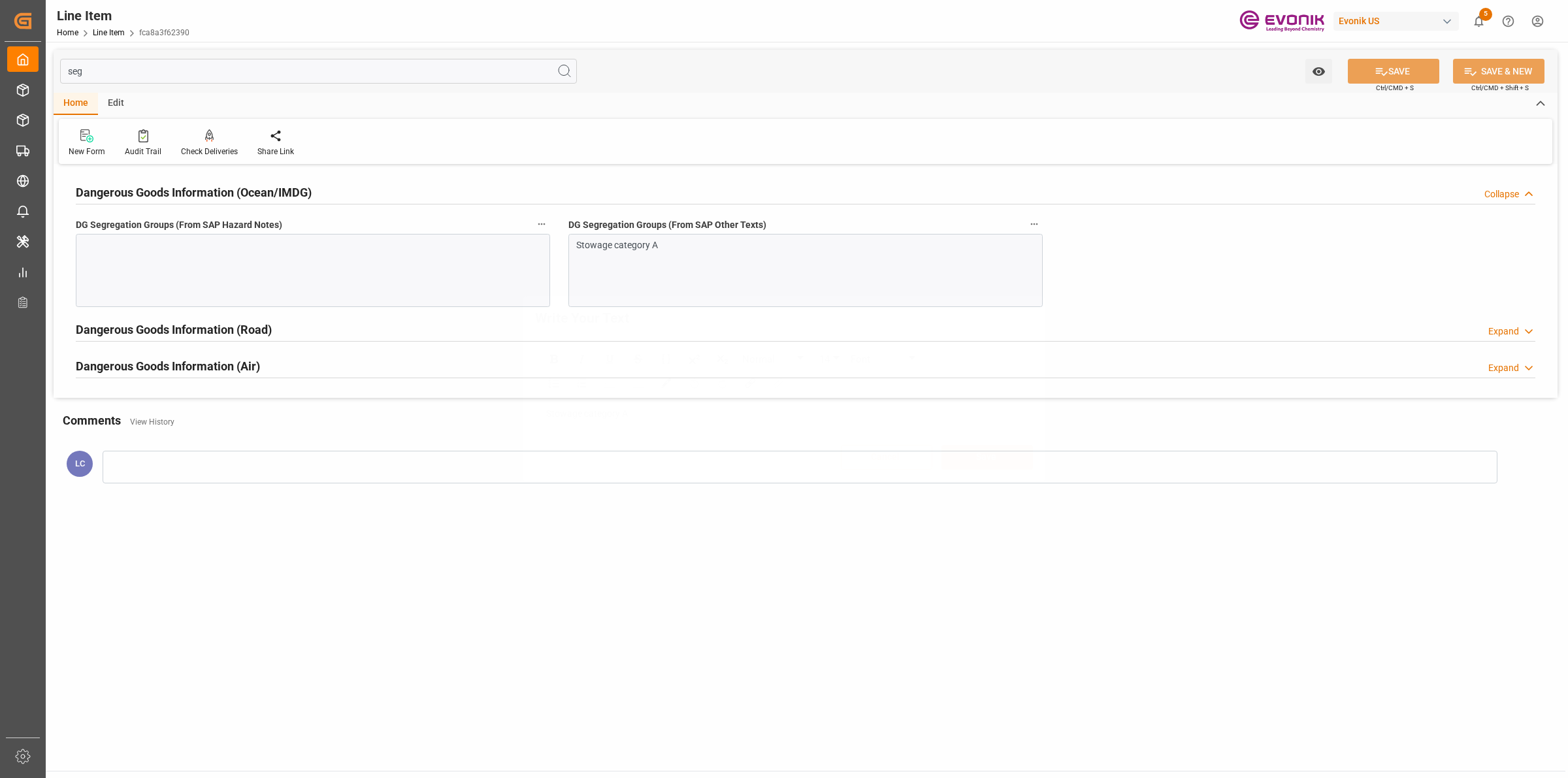
click at [417, 251] on div "Write Your Text Normal 14 Font Stowage category A Cancel Save" at bounding box center [784, 389] width 1568 height 778
click at [417, 251] on div at bounding box center [313, 271] width 474 height 73
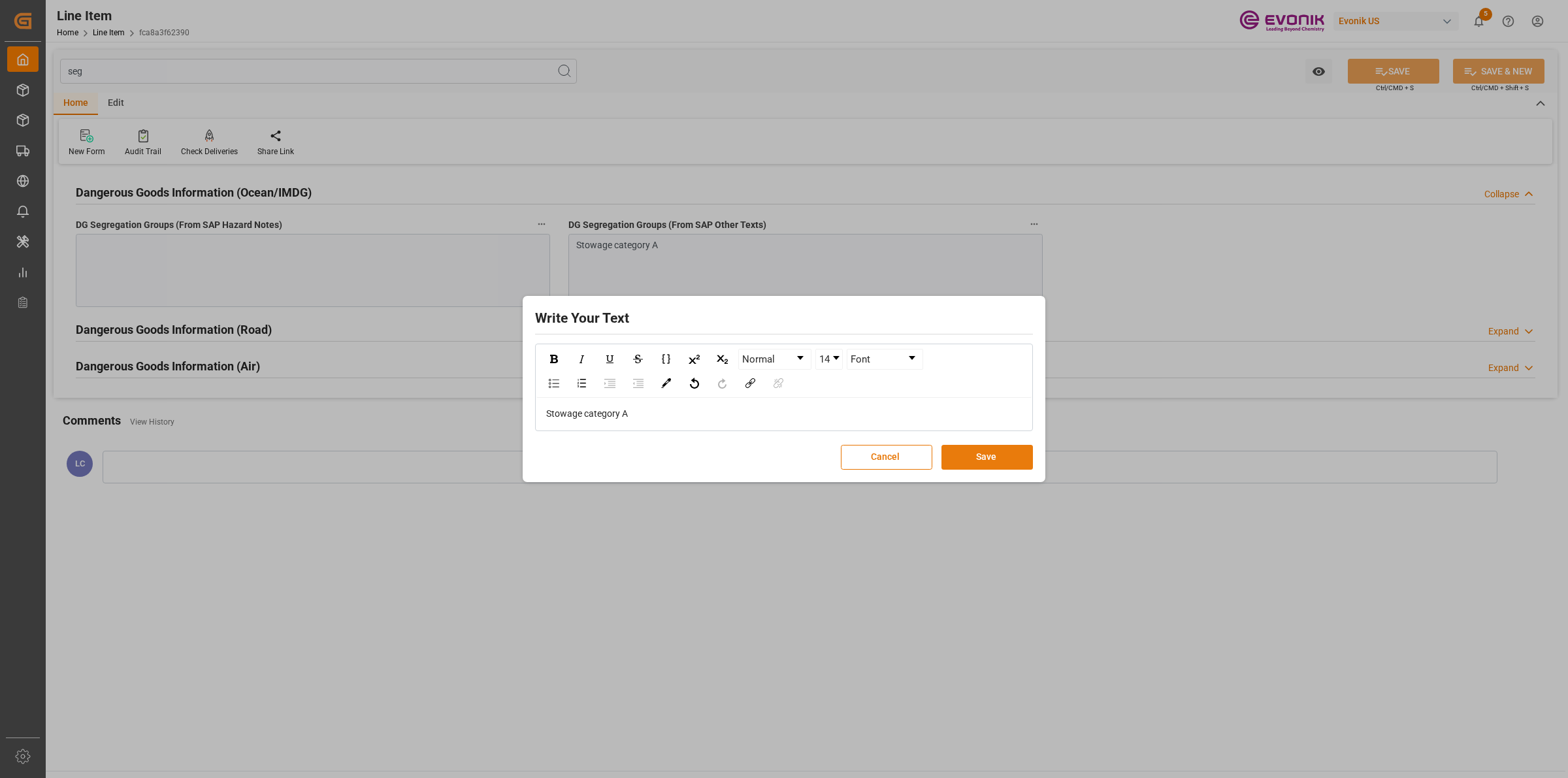
click at [984, 457] on button "Save" at bounding box center [987, 457] width 91 height 24
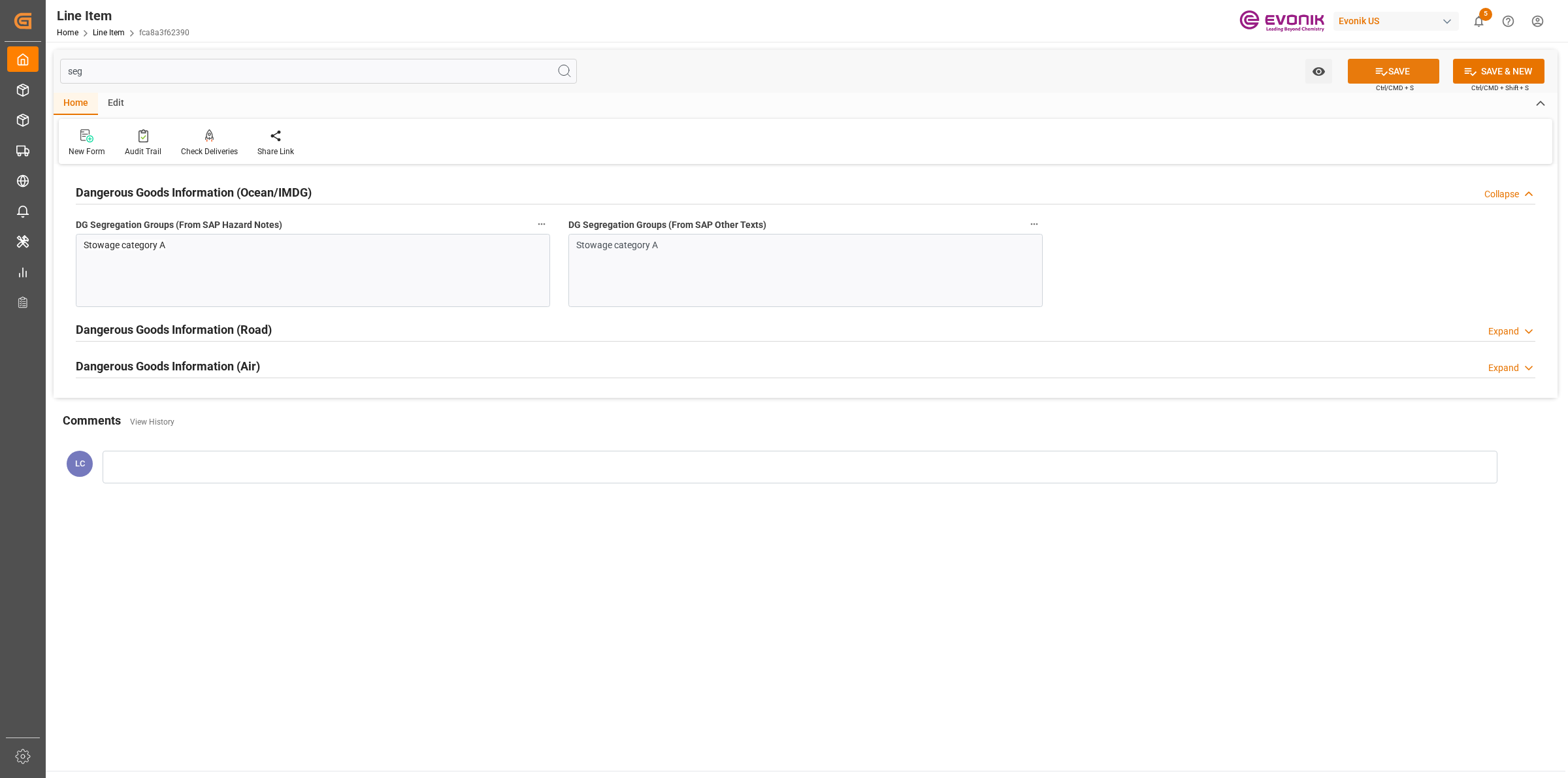
click at [1370, 71] on button "SAVE" at bounding box center [1393, 71] width 91 height 24
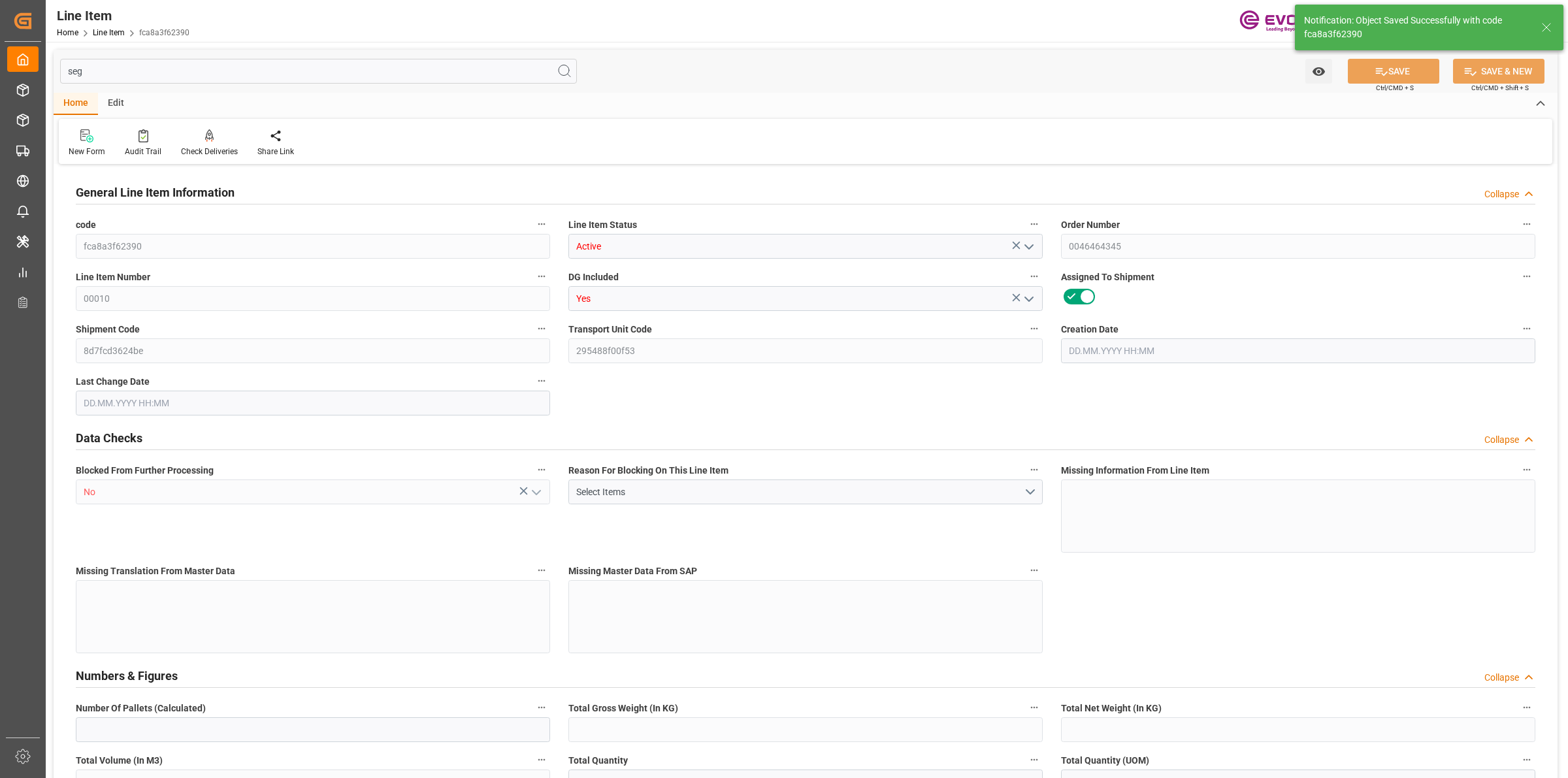
type input "0"
type input "20000"
type input "0"
type input "20000"
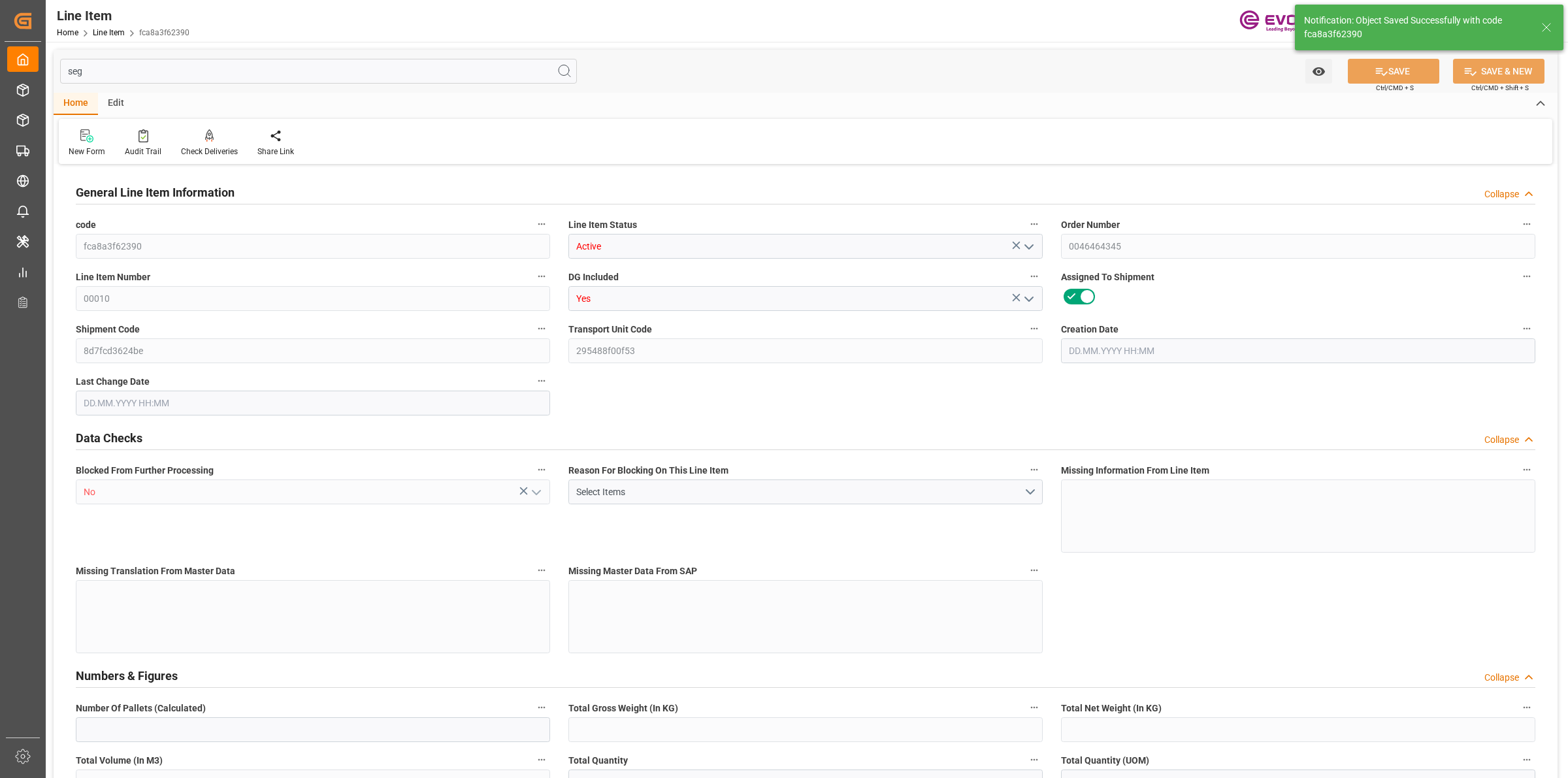
type input "145200"
type input "20000"
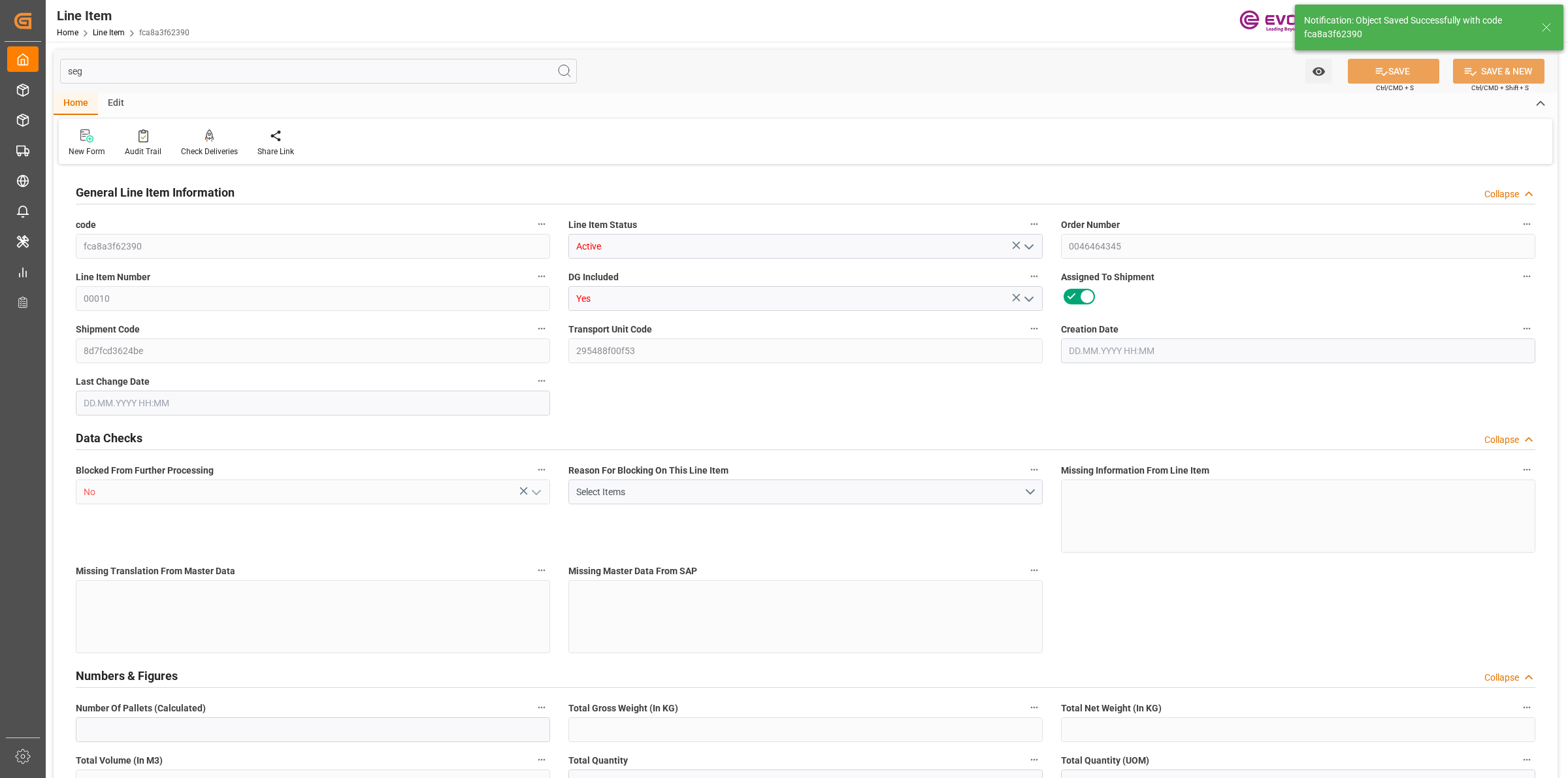
type input "20000"
type input "0"
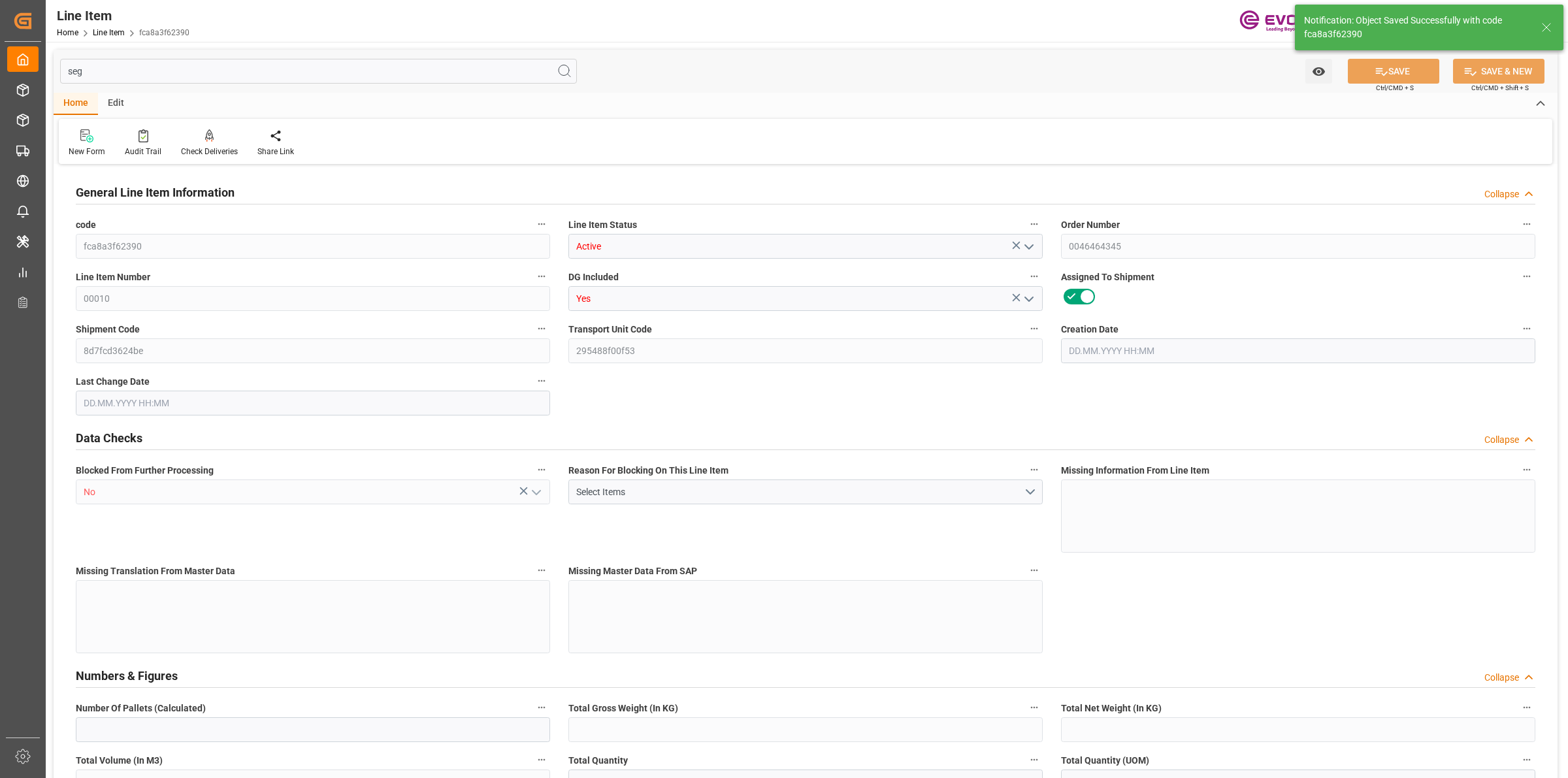
type input "0"
type input "[DATE] 13:16"
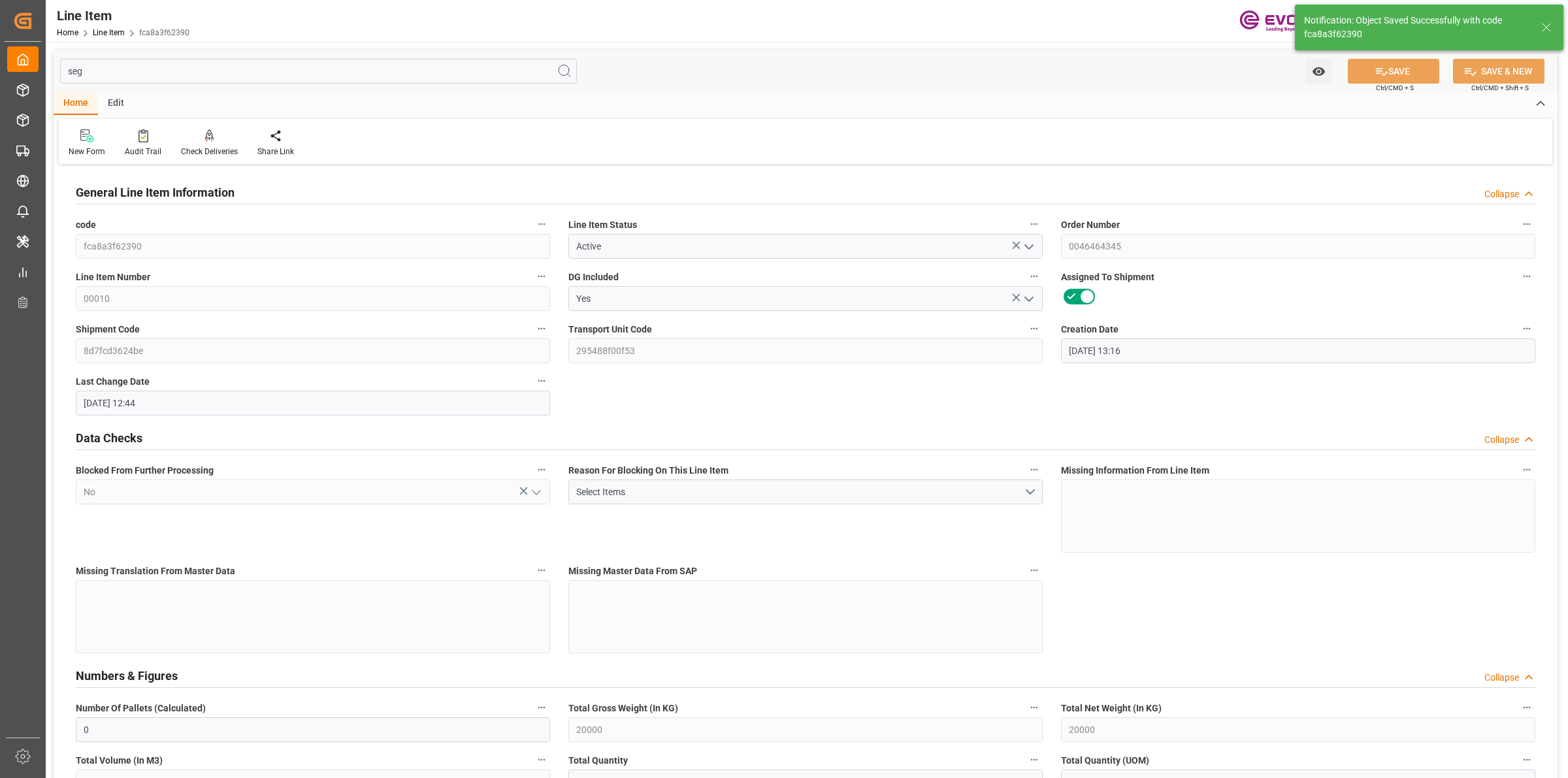
type input "02.09.2025 12:44"
type input "01.10.2025"
type input "11.09.2025"
type input "06.09.2025"
click at [223, 72] on input "seg" at bounding box center [318, 71] width 516 height 24
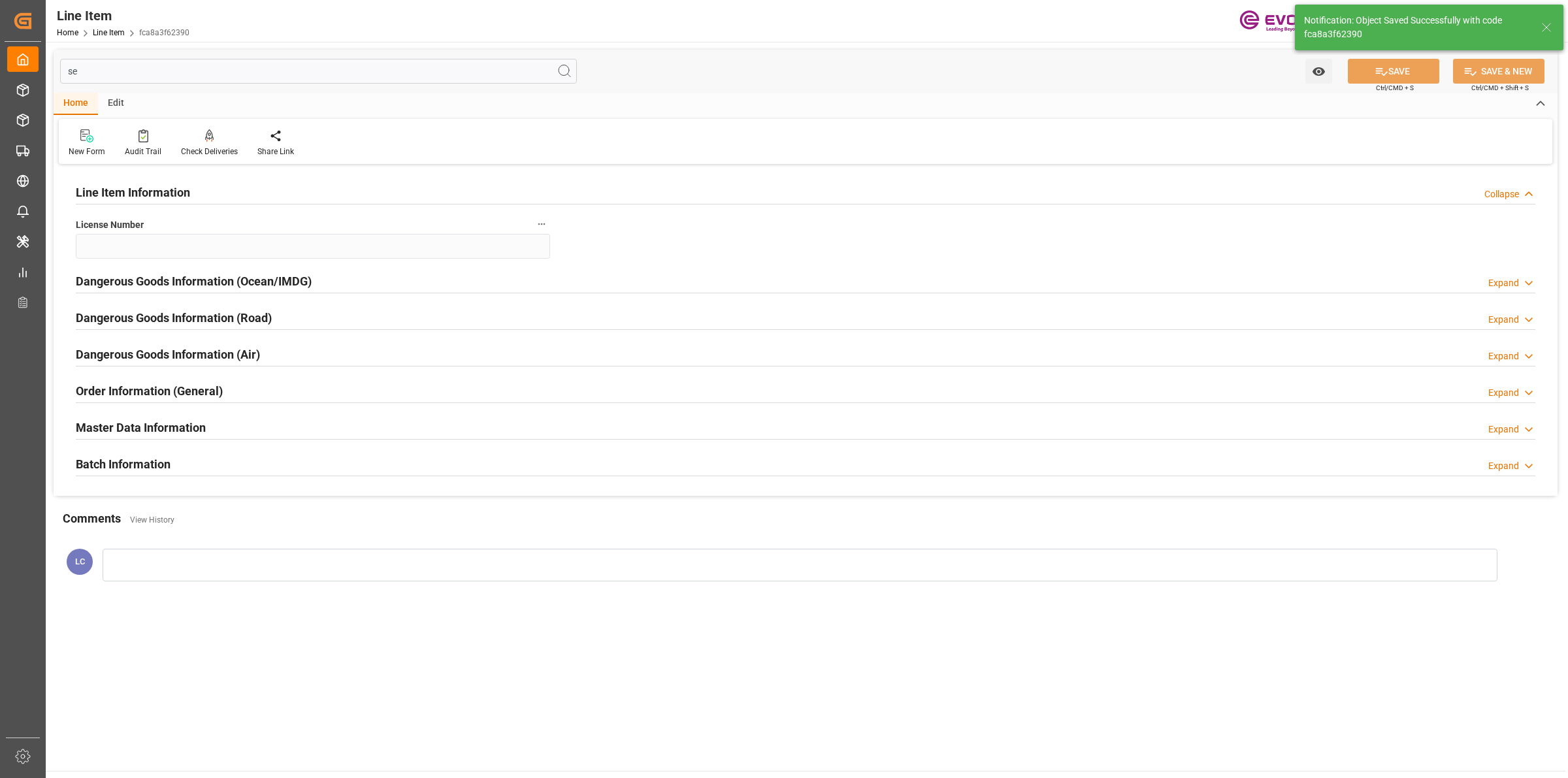
type input "s"
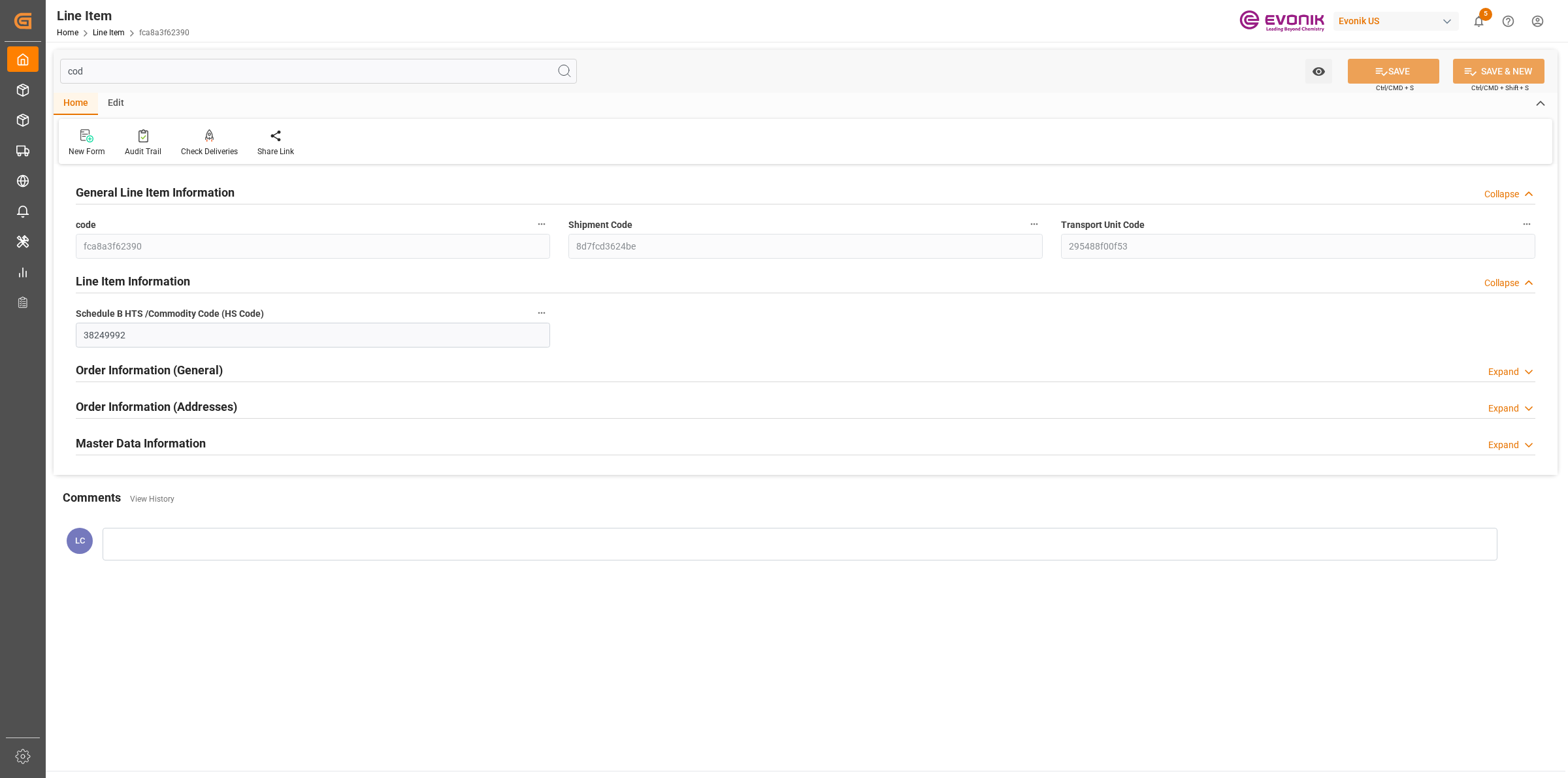
type input "cod"
click at [167, 444] on h2 "Master Data Information" at bounding box center [141, 443] width 130 height 18
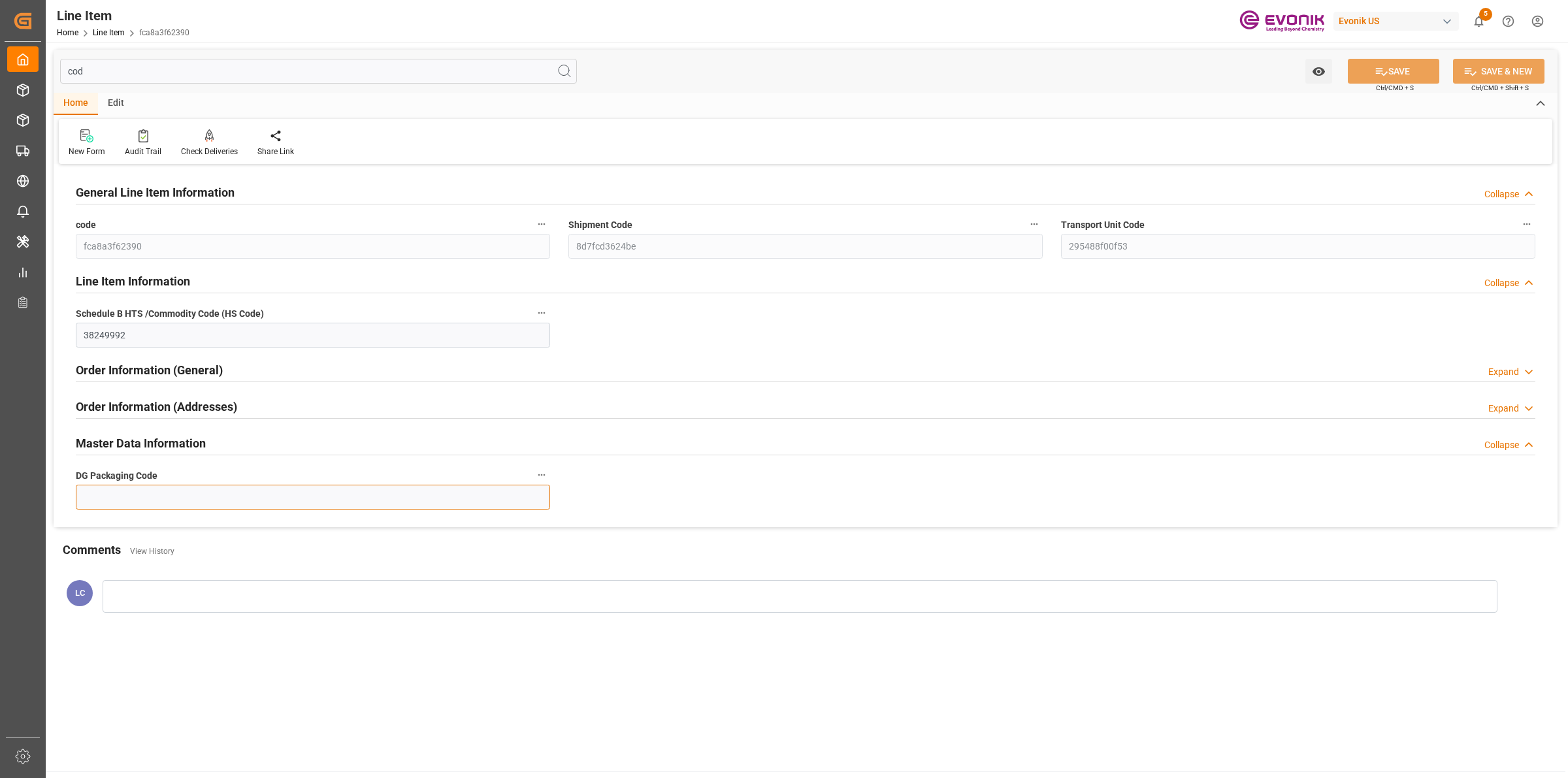
drag, startPoint x: 184, startPoint y: 494, endPoint x: 184, endPoint y: 483, distance: 11.0
click at [184, 494] on input at bounding box center [313, 497] width 474 height 24
type input "-"
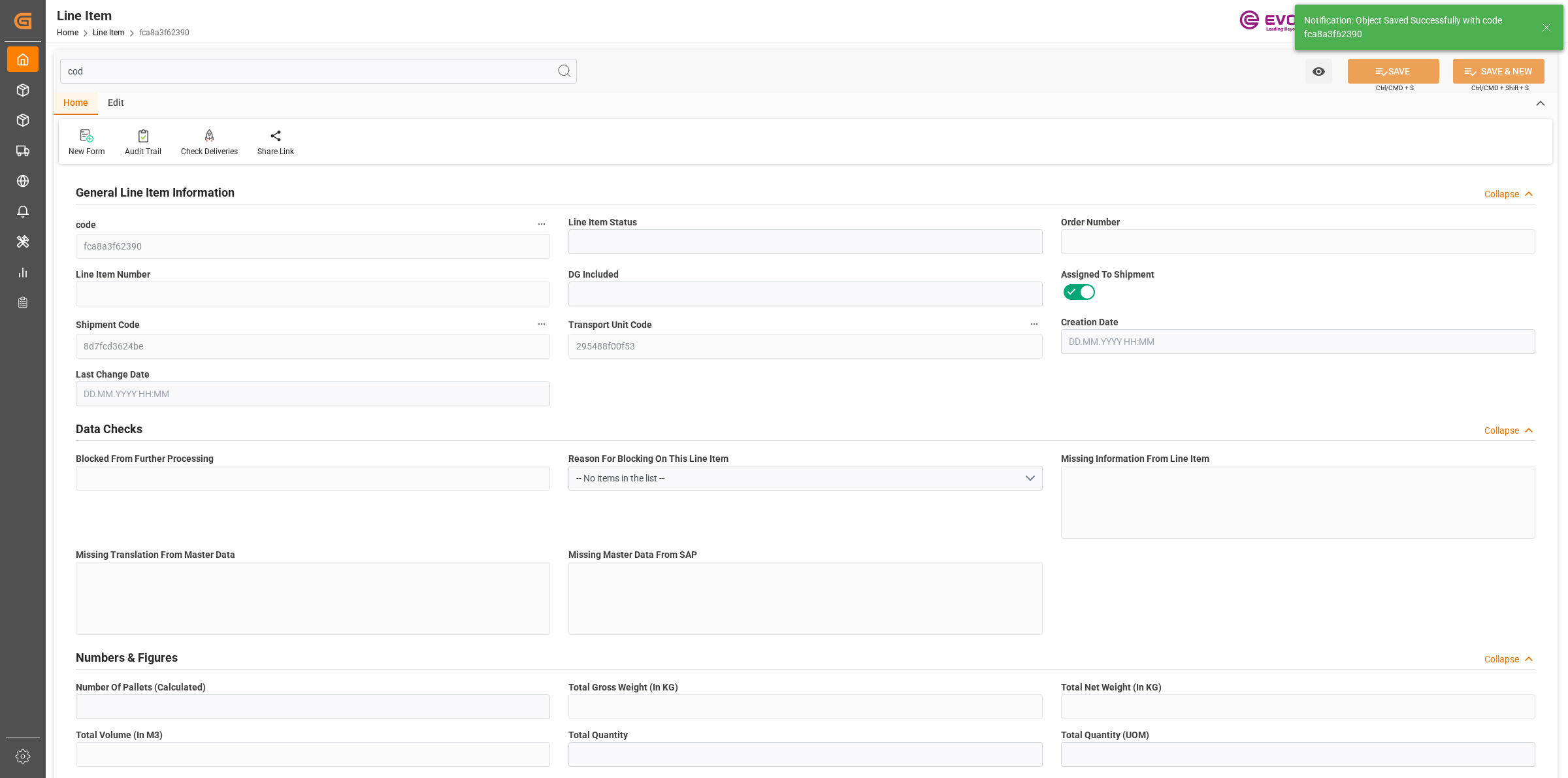
type input "Active"
type input "0046464345"
type input "00010"
type input "Yes"
type input "No"
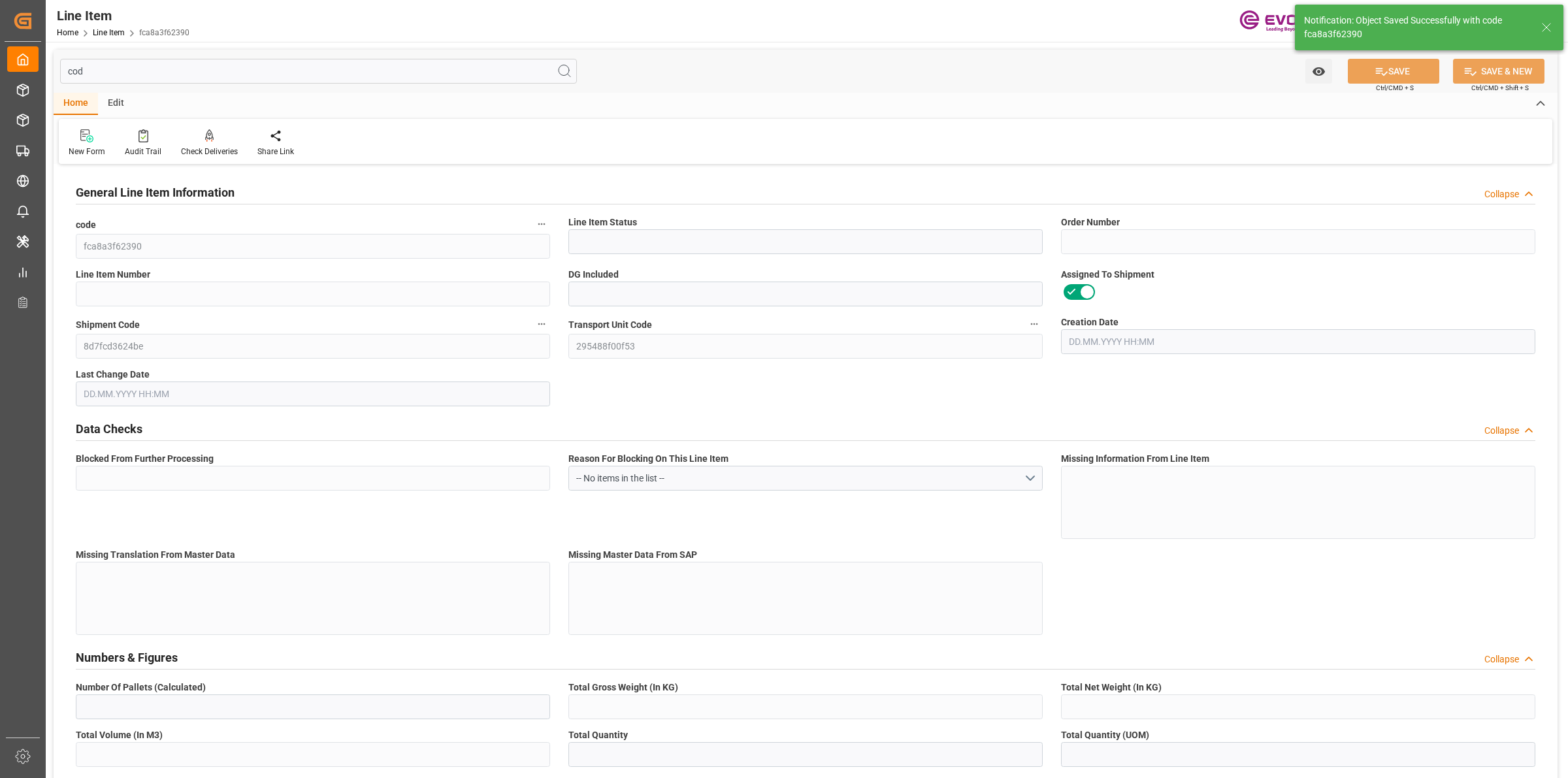
type input "KGM"
type input "99128562"
type textarea "ADOGEN 364:BULK:1:PP:P"
type input "USD"
type input "BULQ"
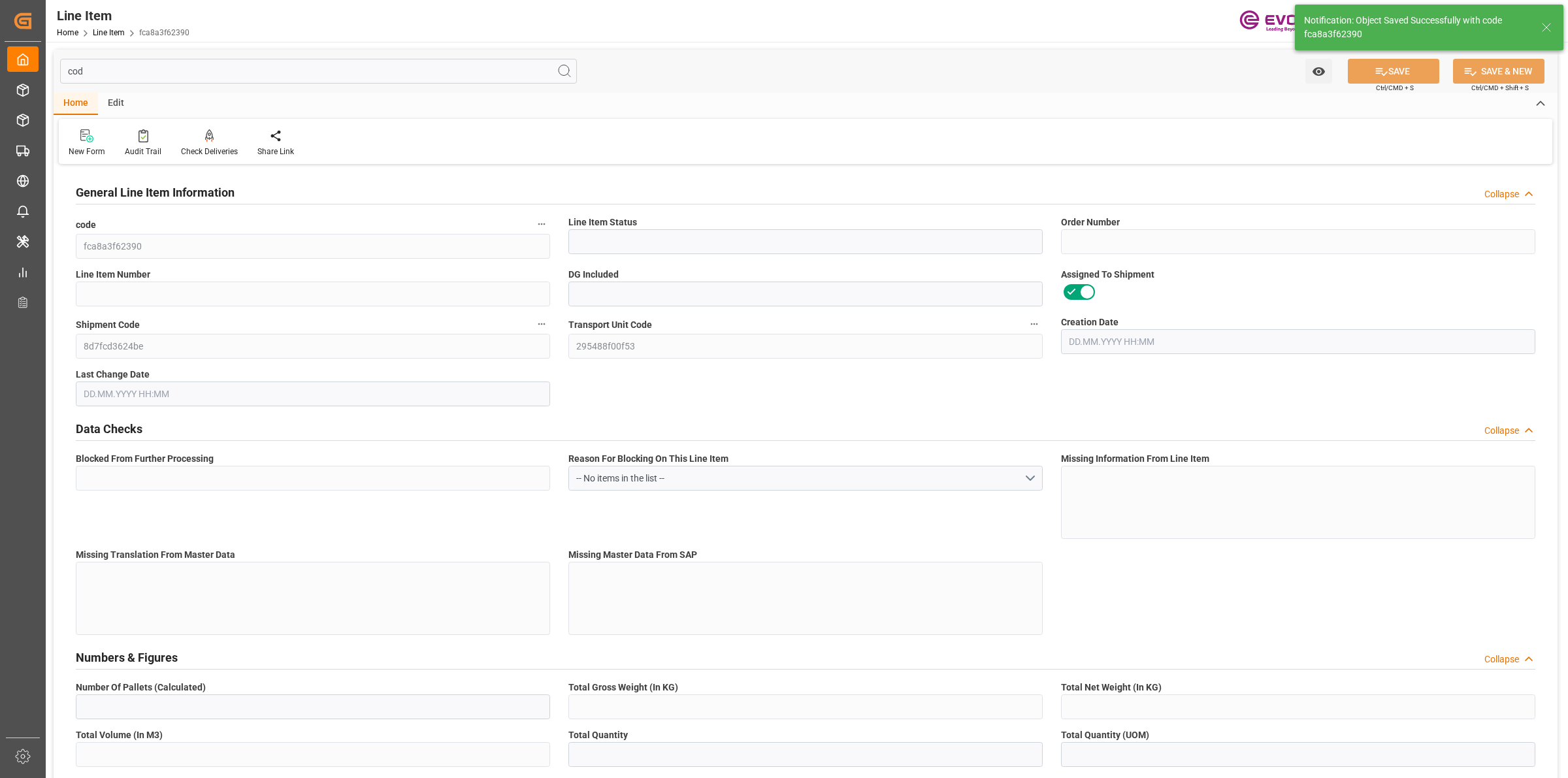
type input "EAR99"
type input "US"
type input "KGM"
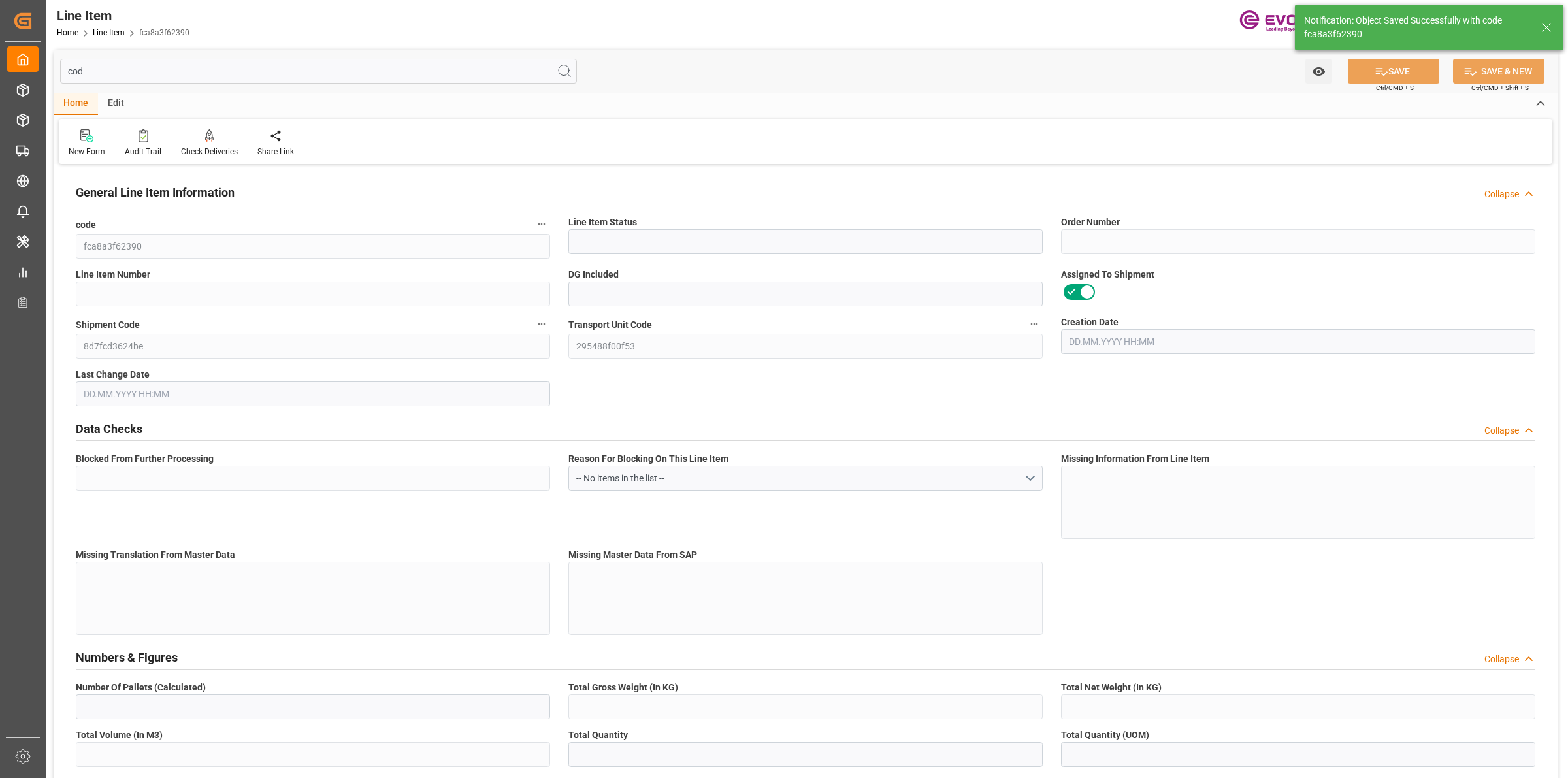
type textarea "KGM"
type input "KGM"
type textarea "KGM"
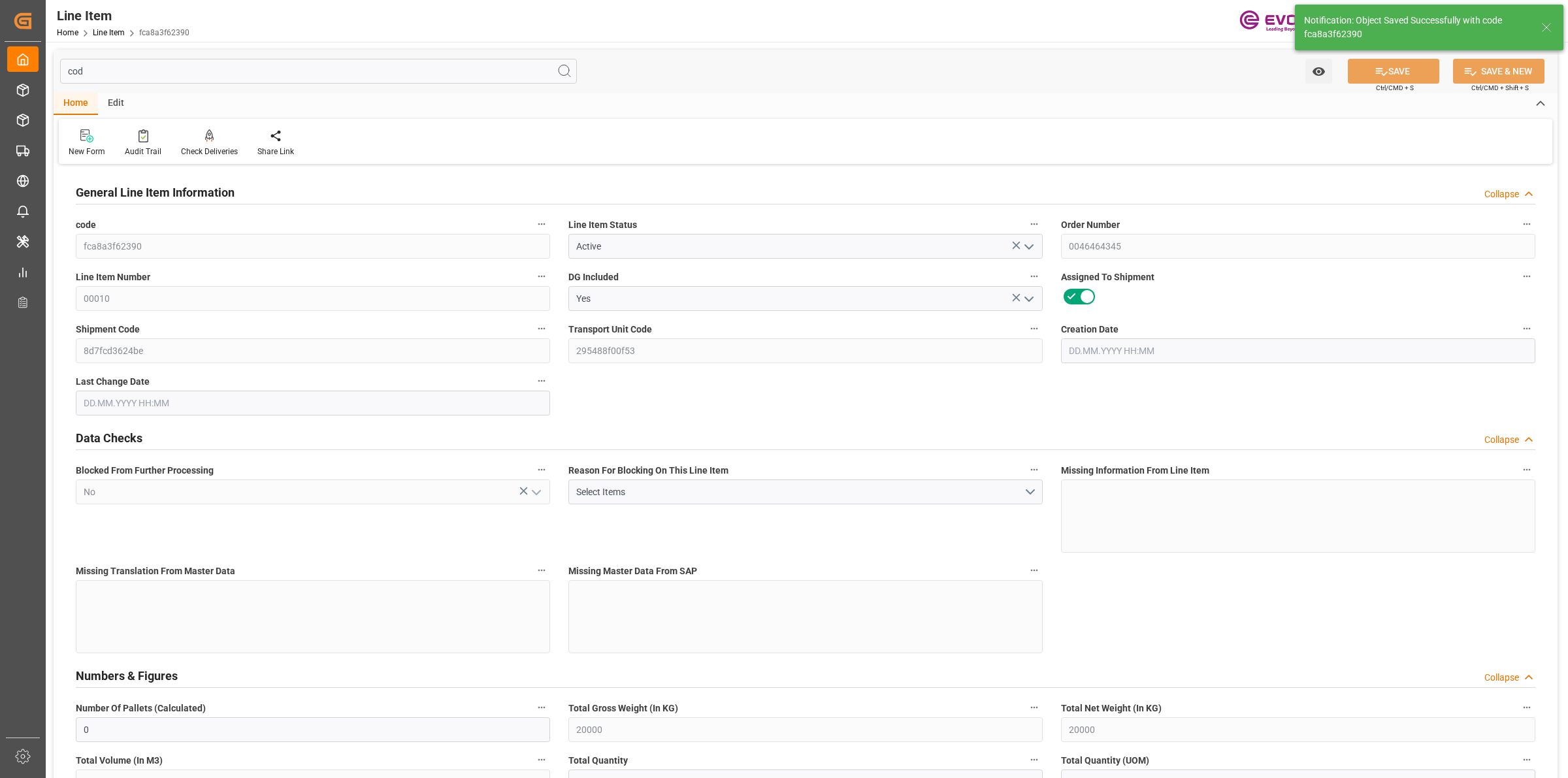
type input "0"
type input "20000"
type input "0"
type input "20000"
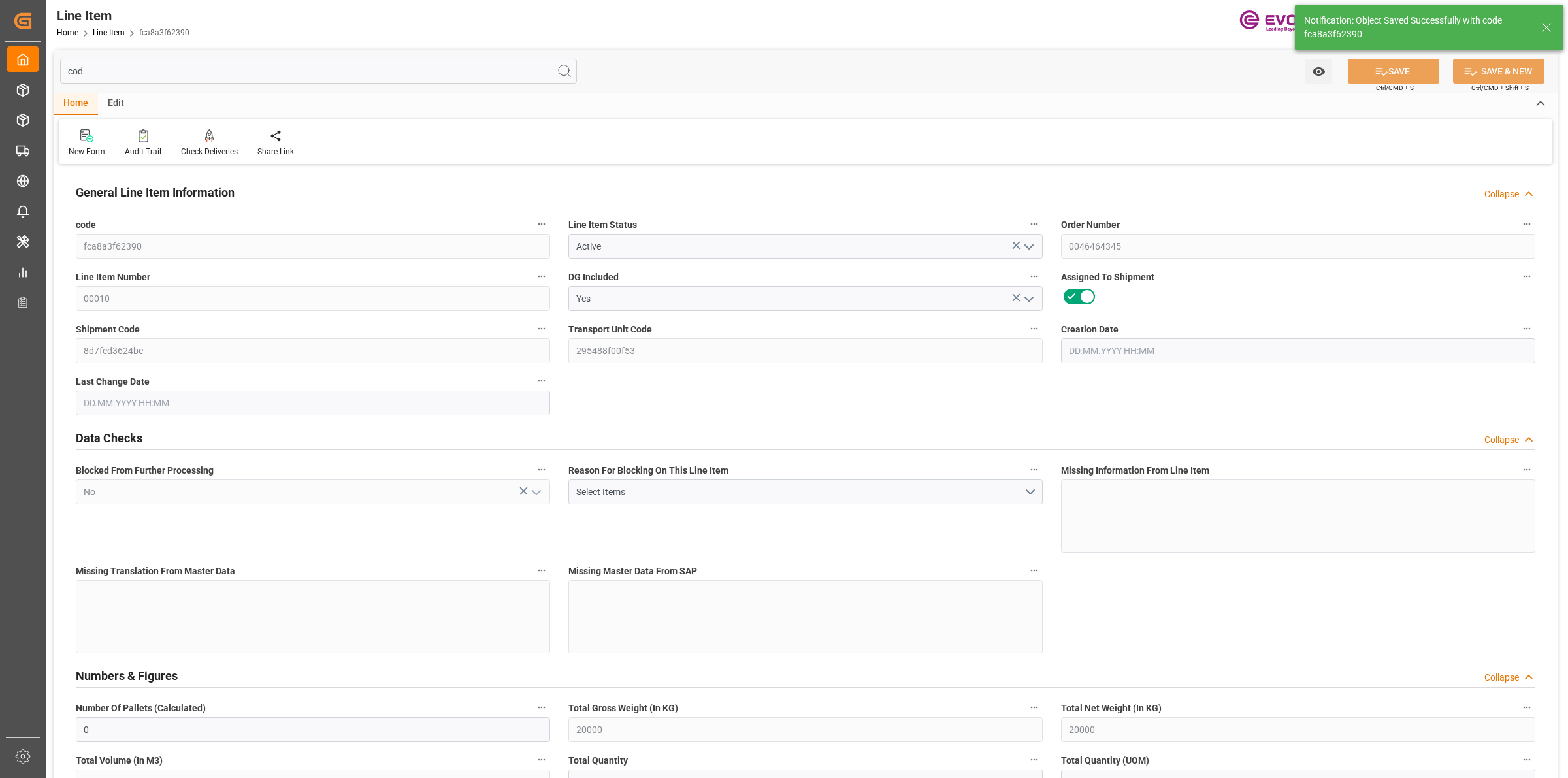
type input "145200"
type input "20000"
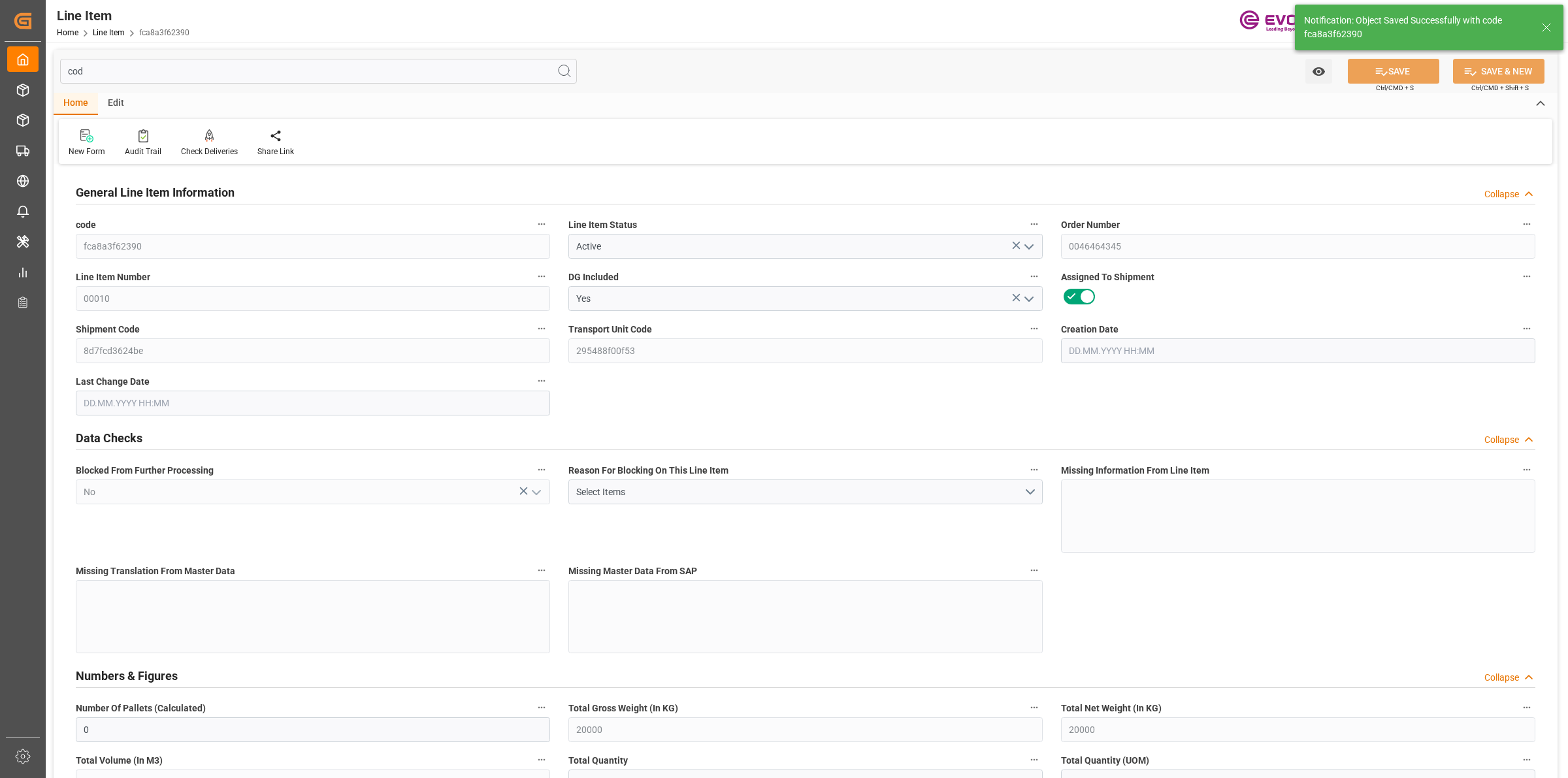
type input "20000"
type input "0"
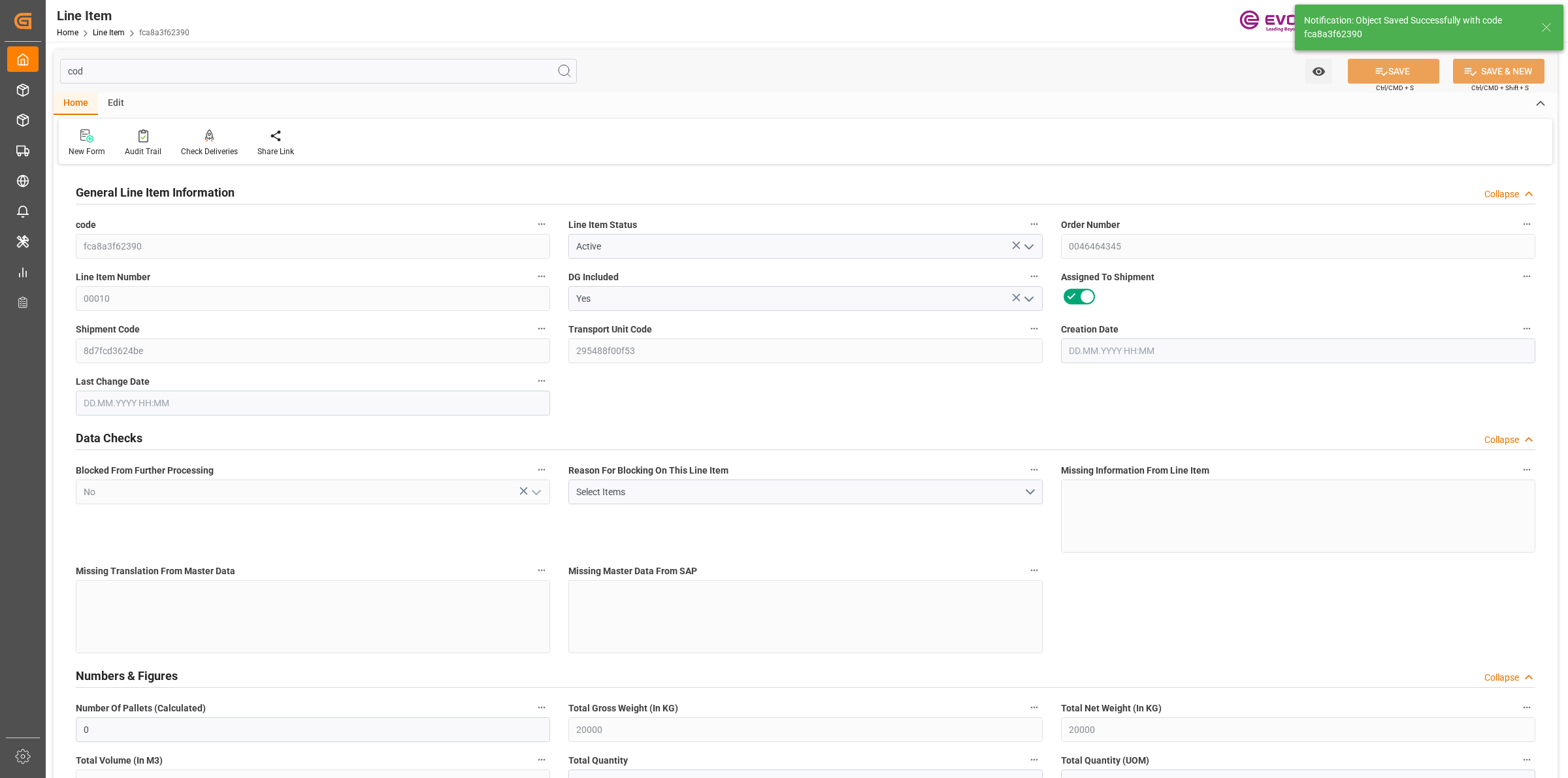
type input "0"
type input "[DATE] 13:16"
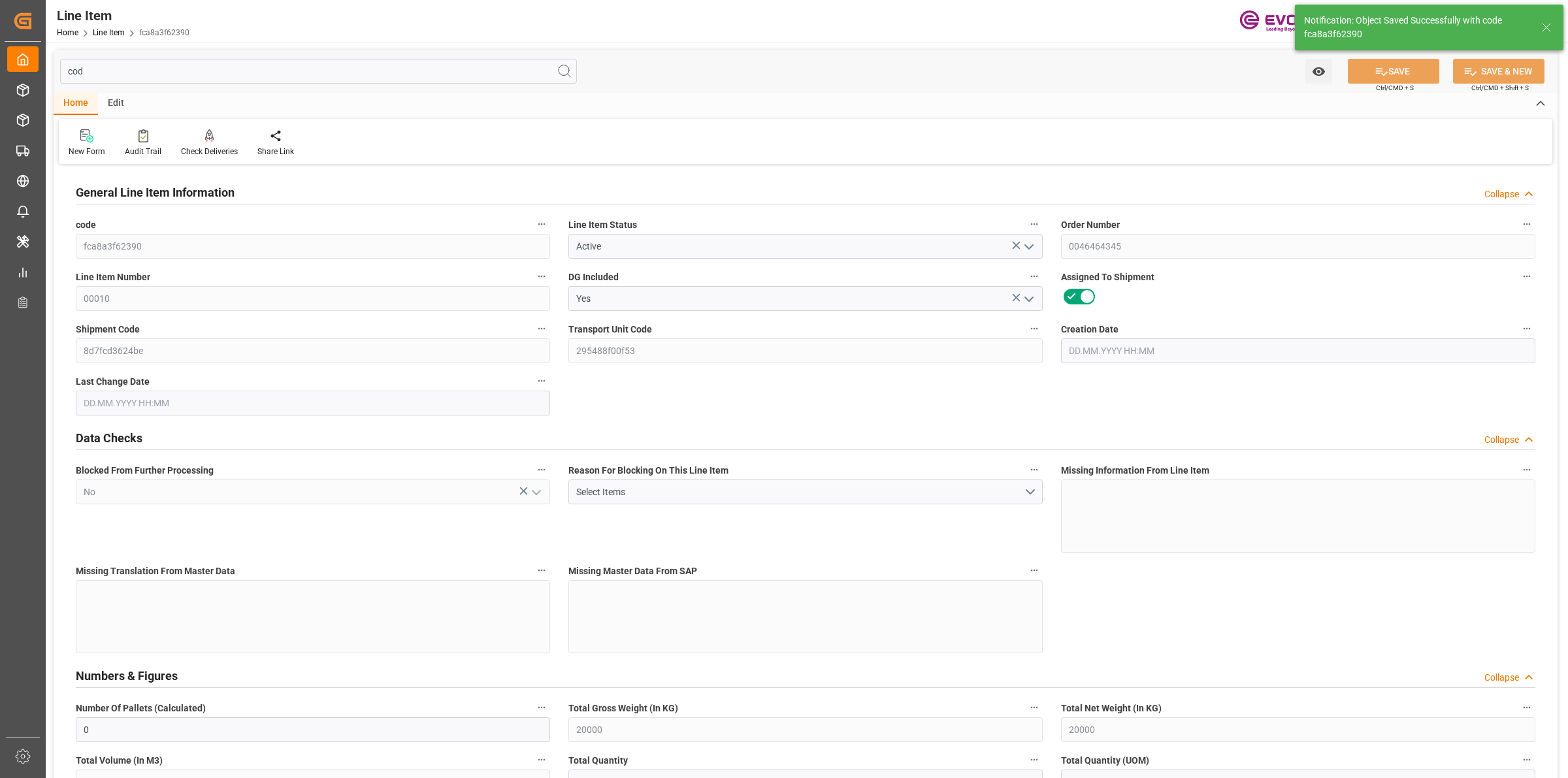
type input "02.09.2025 12:44"
type input "01.10.2025"
type input "11.09.2025"
type input "06.09.2025"
